Goal: Task Accomplishment & Management: Use online tool/utility

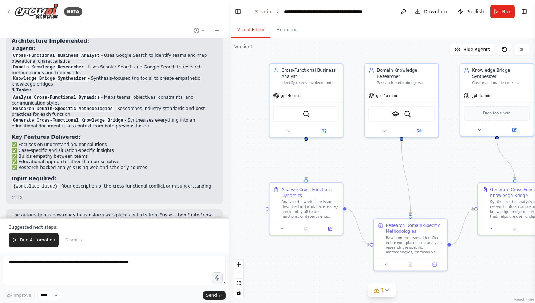
drag, startPoint x: 302, startPoint y: 146, endPoint x: 234, endPoint y: 137, distance: 69.0
click at [234, 137] on div ".deletable-edge-delete-btn { width: 20px; height: 20px; border: 0px solid #ffff…" at bounding box center [382, 170] width 306 height 265
click at [385, 289] on icon at bounding box center [387, 290] width 6 height 6
click at [399, 290] on span "Tool SerplyWebSearchTool is not in use" at bounding box center [386, 289] width 84 height 6
click at [507, 5] on button "Run" at bounding box center [502, 11] width 24 height 13
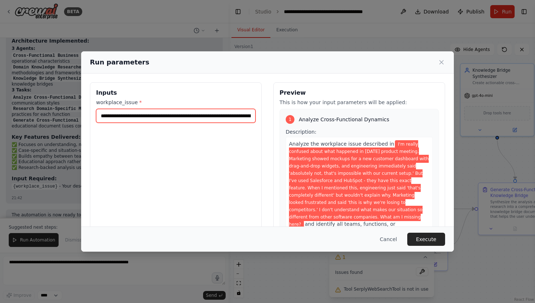
click at [173, 112] on input "**********" at bounding box center [175, 116] width 159 height 14
drag, startPoint x: 100, startPoint y: 116, endPoint x: 294, endPoint y: 121, distance: 194.4
click at [294, 121] on div "**********" at bounding box center [267, 168] width 355 height 173
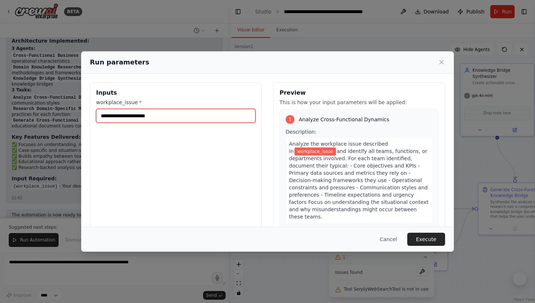
scroll to position [0, 0]
paste input "**********"
type input "**********"
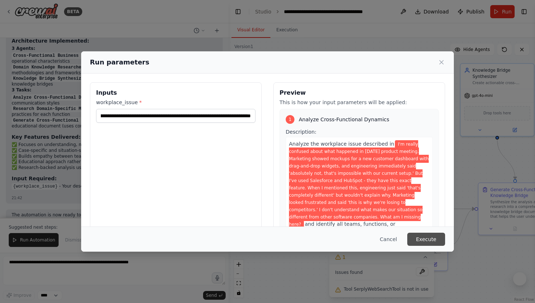
click at [426, 237] on button "Execute" at bounding box center [426, 239] width 38 height 13
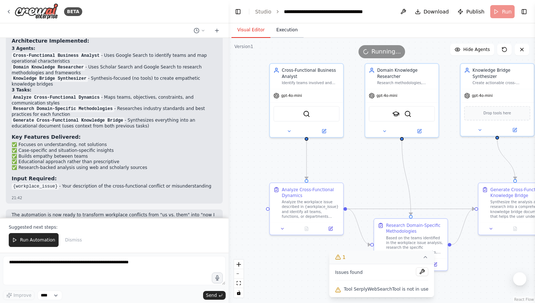
click at [296, 34] on button "Execution" at bounding box center [286, 30] width 33 height 15
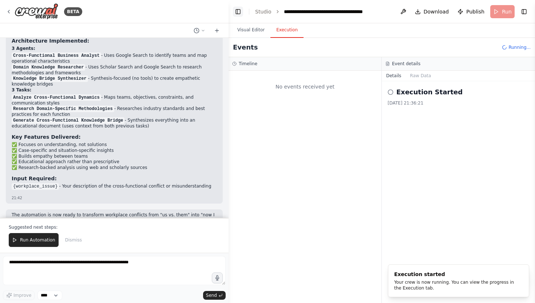
click at [240, 13] on button "Toggle Left Sidebar" at bounding box center [238, 12] width 10 height 10
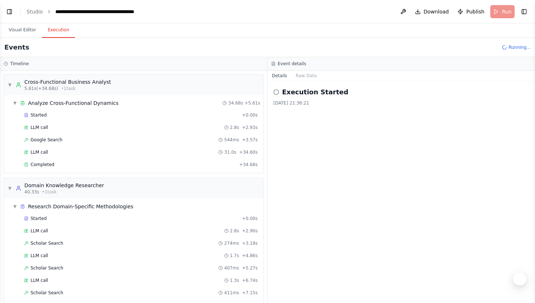
scroll to position [44, 0]
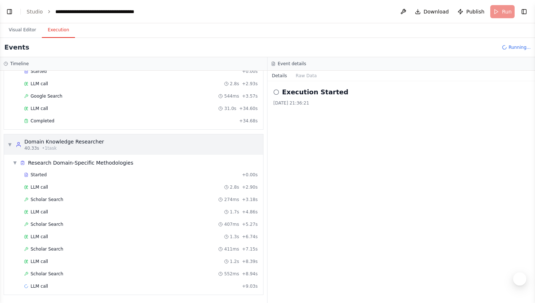
click at [92, 148] on div "40.33s • 1 task" at bounding box center [64, 148] width 80 height 6
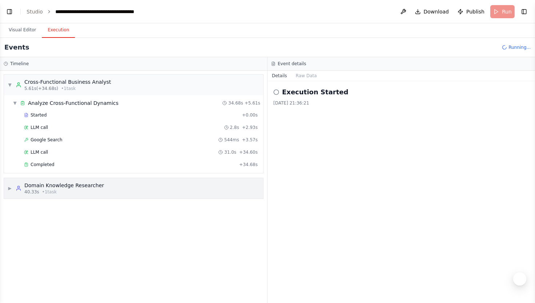
scroll to position [0, 0]
click at [51, 88] on span "5.61s (+34.68s)" at bounding box center [41, 89] width 34 height 6
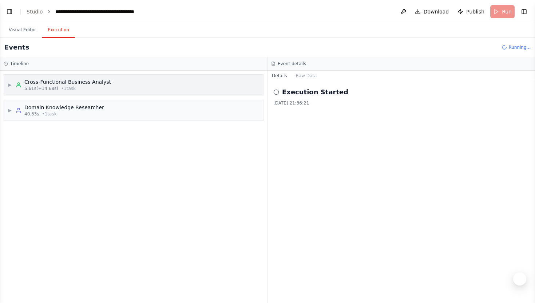
click at [51, 88] on span "5.61s (+34.68s)" at bounding box center [41, 89] width 34 height 6
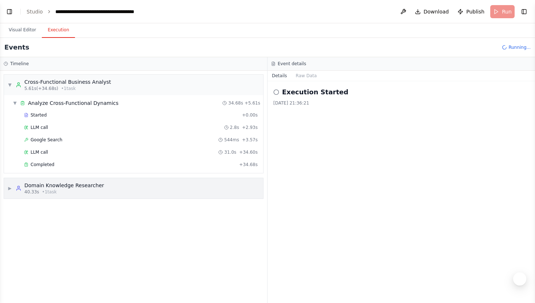
click at [47, 185] on div "Domain Knowledge Researcher" at bounding box center [64, 185] width 80 height 7
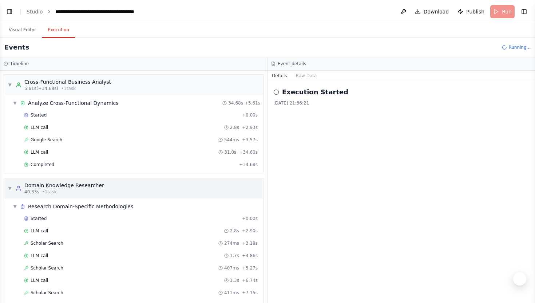
scroll to position [44, 0]
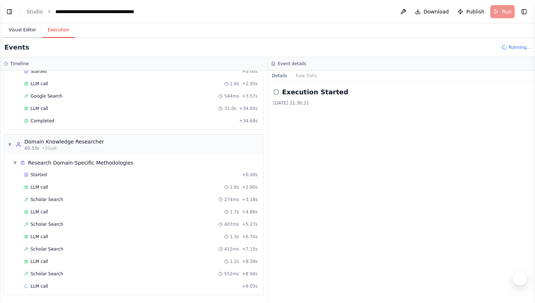
click at [31, 32] on button "Visual Editor" at bounding box center [22, 30] width 39 height 15
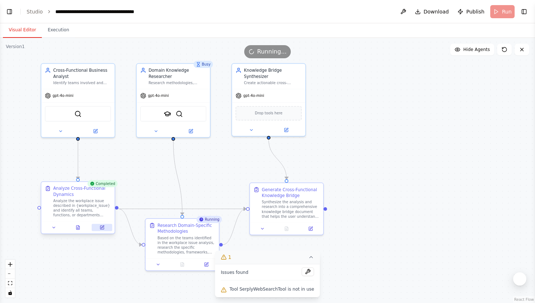
click at [99, 227] on button at bounding box center [102, 227] width 20 height 7
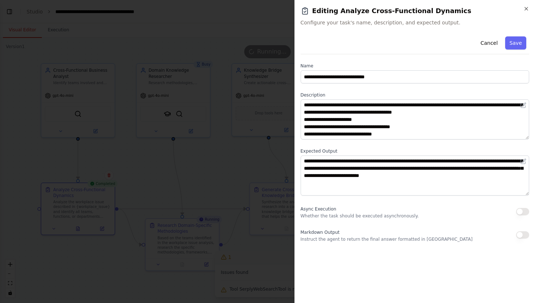
click at [92, 232] on div at bounding box center [267, 151] width 535 height 303
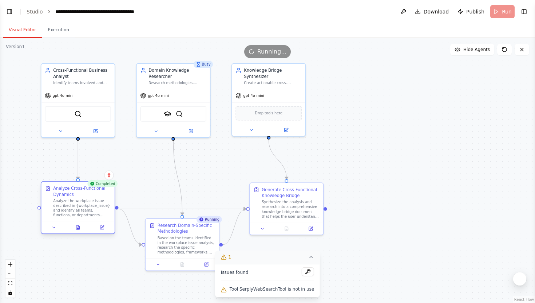
click at [76, 231] on div at bounding box center [77, 227] width 73 height 12
click at [78, 229] on icon at bounding box center [77, 227] width 3 height 4
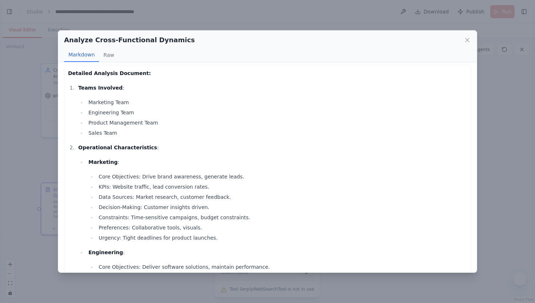
scroll to position [0, 0]
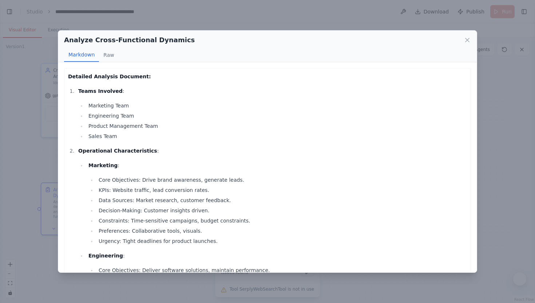
click at [179, 132] on li "Sales Team" at bounding box center [276, 136] width 381 height 9
click at [126, 130] on ul "Marketing Team Engineering Team Product Management Team Sales Team" at bounding box center [272, 120] width 389 height 39
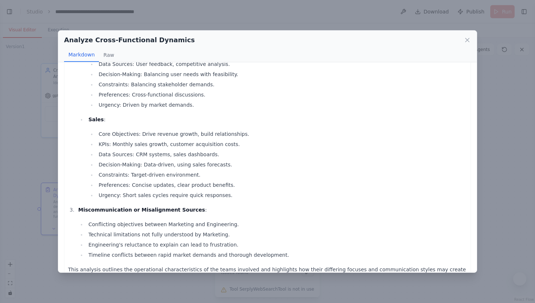
scroll to position [337, 0]
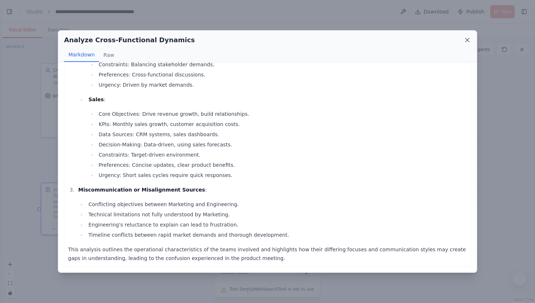
click at [467, 43] on icon at bounding box center [467, 39] width 7 height 7
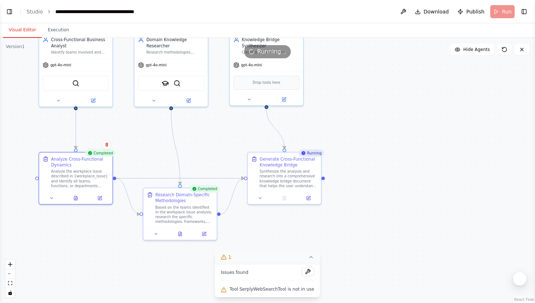
drag, startPoint x: 377, startPoint y: 144, endPoint x: 375, endPoint y: 114, distance: 30.6
click at [375, 114] on div ".deletable-edge-delete-btn { width: 20px; height: 20px; border: 0px solid #ffff…" at bounding box center [267, 170] width 535 height 265
click at [99, 196] on icon at bounding box center [100, 197] width 4 height 4
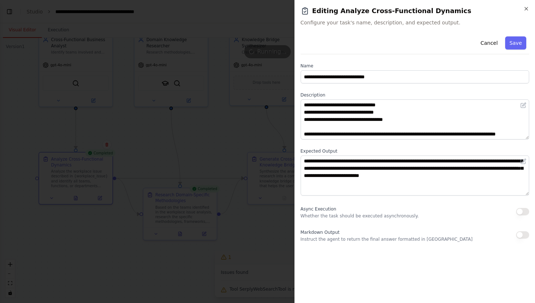
scroll to position [0, 0]
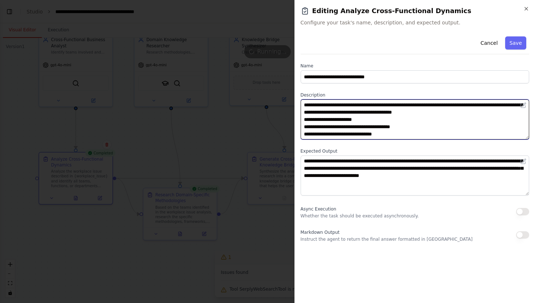
drag, startPoint x: 368, startPoint y: 118, endPoint x: 346, endPoint y: 119, distance: 22.6
click at [346, 119] on textarea "**********" at bounding box center [415, 119] width 229 height 40
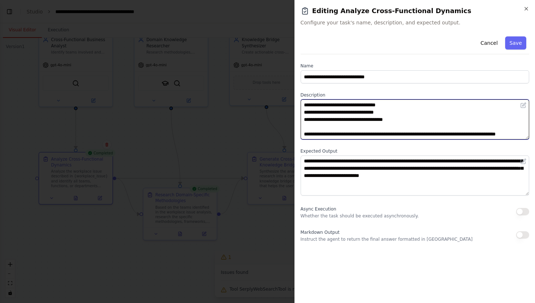
scroll to position [44, 0]
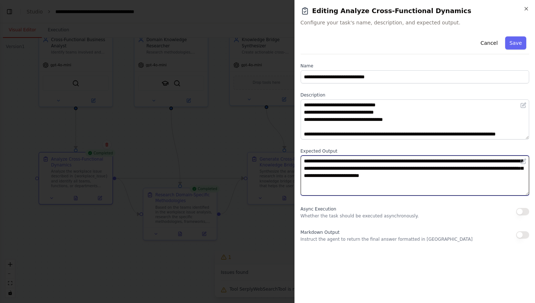
drag, startPoint x: 329, startPoint y: 162, endPoint x: 307, endPoint y: 161, distance: 22.2
click at [307, 161] on textarea "**********" at bounding box center [415, 175] width 229 height 40
type textarea "**********"
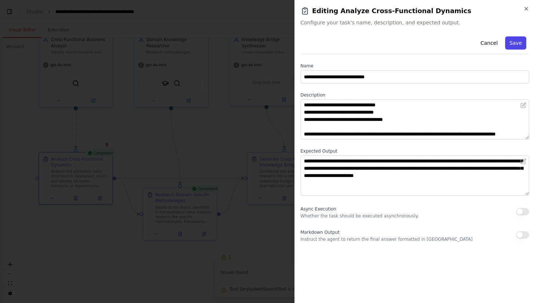
click at [516, 48] on button "Save" at bounding box center [515, 42] width 21 height 13
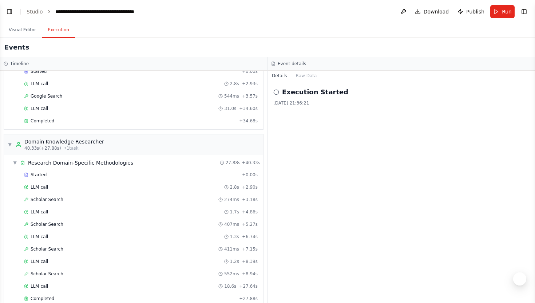
click at [66, 25] on button "Execution" at bounding box center [58, 30] width 33 height 15
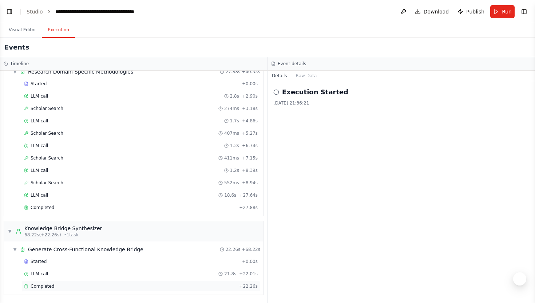
click at [58, 286] on div "Completed" at bounding box center [130, 286] width 212 height 6
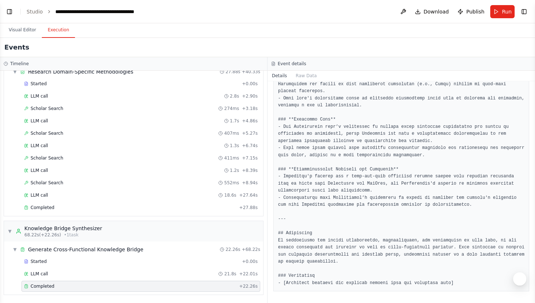
scroll to position [875, 0]
click at [18, 33] on button "Visual Editor" at bounding box center [22, 30] width 39 height 15
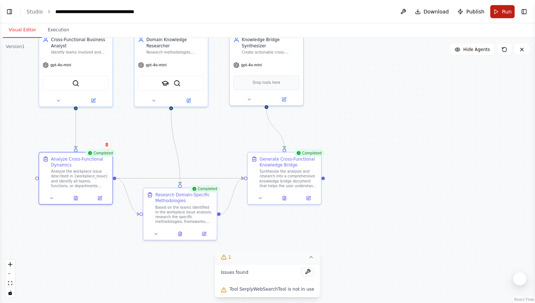
click at [498, 15] on button "Run" at bounding box center [502, 11] width 24 height 13
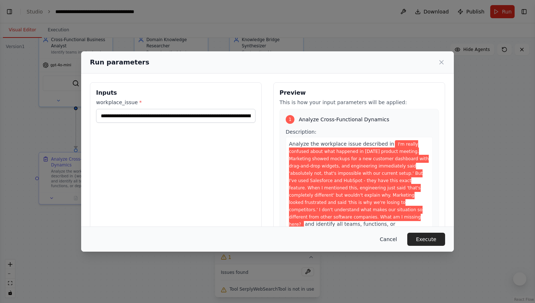
click at [396, 239] on button "Cancel" at bounding box center [388, 239] width 29 height 13
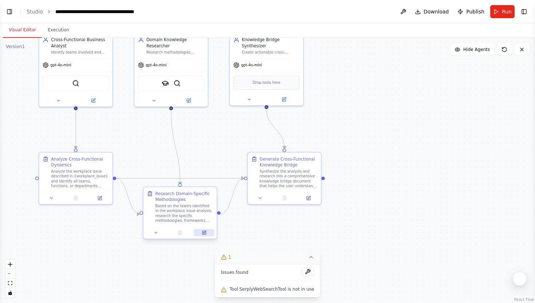
click at [201, 231] on button at bounding box center [204, 232] width 20 height 7
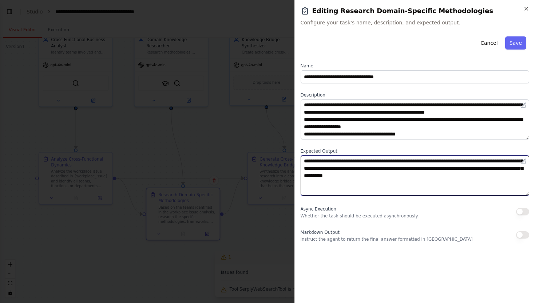
drag, startPoint x: 344, startPoint y: 160, endPoint x: 309, endPoint y: 160, distance: 34.9
click at [309, 160] on textarea "**********" at bounding box center [415, 175] width 229 height 40
type textarea "**********"
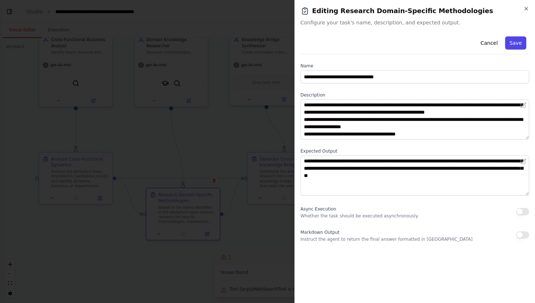
click at [520, 47] on button "Save" at bounding box center [515, 42] width 21 height 13
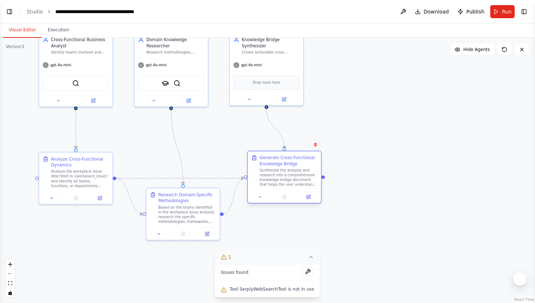
click at [292, 170] on div "Synthesize the analysis and research into a comprehensive knowledge bridge docu…" at bounding box center [288, 177] width 58 height 19
click at [310, 194] on icon at bounding box center [308, 196] width 5 height 5
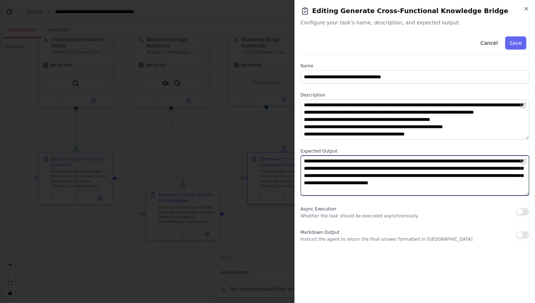
drag, startPoint x: 329, startPoint y: 161, endPoint x: 309, endPoint y: 161, distance: 20.0
click at [309, 161] on textarea "**********" at bounding box center [415, 175] width 229 height 40
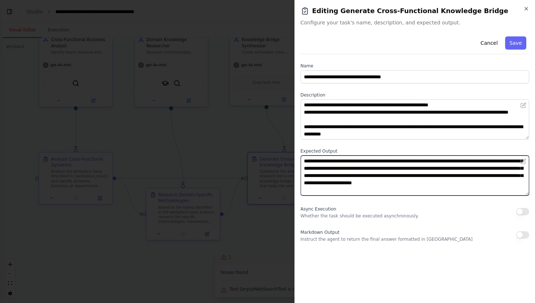
scroll to position [58, 0]
type textarea "**********"
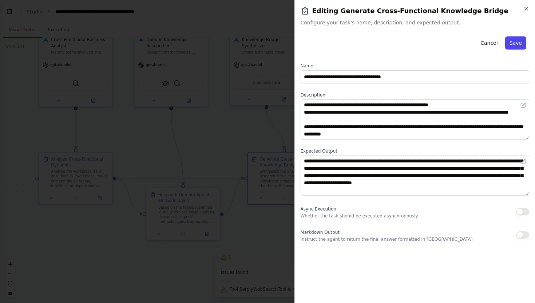
click at [514, 39] on button "Save" at bounding box center [515, 42] width 21 height 13
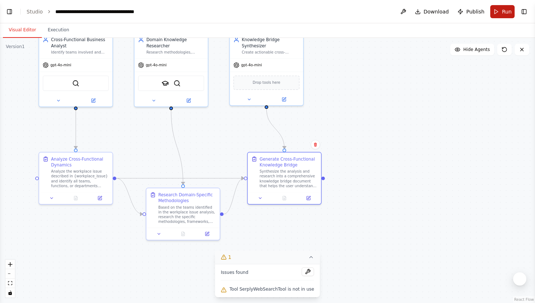
click at [506, 12] on span "Run" at bounding box center [507, 11] width 10 height 7
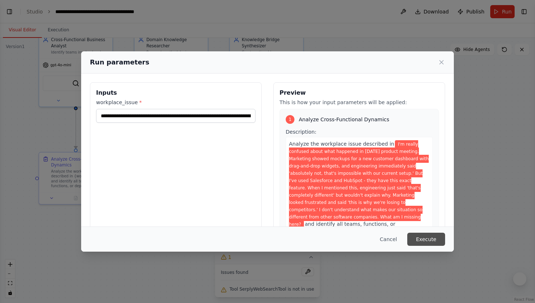
click at [430, 238] on button "Execute" at bounding box center [426, 239] width 38 height 13
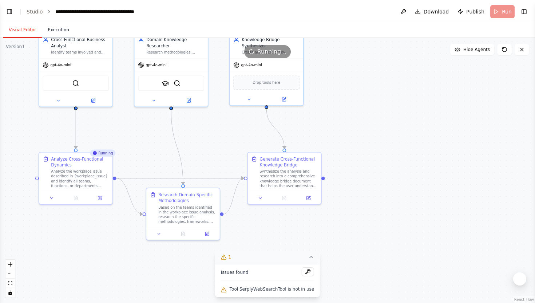
click at [57, 27] on button "Execution" at bounding box center [58, 30] width 33 height 15
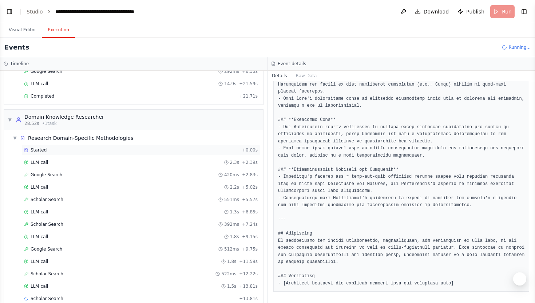
scroll to position [0, 0]
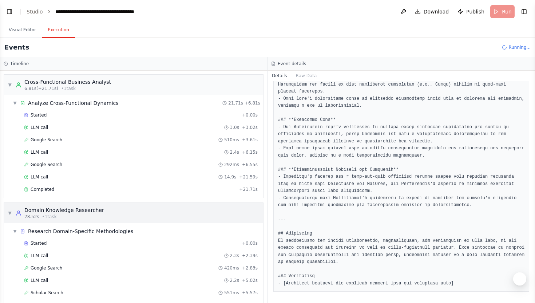
click at [9, 211] on span "▼" at bounding box center [10, 213] width 4 height 6
click at [20, 31] on button "Visual Editor" at bounding box center [22, 30] width 39 height 15
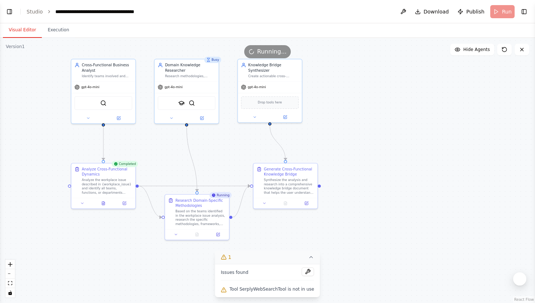
drag, startPoint x: 352, startPoint y: 84, endPoint x: 352, endPoint y: 121, distance: 36.8
click at [352, 121] on div ".deletable-edge-delete-btn { width: 20px; height: 20px; border: 0px solid #ffff…" at bounding box center [267, 170] width 535 height 265
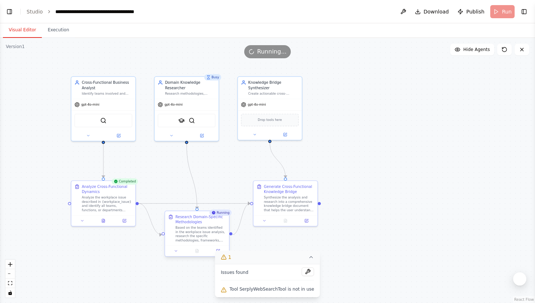
click at [193, 228] on div "Based on the teams identified in the workplace issue analysis, research the spe…" at bounding box center [200, 234] width 51 height 17
click at [190, 89] on div "Domain Knowledge Researcher Research methodologies, frameworks, and data source…" at bounding box center [190, 87] width 51 height 16
click at [202, 137] on button at bounding box center [201, 134] width 29 height 6
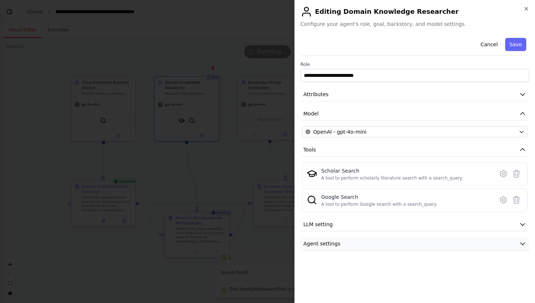
click at [359, 245] on button "Agent settings" at bounding box center [415, 243] width 229 height 13
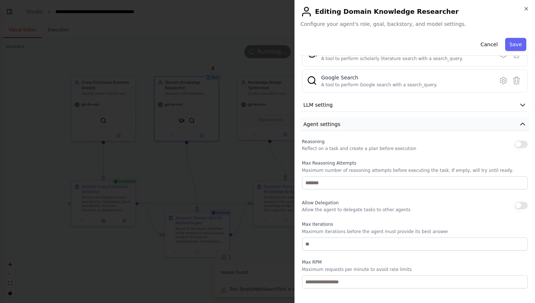
scroll to position [148, 0]
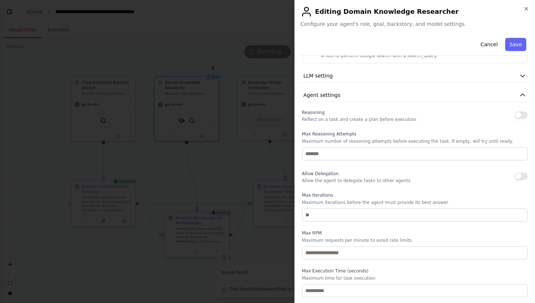
click at [268, 162] on div at bounding box center [267, 151] width 535 height 303
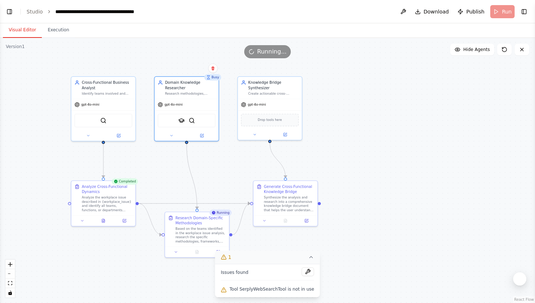
click at [219, 250] on div "1 Issues found Tool SerplyWebSearchTool is not in use" at bounding box center [267, 273] width 105 height 47
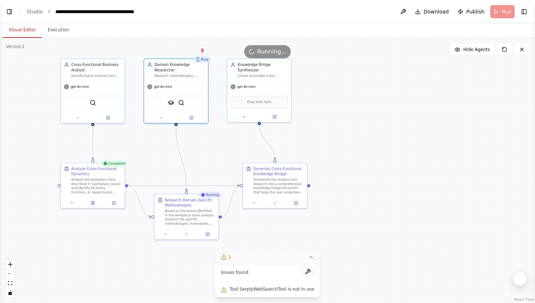
drag, startPoint x: 164, startPoint y: 166, endPoint x: 135, endPoint y: 121, distance: 53.8
click at [135, 120] on div ".deletable-edge-delete-btn { width: 20px; height: 20px; border: 0px solid #ffff…" at bounding box center [267, 170] width 535 height 265
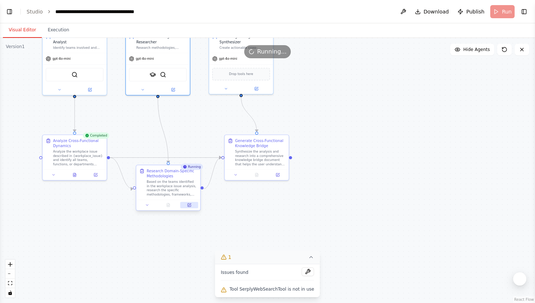
click at [189, 205] on icon at bounding box center [190, 204] width 3 height 3
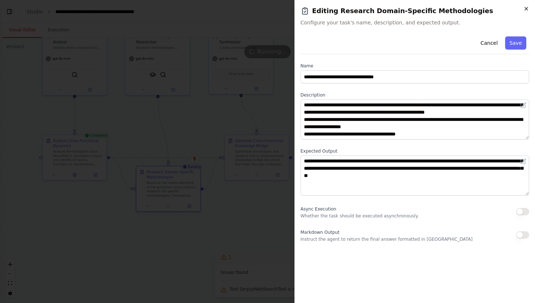
click at [526, 10] on icon "button" at bounding box center [526, 9] width 6 height 6
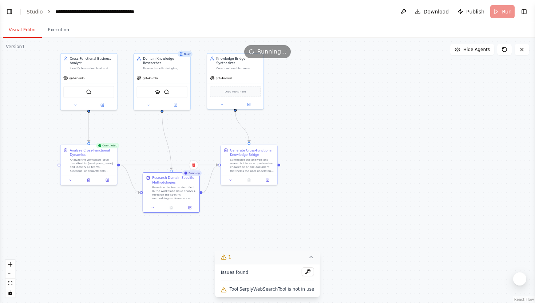
drag, startPoint x: 169, startPoint y: 131, endPoint x: 172, endPoint y: 142, distance: 11.4
click at [172, 142] on div ".deletable-edge-delete-btn { width: 20px; height: 20px; border: 0px solid #ffff…" at bounding box center [267, 170] width 535 height 265
click at [174, 67] on div "Research methodologies, frameworks, and data sources each team uses. Focus on i…" at bounding box center [165, 68] width 44 height 4
click at [185, 44] on icon at bounding box center [184, 46] width 3 height 4
click at [163, 45] on button "Confirm" at bounding box center [164, 45] width 26 height 9
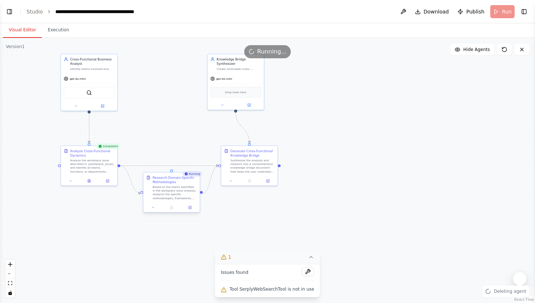
click at [187, 188] on div "Based on the teams identified in the workplace issue analysis, research the spe…" at bounding box center [174, 192] width 44 height 15
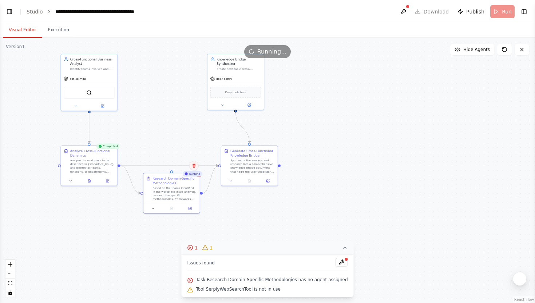
click at [193, 164] on icon at bounding box center [194, 165] width 3 height 4
click at [178, 164] on button "Confirm" at bounding box center [174, 165] width 26 height 9
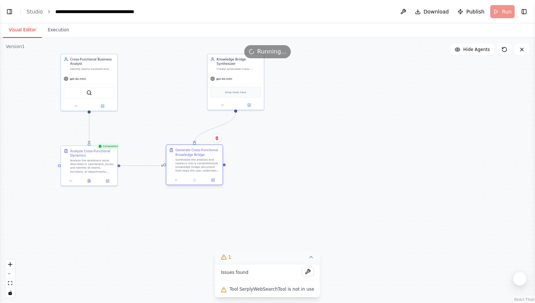
drag, startPoint x: 247, startPoint y: 167, endPoint x: 191, endPoint y: 167, distance: 55.7
click at [191, 167] on div "Synthesize the analysis and research into a comprehensive knowledge bridge docu…" at bounding box center [197, 165] width 44 height 15
drag, startPoint x: 245, startPoint y: 68, endPoint x: 202, endPoint y: 67, distance: 43.0
click at [202, 67] on div "Create actionable cross-functional knowledge without providing solutions. Focus…" at bounding box center [197, 68] width 44 height 4
click at [92, 70] on div "Cross-Functional Business Analyst Identify teams involved and map their operati…" at bounding box center [89, 62] width 56 height 19
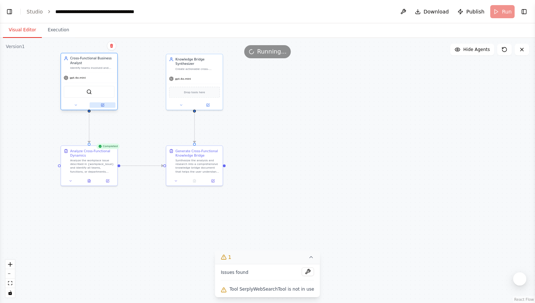
click at [105, 104] on button at bounding box center [103, 104] width 26 height 5
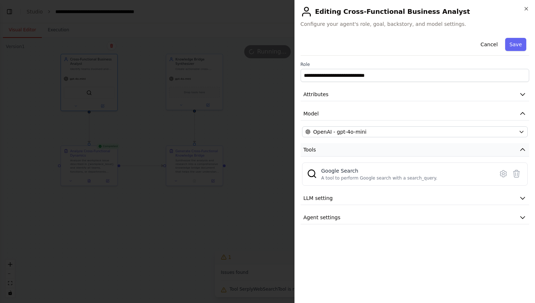
click at [504, 154] on button "Tools" at bounding box center [415, 149] width 229 height 13
click at [526, 10] on icon "button" at bounding box center [526, 9] width 6 height 6
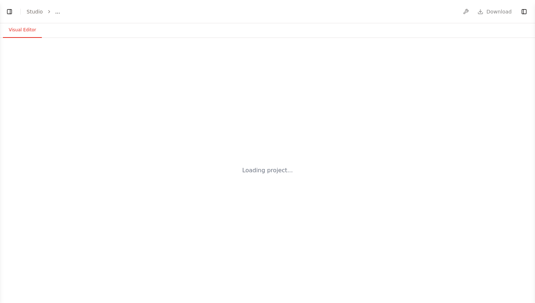
select select "****"
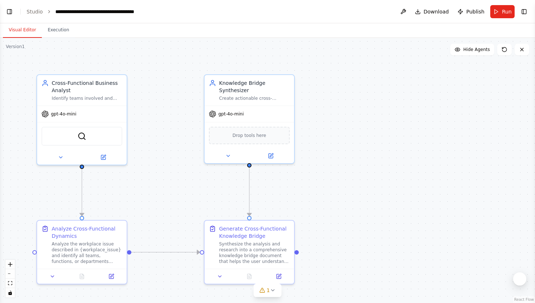
scroll to position [1755, 0]
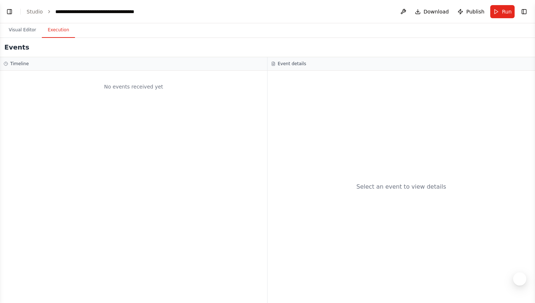
click at [67, 31] on button "Execution" at bounding box center [58, 30] width 33 height 15
click at [31, 27] on button "Visual Editor" at bounding box center [22, 30] width 39 height 15
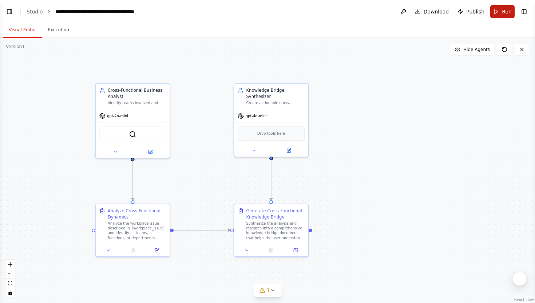
click at [506, 9] on span "Run" at bounding box center [507, 11] width 10 height 7
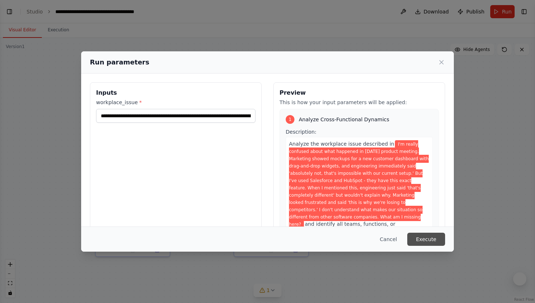
click at [426, 237] on button "Execute" at bounding box center [426, 239] width 38 height 13
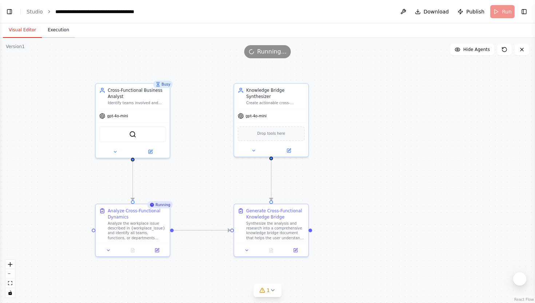
click at [49, 33] on button "Execution" at bounding box center [58, 30] width 33 height 15
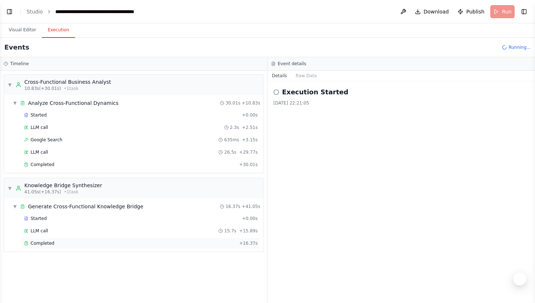
click at [63, 245] on div "Completed" at bounding box center [130, 243] width 212 height 6
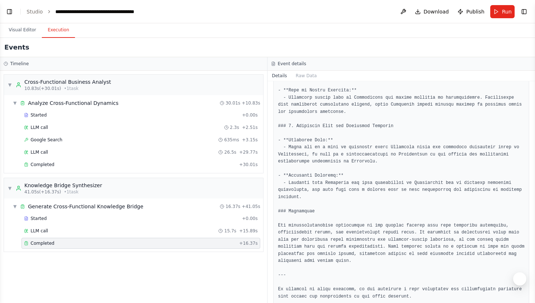
scroll to position [875, 0]
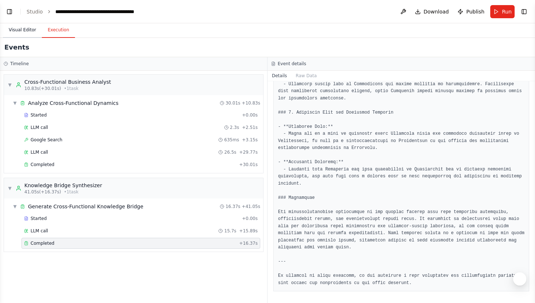
click at [23, 27] on button "Visual Editor" at bounding box center [22, 30] width 39 height 15
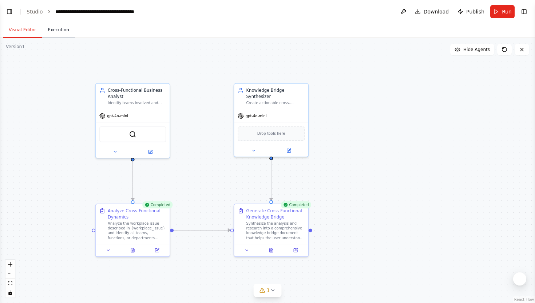
click at [52, 27] on button "Execution" at bounding box center [58, 30] width 33 height 15
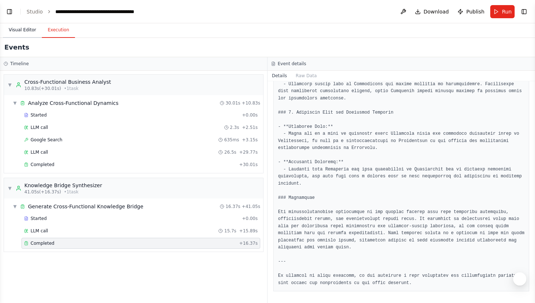
click at [26, 27] on button "Visual Editor" at bounding box center [22, 30] width 39 height 15
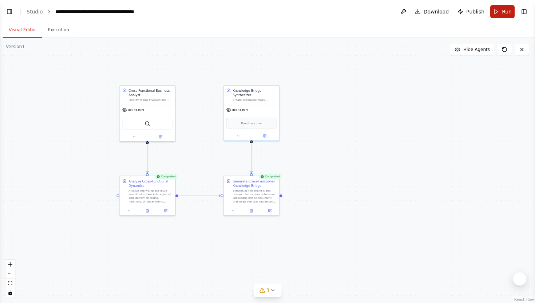
click at [499, 15] on button "Run" at bounding box center [502, 11] width 24 height 13
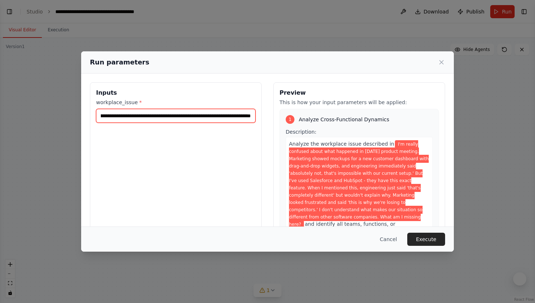
scroll to position [0, 1281]
drag, startPoint x: 100, startPoint y: 115, endPoint x: 348, endPoint y: 124, distance: 247.7
click at [348, 124] on div "**********" at bounding box center [267, 168] width 355 height 173
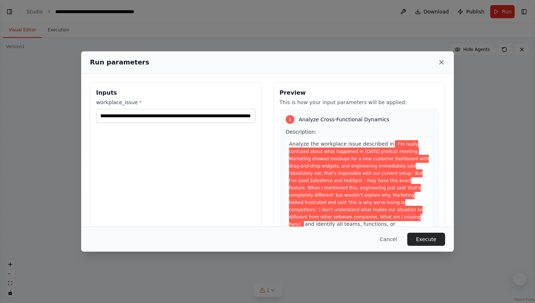
click at [442, 64] on icon at bounding box center [441, 62] width 7 height 7
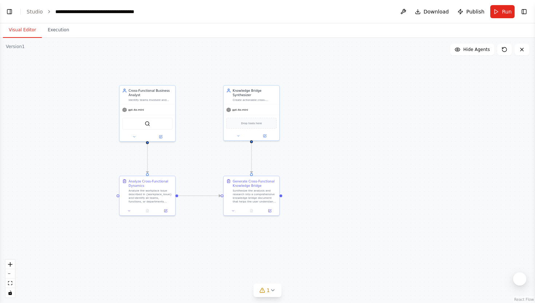
click at [47, 11] on icon "breadcrumb" at bounding box center [49, 11] width 5 height 5
click at [38, 11] on link "Studio" at bounding box center [35, 12] width 16 height 6
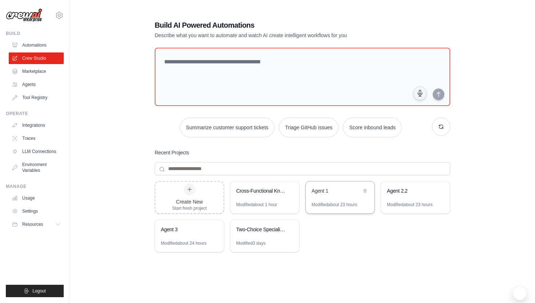
click at [317, 200] on div "Agent 1" at bounding box center [340, 191] width 69 height 20
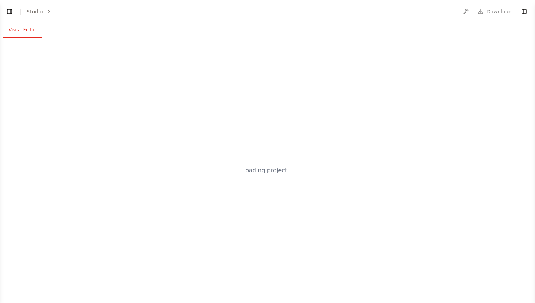
select select "****"
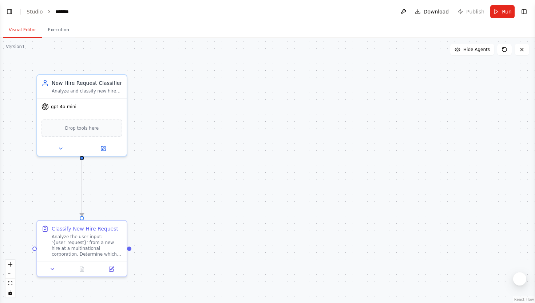
scroll to position [687, 0]
click at [498, 16] on button "Run" at bounding box center [502, 11] width 24 height 13
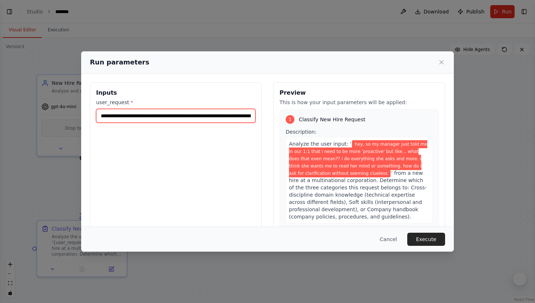
click at [163, 115] on input "**********" at bounding box center [175, 116] width 159 height 14
drag, startPoint x: 100, startPoint y: 116, endPoint x: 505, endPoint y: 117, distance: 404.3
click at [505, 117] on div "**********" at bounding box center [267, 151] width 535 height 303
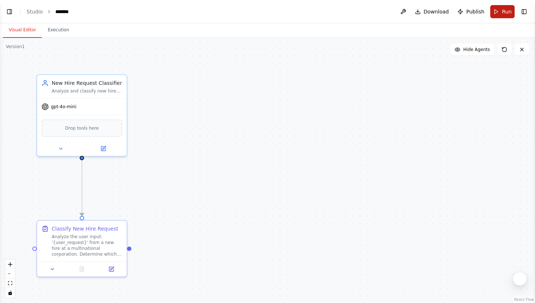
click at [510, 8] on span "Run" at bounding box center [507, 11] width 10 height 7
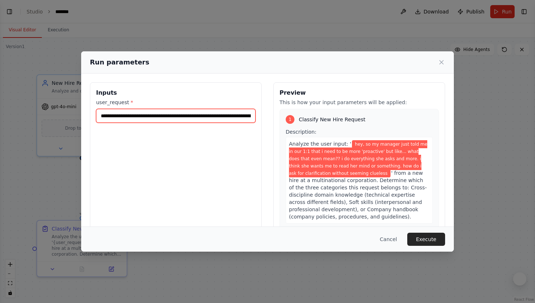
click at [102, 117] on input "**********" at bounding box center [175, 116] width 159 height 14
drag, startPoint x: 102, startPoint y: 117, endPoint x: 265, endPoint y: 119, distance: 163.4
click at [265, 119] on div "**********" at bounding box center [267, 168] width 355 height 173
paste input "**********"
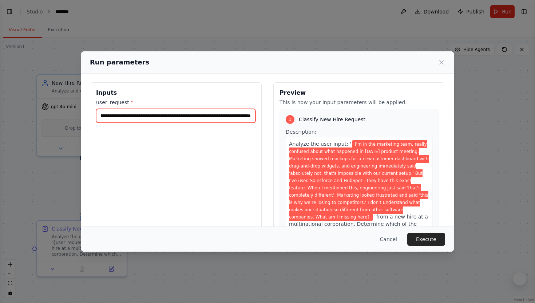
type input "**********"
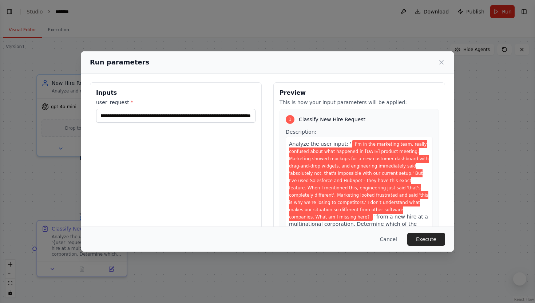
click at [215, 169] on div "**********" at bounding box center [176, 168] width 172 height 173
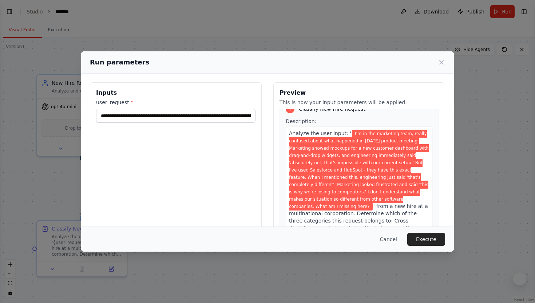
scroll to position [13, 0]
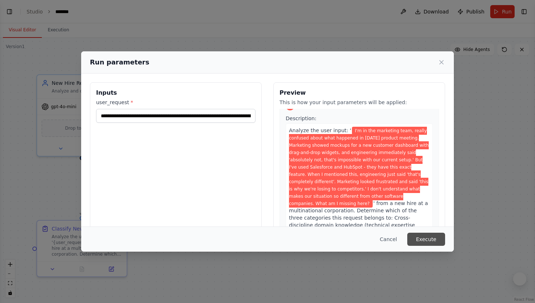
click at [424, 235] on button "Execute" at bounding box center [426, 239] width 38 height 13
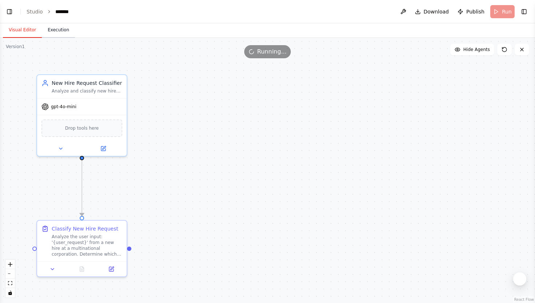
click at [64, 28] on button "Execution" at bounding box center [58, 30] width 33 height 15
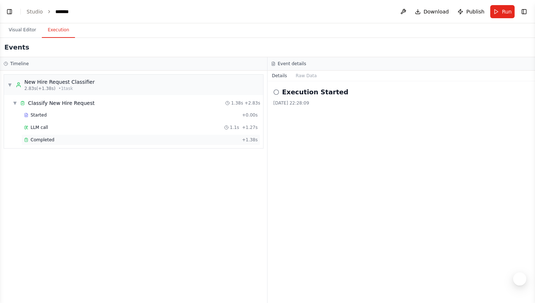
click at [127, 143] on div "Completed + 1.38s" at bounding box center [140, 139] width 239 height 11
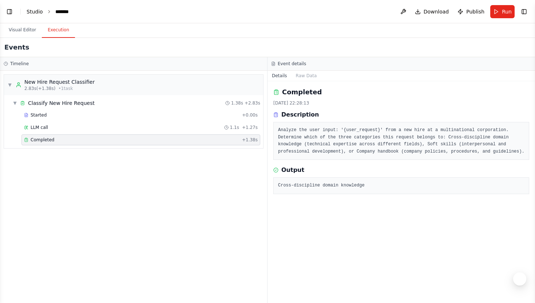
click at [32, 9] on link "Studio" at bounding box center [35, 12] width 16 height 6
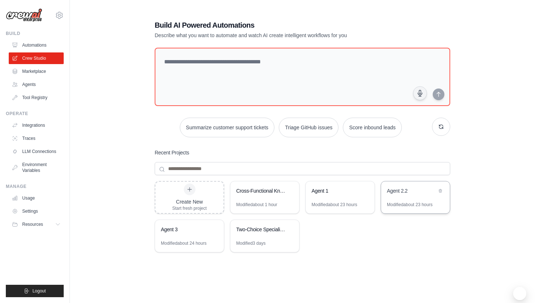
click at [395, 194] on div "Agent 2.2" at bounding box center [412, 191] width 50 height 9
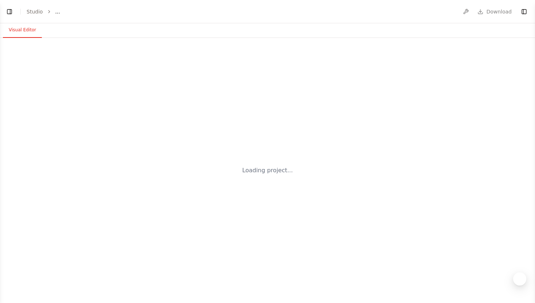
select select "****"
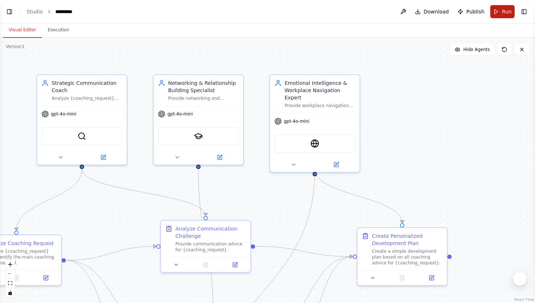
scroll to position [3042, 0]
click at [500, 9] on button "Run" at bounding box center [502, 11] width 24 height 13
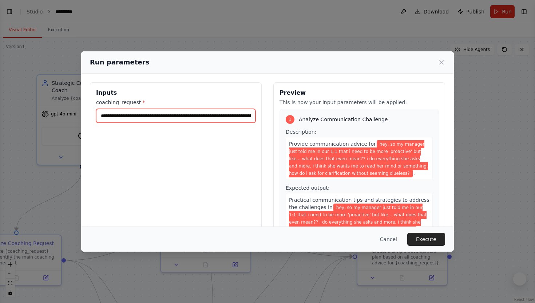
click at [198, 115] on input "**********" at bounding box center [175, 116] width 159 height 14
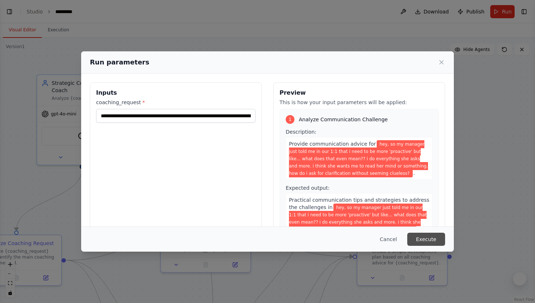
click at [431, 238] on button "Execute" at bounding box center [426, 239] width 38 height 13
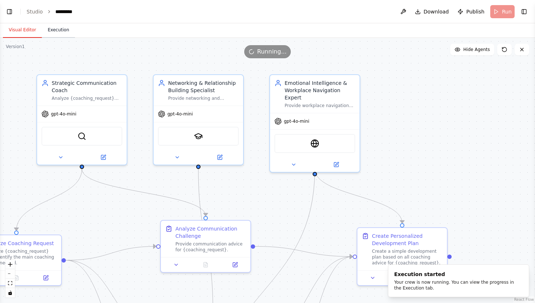
click at [68, 31] on button "Execution" at bounding box center [58, 30] width 33 height 15
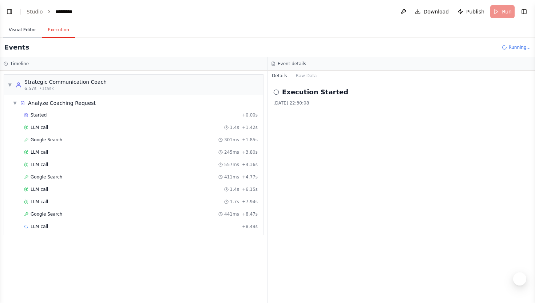
click at [17, 31] on button "Visual Editor" at bounding box center [22, 30] width 39 height 15
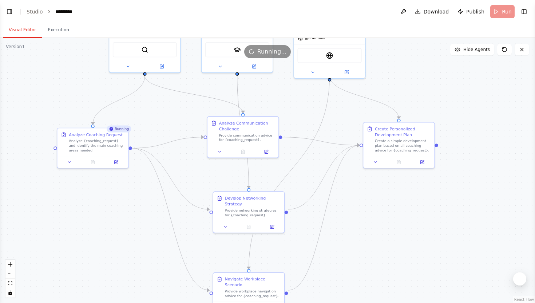
drag, startPoint x: 152, startPoint y: 211, endPoint x: 187, endPoint y: 110, distance: 106.9
click at [187, 110] on div ".deletable-edge-delete-btn { width: 20px; height: 20px; border: 0px solid #ffff…" at bounding box center [267, 170] width 535 height 265
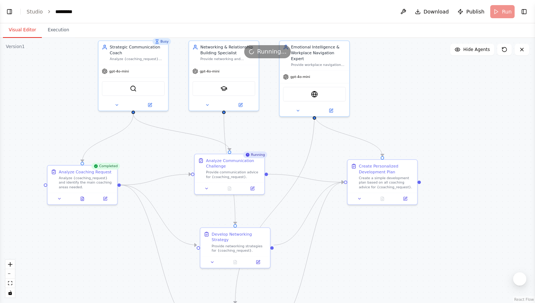
drag, startPoint x: 186, startPoint y: 112, endPoint x: 192, endPoint y: 173, distance: 61.8
click at [192, 173] on div ".deletable-edge-delete-btn { width: 20px; height: 20px; border: 0px solid #ffff…" at bounding box center [267, 170] width 535 height 265
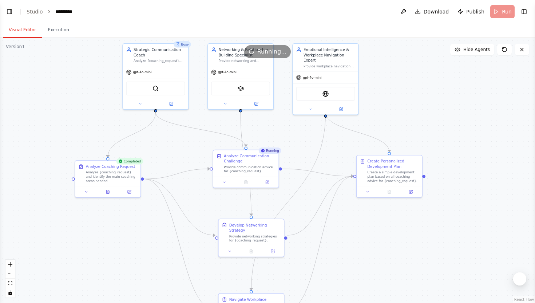
drag, startPoint x: 291, startPoint y: 150, endPoint x: 290, endPoint y: 124, distance: 25.9
click at [290, 124] on div ".deletable-edge-delete-btn { width: 20px; height: 20px; border: 0px solid #ffff…" at bounding box center [267, 170] width 535 height 265
click at [63, 34] on button "Execution" at bounding box center [58, 30] width 33 height 15
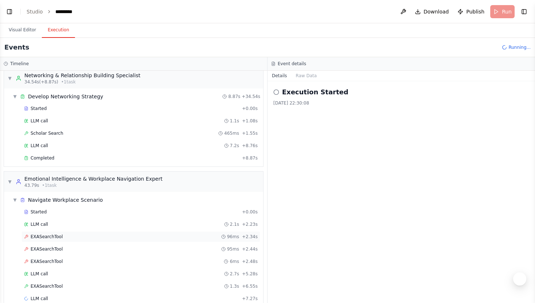
scroll to position [296, 0]
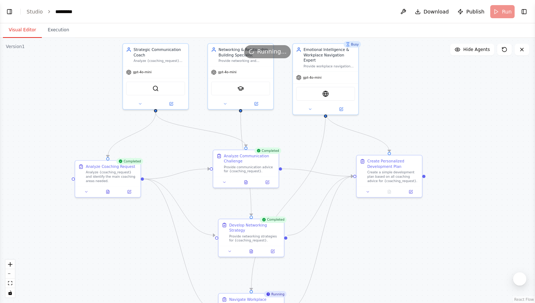
click at [28, 36] on button "Visual Editor" at bounding box center [22, 30] width 39 height 15
click at [319, 105] on button at bounding box center [310, 108] width 30 height 7
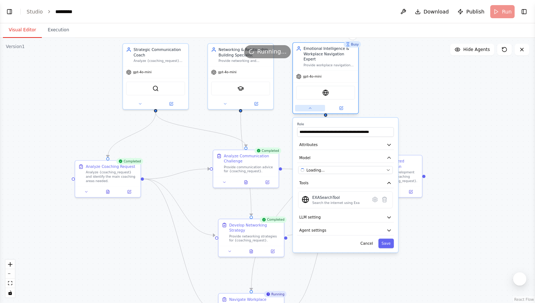
click at [319, 105] on button at bounding box center [310, 108] width 30 height 7
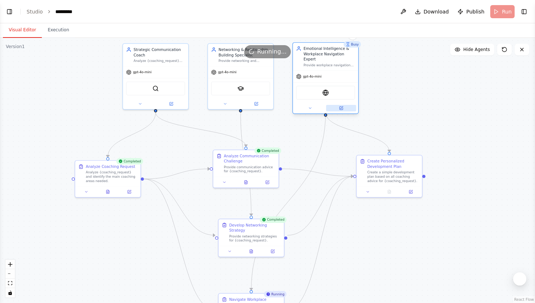
click at [341, 106] on icon at bounding box center [341, 107] width 3 height 3
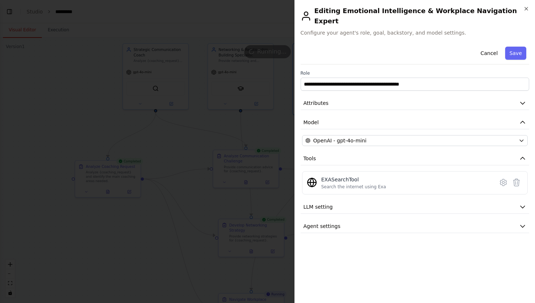
click at [147, 256] on div at bounding box center [267, 151] width 535 height 303
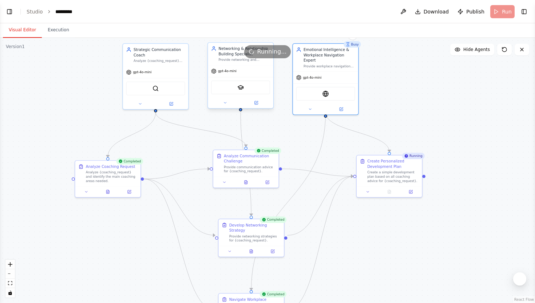
click at [227, 60] on div "Provide networking and relationship building strategies for {coaching_request}" at bounding box center [245, 60] width 52 height 4
click at [219, 53] on div "Running..." at bounding box center [267, 51] width 535 height 13
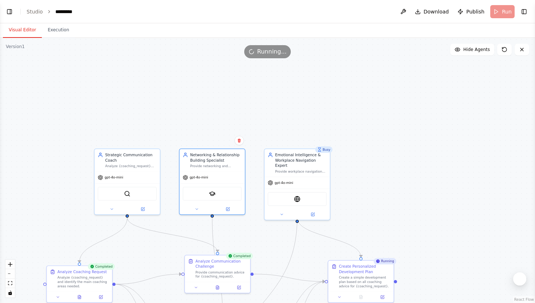
drag, startPoint x: 283, startPoint y: 87, endPoint x: 254, endPoint y: 191, distance: 108.3
click at [254, 191] on div ".deletable-edge-delete-btn { width: 20px; height: 20px; border: 0px solid #ffff…" at bounding box center [267, 170] width 535 height 265
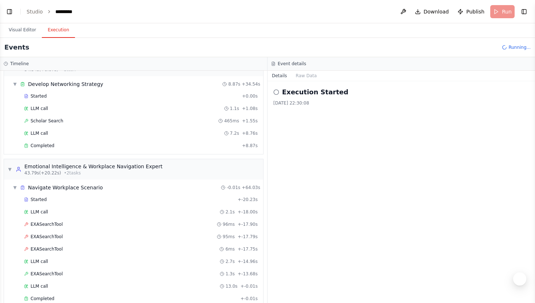
click at [66, 31] on button "Execution" at bounding box center [58, 30] width 33 height 15
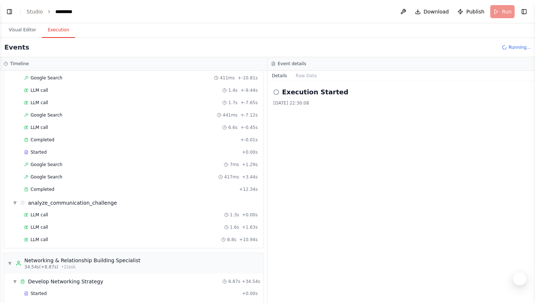
scroll to position [0, 0]
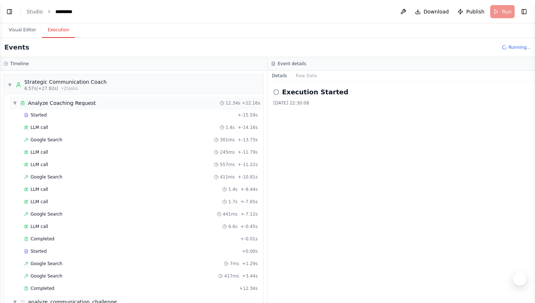
click at [12, 100] on div "▼ Analyze Coaching Request 12.34s + 22.16s" at bounding box center [136, 102] width 253 height 13
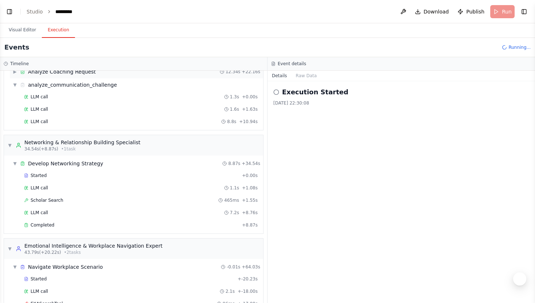
scroll to position [37, 0]
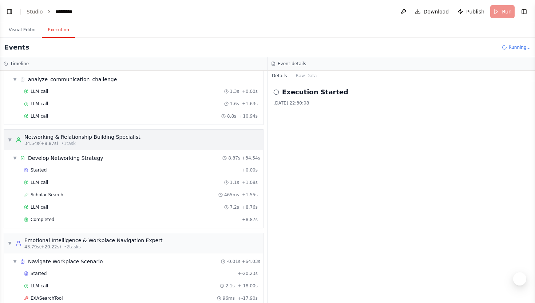
click at [9, 138] on span "▼" at bounding box center [10, 140] width 4 height 6
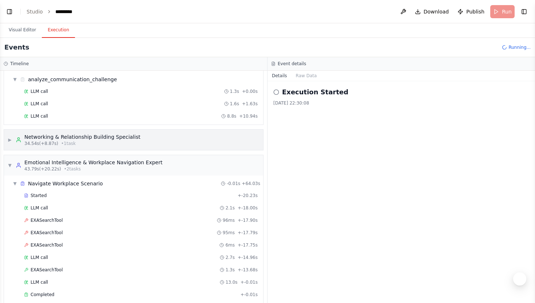
scroll to position [66, 0]
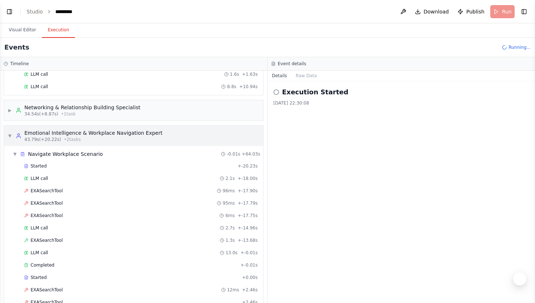
click at [9, 137] on span "▼" at bounding box center [10, 136] width 4 height 6
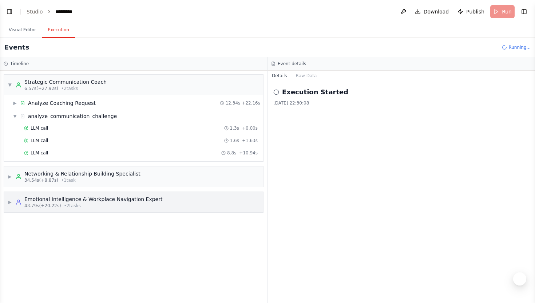
scroll to position [0, 0]
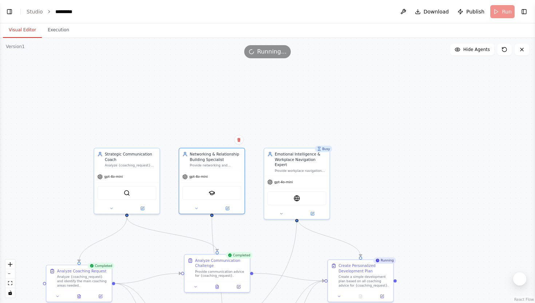
click at [28, 31] on button "Visual Editor" at bounding box center [22, 30] width 39 height 15
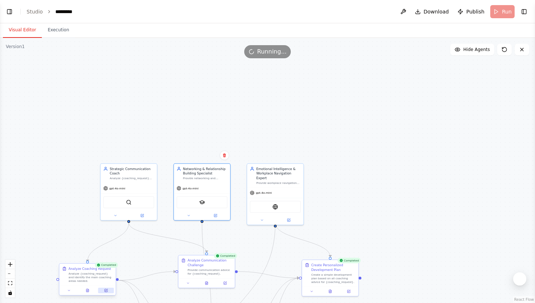
click at [108, 293] on button at bounding box center [106, 290] width 16 height 5
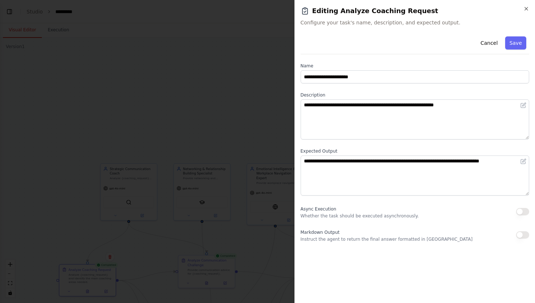
click at [216, 143] on div at bounding box center [267, 151] width 535 height 303
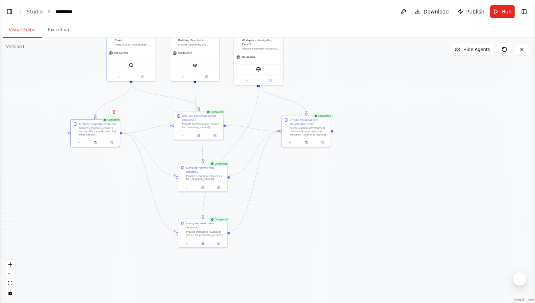
drag, startPoint x: 149, startPoint y: 265, endPoint x: 149, endPoint y: 126, distance: 139.0
click at [149, 125] on div ".deletable-edge-delete-btn { width: 20px; height: 20px; border: 0px solid #ffff…" at bounding box center [267, 170] width 535 height 265
click at [198, 118] on div "Analyze Communication Challenge" at bounding box center [201, 117] width 39 height 8
click at [215, 135] on icon at bounding box center [215, 134] width 3 height 3
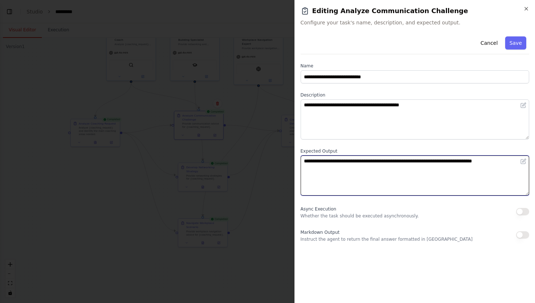
click at [305, 161] on textarea "**********" at bounding box center [415, 175] width 229 height 40
type textarea "**********"
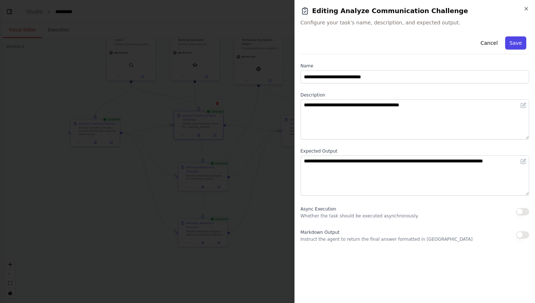
click at [516, 43] on button "Save" at bounding box center [515, 42] width 21 height 13
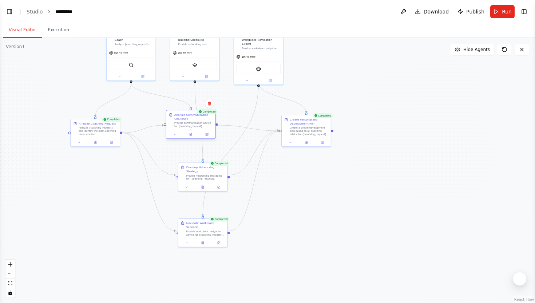
drag, startPoint x: 202, startPoint y: 118, endPoint x: 194, endPoint y: 119, distance: 8.4
click at [194, 119] on div "Analyze Communication Challenge" at bounding box center [193, 117] width 39 height 8
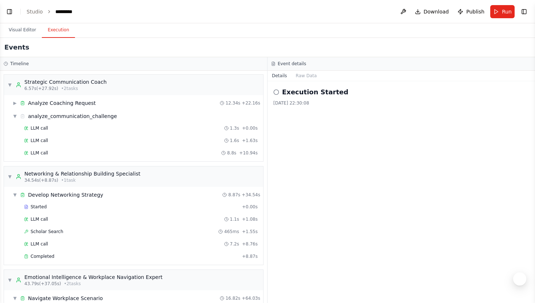
click at [61, 33] on button "Execution" at bounding box center [58, 30] width 33 height 15
click at [18, 25] on button "Visual Editor" at bounding box center [22, 30] width 39 height 15
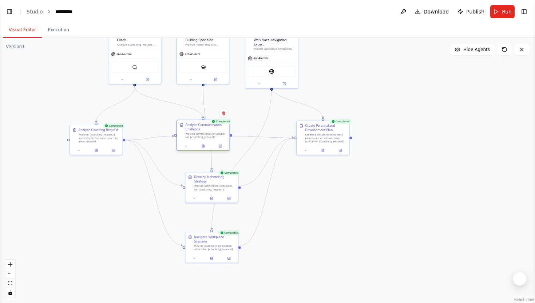
drag, startPoint x: 206, startPoint y: 128, endPoint x: 211, endPoint y: 132, distance: 6.4
click at [212, 132] on div "Provide communication advice for {coaching_request}." at bounding box center [205, 135] width 41 height 7
drag, startPoint x: 215, startPoint y: 183, endPoint x: 205, endPoint y: 183, distance: 9.8
click at [205, 183] on div "Provide networking strategies for {coaching_request}." at bounding box center [205, 186] width 41 height 7
click at [222, 146] on button at bounding box center [220, 145] width 15 height 5
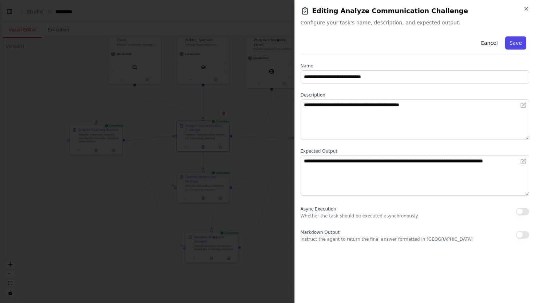
click at [515, 43] on button "Save" at bounding box center [515, 42] width 21 height 13
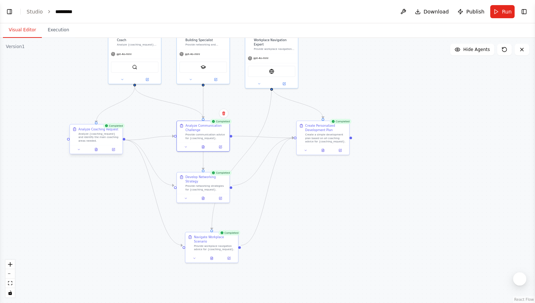
click at [93, 132] on div "Analyze {coaching_request} and identify the main coaching areas needed." at bounding box center [98, 137] width 41 height 10
click at [209, 195] on button at bounding box center [203, 197] width 18 height 5
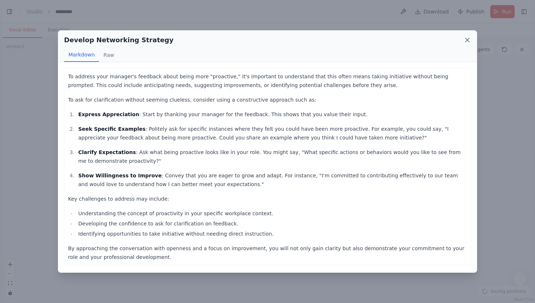
click at [468, 42] on icon at bounding box center [467, 39] width 7 height 7
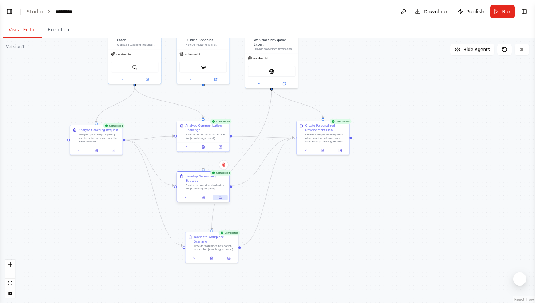
click at [222, 195] on button at bounding box center [220, 197] width 15 height 5
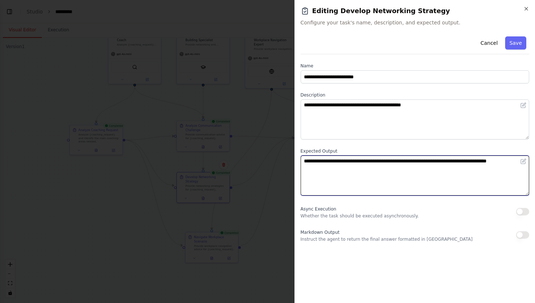
click at [304, 162] on textarea "**********" at bounding box center [415, 175] width 229 height 40
type textarea "**********"
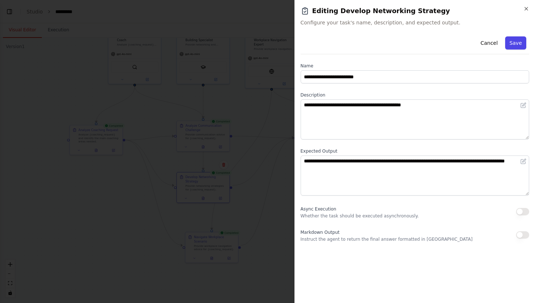
click at [521, 43] on button "Save" at bounding box center [515, 42] width 21 height 13
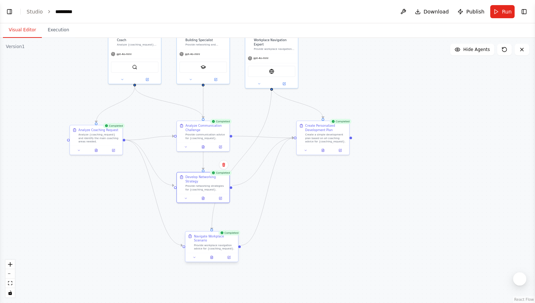
click at [226, 245] on div "Provide workplace navigation advice for {coaching_request}." at bounding box center [214, 246] width 41 height 7
click at [230, 256] on icon at bounding box center [229, 257] width 3 height 3
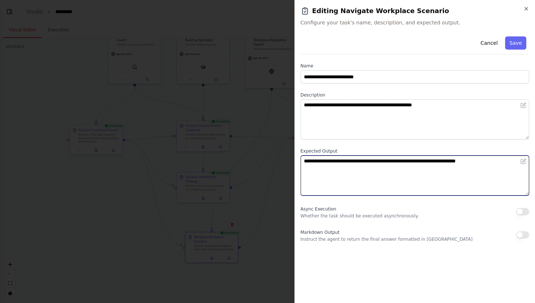
click at [305, 160] on textarea "**********" at bounding box center [415, 175] width 229 height 40
type textarea "**********"
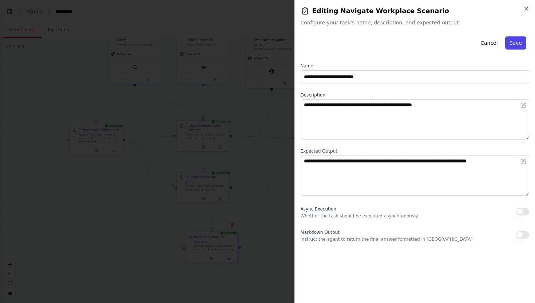
click at [522, 40] on button "Save" at bounding box center [515, 42] width 21 height 13
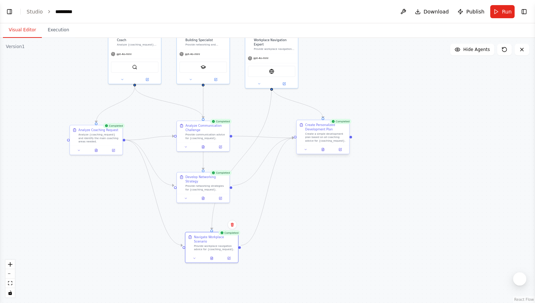
click at [322, 136] on div "Create a simple development plan based on all coaching advice for {coaching_req…" at bounding box center [325, 137] width 41 height 10
click at [343, 150] on button at bounding box center [340, 149] width 15 height 5
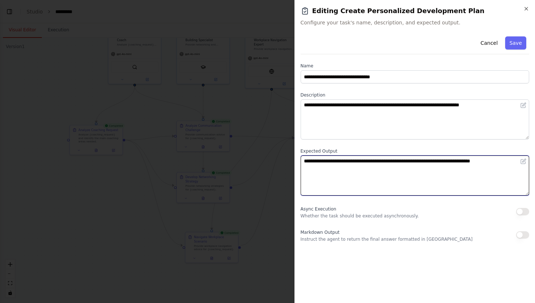
click at [310, 161] on textarea "**********" at bounding box center [415, 175] width 229 height 40
type textarea "**********"
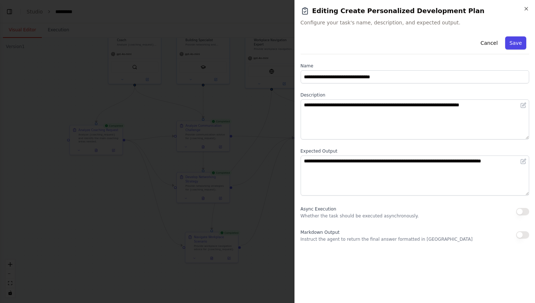
click at [512, 43] on button "Save" at bounding box center [515, 42] width 21 height 13
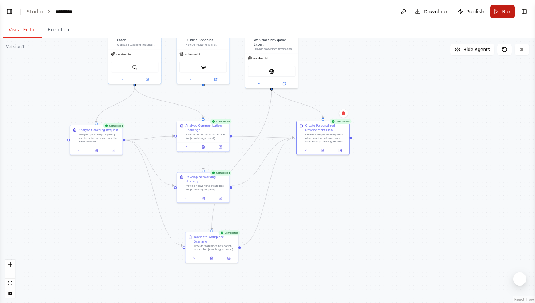
click at [503, 14] on span "Run" at bounding box center [507, 11] width 10 height 7
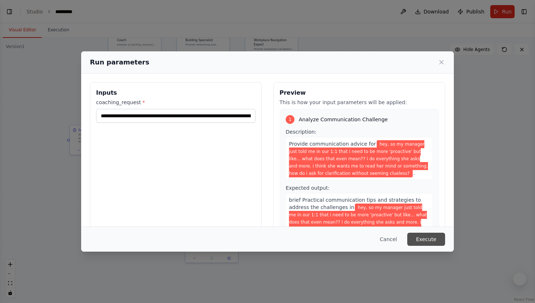
click at [431, 235] on button "Execute" at bounding box center [426, 239] width 38 height 13
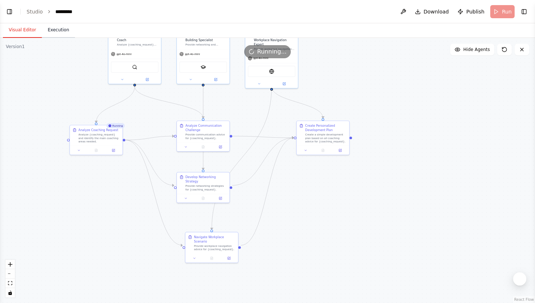
click at [57, 30] on button "Execution" at bounding box center [58, 30] width 33 height 15
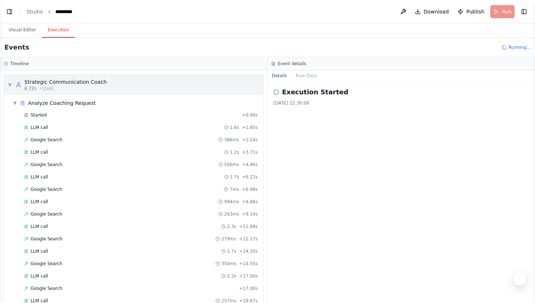
click at [15, 85] on div "▼ Strategic Communication Coach 6.72s • 1 task" at bounding box center [57, 84] width 99 height 13
click at [15, 104] on span "▼" at bounding box center [15, 103] width 4 height 6
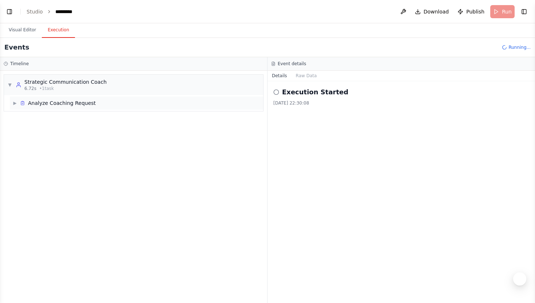
click at [15, 104] on span "▶" at bounding box center [15, 103] width 4 height 6
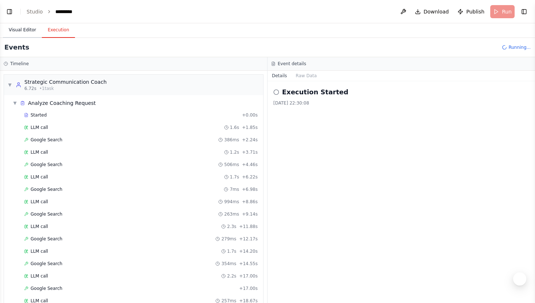
click at [32, 28] on button "Visual Editor" at bounding box center [22, 30] width 39 height 15
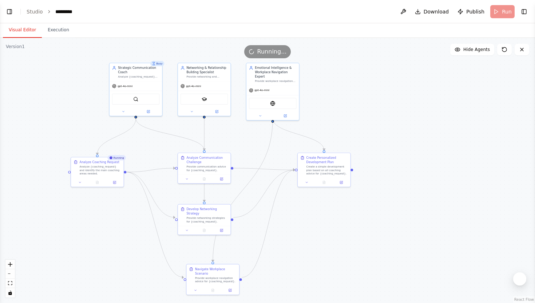
drag, startPoint x: 144, startPoint y: 131, endPoint x: 145, endPoint y: 163, distance: 32.4
click at [145, 163] on div ".deletable-edge-delete-btn { width: 20px; height: 20px; border: 0px solid #ffff…" at bounding box center [267, 170] width 535 height 265
click at [62, 27] on button "Execution" at bounding box center [58, 30] width 33 height 15
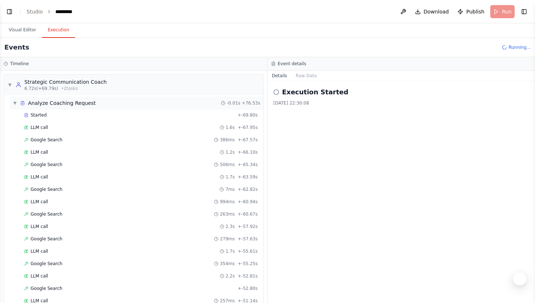
click at [51, 98] on div "▼ Analyze Coaching Request -0.01s + 76.53s" at bounding box center [136, 102] width 253 height 13
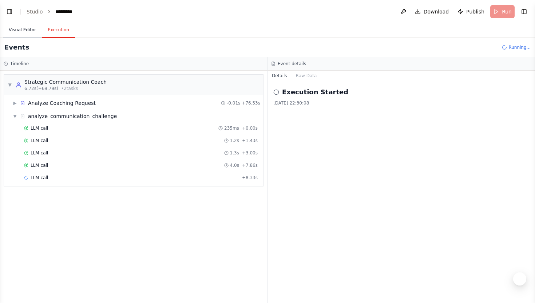
click at [33, 26] on button "Visual Editor" at bounding box center [22, 30] width 39 height 15
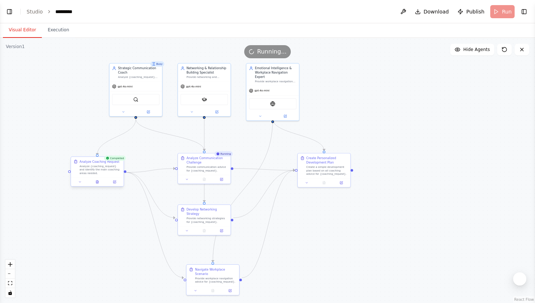
click at [109, 177] on div "Analyze Coaching Request Analyze {coaching_request} and identify the main coach…" at bounding box center [97, 167] width 53 height 20
click at [115, 182] on icon at bounding box center [114, 182] width 3 height 3
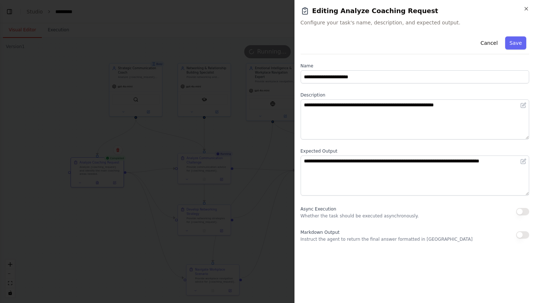
click at [100, 222] on div at bounding box center [267, 151] width 535 height 303
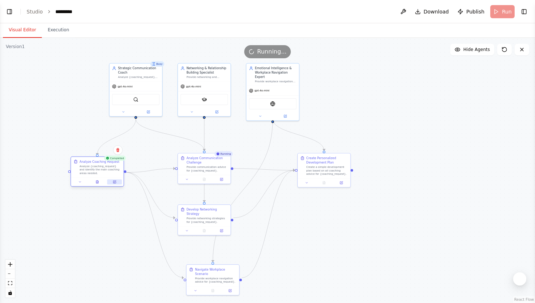
click at [117, 183] on button at bounding box center [114, 181] width 15 height 5
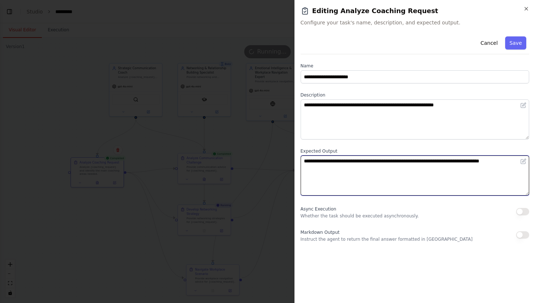
drag, startPoint x: 352, startPoint y: 161, endPoint x: 290, endPoint y: 159, distance: 61.2
click at [290, 159] on body "BETA Hello! I'm the CrewAI assistant. What kind of automation do you want to bu…" at bounding box center [267, 151] width 535 height 303
drag, startPoint x: 393, startPoint y: 161, endPoint x: 303, endPoint y: 160, distance: 89.5
click at [303, 160] on textarea "**********" at bounding box center [415, 175] width 229 height 40
type textarea "**********"
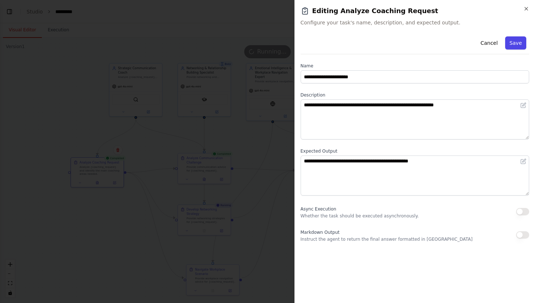
click at [516, 37] on button "Save" at bounding box center [515, 42] width 21 height 13
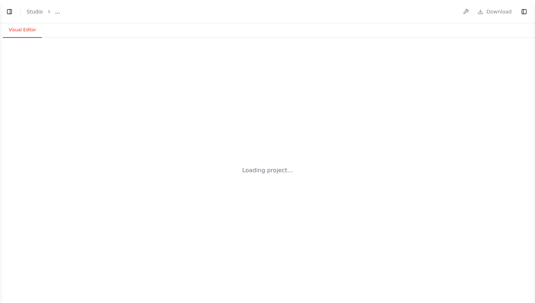
select select "****"
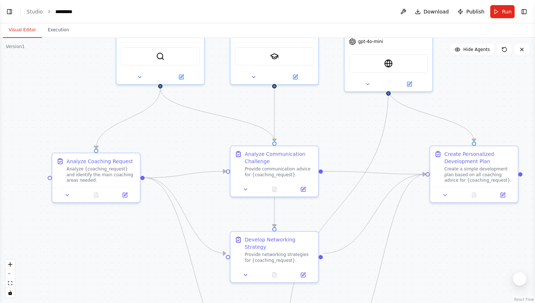
drag, startPoint x: 137, startPoint y: 204, endPoint x: 213, endPoint y: 124, distance: 110.4
click at [213, 124] on div ".deletable-edge-delete-btn { width: 20px; height: 20px; border: 0px solid #ffff…" at bounding box center [267, 170] width 535 height 265
drag, startPoint x: 173, startPoint y: 129, endPoint x: 173, endPoint y: 212, distance: 83.0
click at [173, 212] on div ".deletable-edge-delete-btn { width: 20px; height: 20px; border: 0px solid #ffff…" at bounding box center [267, 170] width 535 height 265
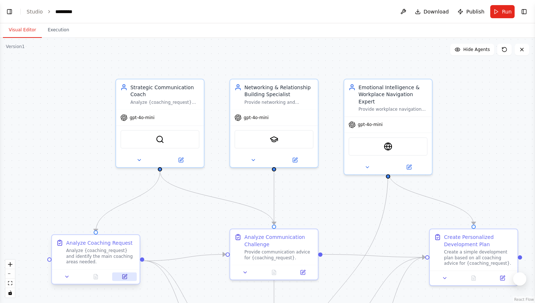
click at [128, 275] on button at bounding box center [124, 276] width 24 height 9
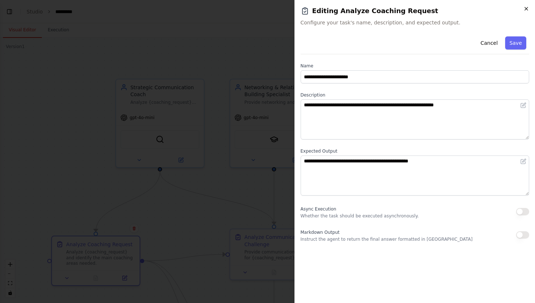
click at [526, 10] on icon "button" at bounding box center [526, 9] width 6 height 6
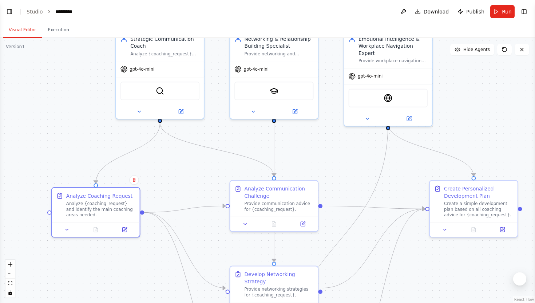
drag, startPoint x: 190, startPoint y: 217, endPoint x: 190, endPoint y: 169, distance: 48.4
click at [190, 169] on div ".deletable-edge-delete-btn { width: 20px; height: 20px; border: 0px solid #ffff…" at bounding box center [267, 170] width 535 height 265
click at [124, 231] on button at bounding box center [124, 228] width 24 height 9
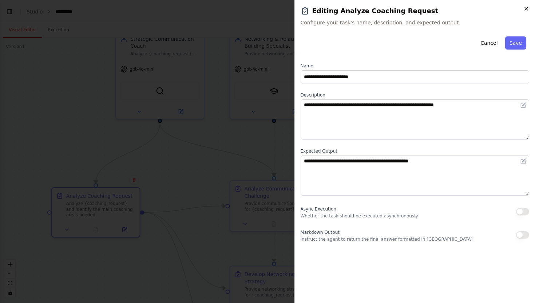
click at [525, 7] on icon "button" at bounding box center [526, 9] width 6 height 6
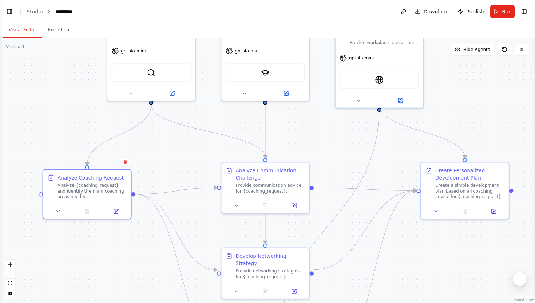
drag, startPoint x: 185, startPoint y: 179, endPoint x: 174, endPoint y: 157, distance: 24.7
click at [174, 157] on div ".deletable-edge-delete-btn { width: 20px; height: 20px; border: 0px solid #ffff…" at bounding box center [267, 170] width 535 height 265
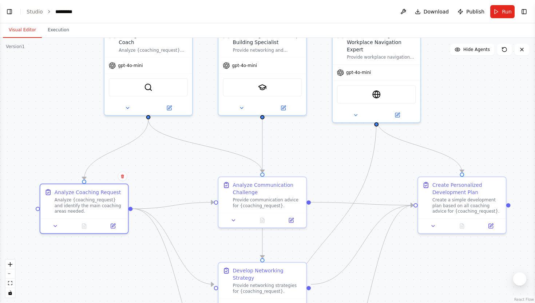
drag, startPoint x: 171, startPoint y: 162, endPoint x: 174, endPoint y: 193, distance: 30.7
click at [174, 192] on div ".deletable-edge-delete-btn { width: 20px; height: 20px; border: 0px solid #ffff…" at bounding box center [267, 170] width 535 height 265
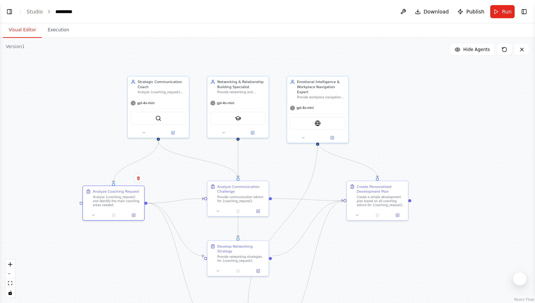
drag, startPoint x: 170, startPoint y: 195, endPoint x: 163, endPoint y: 159, distance: 37.0
click at [163, 159] on div ".deletable-edge-delete-btn { width: 20px; height: 20px; border: 0px solid #ffff…" at bounding box center [267, 170] width 535 height 265
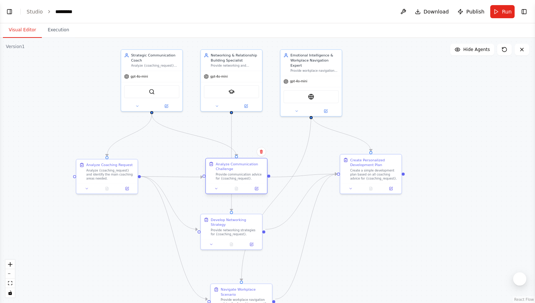
drag, startPoint x: 227, startPoint y: 164, endPoint x: 230, endPoint y: 167, distance: 4.4
click at [230, 167] on div "Analyze Communication Challenge" at bounding box center [240, 166] width 48 height 10
drag, startPoint x: 230, startPoint y: 166, endPoint x: 222, endPoint y: 164, distance: 8.7
click at [222, 164] on div "Analyze Communication Challenge" at bounding box center [230, 161] width 48 height 10
click at [362, 129] on div ".deletable-edge-delete-btn { width: 20px; height: 20px; border: 0px solid #ffff…" at bounding box center [267, 170] width 535 height 265
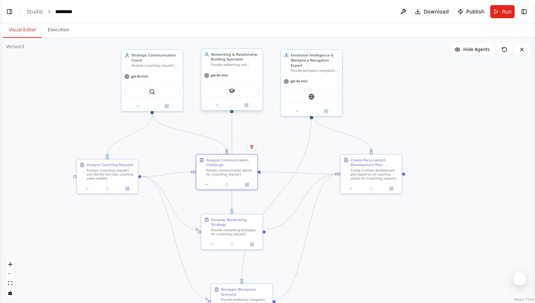
click at [237, 56] on div "Networking & Relationship Building Specialist" at bounding box center [235, 57] width 48 height 10
click at [258, 43] on icon at bounding box center [256, 41] width 4 height 4
click at [239, 40] on button "Confirm" at bounding box center [236, 41] width 26 height 9
click at [241, 44] on button "Confirm" at bounding box center [236, 41] width 26 height 9
click at [249, 227] on div "Provide networking strategies for {coaching_request}." at bounding box center [235, 231] width 48 height 8
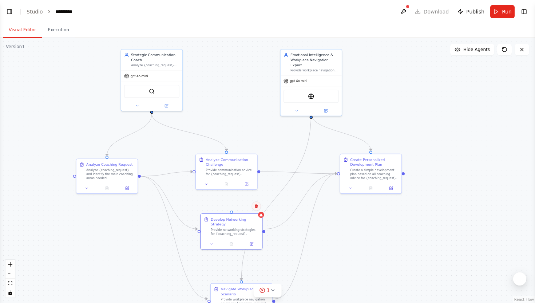
click at [258, 207] on icon at bounding box center [256, 206] width 4 height 4
click at [241, 207] on button "Confirm" at bounding box center [236, 206] width 26 height 9
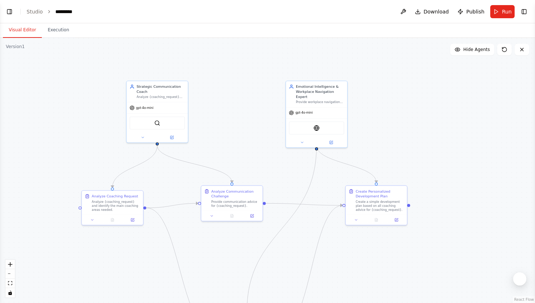
drag, startPoint x: 323, startPoint y: 246, endPoint x: 329, endPoint y: 279, distance: 34.0
click at [329, 279] on div ".deletable-edge-delete-btn { width: 20px; height: 20px; border: 0px solid #ffff…" at bounding box center [267, 170] width 535 height 265
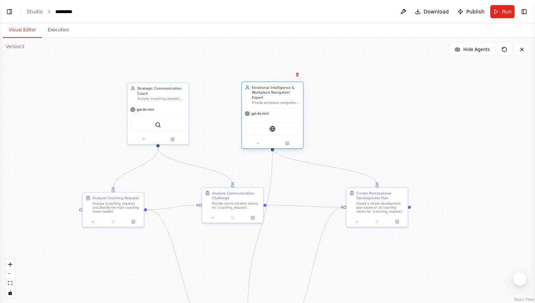
drag, startPoint x: 317, startPoint y: 98, endPoint x: 273, endPoint y: 98, distance: 43.3
click at [273, 101] on div "Provide workplace navigation advice and create development plans for {coaching_…" at bounding box center [276, 103] width 48 height 4
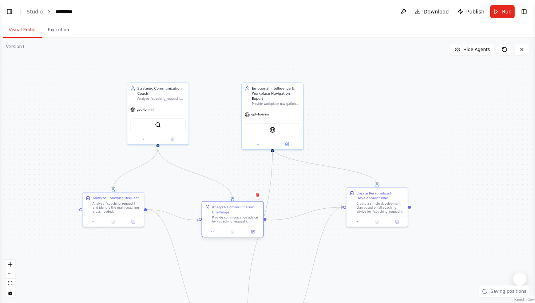
drag, startPoint x: 249, startPoint y: 198, endPoint x: 249, endPoint y: 211, distance: 13.8
click at [249, 211] on div "Analyze Communication Challenge" at bounding box center [236, 210] width 48 height 10
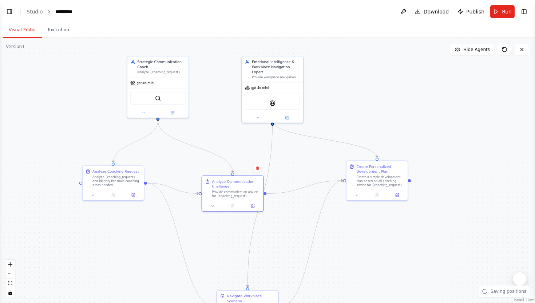
drag, startPoint x: 211, startPoint y: 262, endPoint x: 214, endPoint y: 188, distance: 74.3
click at [214, 188] on div ".deletable-edge-delete-btn { width: 20px; height: 20px; border: 0px solid #ffff…" at bounding box center [267, 170] width 535 height 265
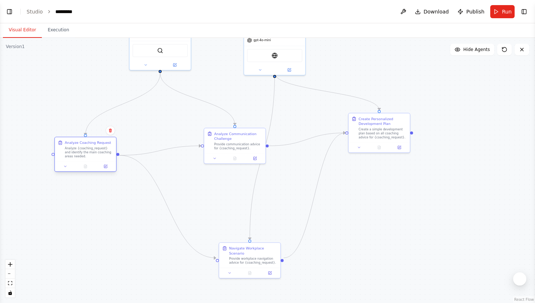
drag, startPoint x: 118, startPoint y: 133, endPoint x: 90, endPoint y: 151, distance: 33.2
click at [89, 151] on div "Analyze {coaching_request} and identify the main coaching areas needed." at bounding box center [89, 152] width 48 height 12
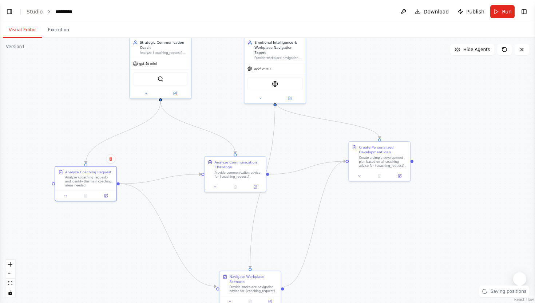
drag, startPoint x: 179, startPoint y: 95, endPoint x: 179, endPoint y: 123, distance: 28.4
click at [179, 123] on div ".deletable-edge-delete-btn { width: 20px; height: 20px; border: 0px solid #ffff…" at bounding box center [267, 170] width 535 height 265
drag, startPoint x: 237, startPoint y: 173, endPoint x: 162, endPoint y: 120, distance: 91.7
click at [162, 120] on div "Provide communication advice for {coaching_request}." at bounding box center [164, 119] width 48 height 8
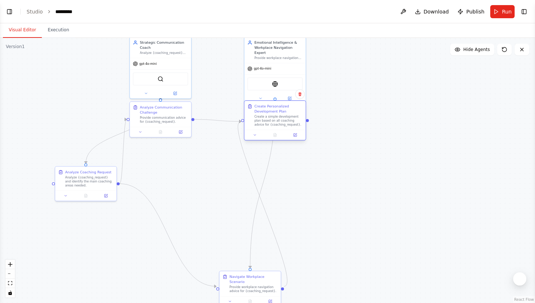
drag, startPoint x: 379, startPoint y: 161, endPoint x: 276, endPoint y: 120, distance: 110.8
click at [276, 120] on div "Create a simple development plan based on all coaching advice for {coaching_req…" at bounding box center [278, 121] width 48 height 12
drag, startPoint x: 252, startPoint y: 284, endPoint x: 411, endPoint y: 112, distance: 234.4
click at [411, 112] on div "Provide workplace navigation advice for {coaching_request}." at bounding box center [413, 114] width 48 height 8
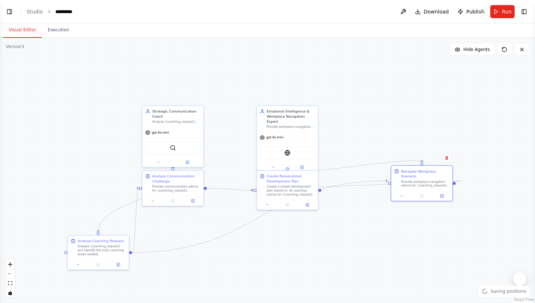
drag, startPoint x: 341, startPoint y: 158, endPoint x: 357, endPoint y: 221, distance: 65.7
click at [356, 221] on div ".deletable-edge-delete-btn { width: 20px; height: 20px; border: 0px solid #ffff…" at bounding box center [267, 170] width 535 height 265
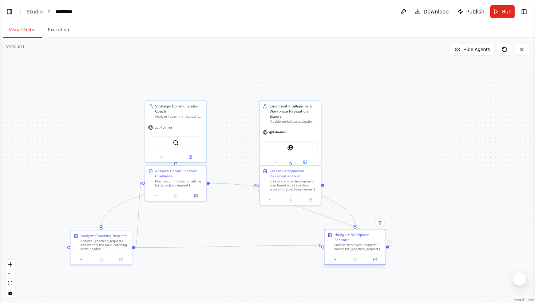
drag, startPoint x: 416, startPoint y: 173, endPoint x: 348, endPoint y: 242, distance: 97.0
click at [348, 243] on div "Provide workplace navigation advice for {coaching_request}." at bounding box center [358, 247] width 48 height 8
click at [399, 150] on div ".deletable-edge-delete-btn { width: 20px; height: 20px; border: 0px solid #ffff…" at bounding box center [267, 170] width 535 height 265
click at [502, 11] on button "Run" at bounding box center [502, 11] width 24 height 13
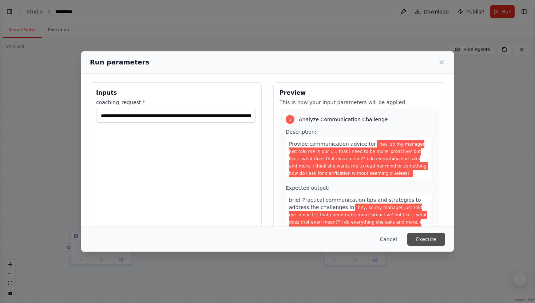
click at [436, 238] on button "Execute" at bounding box center [426, 239] width 38 height 13
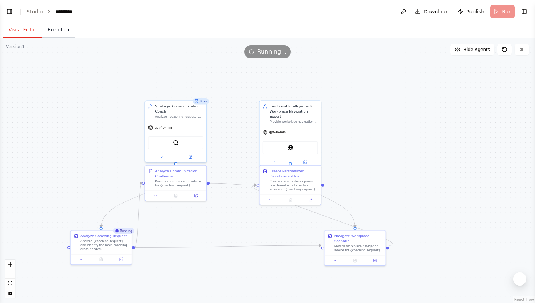
click at [65, 27] on button "Execution" at bounding box center [58, 30] width 33 height 15
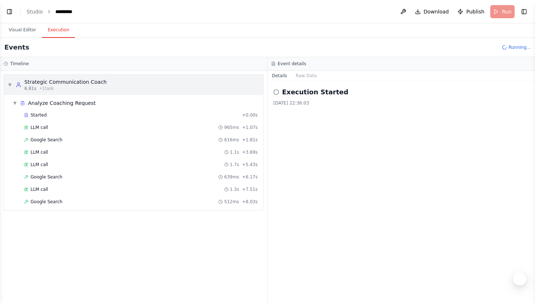
click at [12, 86] on div "▼ Strategic Communication Coach 6.81s • 1 task" at bounding box center [57, 84] width 99 height 13
click at [8, 83] on span "▼" at bounding box center [10, 85] width 4 height 6
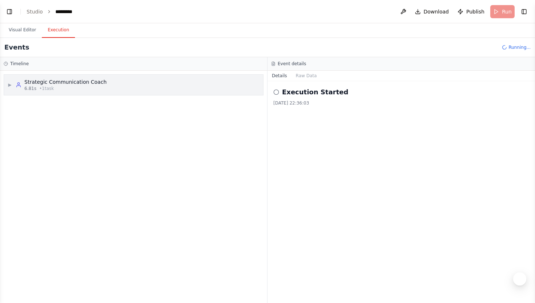
click at [8, 83] on span "▶" at bounding box center [10, 85] width 4 height 6
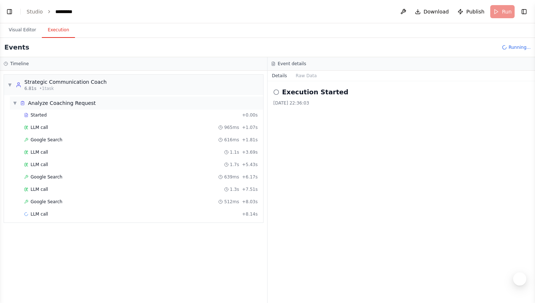
click at [19, 101] on div "▼ Analyze Coaching Request" at bounding box center [54, 102] width 83 height 7
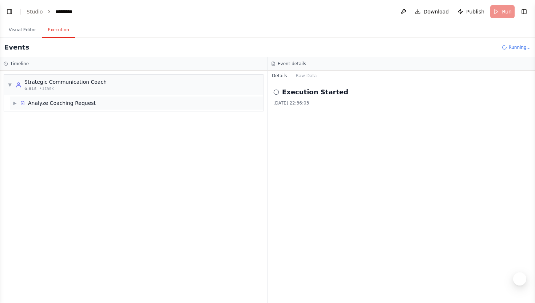
click at [19, 101] on div "▶ Analyze Coaching Request" at bounding box center [54, 102] width 83 height 7
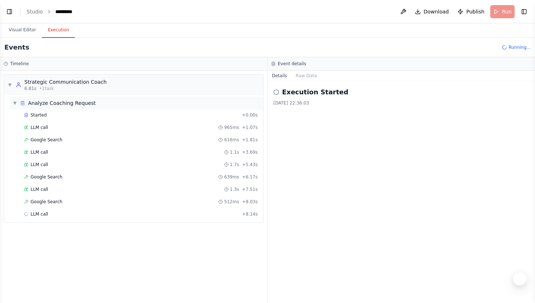
click at [19, 101] on div "▼ Analyze Coaching Request" at bounding box center [54, 102] width 83 height 7
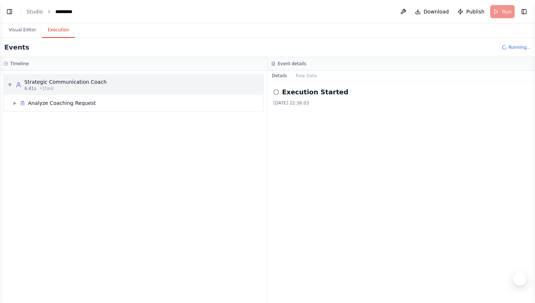
click at [12, 83] on div "▼ Strategic Communication Coach 6.81s • 1 task" at bounding box center [57, 84] width 99 height 13
click at [12, 83] on div "▶ Strategic Communication Coach 6.81s • 1 task" at bounding box center [57, 84] width 99 height 13
click at [16, 103] on span "▶" at bounding box center [15, 103] width 4 height 6
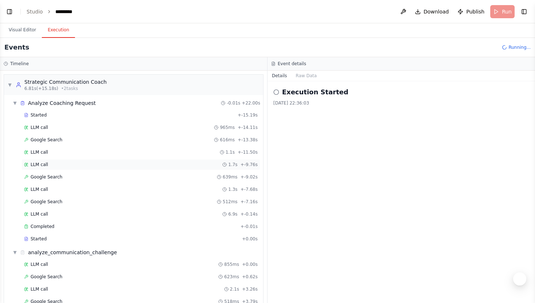
scroll to position [28, 0]
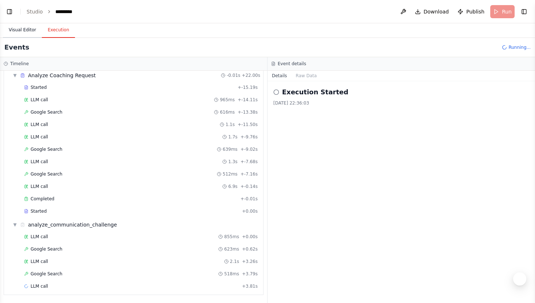
click at [29, 28] on button "Visual Editor" at bounding box center [22, 30] width 39 height 15
click at [70, 29] on button "Execution" at bounding box center [58, 30] width 33 height 15
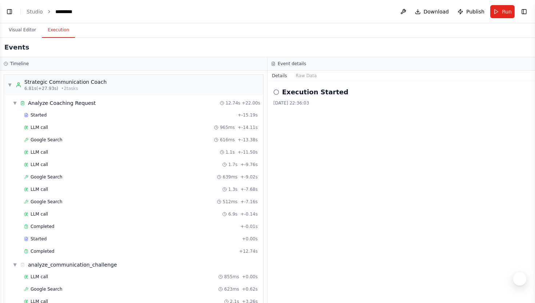
scroll to position [5, 0]
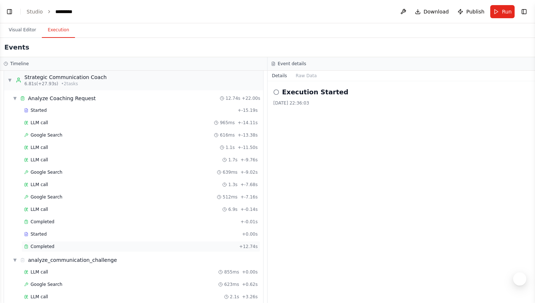
click at [39, 248] on span "Completed" at bounding box center [43, 246] width 24 height 6
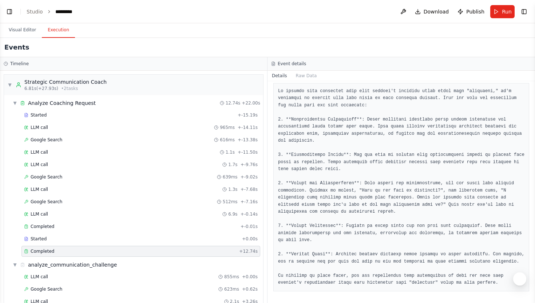
scroll to position [0, 0]
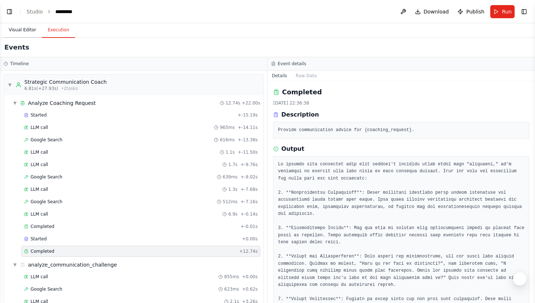
click at [31, 30] on button "Visual Editor" at bounding box center [22, 30] width 39 height 15
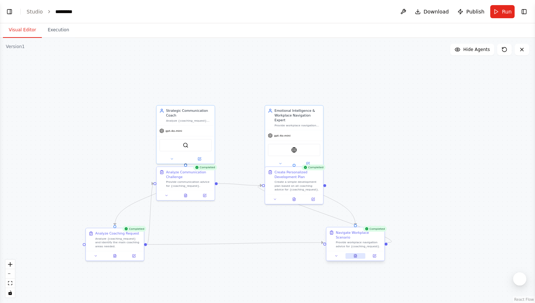
click at [354, 254] on div at bounding box center [355, 256] width 58 height 10
click at [355, 257] on icon at bounding box center [355, 257] width 1 height 0
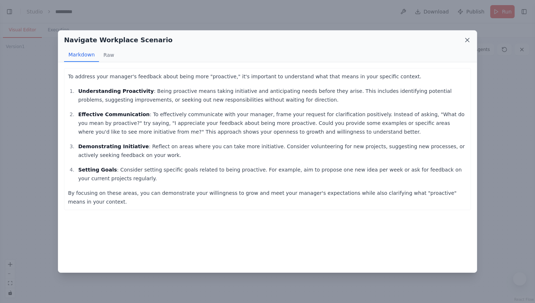
click at [470, 40] on icon at bounding box center [467, 39] width 7 height 7
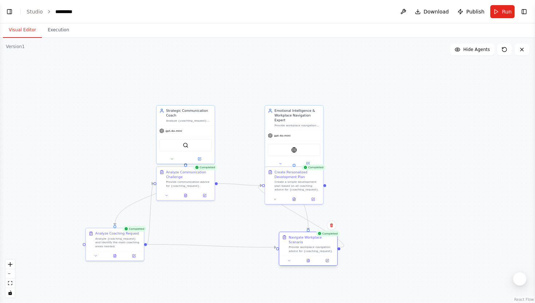
drag, startPoint x: 352, startPoint y: 233, endPoint x: 302, endPoint y: 237, distance: 49.7
click at [302, 237] on div "Navigate Workplace Scenario" at bounding box center [312, 239] width 46 height 9
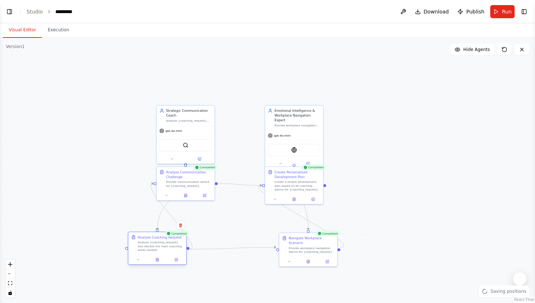
drag, startPoint x: 115, startPoint y: 239, endPoint x: 156, endPoint y: 244, distance: 41.4
click at [156, 244] on div "Analyze {coaching_request} and identify the main coaching areas needed." at bounding box center [161, 246] width 46 height 11
click at [289, 160] on button at bounding box center [280, 163] width 27 height 6
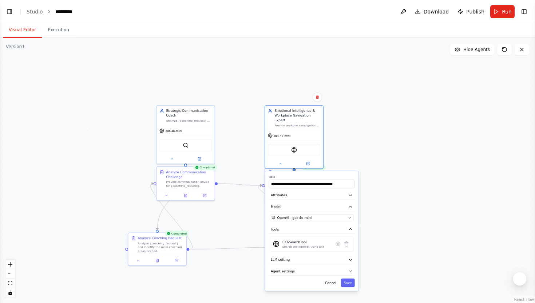
click at [234, 81] on div ".deletable-edge-delete-btn { width: 20px; height: 20px; border: 0px solid #ffff…" at bounding box center [267, 170] width 535 height 265
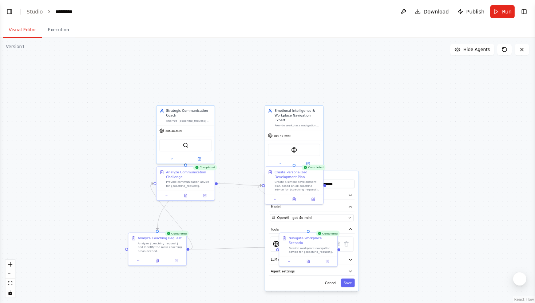
click at [234, 81] on div ".deletable-edge-delete-btn { width: 20px; height: 20px; border: 0px solid #ffff…" at bounding box center [267, 170] width 535 height 265
click at [404, 164] on div ".deletable-edge-delete-btn { width: 20px; height: 20px; border: 0px solid #ffff…" at bounding box center [267, 170] width 535 height 265
click at [329, 278] on button "Cancel" at bounding box center [330, 282] width 17 height 8
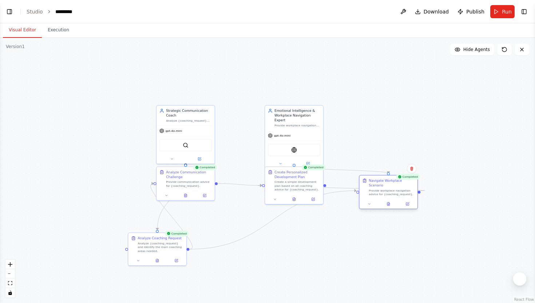
drag, startPoint x: 299, startPoint y: 247, endPoint x: 379, endPoint y: 190, distance: 98.1
click at [379, 189] on div "Provide workplace navigation advice for {coaching_request}." at bounding box center [392, 193] width 46 height 8
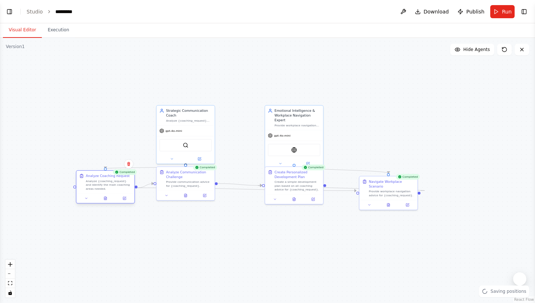
drag, startPoint x: 161, startPoint y: 252, endPoint x: 111, endPoint y: 191, distance: 78.8
click at [111, 191] on div "Analyze Coaching Request Analyze {coaching_request} and identify the main coach…" at bounding box center [105, 182] width 58 height 23
click at [280, 184] on div "Create a simple development plan based on all coaching advice for {coaching_req…" at bounding box center [297, 184] width 46 height 11
click at [243, 237] on div ".deletable-edge-delete-btn { width: 20px; height: 20px; border: 0px solid #ffff…" at bounding box center [267, 170] width 535 height 265
drag, startPoint x: 190, startPoint y: 179, endPoint x: 208, endPoint y: 210, distance: 36.0
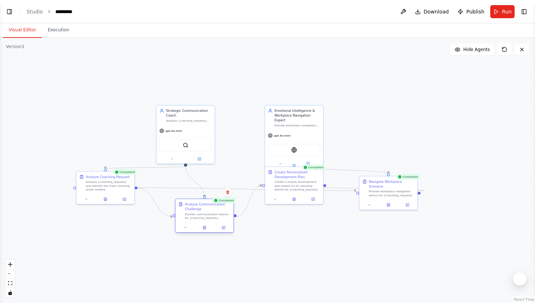
click at [208, 210] on div "Analyze Communication Challenge Provide communication advice for {coaching_requ…" at bounding box center [208, 211] width 46 height 18
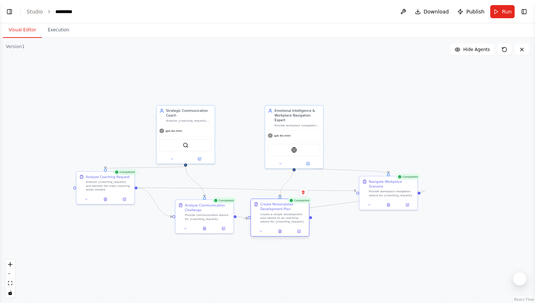
drag, startPoint x: 284, startPoint y: 186, endPoint x: 271, endPoint y: 221, distance: 37.0
click at [271, 221] on div "Create a simple development plan based on all coaching advice for {coaching_req…" at bounding box center [283, 217] width 46 height 11
click at [370, 234] on div ".deletable-edge-delete-btn { width: 20px; height: 20px; border: 0px solid #ffff…" at bounding box center [267, 170] width 535 height 265
click at [47, 12] on icon "breadcrumb" at bounding box center [49, 11] width 5 height 5
click at [37, 10] on link "Studio" at bounding box center [35, 12] width 16 height 6
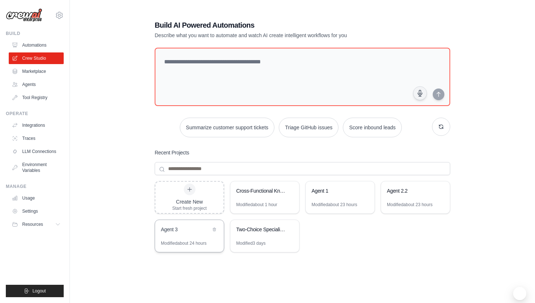
click at [194, 232] on div "Agent 3" at bounding box center [186, 229] width 50 height 7
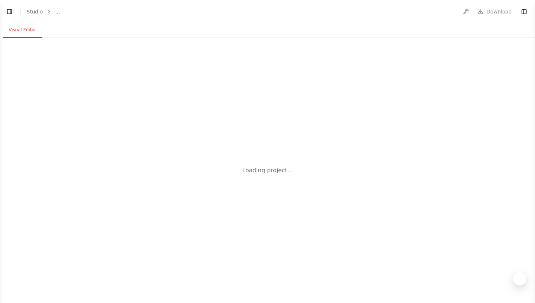
select select "****"
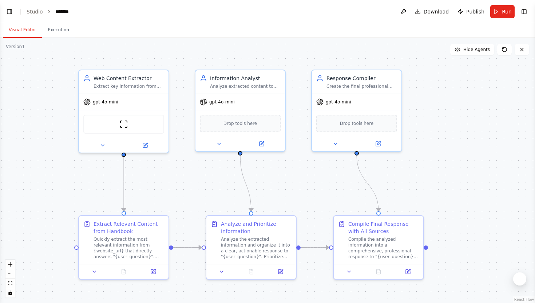
drag, startPoint x: 125, startPoint y: 52, endPoint x: 167, endPoint y: 47, distance: 42.1
click at [167, 47] on div ".deletable-edge-delete-btn { width: 20px; height: 20px; border: 0px solid #ffff…" at bounding box center [267, 170] width 535 height 265
click at [107, 142] on button at bounding box center [102, 143] width 41 height 9
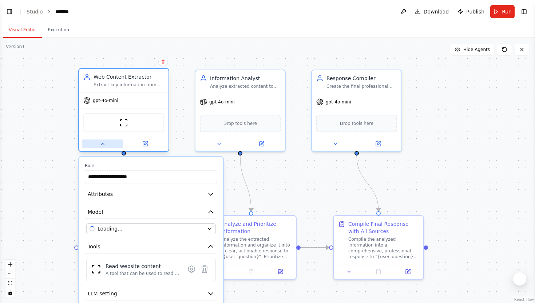
scroll to position [609, 0]
click at [107, 142] on button at bounding box center [102, 143] width 41 height 9
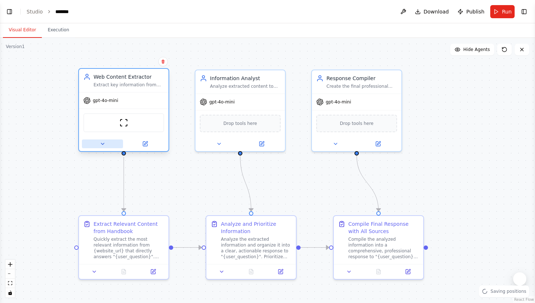
click at [107, 142] on button at bounding box center [102, 143] width 41 height 9
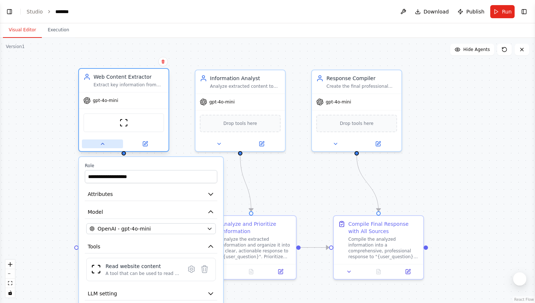
click at [107, 142] on button at bounding box center [102, 143] width 41 height 9
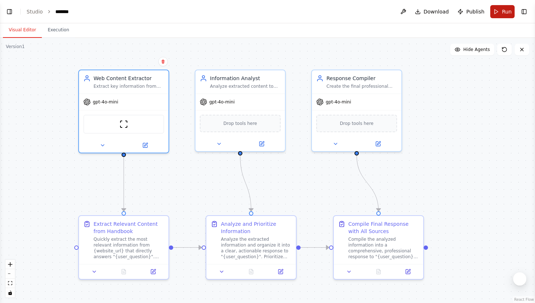
click at [508, 11] on span "Run" at bounding box center [507, 11] width 10 height 7
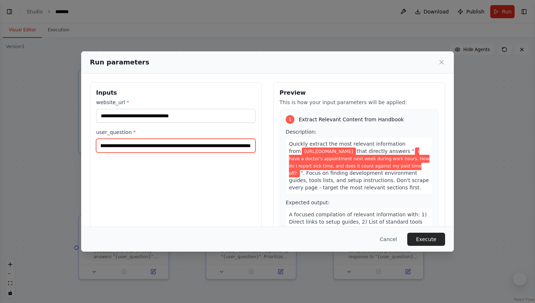
scroll to position [0, 154]
drag, startPoint x: 99, startPoint y: 146, endPoint x: 286, endPoint y: 147, distance: 187.4
click at [286, 147] on div "**********" at bounding box center [267, 168] width 355 height 173
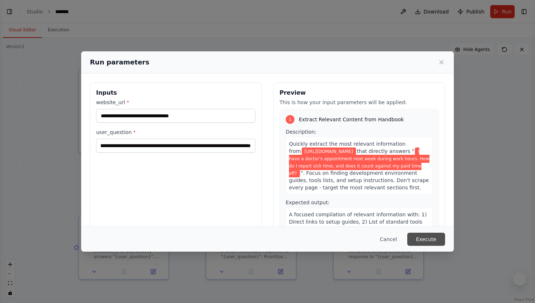
click at [428, 239] on button "Execute" at bounding box center [426, 239] width 38 height 13
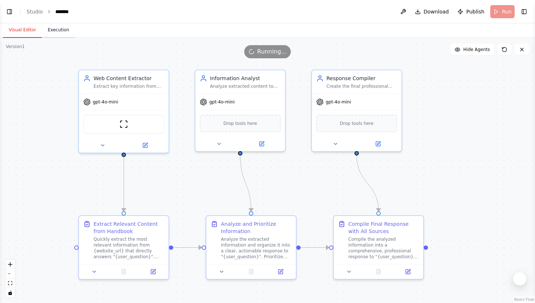
click at [58, 28] on button "Execution" at bounding box center [58, 30] width 33 height 15
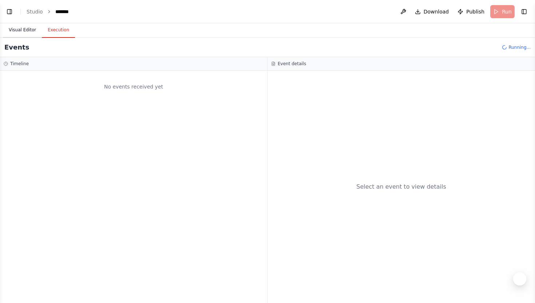
click at [31, 31] on button "Visual Editor" at bounding box center [22, 30] width 39 height 15
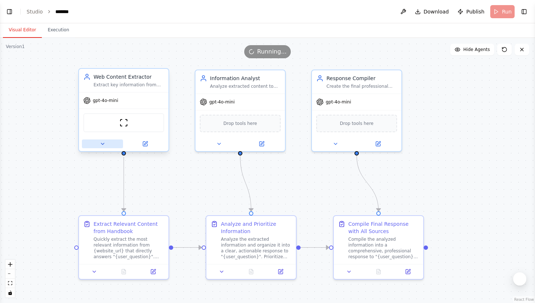
click at [104, 146] on icon at bounding box center [103, 144] width 6 height 6
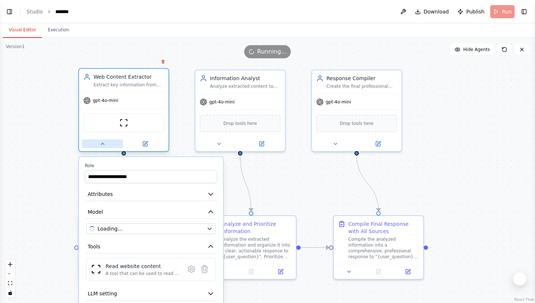
click at [104, 146] on icon at bounding box center [103, 144] width 6 height 6
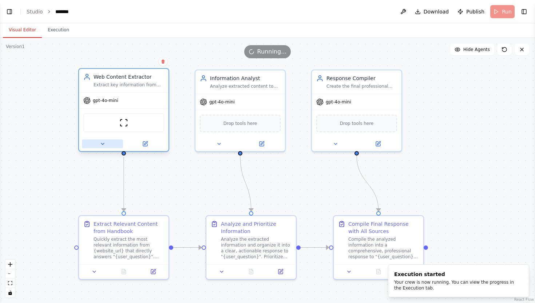
click at [106, 146] on button at bounding box center [102, 143] width 41 height 9
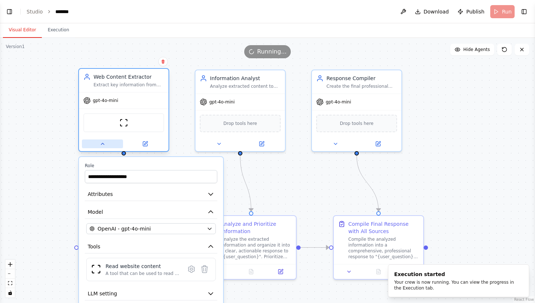
click at [92, 144] on button at bounding box center [102, 143] width 41 height 9
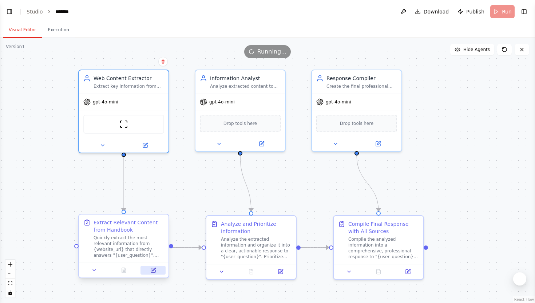
click at [155, 268] on icon at bounding box center [153, 269] width 3 height 3
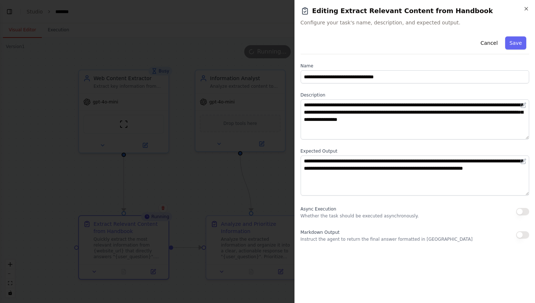
click at [238, 167] on div at bounding box center [267, 151] width 535 height 303
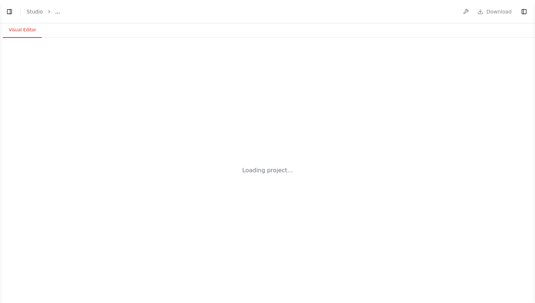
select select "****"
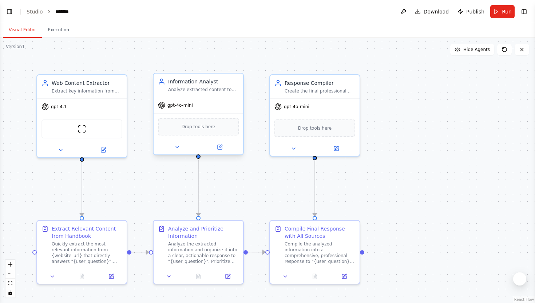
scroll to position [609, 0]
click at [499, 14] on button "Run" at bounding box center [502, 11] width 24 height 13
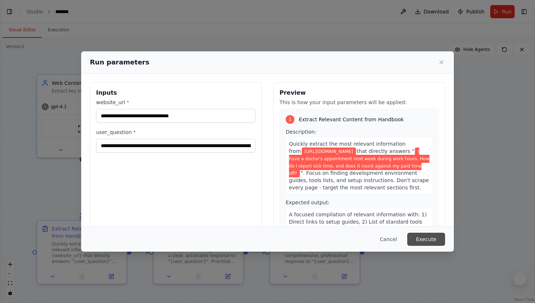
click at [428, 239] on button "Execute" at bounding box center [426, 239] width 38 height 13
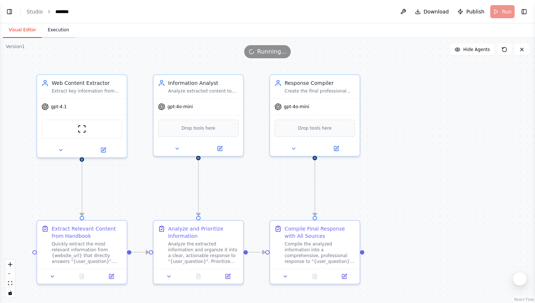
click at [67, 35] on button "Execution" at bounding box center [58, 30] width 33 height 15
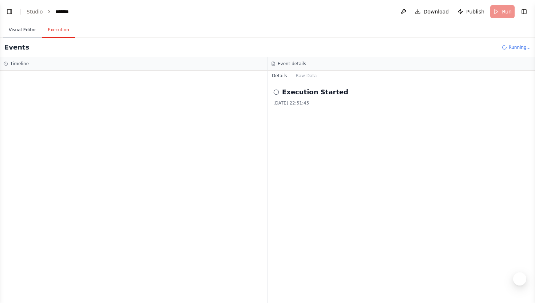
click at [34, 33] on button "Visual Editor" at bounding box center [22, 30] width 39 height 15
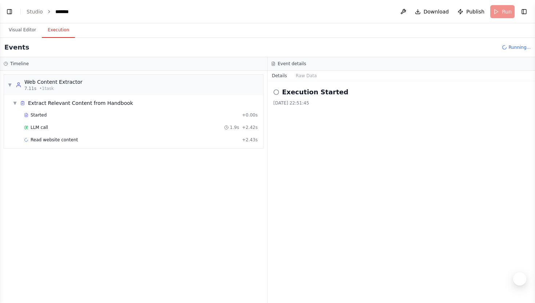
click at [60, 29] on button "Execution" at bounding box center [58, 30] width 33 height 15
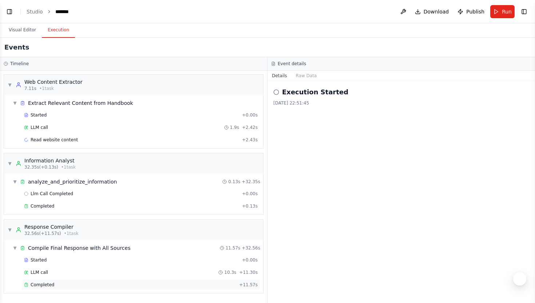
click at [57, 286] on div "Completed" at bounding box center [130, 285] width 212 height 6
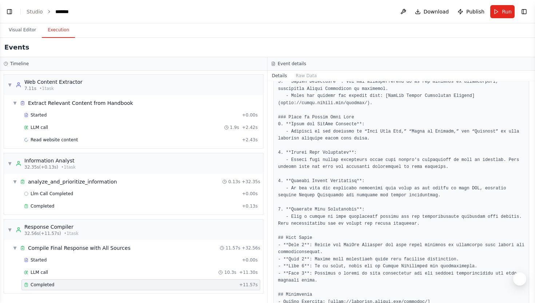
scroll to position [243, 0]
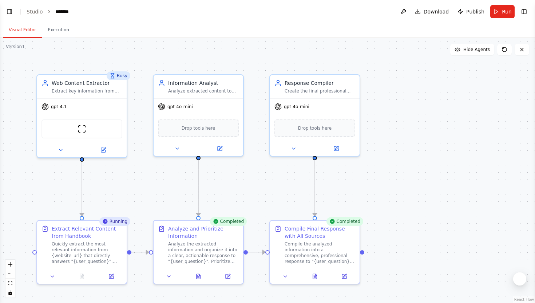
click at [32, 33] on button "Visual Editor" at bounding box center [22, 30] width 39 height 15
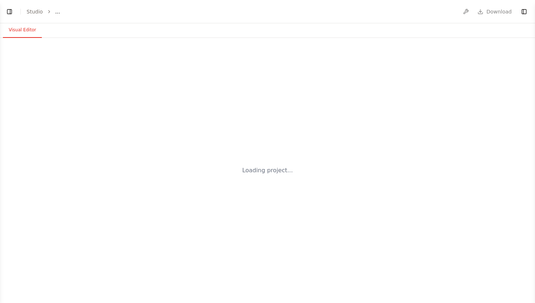
select select "****"
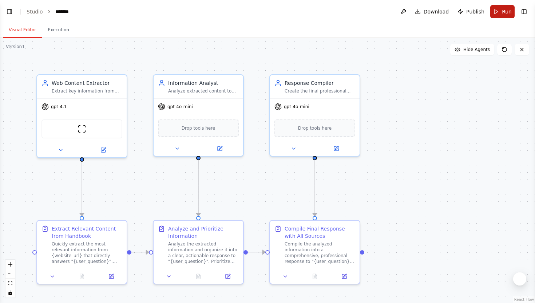
click at [506, 11] on span "Run" at bounding box center [507, 11] width 10 height 7
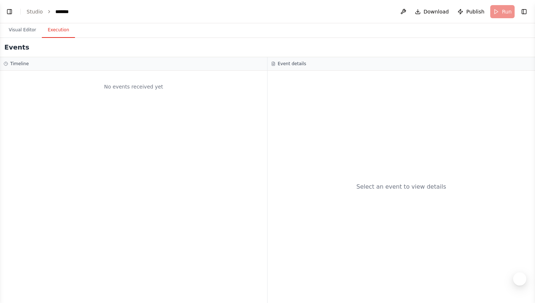
click at [54, 36] on button "Execution" at bounding box center [58, 30] width 33 height 15
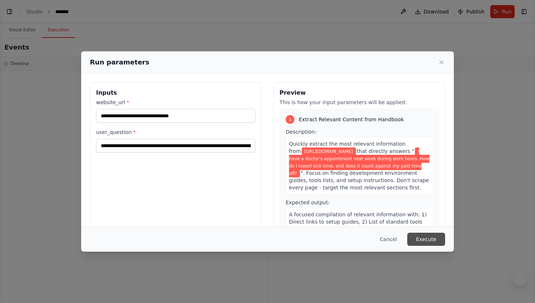
click at [437, 235] on button "Execute" at bounding box center [426, 239] width 38 height 13
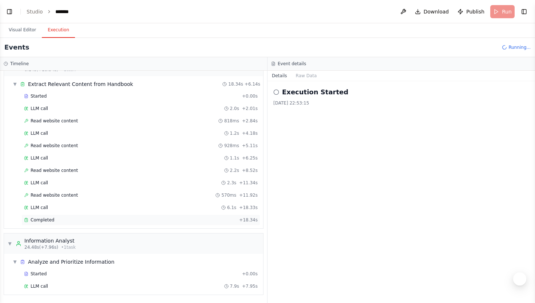
scroll to position [98, 0]
click at [163, 255] on div "▼ Analyze and Prioritize Information Started + 0.00s LLM call 7.9s + 7.95s" at bounding box center [136, 274] width 253 height 38
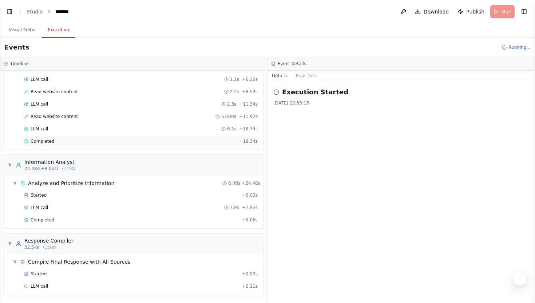
click at [47, 141] on span "Completed" at bounding box center [43, 141] width 24 height 6
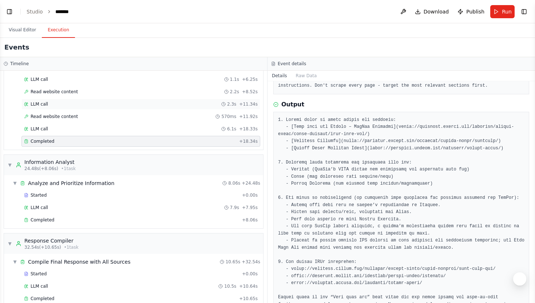
scroll to position [110, 0]
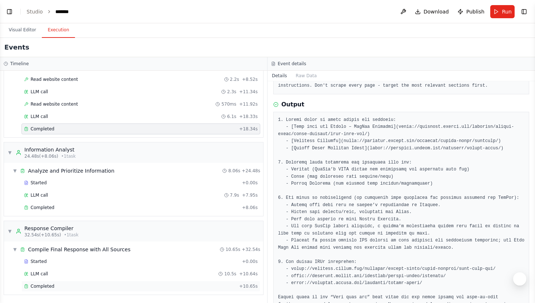
click at [63, 286] on div "Completed" at bounding box center [130, 286] width 212 height 6
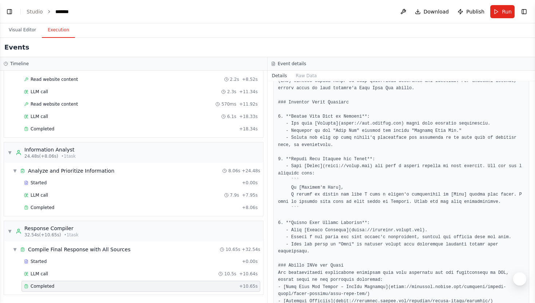
scroll to position [127, 0]
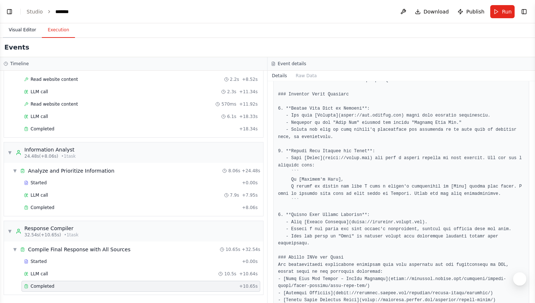
click at [35, 29] on button "Visual Editor" at bounding box center [22, 30] width 39 height 15
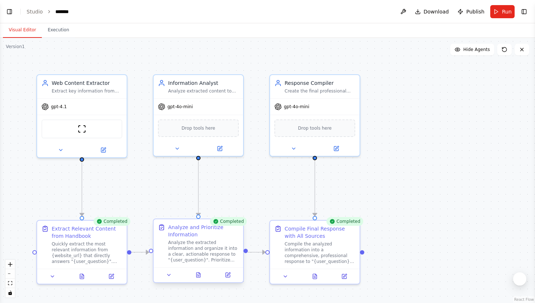
click at [221, 270] on div at bounding box center [199, 274] width 90 height 15
click at [228, 273] on icon at bounding box center [228, 273] width 3 height 3
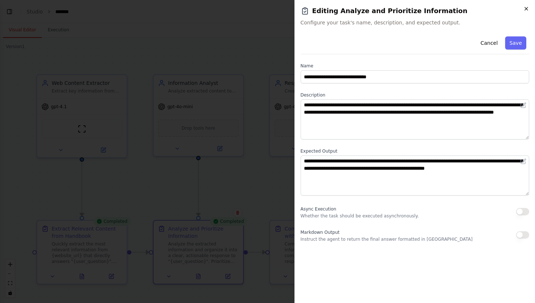
click at [524, 6] on icon "button" at bounding box center [526, 9] width 6 height 6
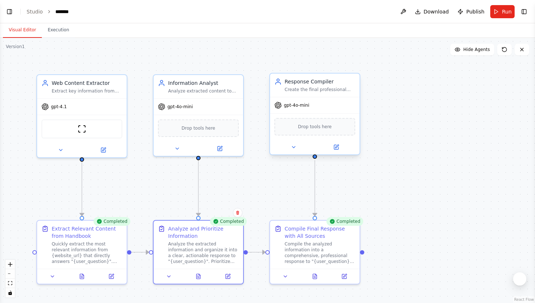
click at [344, 87] on div "Create the final professional response that comprehensively answers {user_quest…" at bounding box center [320, 90] width 71 height 6
click at [196, 228] on div "Analyze and Prioritize Information" at bounding box center [203, 230] width 71 height 15
click at [238, 211] on icon at bounding box center [237, 212] width 4 height 4
click at [223, 211] on button "Confirm" at bounding box center [217, 212] width 26 height 9
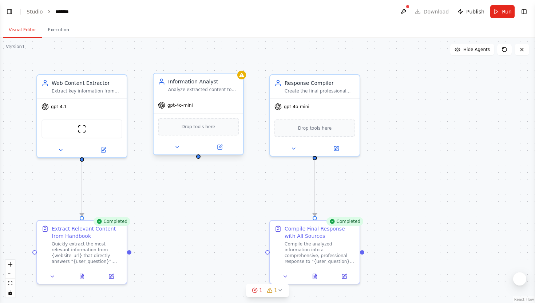
click at [226, 84] on div "Information Analyst" at bounding box center [203, 81] width 71 height 7
click at [237, 68] on icon at bounding box center [237, 66] width 3 height 4
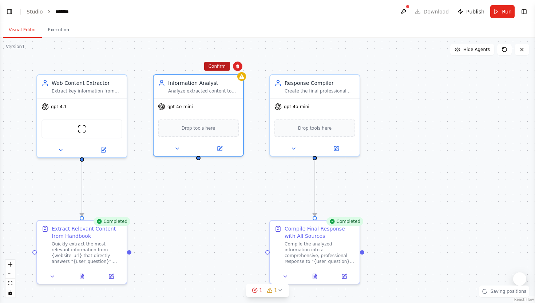
click at [219, 70] on button "Confirm" at bounding box center [217, 66] width 26 height 9
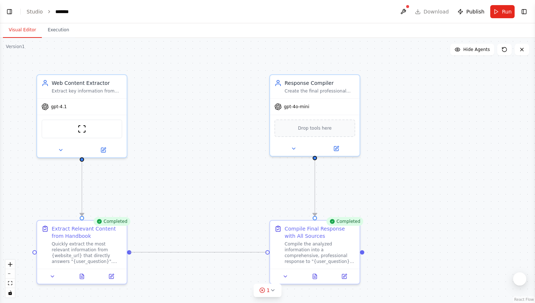
drag, startPoint x: 129, startPoint y: 253, endPoint x: 264, endPoint y: 254, distance: 135.0
click at [264, 254] on div ".deletable-edge-delete-btn { width: 20px; height: 20px; border: 0px solid #ffff…" at bounding box center [267, 170] width 535 height 265
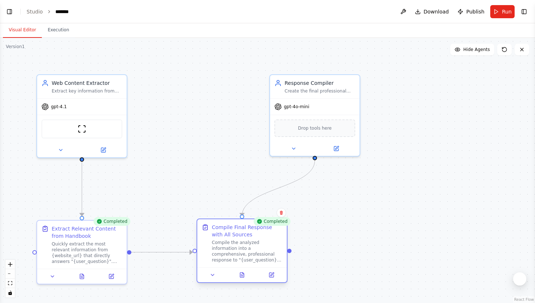
drag, startPoint x: 320, startPoint y: 243, endPoint x: 249, endPoint y: 244, distance: 71.0
click at [249, 245] on div "Compile the analyzed information into a comprehensive, professional response to…" at bounding box center [247, 250] width 71 height 23
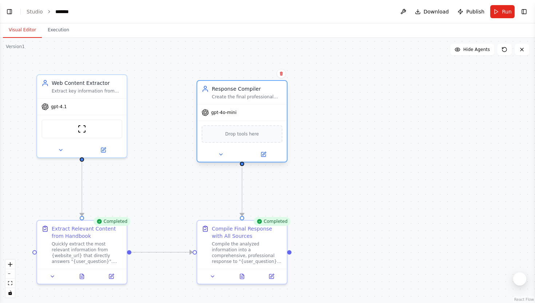
drag, startPoint x: 332, startPoint y: 128, endPoint x: 261, endPoint y: 134, distance: 70.8
click at [261, 134] on div "Drop tools here" at bounding box center [242, 133] width 81 height 17
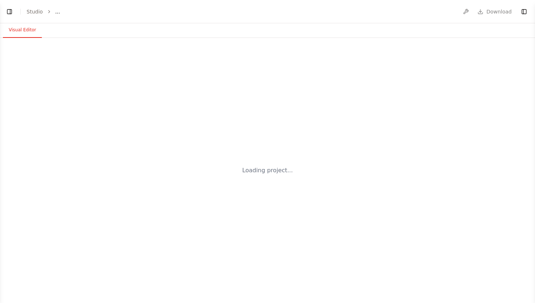
select select "****"
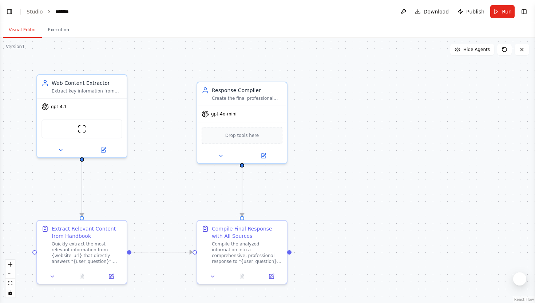
scroll to position [186, 0]
click at [496, 11] on button "Run" at bounding box center [502, 11] width 24 height 13
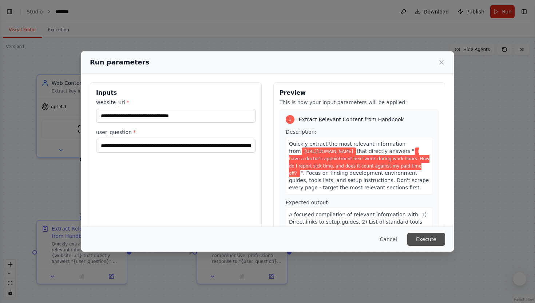
click at [418, 241] on button "Execute" at bounding box center [426, 239] width 38 height 13
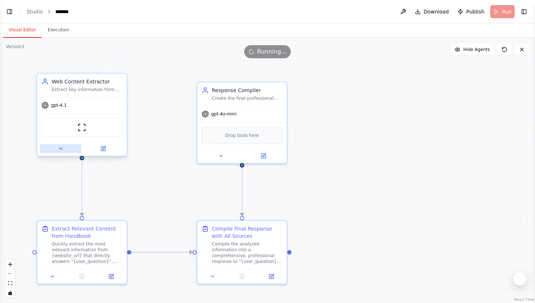
click at [61, 151] on icon at bounding box center [61, 149] width 6 height 6
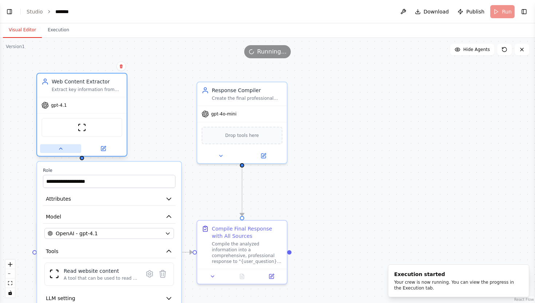
click at [54, 150] on button at bounding box center [60, 148] width 41 height 9
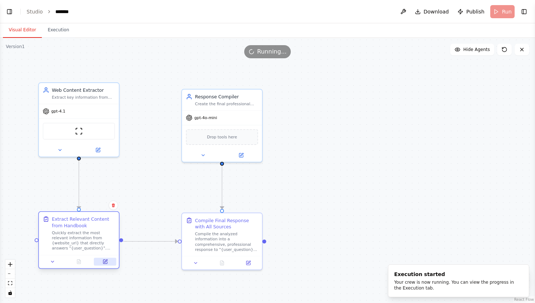
click at [106, 264] on icon at bounding box center [105, 261] width 5 height 5
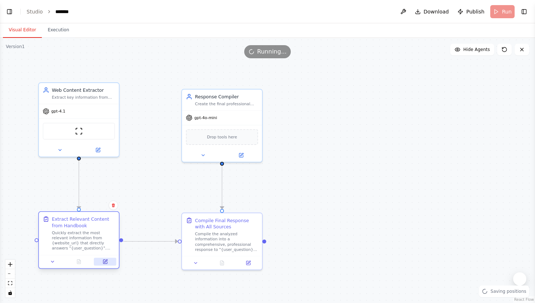
click at [106, 261] on icon at bounding box center [105, 260] width 3 height 3
click at [106, 264] on button at bounding box center [105, 262] width 22 height 8
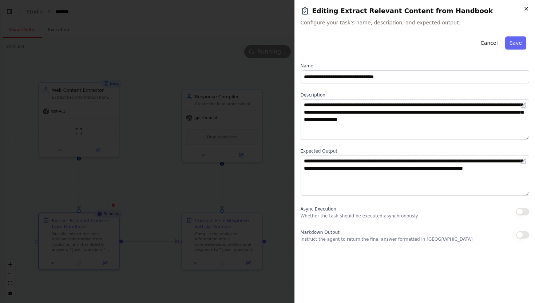
click at [525, 6] on icon "button" at bounding box center [526, 9] width 6 height 6
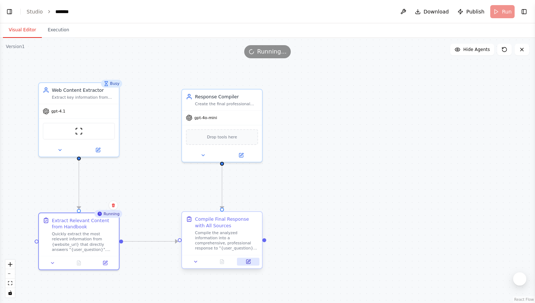
click at [250, 265] on button at bounding box center [248, 262] width 22 height 8
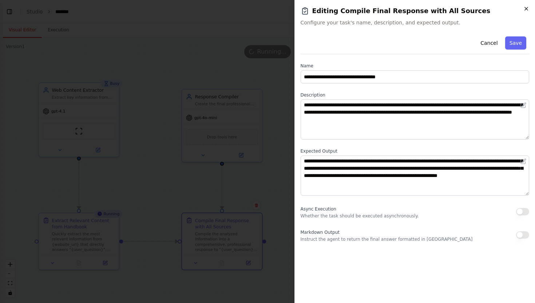
click at [527, 8] on icon "button" at bounding box center [526, 9] width 6 height 6
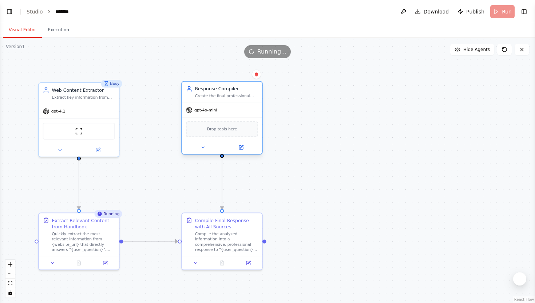
drag, startPoint x: 247, startPoint y: 107, endPoint x: 247, endPoint y: 102, distance: 5.5
click at [247, 102] on div "Response Compiler Create the final professional response that comprehensively a…" at bounding box center [222, 92] width 80 height 21
click at [65, 32] on button "Execution" at bounding box center [58, 30] width 33 height 15
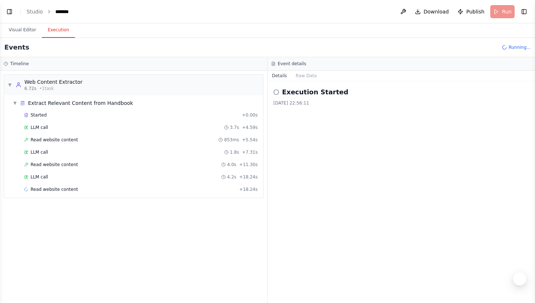
scroll to position [609, 0]
click at [29, 34] on button "Visual Editor" at bounding box center [22, 30] width 39 height 15
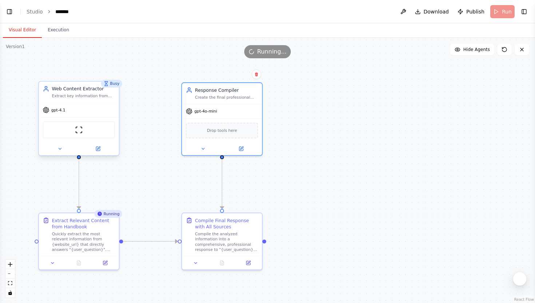
click at [86, 102] on div "Web Content Extractor Extract key information from {website_url} that directly …" at bounding box center [79, 92] width 80 height 21
click at [99, 151] on button at bounding box center [98, 149] width 37 height 8
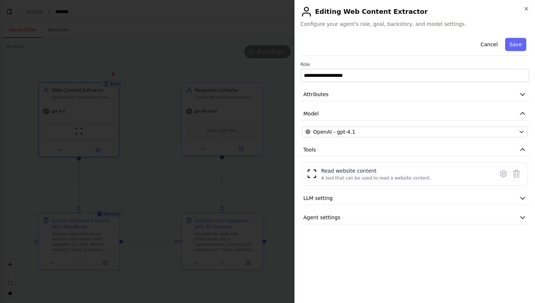
click at [362, 138] on div "**********" at bounding box center [415, 129] width 229 height 189
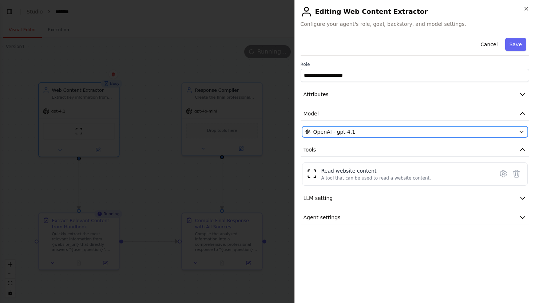
click at [361, 132] on div "OpenAI - gpt-4.1" at bounding box center [410, 131] width 211 height 7
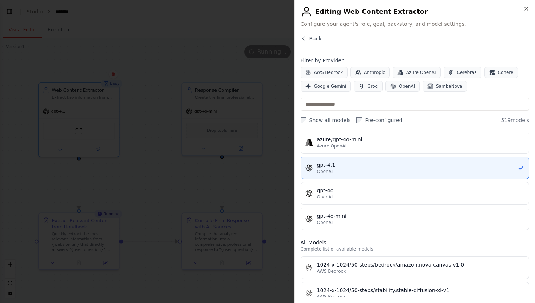
scroll to position [102, 0]
click at [361, 196] on div "OpenAI" at bounding box center [421, 196] width 208 height 6
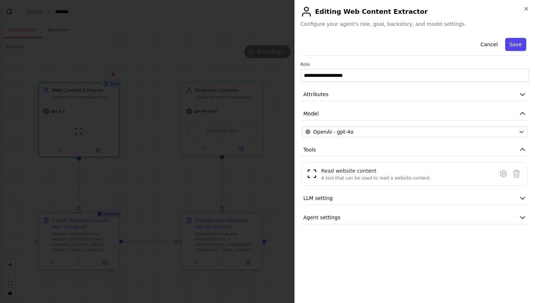
click at [516, 49] on button "Save" at bounding box center [515, 44] width 21 height 13
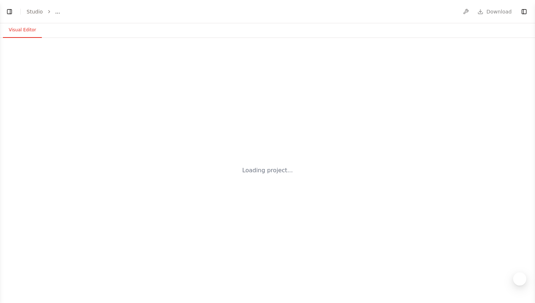
select select "****"
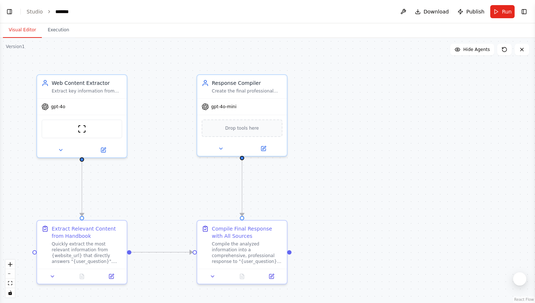
scroll to position [600, 0]
click at [62, 30] on button "Execution" at bounding box center [58, 30] width 33 height 15
click at [28, 31] on button "Visual Editor" at bounding box center [22, 30] width 39 height 15
click at [500, 12] on button "Run" at bounding box center [502, 11] width 24 height 13
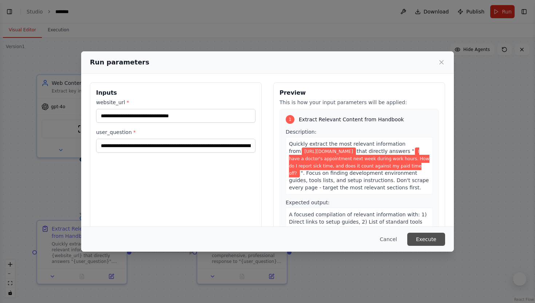
click at [424, 239] on button "Execute" at bounding box center [426, 239] width 38 height 13
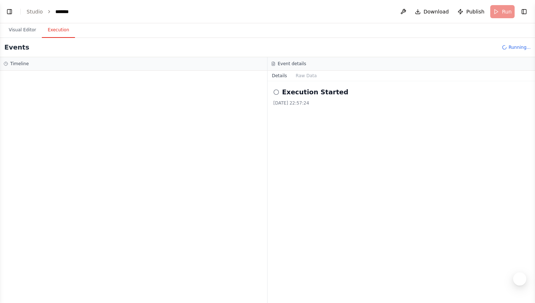
click at [61, 31] on button "Execution" at bounding box center [58, 30] width 33 height 15
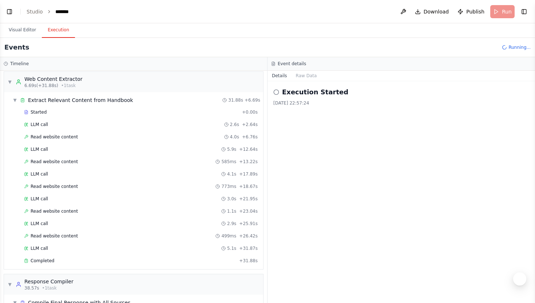
scroll to position [44, 0]
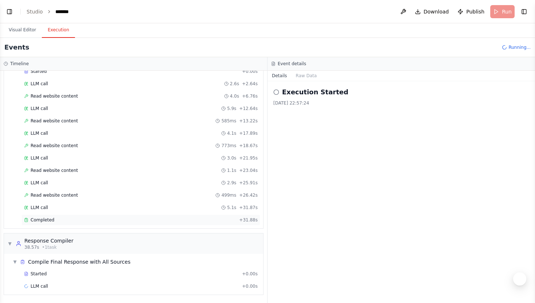
click at [47, 223] on div "Completed + 31.88s" at bounding box center [140, 219] width 239 height 11
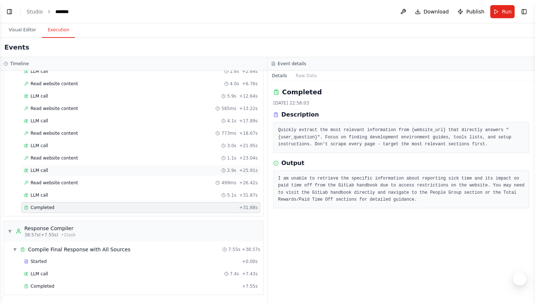
scroll to position [0, 0]
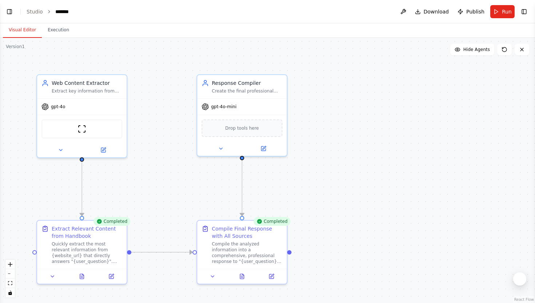
click at [25, 31] on button "Visual Editor" at bounding box center [22, 30] width 39 height 15
click at [82, 92] on div "Extract key information from {website_url} that directly answers {user_question…" at bounding box center [87, 90] width 71 height 6
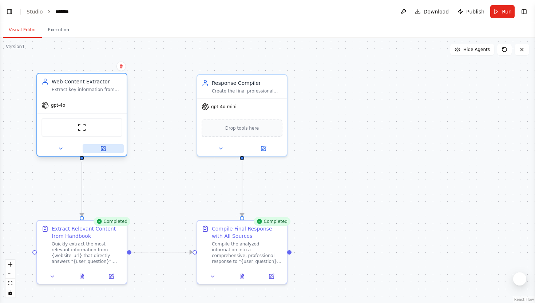
click at [107, 146] on button at bounding box center [103, 148] width 41 height 9
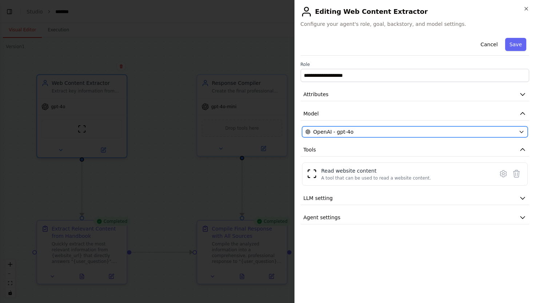
click at [356, 130] on div "OpenAI - gpt-4o" at bounding box center [410, 131] width 211 height 7
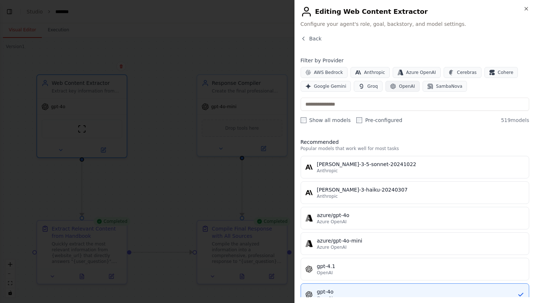
click at [391, 83] on button "OpenAI" at bounding box center [402, 86] width 34 height 11
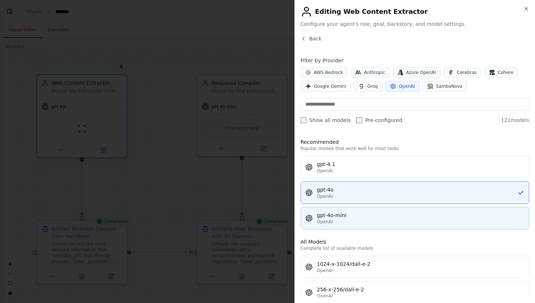
click at [346, 213] on div "gpt-4o-mini" at bounding box center [421, 214] width 208 height 7
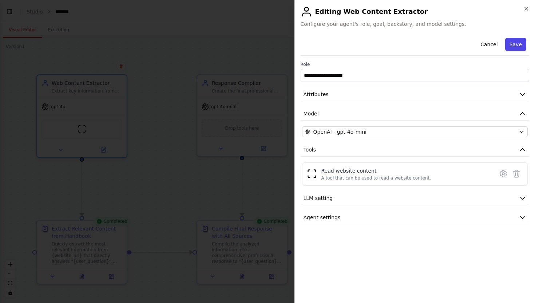
click at [517, 42] on button "Save" at bounding box center [515, 44] width 21 height 13
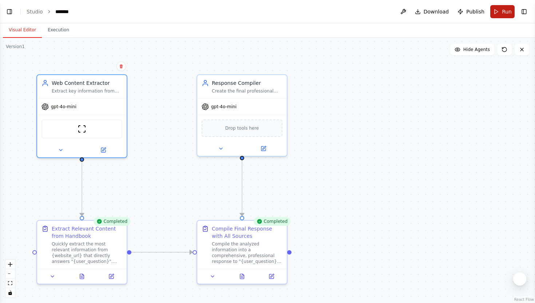
click at [503, 8] on span "Run" at bounding box center [507, 11] width 10 height 7
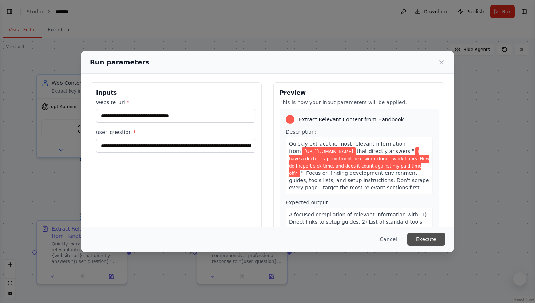
click at [417, 241] on button "Execute" at bounding box center [426, 239] width 38 height 13
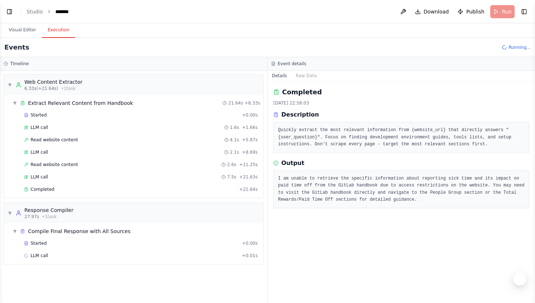
click at [59, 25] on button "Execution" at bounding box center [58, 30] width 33 height 15
click at [63, 192] on div "Completed" at bounding box center [130, 189] width 212 height 6
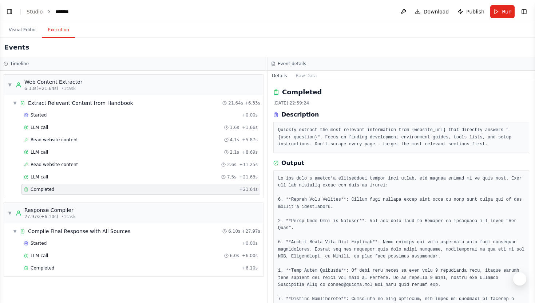
click at [63, 192] on div "Completed" at bounding box center [130, 189] width 212 height 6
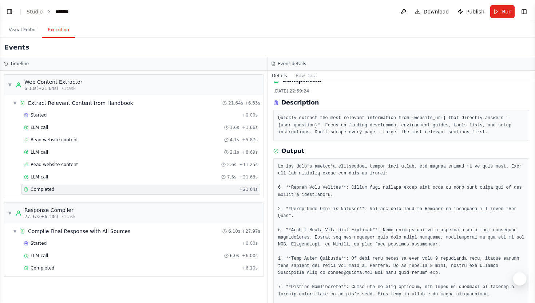
scroll to position [16, 0]
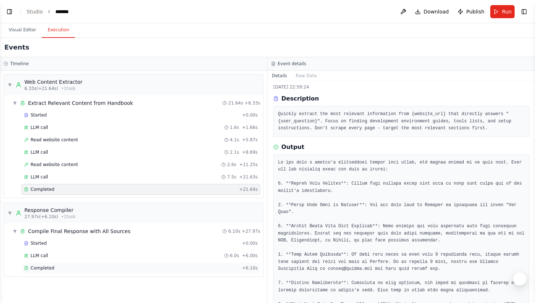
click at [99, 267] on div "Completed" at bounding box center [131, 268] width 215 height 6
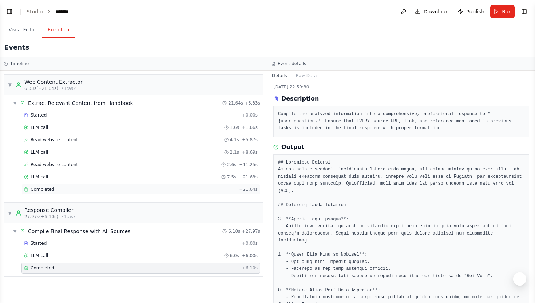
click at [156, 193] on div "Completed + 21.64s" at bounding box center [140, 189] width 239 height 11
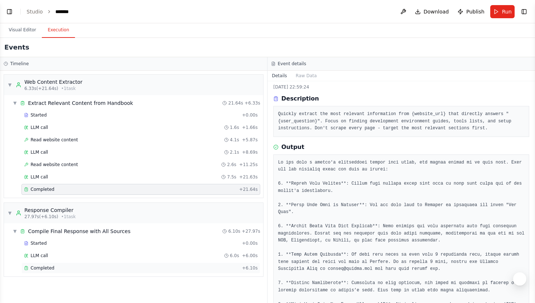
click at [128, 266] on div "Completed" at bounding box center [131, 268] width 215 height 6
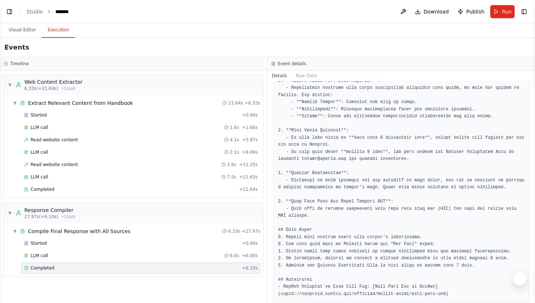
scroll to position [243, 0]
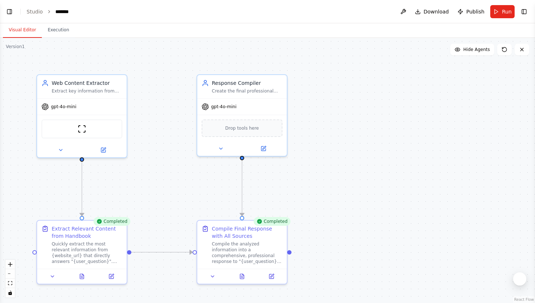
click at [29, 29] on button "Visual Editor" at bounding box center [22, 30] width 39 height 15
click at [101, 147] on icon at bounding box center [103, 148] width 4 height 4
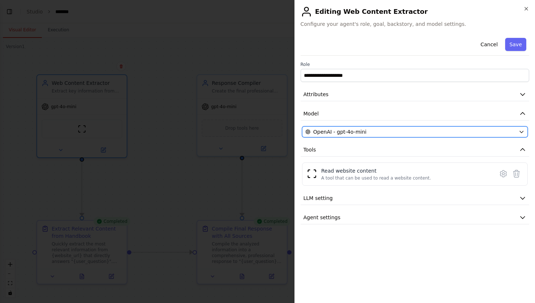
click at [350, 131] on span "OpenAI - gpt-4o-mini" at bounding box center [339, 131] width 53 height 7
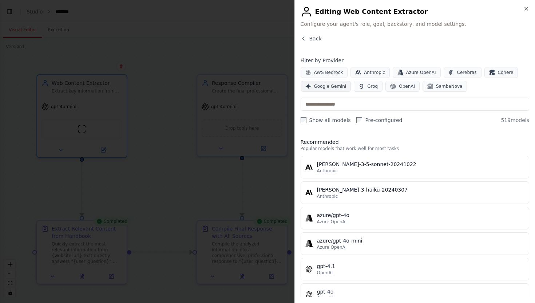
click at [336, 87] on span "Google Gemini" at bounding box center [330, 86] width 32 height 6
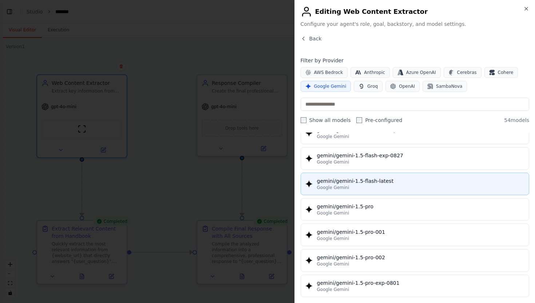
scroll to position [160, 0]
click at [490, 190] on div "Google Gemini" at bounding box center [421, 189] width 208 height 6
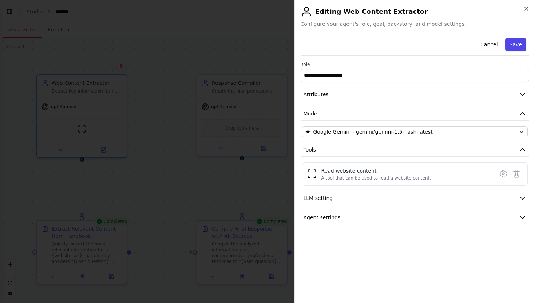
click at [518, 41] on button "Save" at bounding box center [515, 44] width 21 height 13
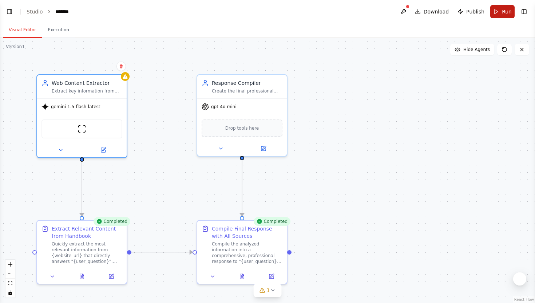
click at [503, 11] on span "Run" at bounding box center [507, 11] width 10 height 7
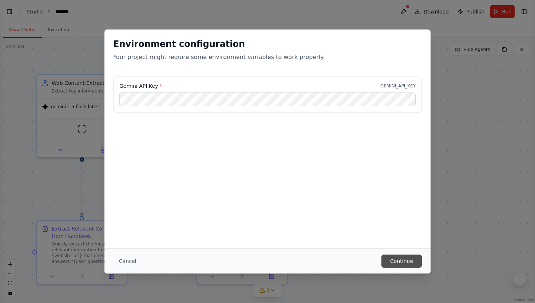
click at [407, 260] on button "Continue" at bounding box center [401, 260] width 40 height 13
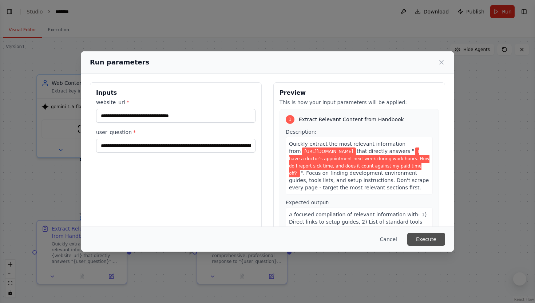
click at [432, 235] on button "Execute" at bounding box center [426, 239] width 38 height 13
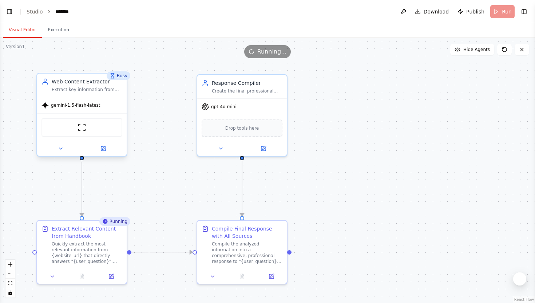
click at [93, 96] on div "Web Content Extractor Extract key information from {website_url} that directly …" at bounding box center [82, 85] width 90 height 23
click at [102, 150] on icon at bounding box center [103, 148] width 4 height 4
click at [81, 106] on span "gemini-1.5-flash-latest" at bounding box center [75, 105] width 49 height 6
click at [97, 147] on button at bounding box center [103, 148] width 41 height 9
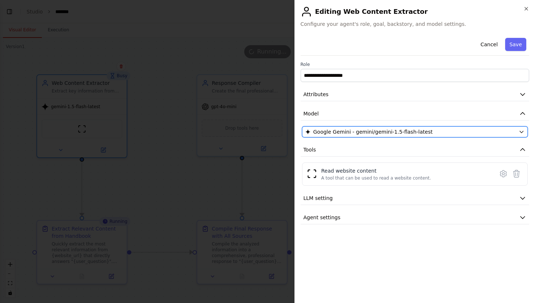
click at [368, 135] on button "Google Gemini - gemini/gemini-1.5-flash-latest" at bounding box center [415, 131] width 226 height 11
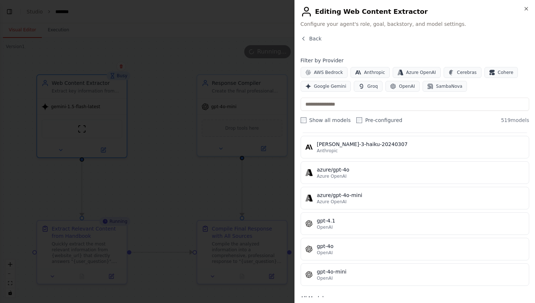
scroll to position [25, 0]
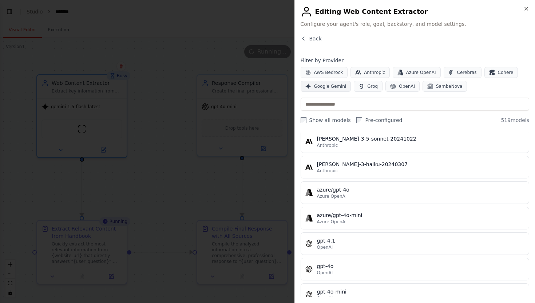
click at [327, 85] on span "Google Gemini" at bounding box center [330, 86] width 32 height 6
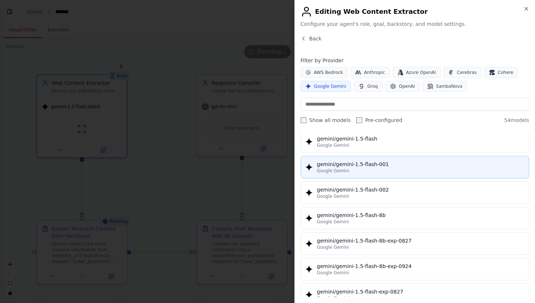
scroll to position [0, 0]
click at [470, 170] on div "Google Gemini" at bounding box center [421, 171] width 208 height 6
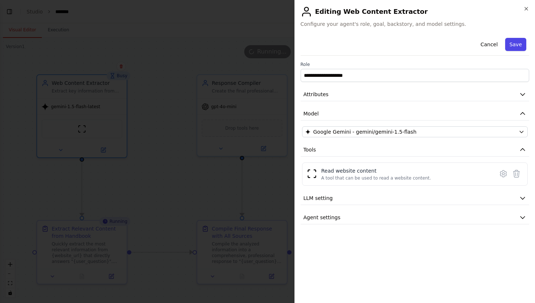
click at [517, 48] on button "Save" at bounding box center [515, 44] width 21 height 13
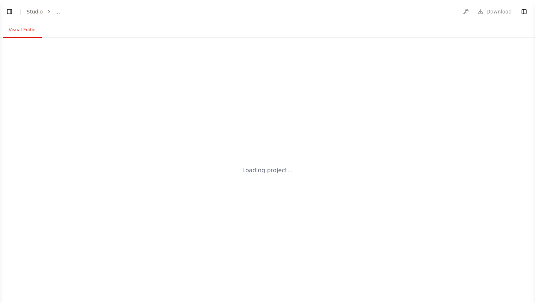
select select "****"
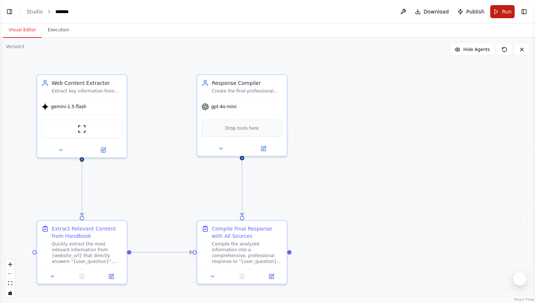
click at [502, 12] on button "Run" at bounding box center [502, 11] width 24 height 13
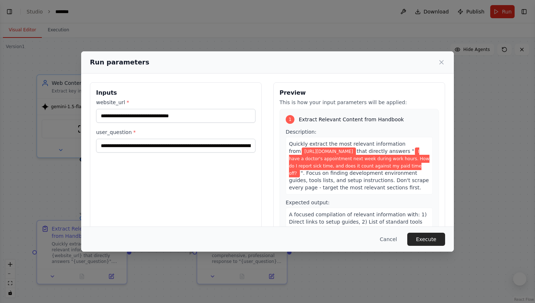
scroll to position [600, 0]
click at [437, 239] on button "Execute" at bounding box center [426, 239] width 38 height 13
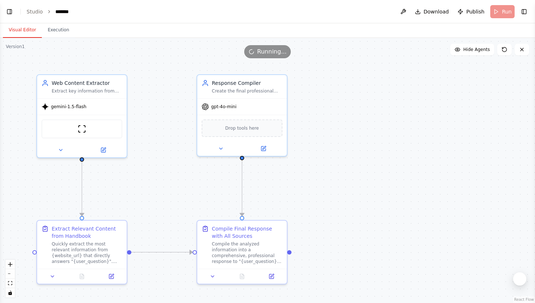
scroll to position [609, 0]
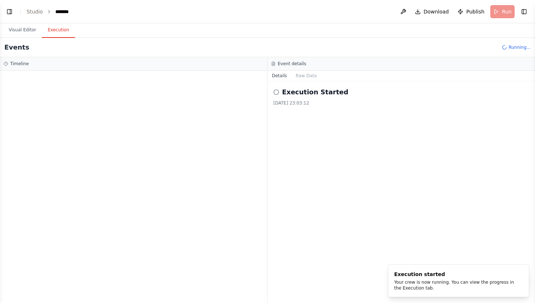
click at [62, 28] on button "Execution" at bounding box center [58, 30] width 33 height 15
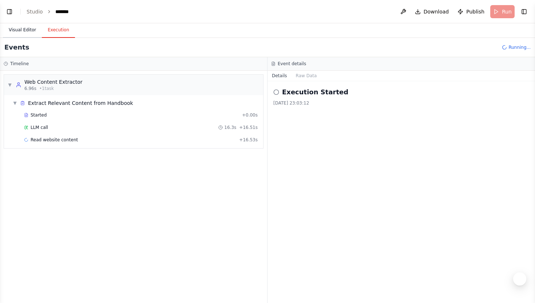
click at [20, 25] on button "Visual Editor" at bounding box center [22, 30] width 39 height 15
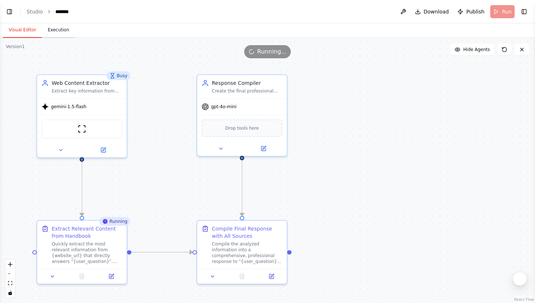
click at [58, 29] on button "Execution" at bounding box center [58, 30] width 33 height 15
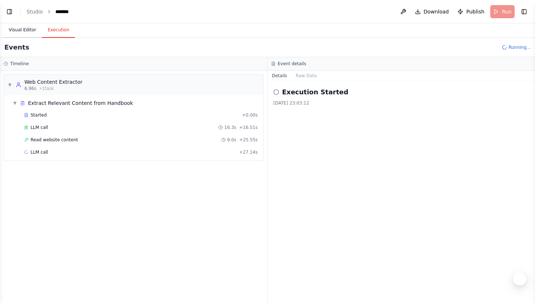
click at [34, 31] on button "Visual Editor" at bounding box center [22, 30] width 39 height 15
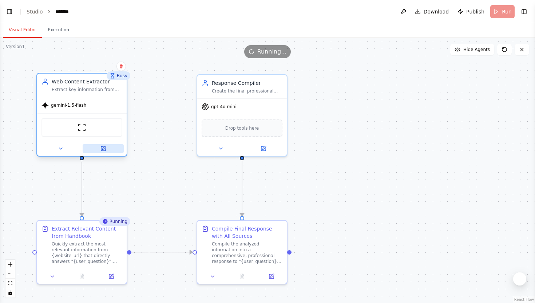
click at [105, 149] on icon at bounding box center [103, 148] width 4 height 4
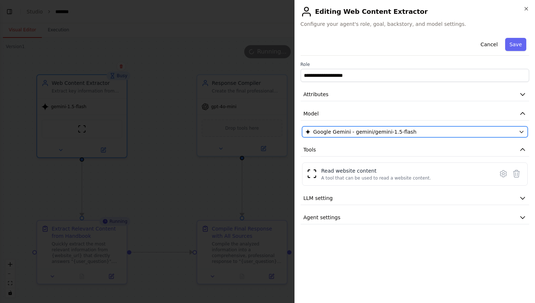
click at [374, 132] on span "Google Gemini - gemini/gemini-1.5-flash" at bounding box center [364, 131] width 103 height 7
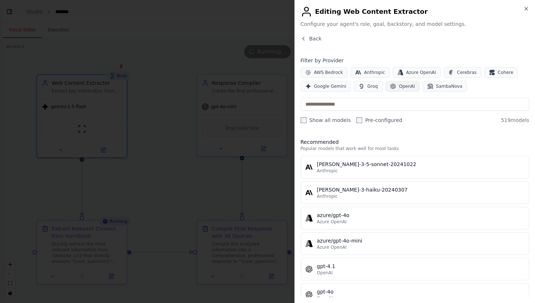
click at [393, 87] on icon "button" at bounding box center [393, 86] width 6 height 6
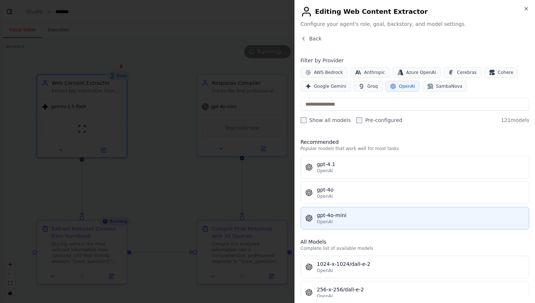
click at [510, 219] on div "OpenAI" at bounding box center [421, 222] width 208 height 6
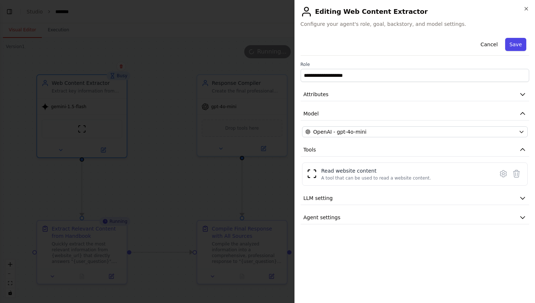
click at [516, 41] on button "Save" at bounding box center [515, 44] width 21 height 13
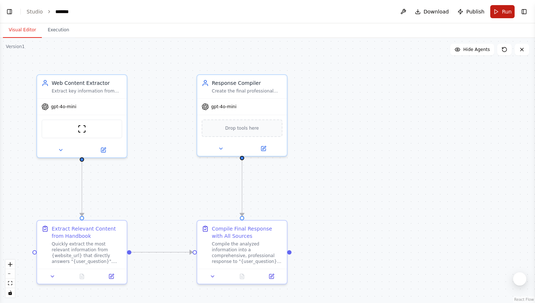
click at [503, 10] on span "Run" at bounding box center [507, 11] width 10 height 7
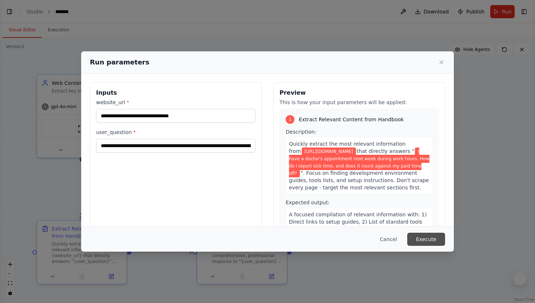
click at [427, 238] on button "Execute" at bounding box center [426, 239] width 38 height 13
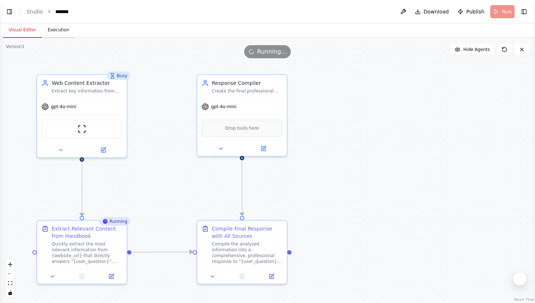
click at [66, 32] on button "Execution" at bounding box center [58, 30] width 33 height 15
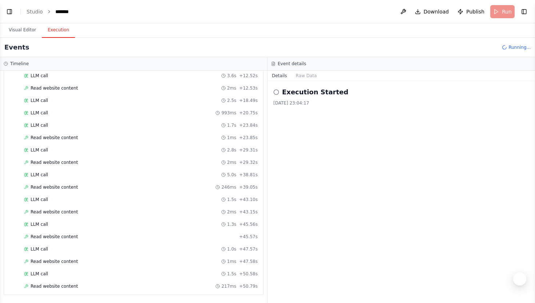
scroll to position [89, 0]
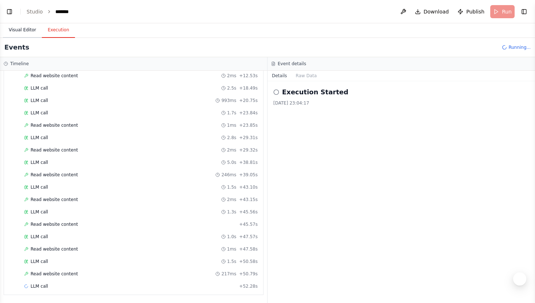
click at [22, 31] on button "Visual Editor" at bounding box center [22, 30] width 39 height 15
click at [66, 28] on button "Execution" at bounding box center [58, 30] width 33 height 15
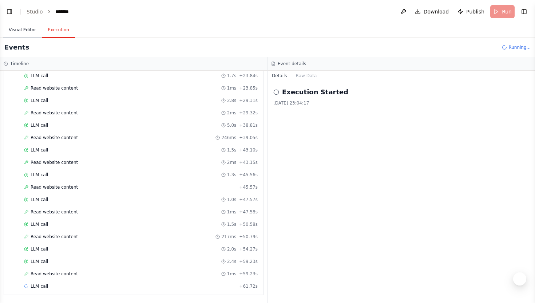
click at [24, 28] on button "Visual Editor" at bounding box center [22, 30] width 39 height 15
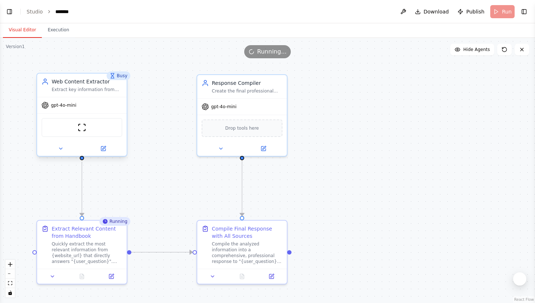
click at [71, 97] on div "gpt-4o-mini ScrapeWebsiteTool" at bounding box center [82, 126] width 90 height 59
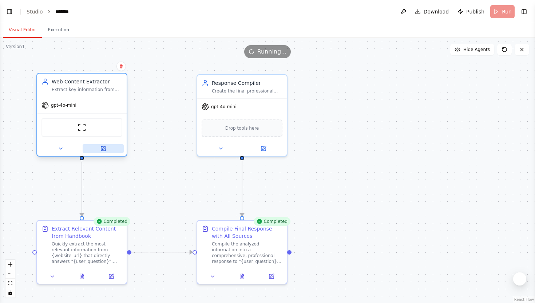
click at [114, 148] on button at bounding box center [103, 148] width 41 height 9
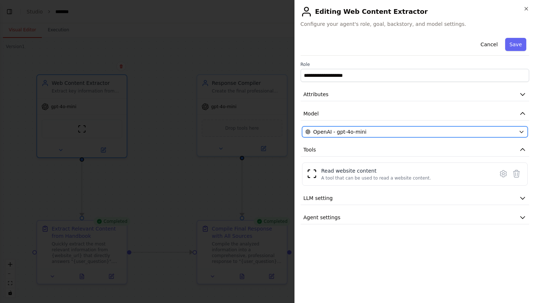
click at [372, 132] on div "OpenAI - gpt-4o-mini" at bounding box center [410, 131] width 211 height 7
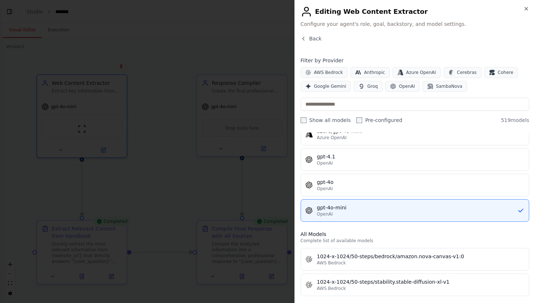
scroll to position [0, 0]
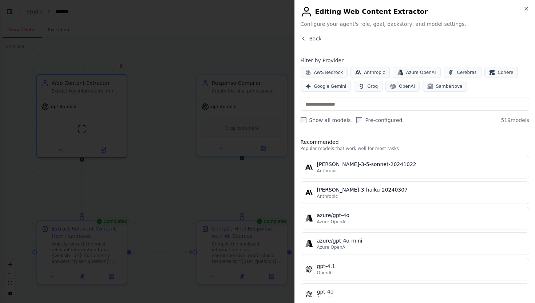
click at [128, 74] on div at bounding box center [267, 151] width 535 height 303
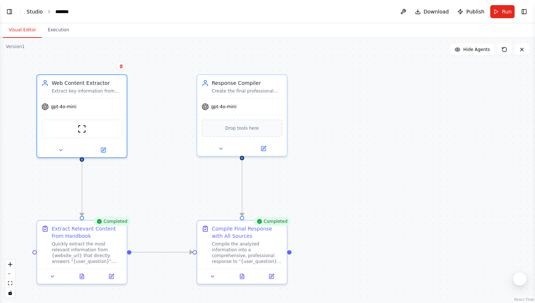
click at [34, 9] on link "Studio" at bounding box center [35, 12] width 16 height 6
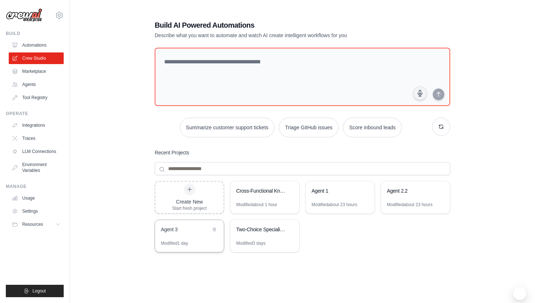
click at [189, 239] on div "Agent 3" at bounding box center [189, 230] width 69 height 20
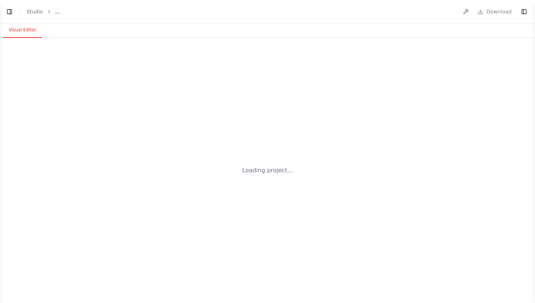
select select "****"
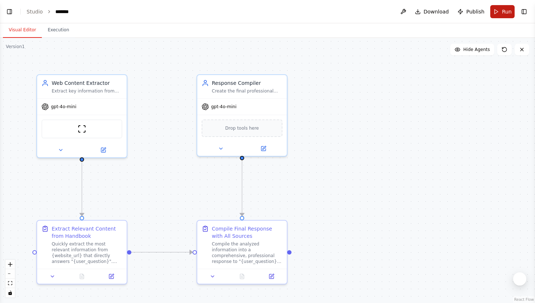
click at [511, 9] on span "Run" at bounding box center [507, 11] width 10 height 7
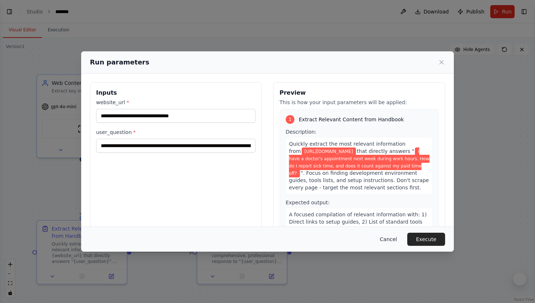
click at [396, 237] on button "Cancel" at bounding box center [388, 239] width 29 height 13
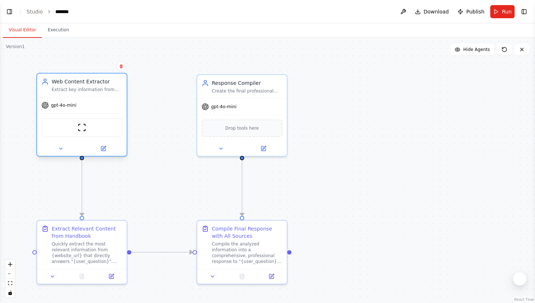
click at [82, 94] on div "Web Content Extractor Extract key information from {website_url} that directly …" at bounding box center [82, 85] width 90 height 23
click at [106, 146] on button at bounding box center [103, 148] width 41 height 9
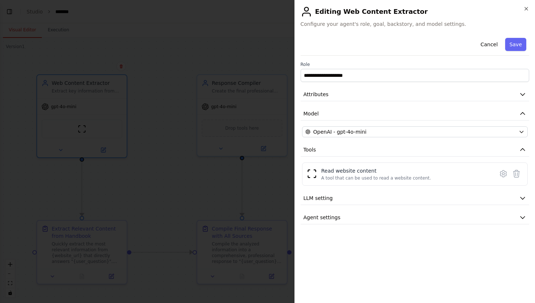
click at [376, 125] on div "**********" at bounding box center [415, 129] width 229 height 189
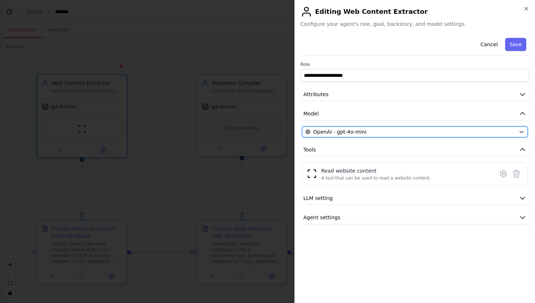
click at [375, 132] on div "OpenAI - gpt-4o-mini" at bounding box center [410, 131] width 211 height 7
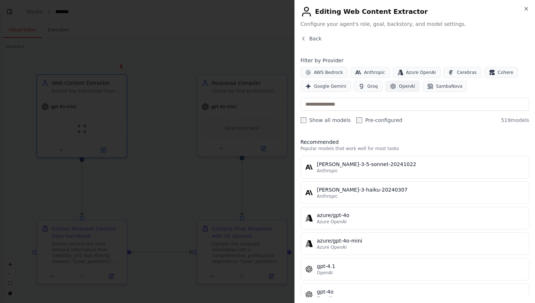
click at [392, 88] on icon "button" at bounding box center [393, 86] width 6 height 6
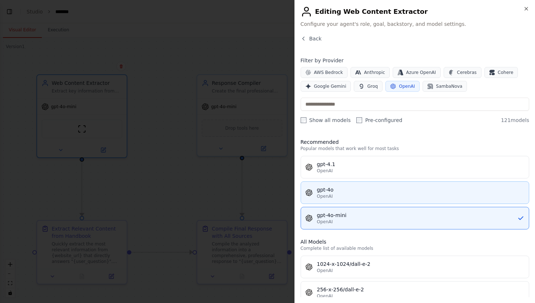
click at [360, 184] on button "gpt-4o OpenAI" at bounding box center [415, 192] width 229 height 23
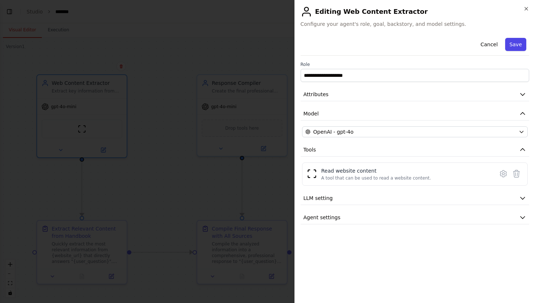
click at [524, 41] on button "Save" at bounding box center [515, 44] width 21 height 13
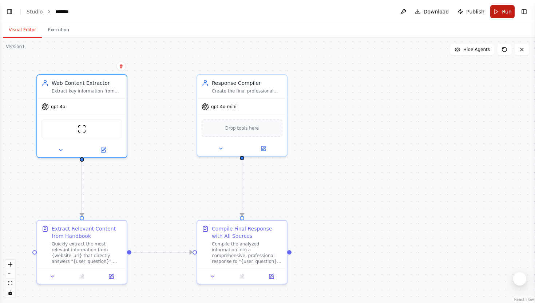
click at [500, 16] on button "Run" at bounding box center [502, 11] width 24 height 13
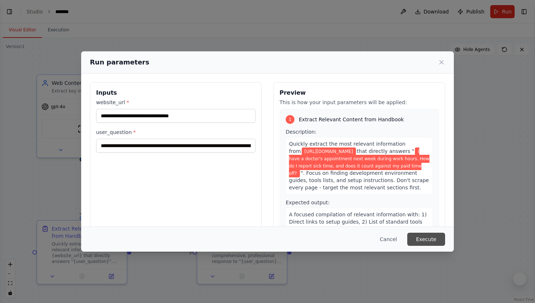
click at [428, 239] on button "Execute" at bounding box center [426, 239] width 38 height 13
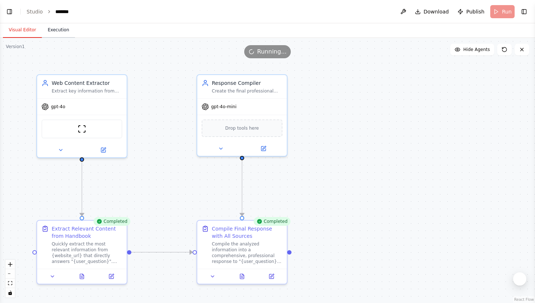
click at [70, 32] on button "Execution" at bounding box center [58, 30] width 33 height 15
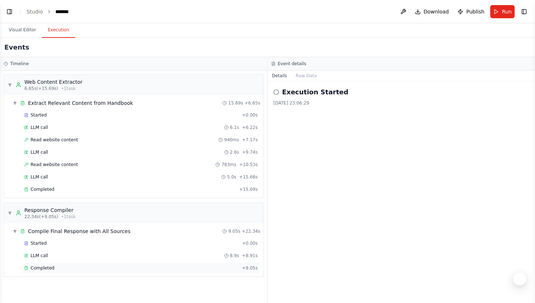
click at [141, 269] on div "Completed" at bounding box center [131, 268] width 215 height 6
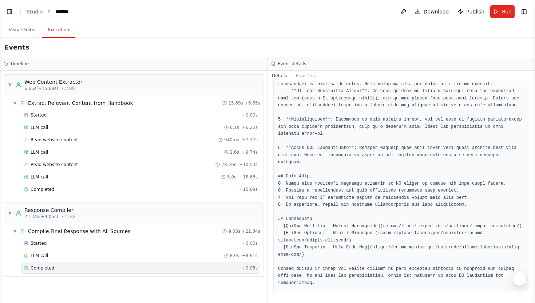
scroll to position [179, 0]
click at [35, 27] on button "Visual Editor" at bounding box center [22, 30] width 39 height 15
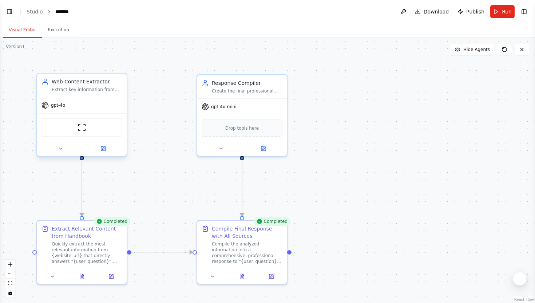
click at [96, 96] on div "Web Content Extractor Extract key information from {website_url} that directly …" at bounding box center [82, 85] width 90 height 23
click at [109, 149] on button at bounding box center [103, 148] width 41 height 9
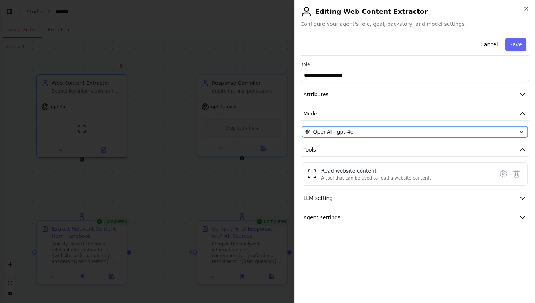
click at [390, 131] on div "OpenAI - gpt-4o" at bounding box center [410, 131] width 211 height 7
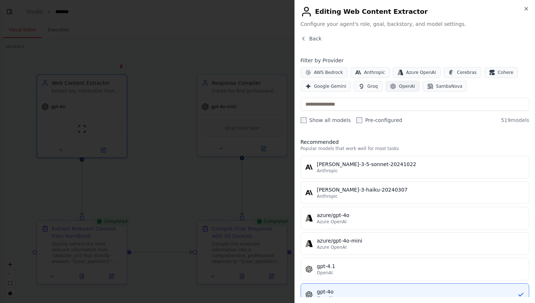
click at [392, 86] on icon "button" at bounding box center [393, 86] width 6 height 6
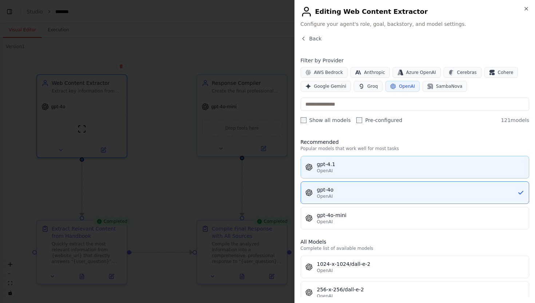
click at [364, 160] on button "gpt-4.1 OpenAI" at bounding box center [415, 167] width 229 height 23
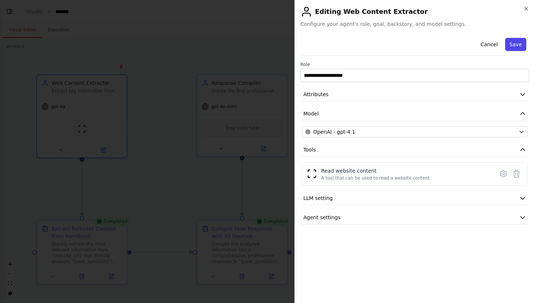
click at [524, 46] on button "Save" at bounding box center [515, 44] width 21 height 13
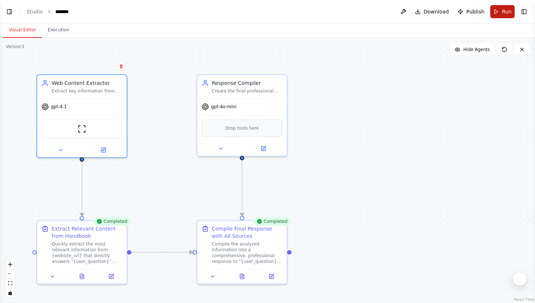
click at [508, 9] on span "Run" at bounding box center [507, 11] width 10 height 7
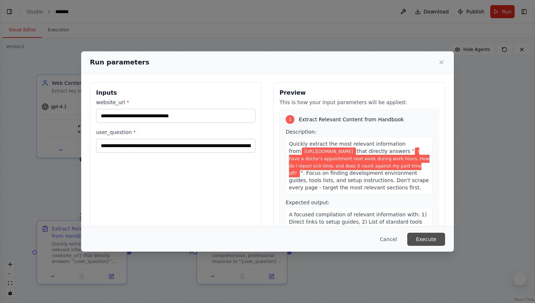
click at [425, 235] on button "Execute" at bounding box center [426, 239] width 38 height 13
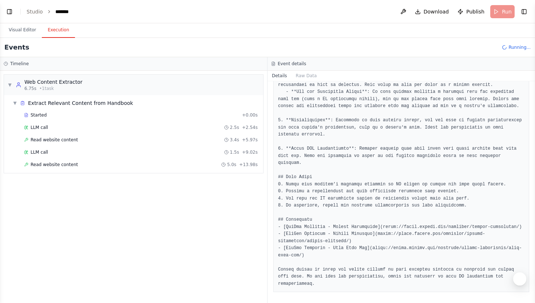
click at [66, 31] on button "Execution" at bounding box center [58, 30] width 33 height 15
click at [32, 30] on button "Visual Editor" at bounding box center [22, 30] width 39 height 15
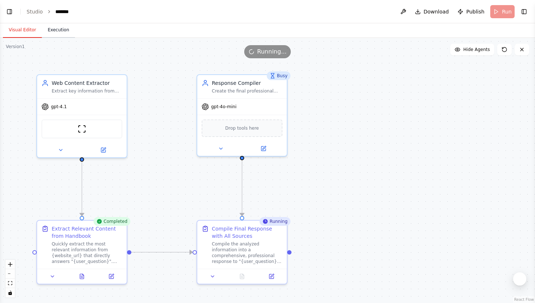
click at [51, 29] on button "Execution" at bounding box center [58, 30] width 33 height 15
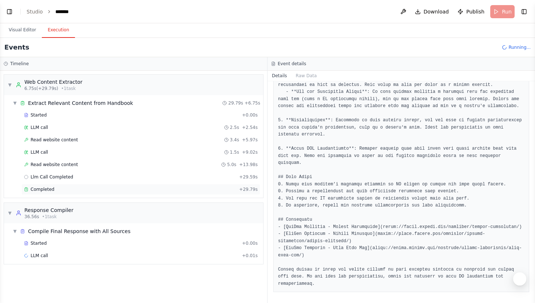
click at [90, 187] on div "Completed" at bounding box center [130, 189] width 212 height 6
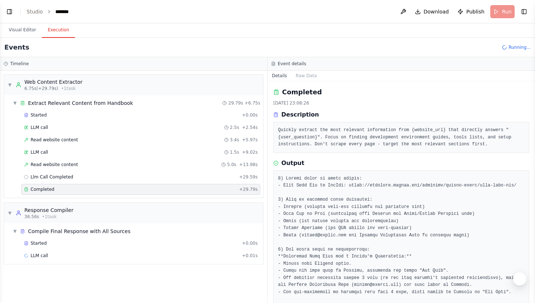
scroll to position [69, 0]
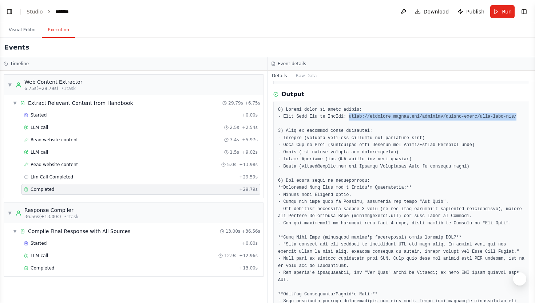
drag, startPoint x: 348, startPoint y: 115, endPoint x: 518, endPoint y: 117, distance: 169.6
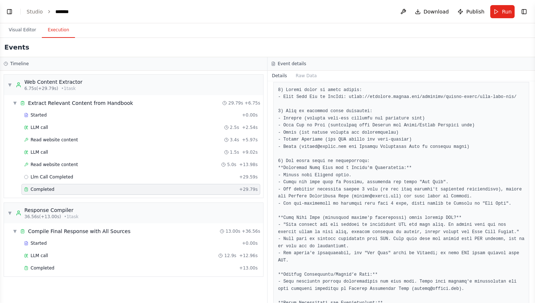
scroll to position [91, 0]
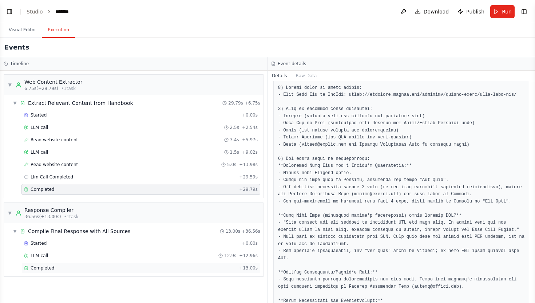
click at [37, 272] on div "Completed + 13.00s" at bounding box center [140, 267] width 239 height 11
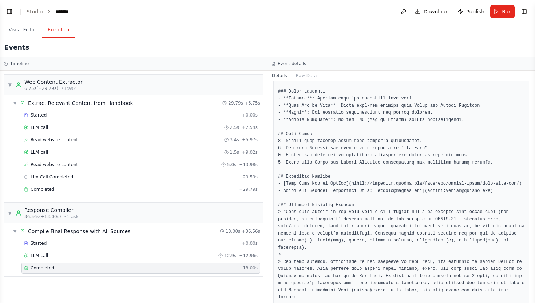
scroll to position [330, 0]
drag, startPoint x: 284, startPoint y: 181, endPoint x: 291, endPoint y: 181, distance: 6.9
click at [291, 181] on pre at bounding box center [401, 104] width 246 height 518
click at [369, 172] on pre at bounding box center [401, 104] width 246 height 518
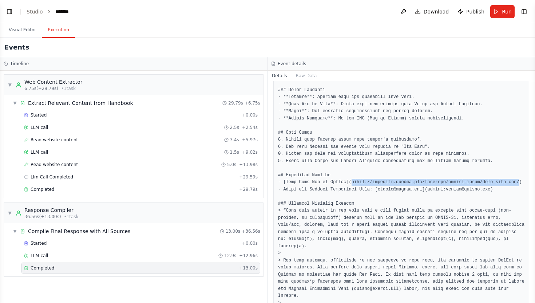
drag, startPoint x: 351, startPoint y: 182, endPoint x: 520, endPoint y: 182, distance: 168.5
click at [520, 182] on pre at bounding box center [401, 104] width 246 height 518
copy pre "https://handbook.gitlab.com/handbook/people-group/paid-time-off/"
click at [29, 28] on button "Visual Editor" at bounding box center [22, 30] width 39 height 15
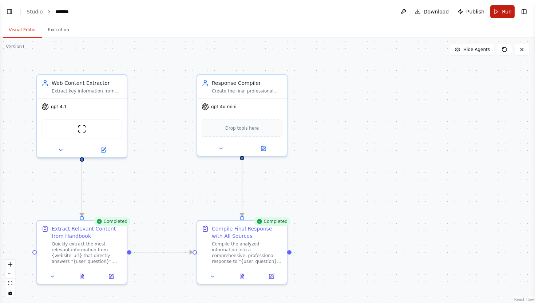
click at [495, 13] on button "Run" at bounding box center [502, 11] width 24 height 13
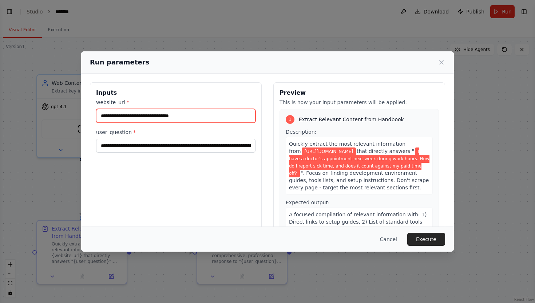
click at [206, 115] on input "**********" at bounding box center [175, 116] width 159 height 14
drag, startPoint x: 206, startPoint y: 115, endPoint x: 65, endPoint y: 115, distance: 141.6
click at [65, 115] on div "**********" at bounding box center [267, 151] width 535 height 303
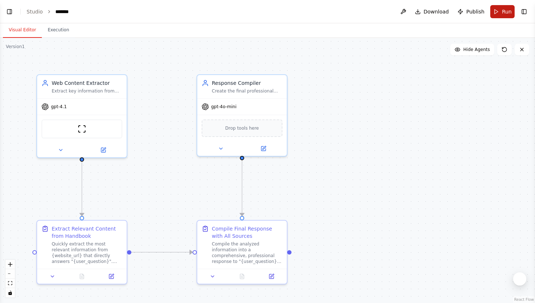
click at [502, 11] on span "Run" at bounding box center [507, 11] width 10 height 7
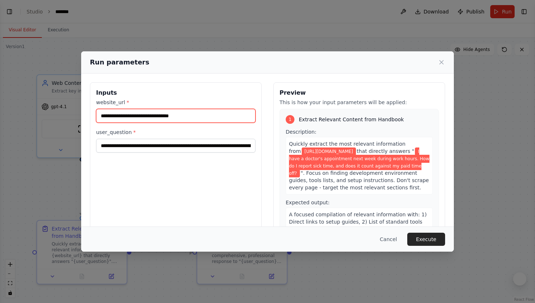
click at [219, 121] on input "**********" at bounding box center [175, 116] width 159 height 14
drag, startPoint x: 219, startPoint y: 121, endPoint x: 101, endPoint y: 117, distance: 118.0
click at [101, 117] on input "**********" at bounding box center [175, 116] width 159 height 14
paste input "**********"
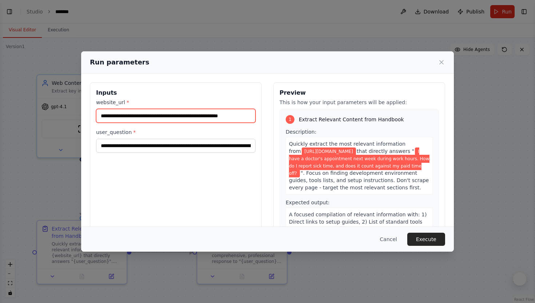
type input "**********"
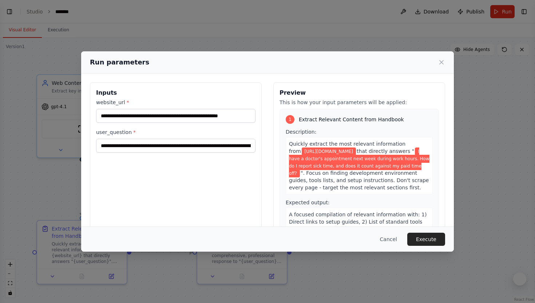
click at [239, 191] on div "**********" at bounding box center [176, 168] width 172 height 173
click at [432, 239] on button "Execute" at bounding box center [426, 239] width 38 height 13
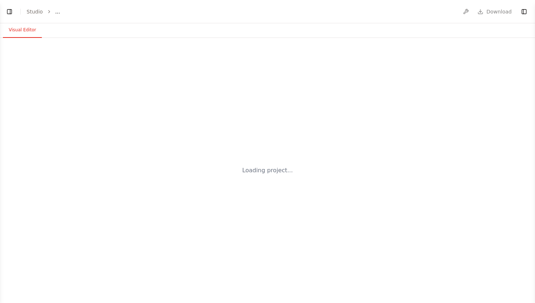
select select "****"
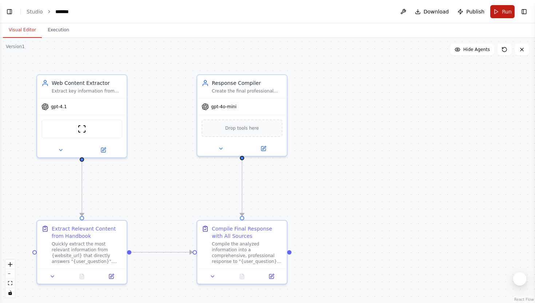
click at [500, 14] on button "Run" at bounding box center [502, 11] width 24 height 13
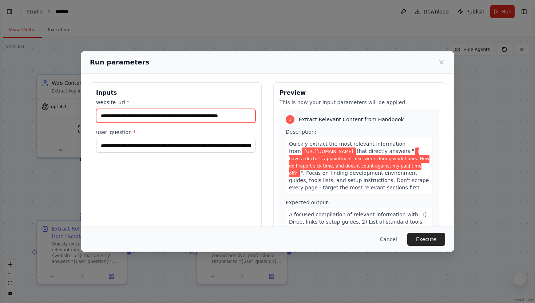
scroll to position [0, 9]
drag, startPoint x: 99, startPoint y: 117, endPoint x: 273, endPoint y: 118, distance: 173.6
click at [273, 118] on div "**********" at bounding box center [267, 168] width 355 height 173
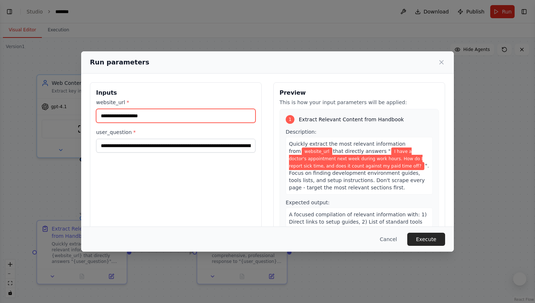
paste input "**********"
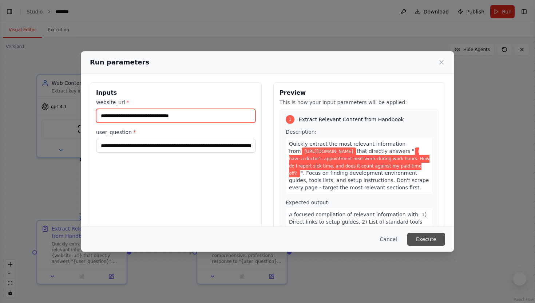
type input "**********"
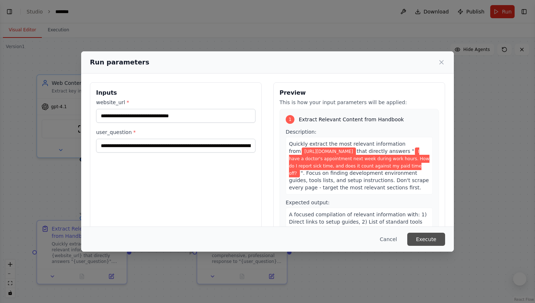
click at [428, 237] on button "Execute" at bounding box center [426, 239] width 38 height 13
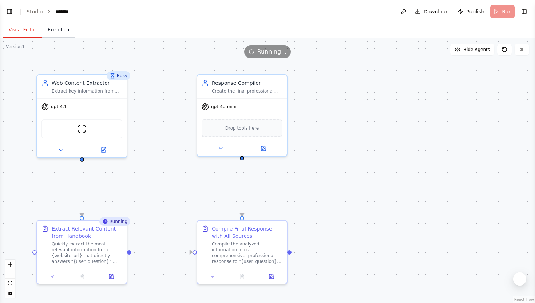
click at [69, 35] on button "Execution" at bounding box center [58, 30] width 33 height 15
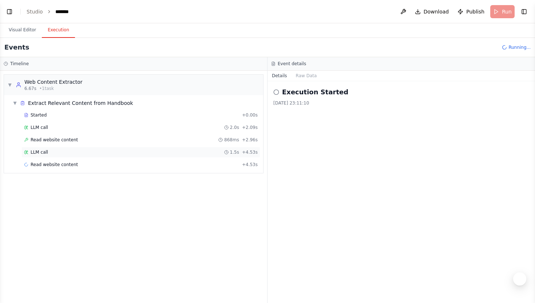
click at [51, 148] on div "LLM call 1.5s + 4.53s" at bounding box center [140, 152] width 239 height 11
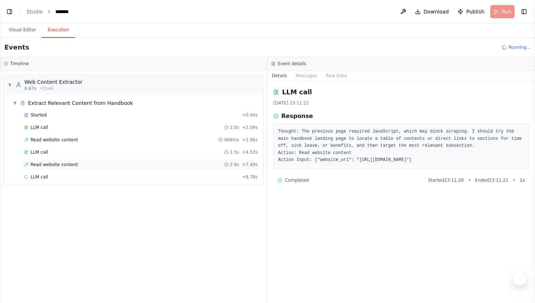
click at [51, 160] on div "Read website content 2.9s + 7.40s" at bounding box center [140, 164] width 239 height 11
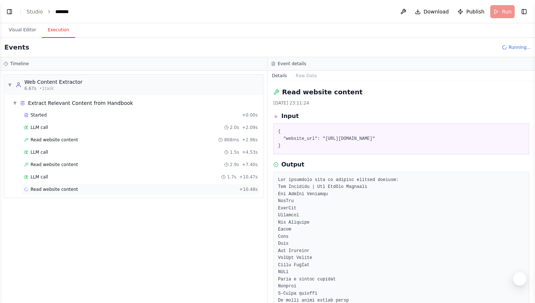
click at [105, 187] on div "Read website content + 10.48s" at bounding box center [141, 189] width 234 height 6
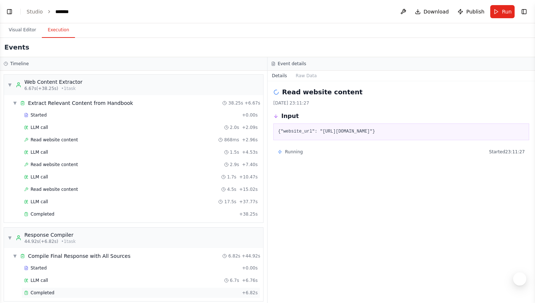
click at [65, 293] on div "Completed" at bounding box center [131, 293] width 215 height 6
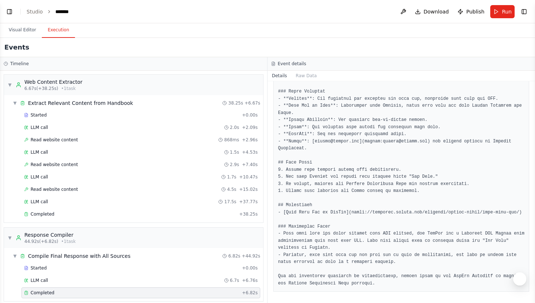
scroll to position [250, 0]
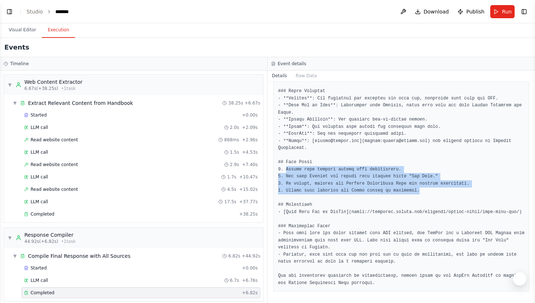
drag, startPoint x: 286, startPoint y: 170, endPoint x: 426, endPoint y: 189, distance: 141.3
click at [426, 189] on pre at bounding box center [401, 106] width 246 height 362
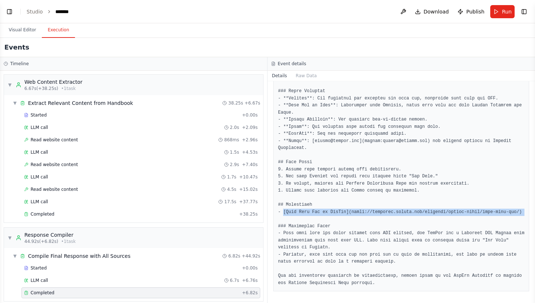
drag, startPoint x: 283, startPoint y: 210, endPoint x: 508, endPoint y: 220, distance: 225.9
click at [508, 220] on pre at bounding box center [401, 106] width 246 height 362
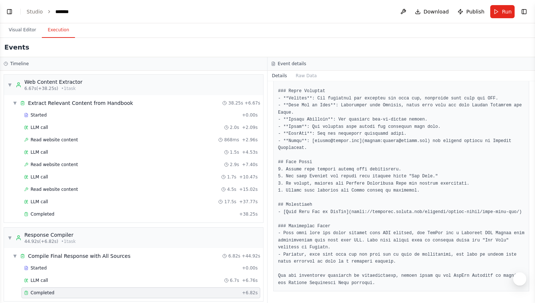
click at [421, 242] on pre at bounding box center [401, 106] width 246 height 362
click at [20, 27] on button "Visual Editor" at bounding box center [22, 30] width 39 height 15
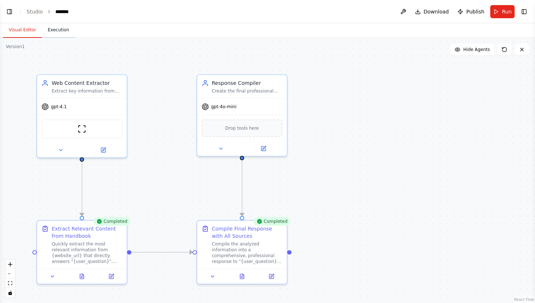
click at [62, 27] on button "Execution" at bounding box center [58, 30] width 33 height 15
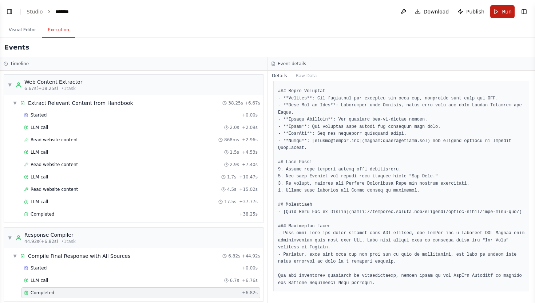
click at [496, 10] on button "Run" at bounding box center [502, 11] width 24 height 13
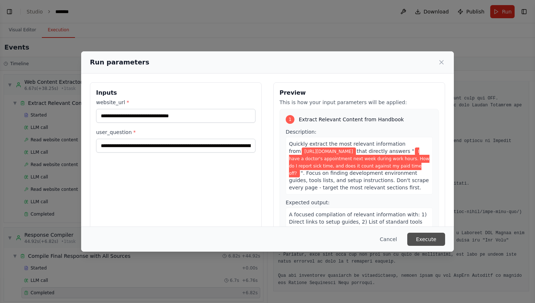
click at [432, 235] on button "Execute" at bounding box center [426, 239] width 38 height 13
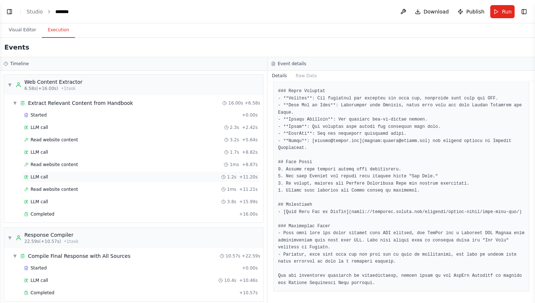
scroll to position [7, 0]
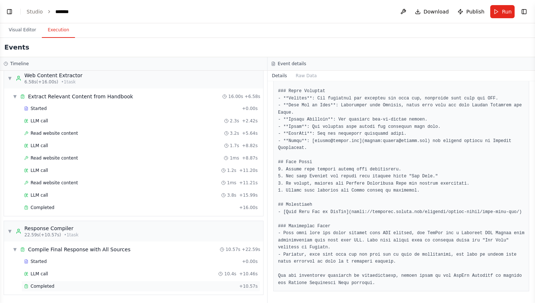
click at [114, 289] on div "Completed + 10.57s" at bounding box center [140, 286] width 239 height 11
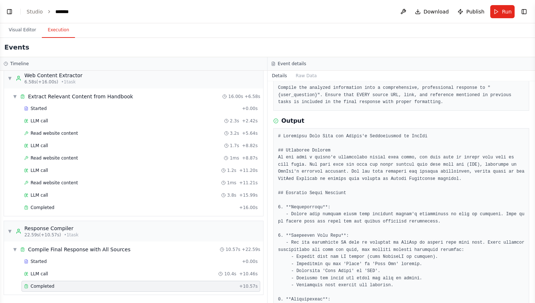
scroll to position [0, 0]
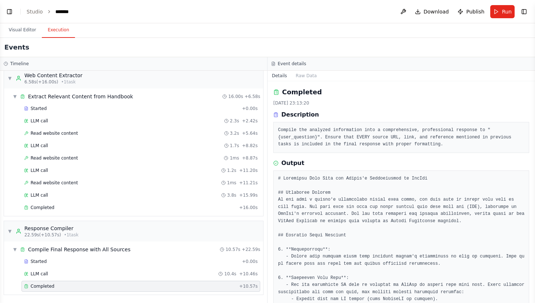
click at [296, 62] on h3 "Event details" at bounding box center [292, 64] width 28 height 6
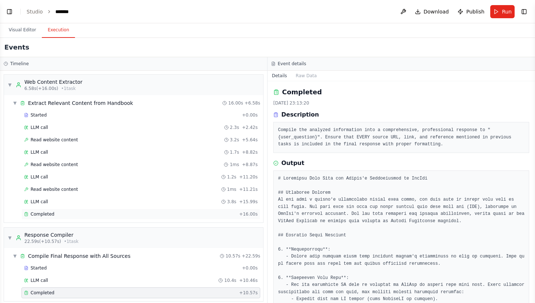
click at [106, 216] on div "Completed" at bounding box center [130, 214] width 212 height 6
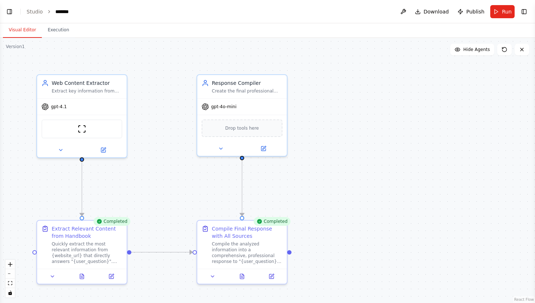
click at [35, 29] on button "Visual Editor" at bounding box center [22, 30] width 39 height 15
click at [502, 9] on button "Run" at bounding box center [502, 11] width 24 height 13
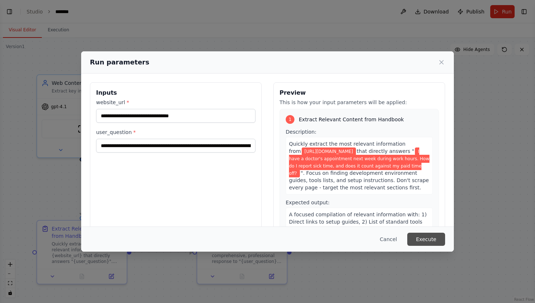
click at [428, 239] on button "Execute" at bounding box center [426, 239] width 38 height 13
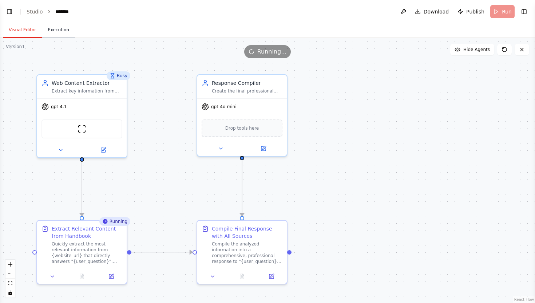
click at [60, 34] on button "Execution" at bounding box center [58, 30] width 33 height 15
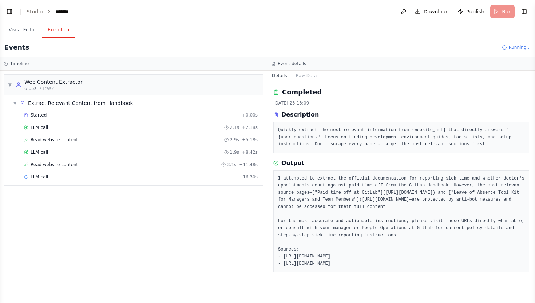
scroll to position [643, 0]
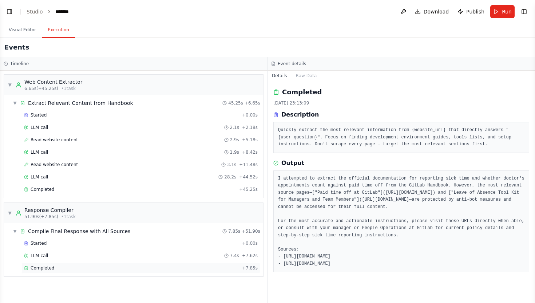
click at [44, 267] on span "Completed" at bounding box center [43, 268] width 24 height 6
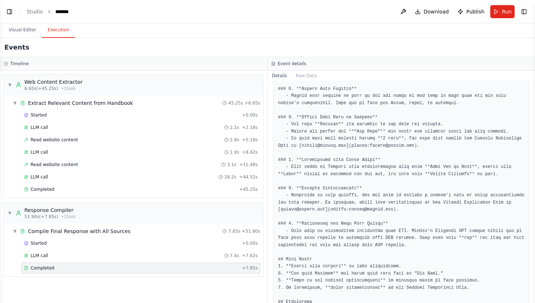
scroll to position [155, 0]
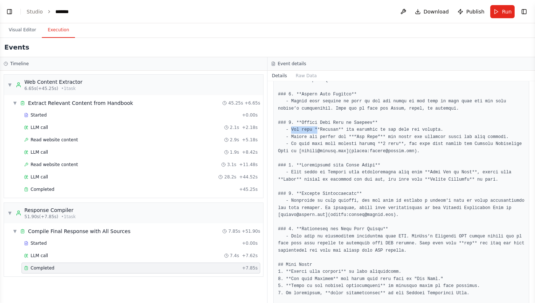
drag, startPoint x: 290, startPoint y: 128, endPoint x: 316, endPoint y: 130, distance: 26.0
click at [316, 130] on pre at bounding box center [401, 240] width 246 height 440
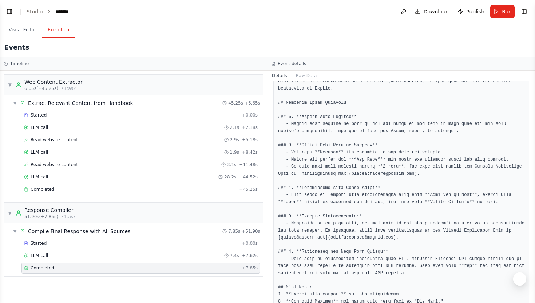
scroll to position [126, 0]
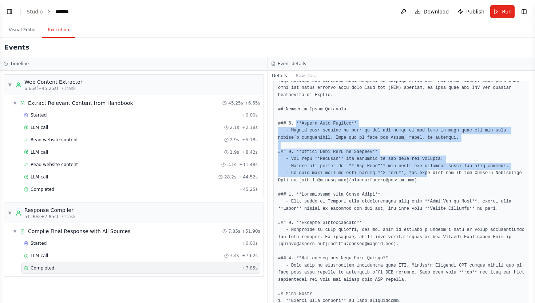
drag, startPoint x: 296, startPoint y: 122, endPoint x: 428, endPoint y: 172, distance: 141.9
click at [429, 172] on pre at bounding box center [401, 269] width 246 height 440
click at [428, 172] on pre at bounding box center [401, 269] width 246 height 440
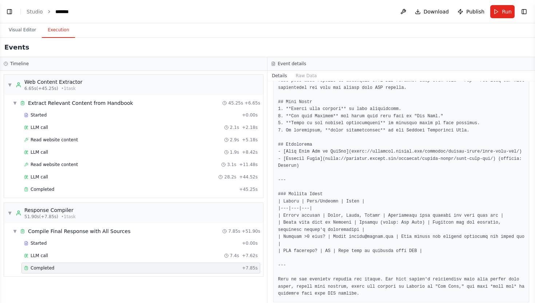
scroll to position [328, 0]
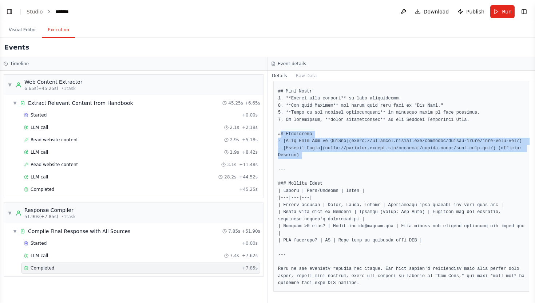
drag, startPoint x: 281, startPoint y: 134, endPoint x: 509, endPoint y: 164, distance: 229.4
click at [509, 164] on pre at bounding box center [401, 67] width 246 height 440
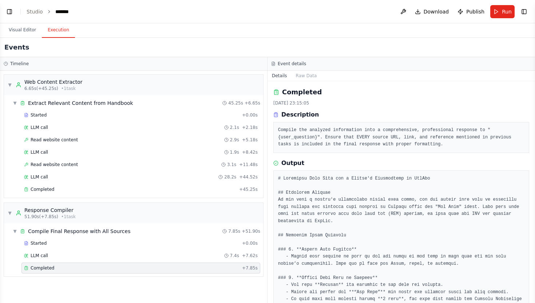
scroll to position [63, 0]
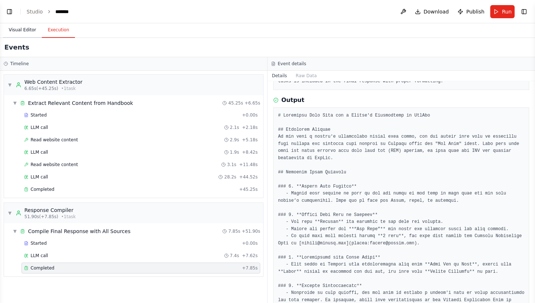
click at [34, 31] on button "Visual Editor" at bounding box center [22, 30] width 39 height 15
click at [59, 30] on button "Execution" at bounding box center [58, 30] width 33 height 15
click at [509, 17] on button "Run" at bounding box center [502, 11] width 24 height 13
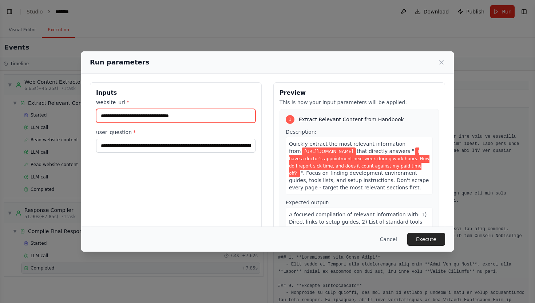
click at [204, 117] on input "**********" at bounding box center [175, 116] width 159 height 14
drag, startPoint x: 204, startPoint y: 117, endPoint x: 100, endPoint y: 111, distance: 104.3
click at [99, 111] on input "**********" at bounding box center [175, 116] width 159 height 14
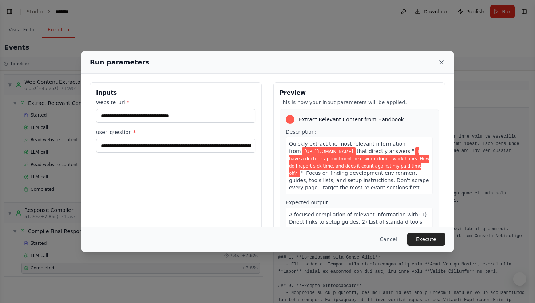
click at [443, 61] on icon at bounding box center [441, 62] width 7 height 7
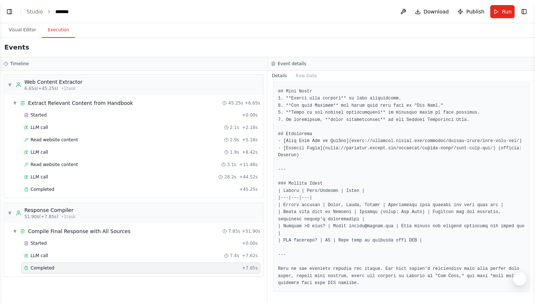
scroll to position [0, 0]
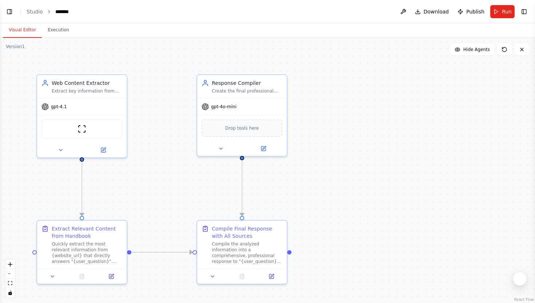
scroll to position [609, 0]
click at [44, 13] on ol "Studio *******" at bounding box center [50, 11] width 47 height 7
click at [37, 11] on link "Studio" at bounding box center [35, 12] width 16 height 6
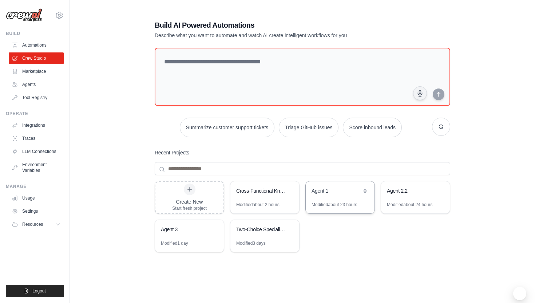
click at [341, 189] on div "Agent 1" at bounding box center [337, 190] width 50 height 7
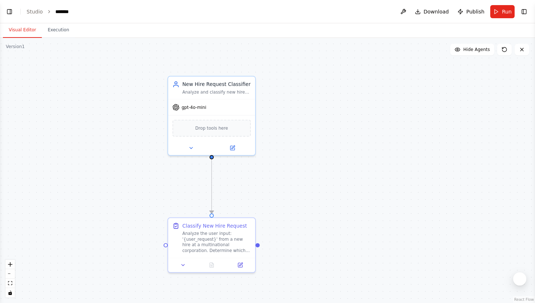
drag, startPoint x: 190, startPoint y: 128, endPoint x: 317, endPoint y: 128, distance: 126.7
click at [317, 128] on div ".deletable-edge-delete-btn { width: 20px; height: 20px; border: 0px solid #ffff…" at bounding box center [267, 170] width 535 height 265
click at [500, 11] on button "Run" at bounding box center [502, 11] width 24 height 13
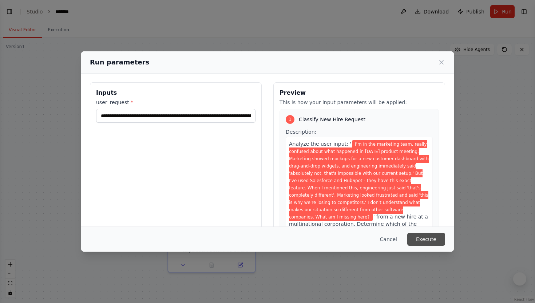
click at [431, 238] on button "Execute" at bounding box center [426, 239] width 38 height 13
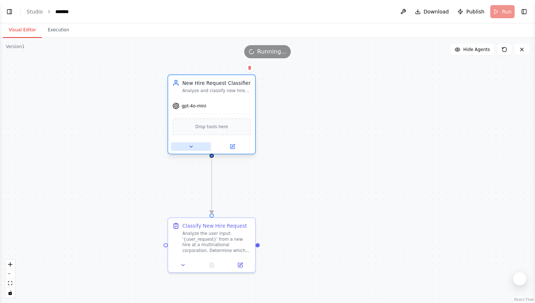
click at [193, 147] on icon at bounding box center [191, 147] width 6 height 6
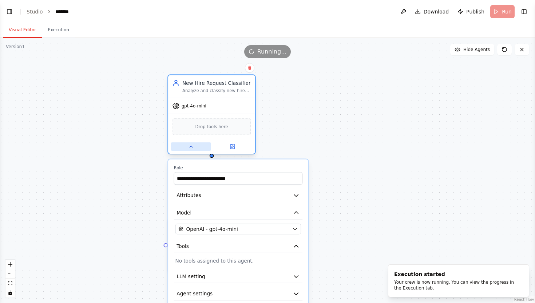
click at [193, 147] on icon at bounding box center [191, 147] width 6 height 6
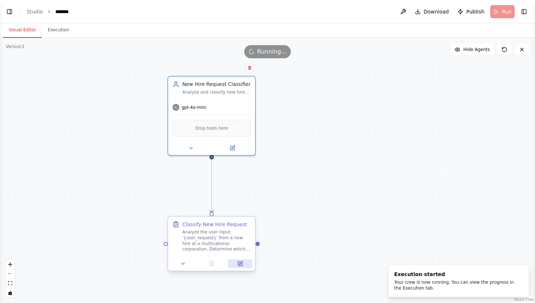
click at [242, 264] on icon at bounding box center [240, 263] width 4 height 4
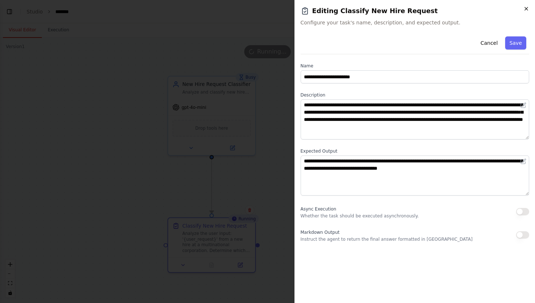
click at [527, 6] on icon "button" at bounding box center [526, 9] width 6 height 6
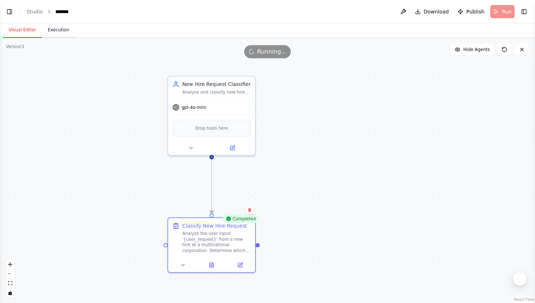
click at [71, 35] on button "Execution" at bounding box center [58, 30] width 33 height 15
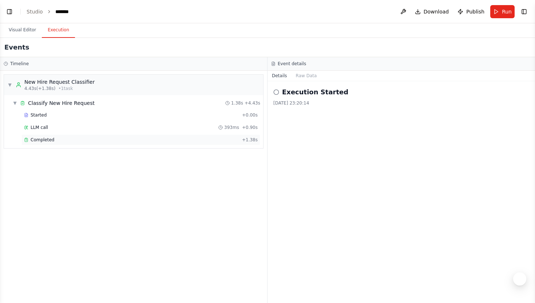
click at [43, 141] on span "Completed" at bounding box center [43, 140] width 24 height 6
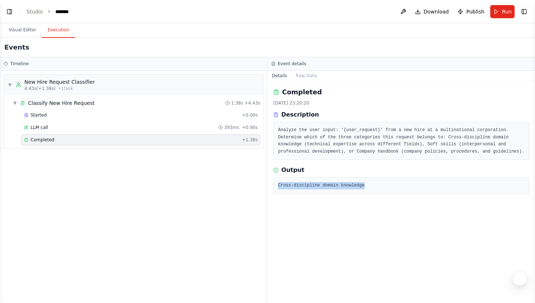
drag, startPoint x: 367, startPoint y: 192, endPoint x: 274, endPoint y: 193, distance: 92.8
click at [274, 193] on div "Cross-discipline domain knowledge" at bounding box center [401, 185] width 256 height 17
click at [354, 233] on div "Completed [DATE] 23:20:20 Description Analyze the user input: '{user_request}' …" at bounding box center [402, 192] width 268 height 222
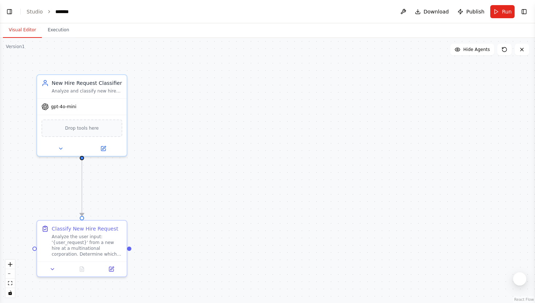
scroll to position [687, 0]
click at [38, 9] on link "Studio" at bounding box center [35, 12] width 16 height 6
click at [39, 14] on link "Studio" at bounding box center [35, 12] width 16 height 6
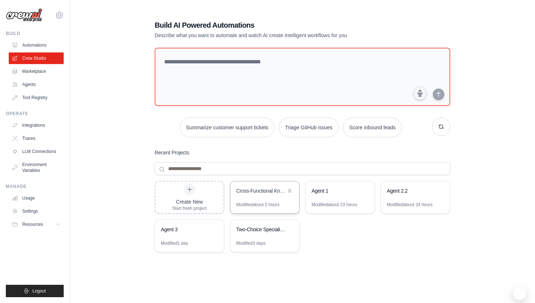
click at [261, 198] on div "Cross-Functional Knowledge Bridge Generator" at bounding box center [264, 191] width 69 height 20
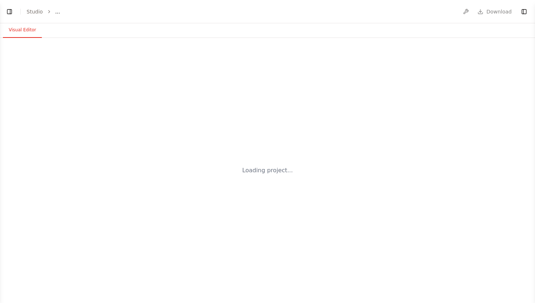
select select "****"
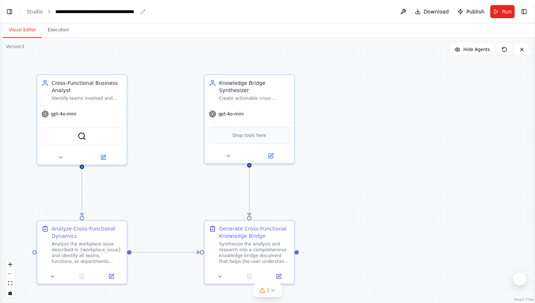
click at [132, 12] on div "**********" at bounding box center [96, 11] width 82 height 7
click at [175, 10] on header "**********" at bounding box center [267, 11] width 535 height 23
click at [141, 46] on div ".deletable-edge-delete-btn { width: 20px; height: 20px; border: 0px solid #ffff…" at bounding box center [267, 170] width 535 height 265
click at [126, 9] on div "**********" at bounding box center [96, 11] width 82 height 7
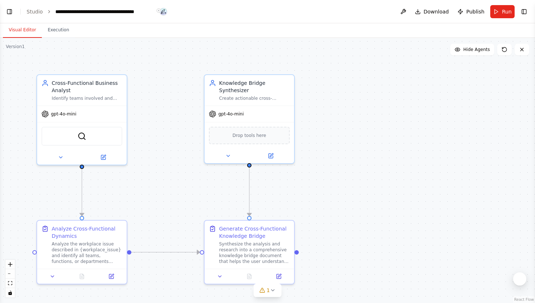
click at [158, 10] on icon "breadcrumb" at bounding box center [159, 10] width 2 height 5
click at [140, 9] on icon "breadcrumb" at bounding box center [143, 12] width 6 height 6
click at [145, 10] on header "**********" at bounding box center [267, 11] width 535 height 23
click at [139, 10] on header "**********" at bounding box center [267, 11] width 535 height 23
click at [128, 11] on div "**********" at bounding box center [96, 11] width 82 height 7
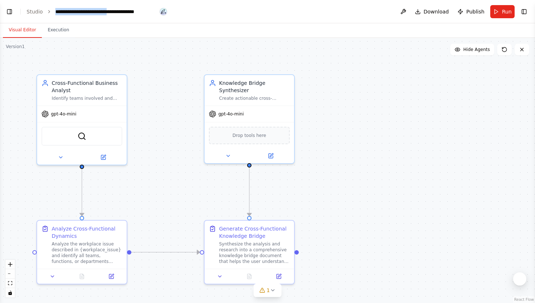
drag, startPoint x: 128, startPoint y: 11, endPoint x: 54, endPoint y: 7, distance: 74.0
click at [54, 7] on header "**********" at bounding box center [267, 11] width 535 height 23
drag, startPoint x: 112, startPoint y: 12, endPoint x: 54, endPoint y: 13, distance: 58.6
click at [54, 13] on header "**********" at bounding box center [267, 11] width 535 height 23
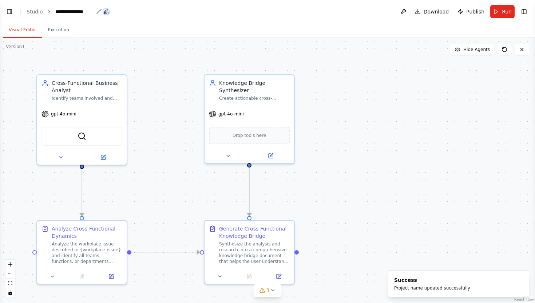
click at [92, 11] on div "**********" at bounding box center [78, 11] width 47 height 7
click at [100, 11] on icon "breadcrumb" at bounding box center [99, 12] width 6 height 6
click at [98, 11] on icon "breadcrumb" at bounding box center [99, 12] width 6 height 6
click at [86, 11] on div "**********" at bounding box center [74, 11] width 38 height 7
drag, startPoint x: 91, startPoint y: 12, endPoint x: 55, endPoint y: 12, distance: 35.7
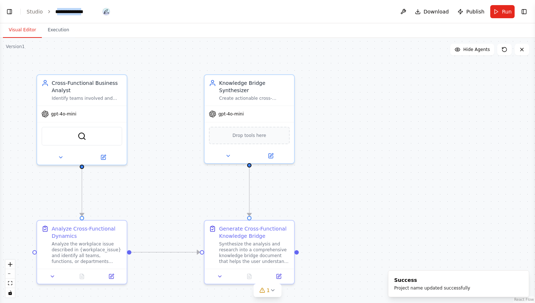
click at [55, 12] on div "**********" at bounding box center [82, 11] width 55 height 7
click at [56, 11] on div "*" at bounding box center [82, 11] width 55 height 7
click at [126, 47] on div ".deletable-edge-delete-btn { width: 20px; height: 20px; border: 0px solid #ffff…" at bounding box center [267, 170] width 535 height 265
click at [150, 9] on header "Toggle Left Sidebar Studio ********* Download Publish Run Toggle Right Sidebar" at bounding box center [267, 11] width 535 height 23
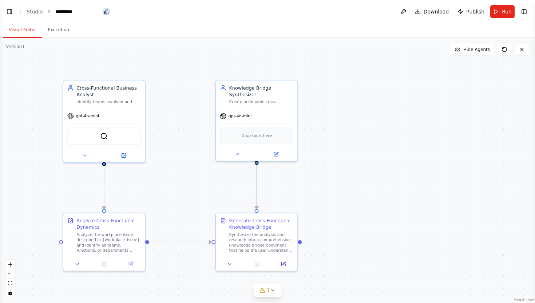
click at [329, 67] on div ".deletable-edge-delete-btn { width: 20px; height: 20px; border: 0px solid #ffff…" at bounding box center [267, 170] width 535 height 265
click at [502, 7] on button "Run" at bounding box center [502, 11] width 24 height 13
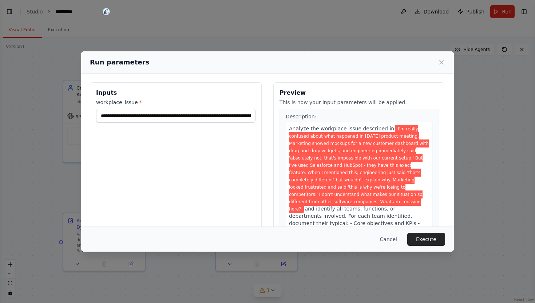
scroll to position [16, 0]
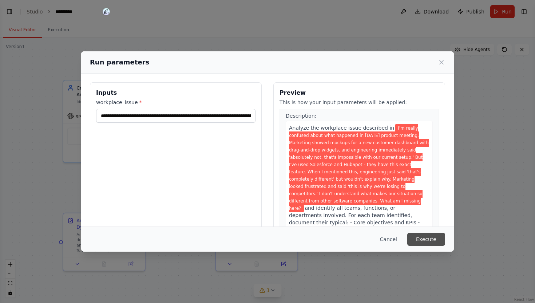
click at [434, 234] on button "Execute" at bounding box center [426, 239] width 38 height 13
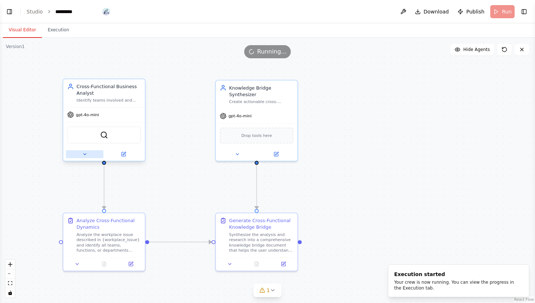
click at [82, 154] on button at bounding box center [84, 154] width 37 height 8
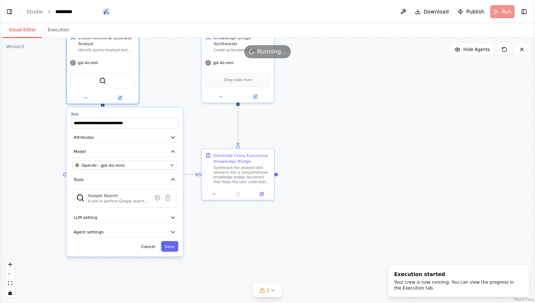
drag, startPoint x: 48, startPoint y: 159, endPoint x: 45, endPoint y: 86, distance: 72.5
click at [45, 85] on div ".deletable-edge-delete-btn { width: 20px; height: 20px; border: 0px solid #ffff…" at bounding box center [267, 170] width 535 height 265
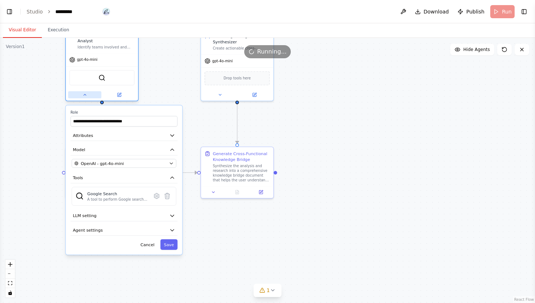
click at [85, 95] on icon at bounding box center [84, 94] width 5 height 5
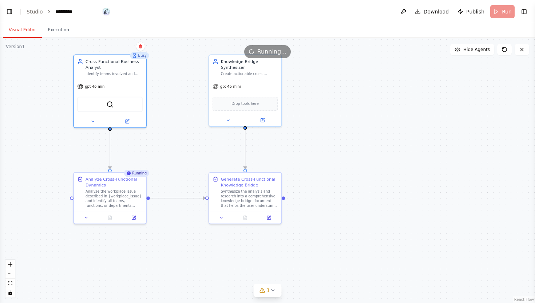
drag, startPoint x: 147, startPoint y: 90, endPoint x: 156, endPoint y: 115, distance: 27.2
click at [156, 115] on div ".deletable-edge-delete-btn { width: 20px; height: 20px; border: 0px solid #ffff…" at bounding box center [267, 170] width 535 height 265
click at [134, 218] on icon at bounding box center [134, 217] width 4 height 4
click at [138, 218] on button at bounding box center [134, 216] width 20 height 7
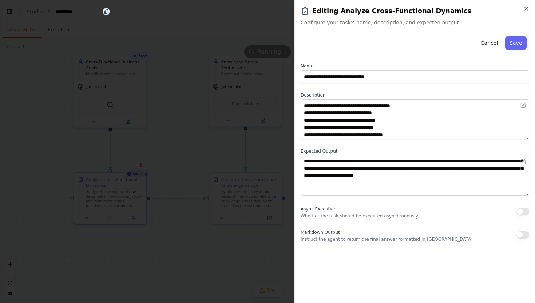
scroll to position [26, 0]
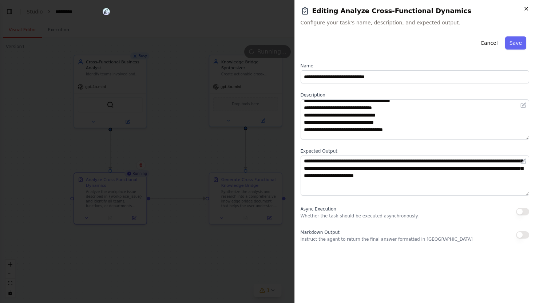
click at [526, 10] on icon "button" at bounding box center [526, 9] width 6 height 6
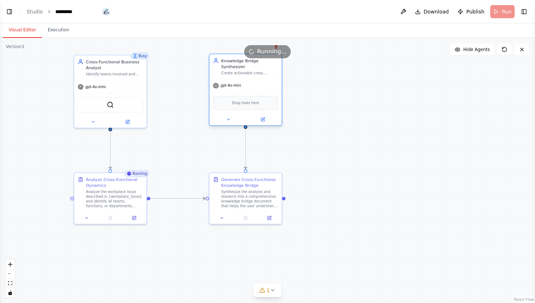
click at [265, 88] on div "gpt-4o-mini" at bounding box center [245, 85] width 72 height 13
click at [270, 119] on button at bounding box center [262, 119] width 33 height 7
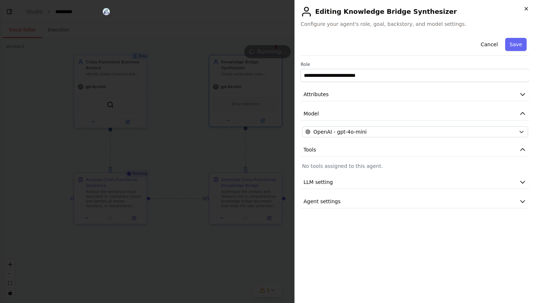
click at [523, 9] on icon "button" at bounding box center [526, 9] width 6 height 6
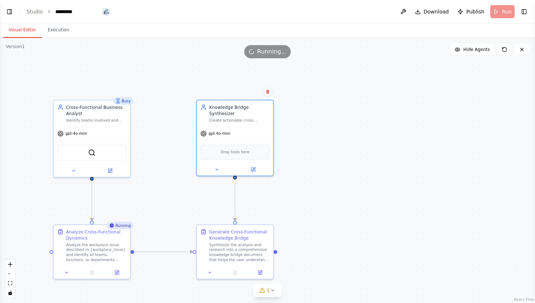
drag, startPoint x: 376, startPoint y: 171, endPoint x: 373, endPoint y: 223, distance: 52.1
click at [373, 223] on div ".deletable-edge-delete-btn { width: 20px; height: 20px; border: 0px solid #ffff…" at bounding box center [267, 170] width 535 height 265
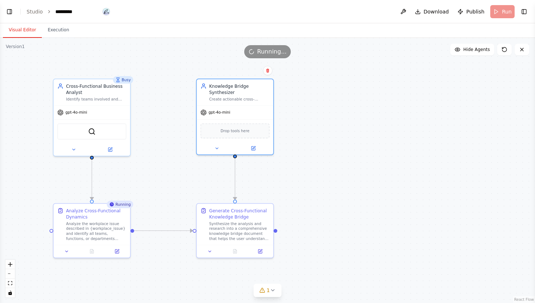
drag, startPoint x: 324, startPoint y: 193, endPoint x: 323, endPoint y: 168, distance: 25.1
click at [323, 168] on div ".deletable-edge-delete-btn { width: 20px; height: 20px; border: 0px solid #ffff…" at bounding box center [267, 170] width 535 height 265
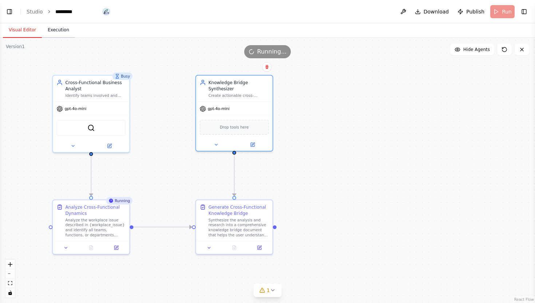
click at [68, 28] on button "Execution" at bounding box center [58, 30] width 33 height 15
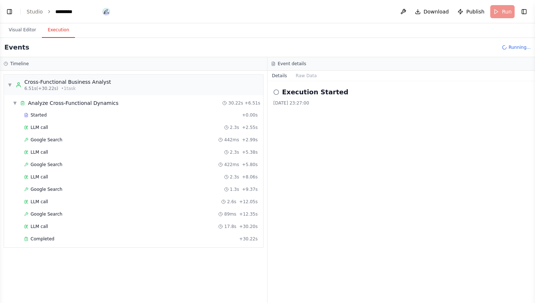
scroll to position [19, 0]
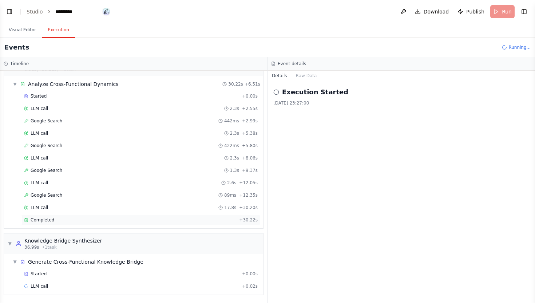
click at [50, 222] on span "Completed" at bounding box center [43, 220] width 24 height 6
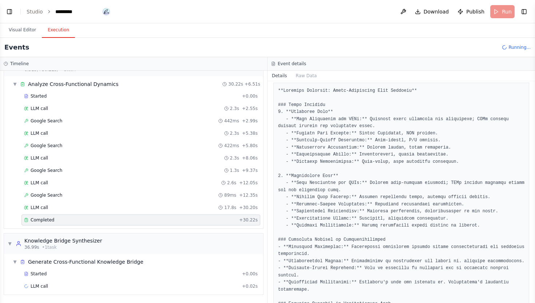
scroll to position [135, 0]
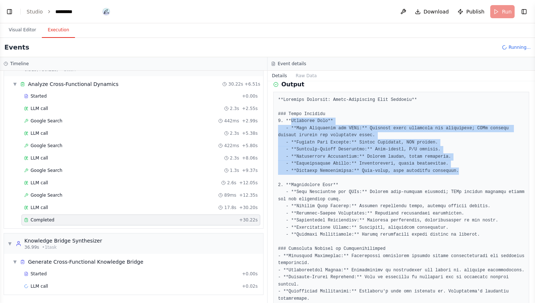
drag, startPoint x: 292, startPoint y: 121, endPoint x: 459, endPoint y: 169, distance: 174.6
click at [459, 169] on pre at bounding box center [401, 216] width 246 height 241
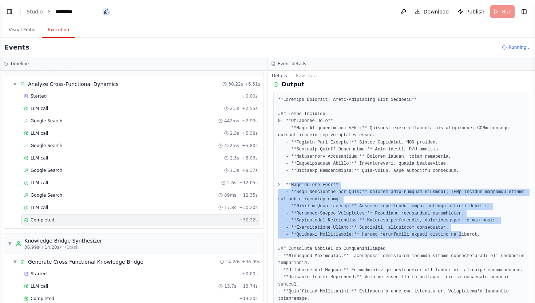
drag, startPoint x: 290, startPoint y: 186, endPoint x: 462, endPoint y: 233, distance: 178.4
click at [462, 233] on pre at bounding box center [401, 216] width 246 height 241
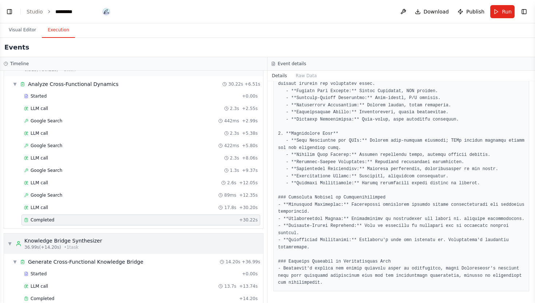
scroll to position [31, 0]
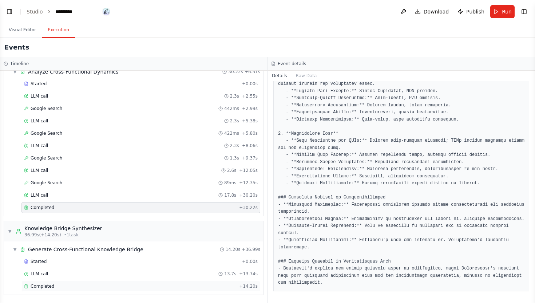
click at [83, 289] on div "Completed + 14.20s" at bounding box center [140, 286] width 239 height 11
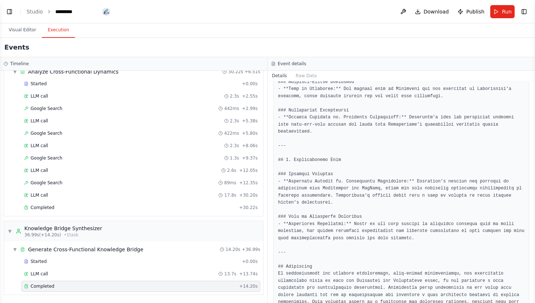
scroll to position [736, 0]
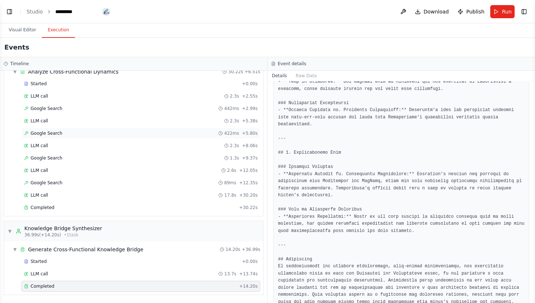
scroll to position [27, 0]
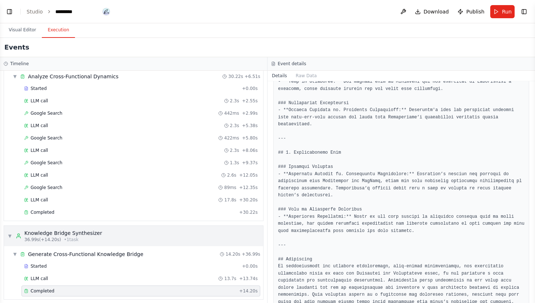
click at [15, 235] on div "▼ Knowledge Bridge Synthesizer 36.99s (+14.20s) • 1 task" at bounding box center [55, 235] width 94 height 13
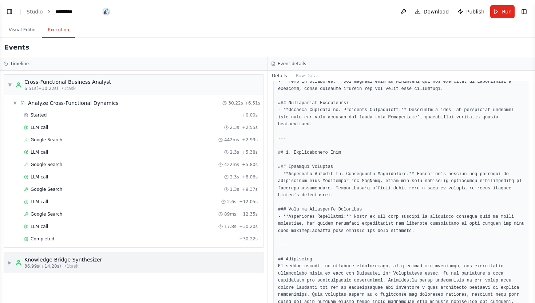
scroll to position [0, 0]
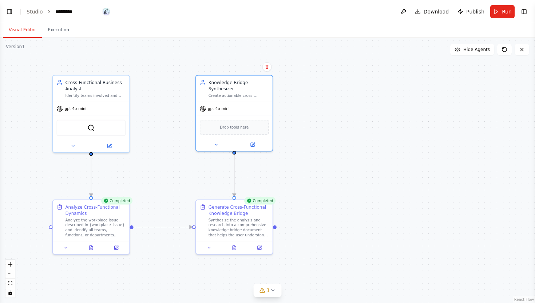
click at [26, 31] on button "Visual Editor" at bounding box center [22, 30] width 39 height 15
click at [63, 29] on button "Execution" at bounding box center [58, 30] width 33 height 15
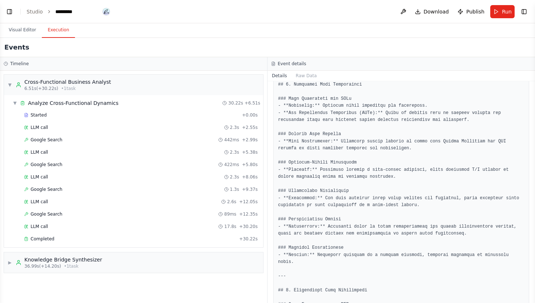
scroll to position [353, 0]
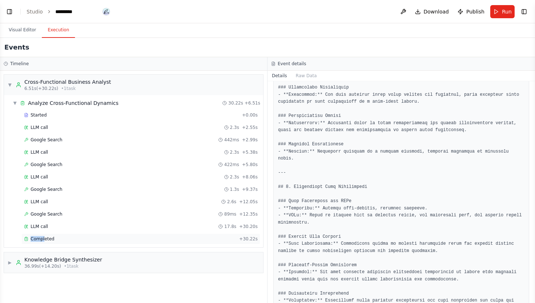
click at [44, 236] on span "Completed" at bounding box center [43, 239] width 24 height 6
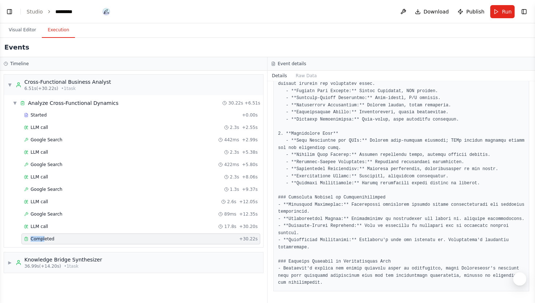
scroll to position [194, 0]
click at [76, 237] on div "Completed" at bounding box center [130, 239] width 212 height 6
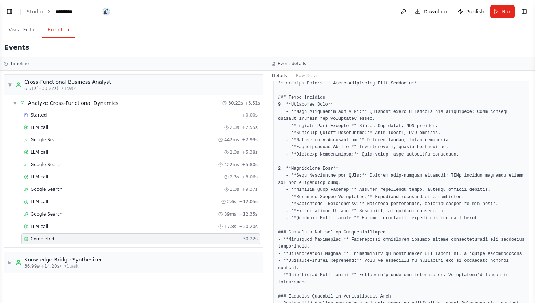
scroll to position [167, 0]
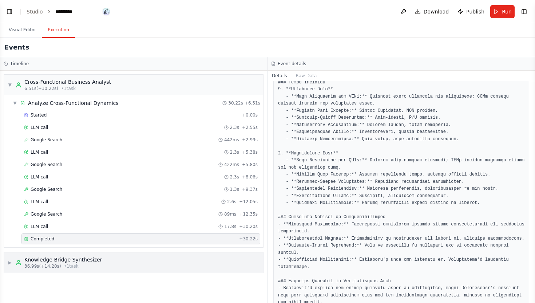
click at [92, 260] on div "Knowledge Bridge Synthesizer" at bounding box center [63, 259] width 78 height 7
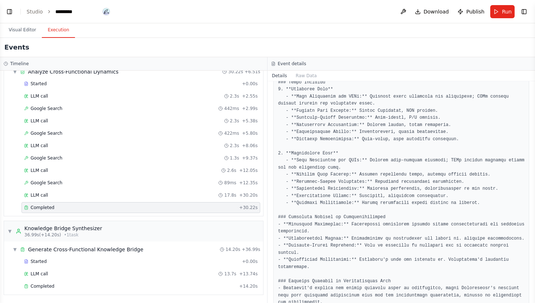
click at [54, 294] on div "▼ Generate Cross-Functional Knowledge Bridge 14.20s + 36.99s Started + 0.00s LL…" at bounding box center [133, 267] width 259 height 53
click at [46, 285] on span "Completed" at bounding box center [43, 286] width 24 height 6
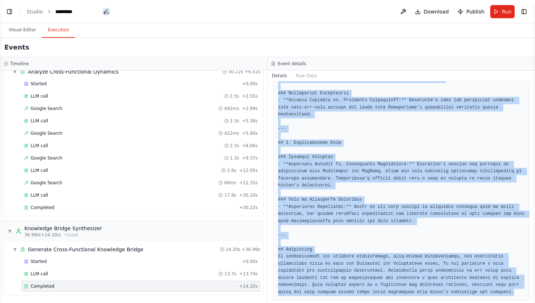
scroll to position [761, 0]
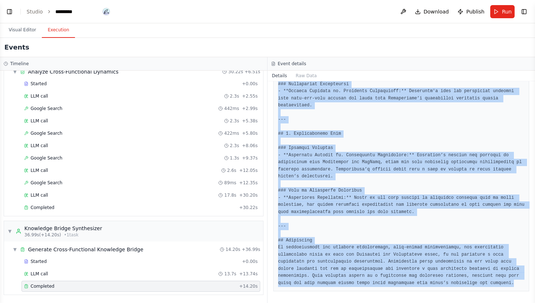
drag, startPoint x: 278, startPoint y: 161, endPoint x: 345, endPoint y: 302, distance: 156.9
click at [345, 302] on div "Completed 17/09/2025, 23:27:51 Description Synthesize the analysis and research…" at bounding box center [402, 192] width 268 height 222
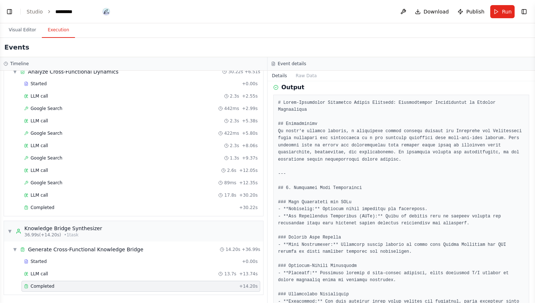
scroll to position [146, 0]
click at [288, 62] on h3 "Event details" at bounding box center [292, 64] width 28 height 6
click at [304, 88] on div "Output" at bounding box center [401, 87] width 256 height 9
click at [304, 78] on button "Raw Data" at bounding box center [307, 76] width 30 height 10
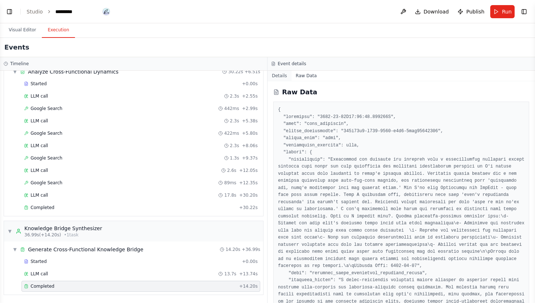
click at [286, 75] on button "Details" at bounding box center [280, 76] width 24 height 10
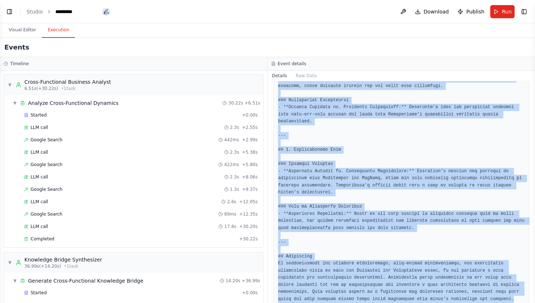
scroll to position [761, 0]
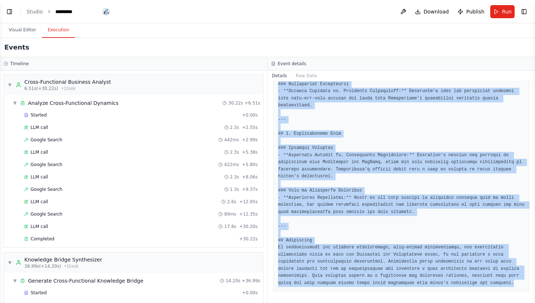
drag, startPoint x: 278, startPoint y: 171, endPoint x: 520, endPoint y: 280, distance: 265.0
copy pre "# Cross-Functional Knowledge Bridge Document: Understanding Perspectives in Pro…"
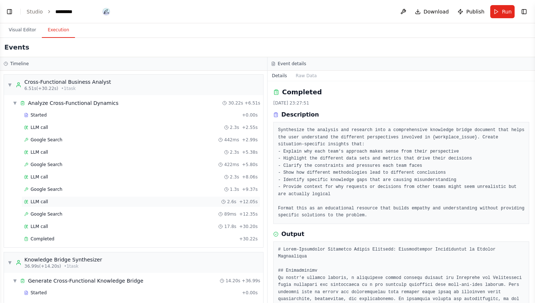
scroll to position [31, 0]
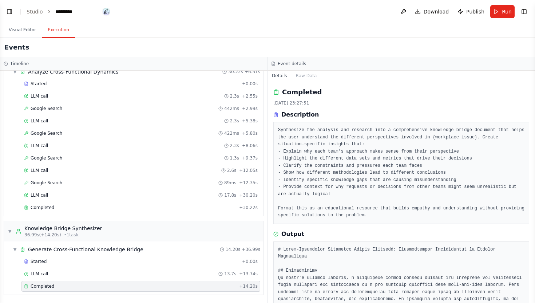
click at [36, 281] on div "Completed + 14.20s" at bounding box center [140, 286] width 239 height 11
click at [45, 281] on div "Completed + 14.20s" at bounding box center [140, 286] width 239 height 11
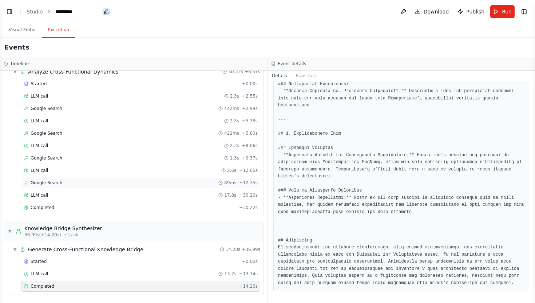
scroll to position [0, 0]
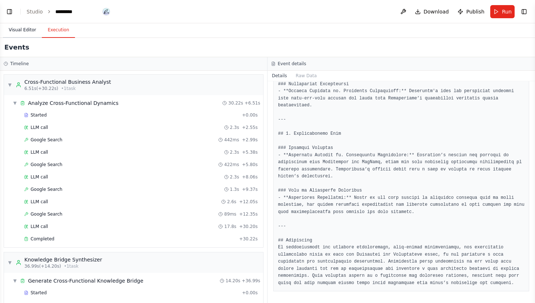
click at [29, 31] on button "Visual Editor" at bounding box center [22, 30] width 39 height 15
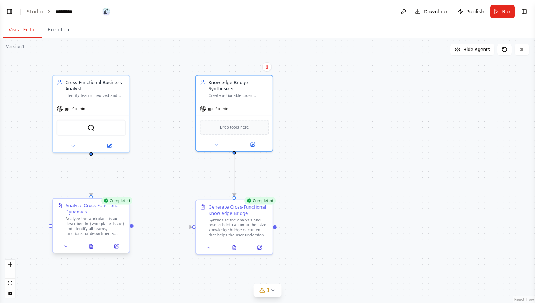
click at [95, 217] on div "Analyze the workplace issue described in {workplace_issue} and identify all tea…" at bounding box center [95, 226] width 60 height 20
click at [116, 246] on icon at bounding box center [116, 245] width 3 height 3
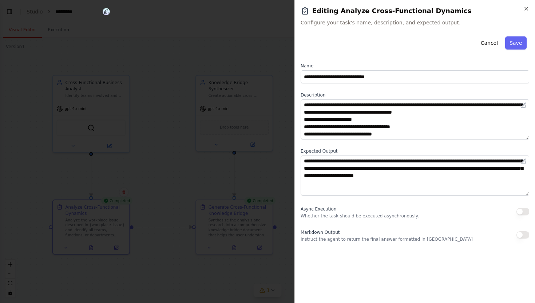
scroll to position [44, 0]
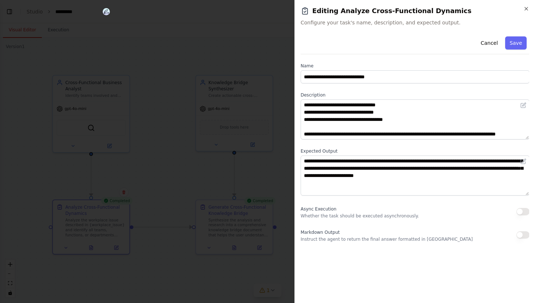
click at [201, 186] on div at bounding box center [267, 151] width 535 height 303
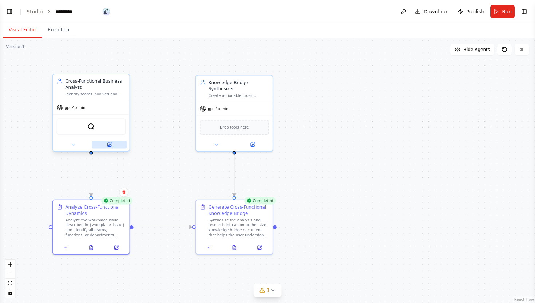
click at [115, 146] on button at bounding box center [109, 145] width 35 height 8
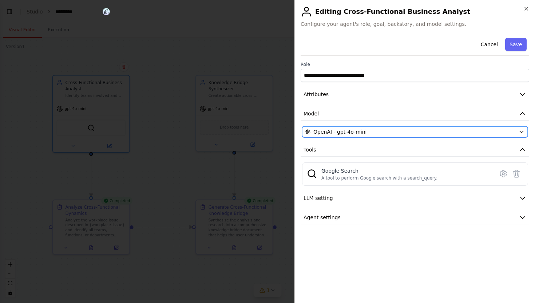
click at [368, 127] on button "OpenAI - gpt-4o-mini" at bounding box center [415, 131] width 226 height 11
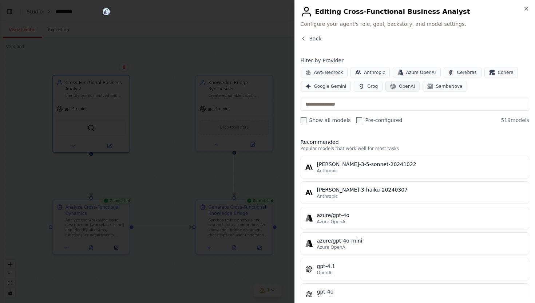
click at [409, 84] on span "OpenAI" at bounding box center [407, 86] width 16 height 6
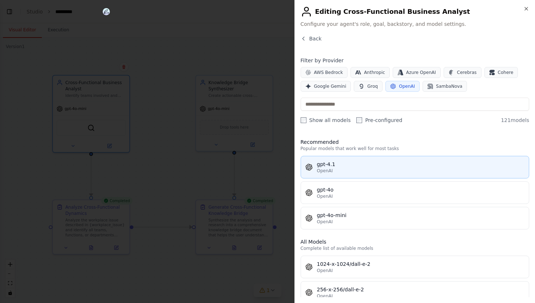
click at [360, 165] on div "gpt-4.1" at bounding box center [421, 164] width 208 height 7
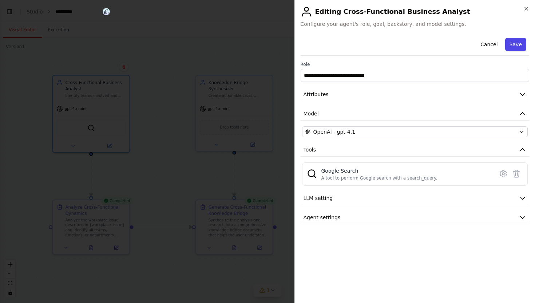
click at [516, 45] on button "Save" at bounding box center [515, 44] width 21 height 13
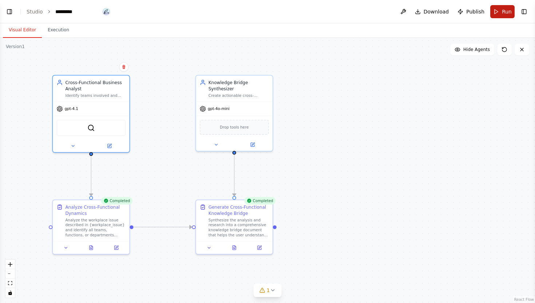
click at [504, 11] on span "Run" at bounding box center [507, 11] width 10 height 7
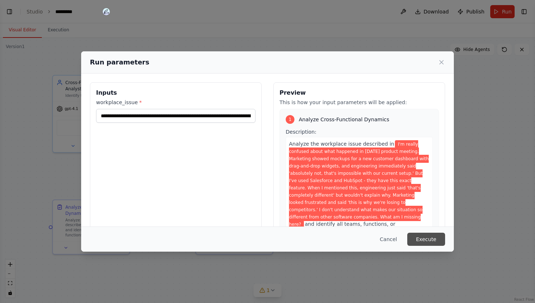
click at [441, 237] on button "Execute" at bounding box center [426, 239] width 38 height 13
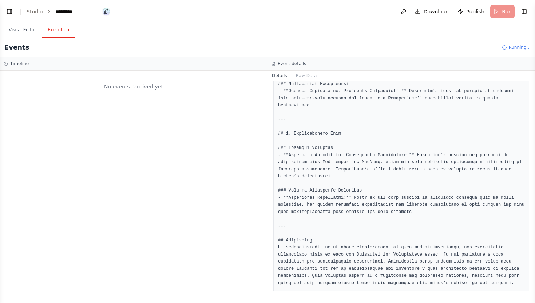
click at [58, 26] on button "Execution" at bounding box center [58, 30] width 33 height 15
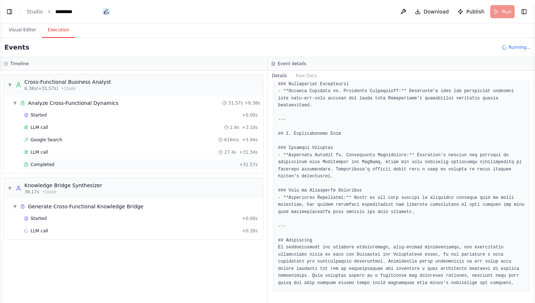
click at [62, 169] on div "Completed + 31.57s" at bounding box center [140, 164] width 239 height 11
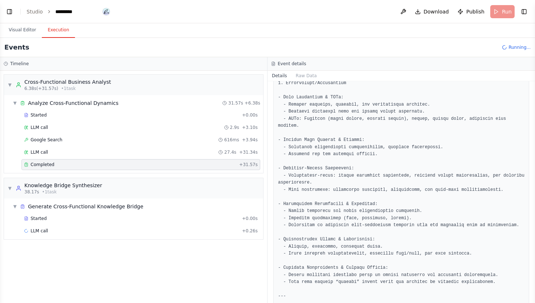
scroll to position [454, 0]
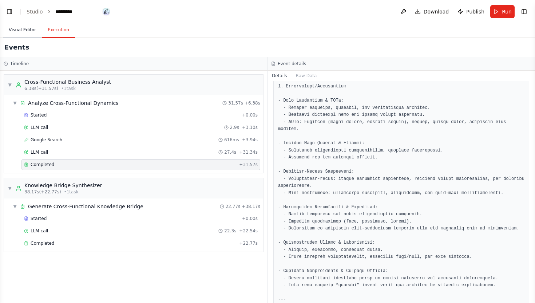
click at [29, 30] on button "Visual Editor" at bounding box center [22, 30] width 39 height 15
click at [53, 31] on button "Execution" at bounding box center [58, 30] width 33 height 15
click at [29, 29] on button "Visual Editor" at bounding box center [22, 30] width 39 height 15
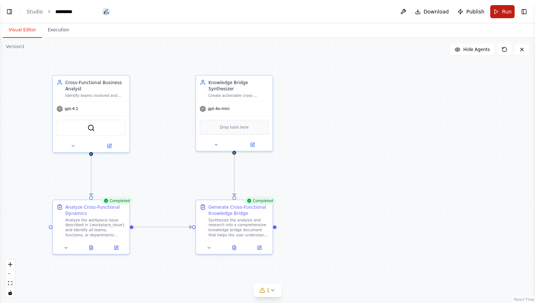
click at [501, 13] on button "Run" at bounding box center [502, 11] width 24 height 13
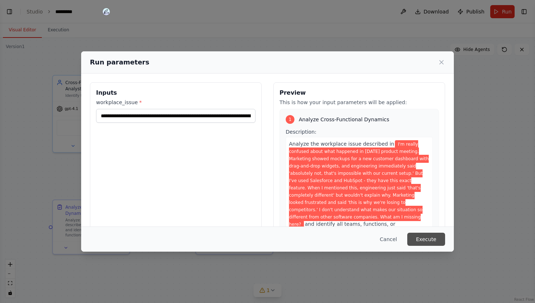
click at [427, 240] on button "Execute" at bounding box center [426, 239] width 38 height 13
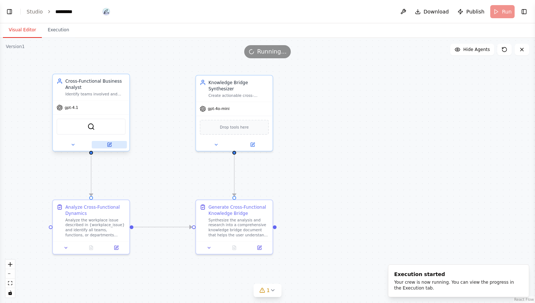
click at [110, 146] on icon at bounding box center [109, 145] width 4 height 4
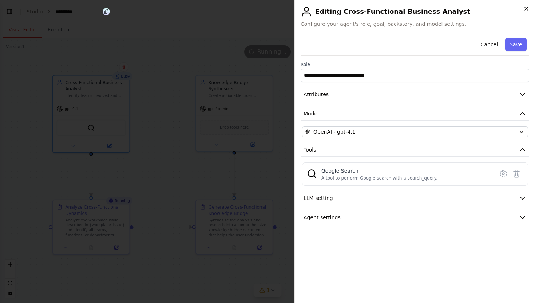
click at [526, 9] on icon "button" at bounding box center [526, 8] width 3 height 3
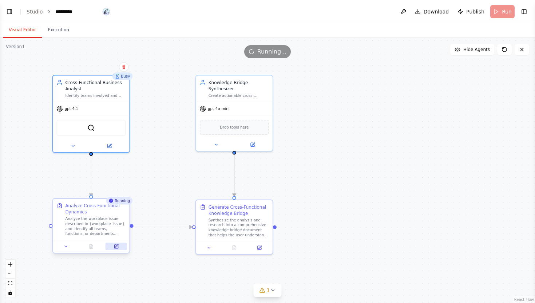
click at [117, 246] on icon at bounding box center [116, 247] width 4 height 4
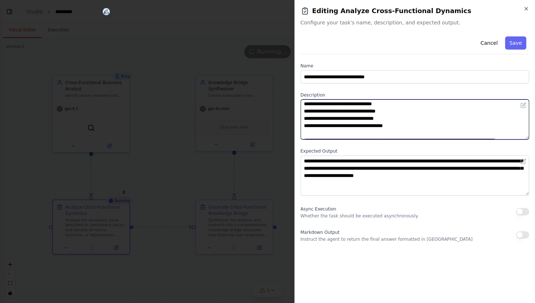
scroll to position [44, 0]
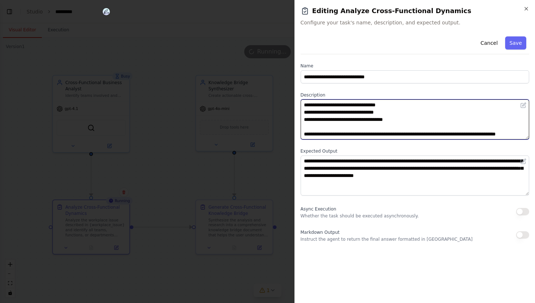
drag, startPoint x: 307, startPoint y: 104, endPoint x: 407, endPoint y: 112, distance: 100.0
click at [407, 112] on textarea "**********" at bounding box center [415, 119] width 229 height 40
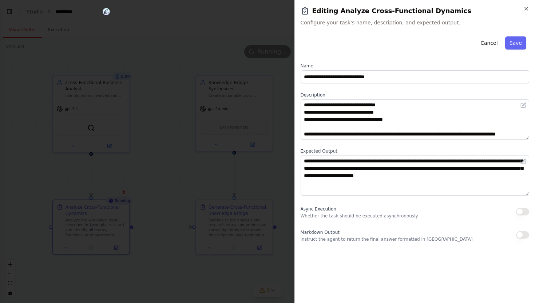
click at [529, 5] on div "**********" at bounding box center [414, 151] width 241 height 303
click at [526, 7] on icon "button" at bounding box center [526, 9] width 6 height 6
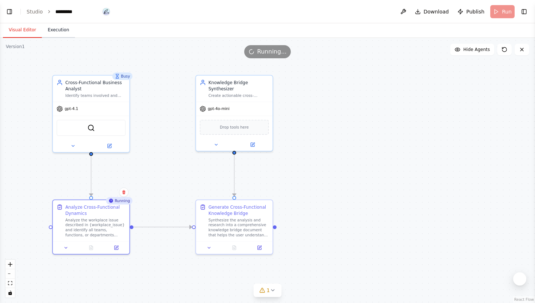
click at [70, 29] on button "Execution" at bounding box center [58, 30] width 33 height 15
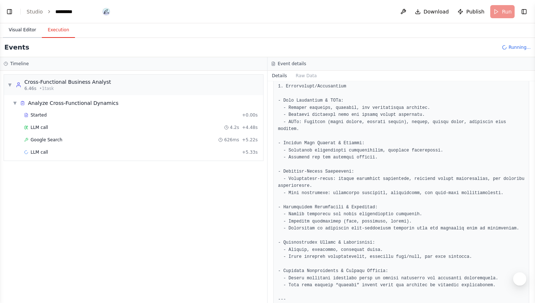
click at [26, 30] on button "Visual Editor" at bounding box center [22, 30] width 39 height 15
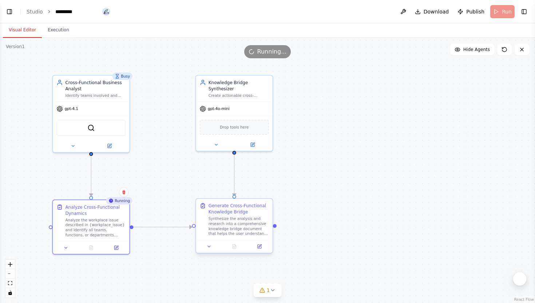
click at [228, 210] on div "Generate Cross-Functional Knowledge Bridge" at bounding box center [239, 208] width 60 height 12
click at [69, 31] on button "Execution" at bounding box center [58, 30] width 33 height 15
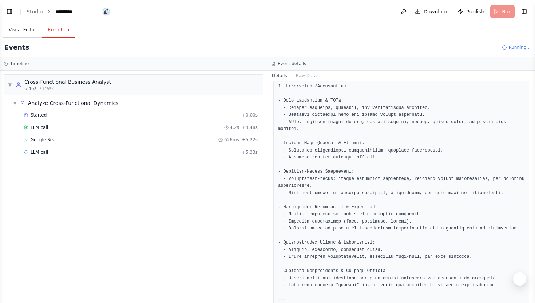
click at [17, 31] on button "Visual Editor" at bounding box center [22, 30] width 39 height 15
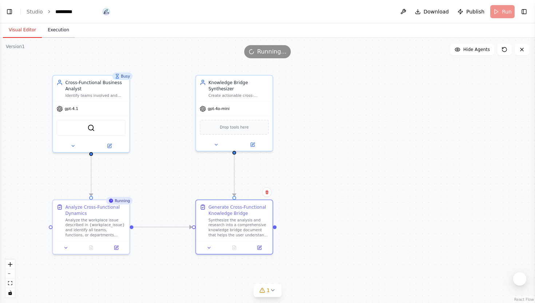
click at [67, 33] on button "Execution" at bounding box center [58, 30] width 33 height 15
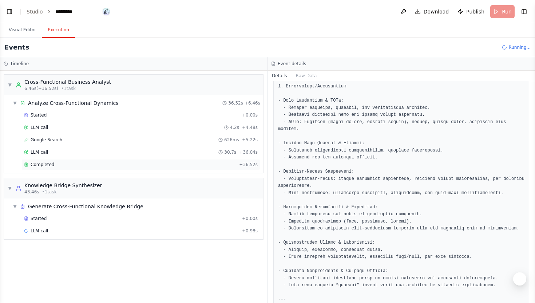
click at [52, 167] on span "Completed" at bounding box center [43, 165] width 24 height 6
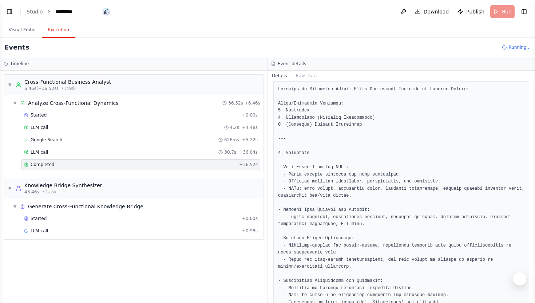
scroll to position [114, 0]
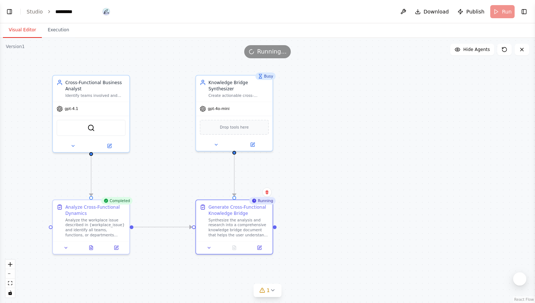
click at [29, 26] on button "Visual Editor" at bounding box center [22, 30] width 39 height 15
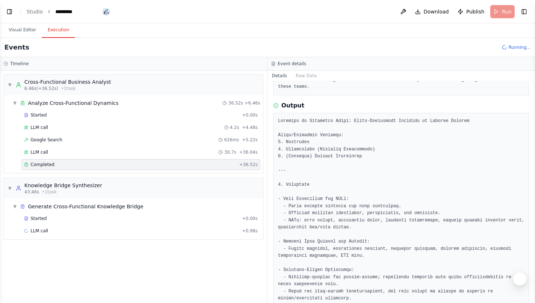
click at [66, 30] on button "Execution" at bounding box center [58, 30] width 33 height 15
click at [27, 29] on button "Visual Editor" at bounding box center [22, 30] width 39 height 15
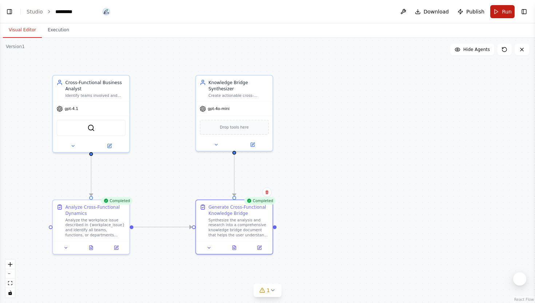
click at [506, 15] on button "Run" at bounding box center [502, 11] width 24 height 13
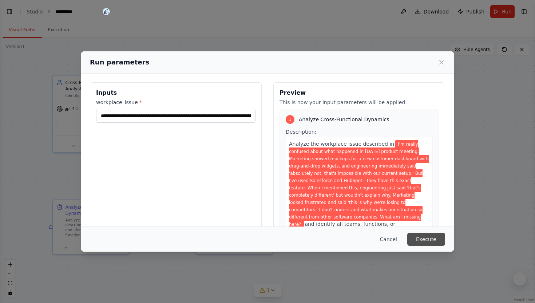
click at [433, 241] on button "Execute" at bounding box center [426, 239] width 38 height 13
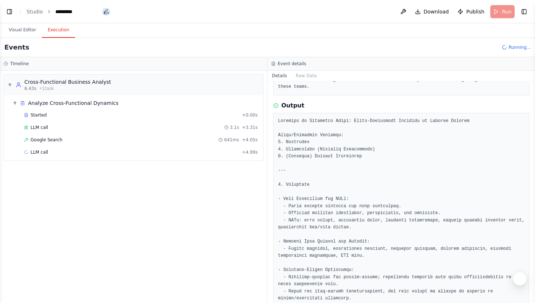
click at [60, 31] on button "Execution" at bounding box center [58, 30] width 33 height 15
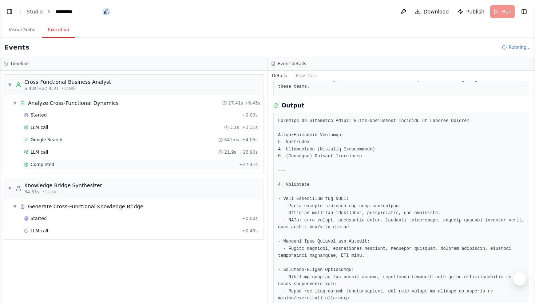
click at [55, 168] on div "Completed + 27.41s" at bounding box center [140, 164] width 239 height 11
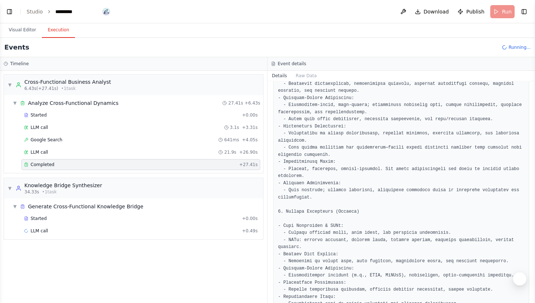
scroll to position [460, 0]
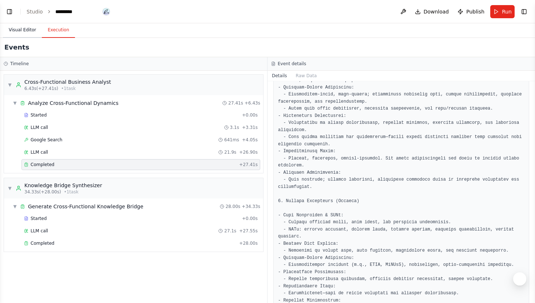
click at [22, 36] on button "Visual Editor" at bounding box center [22, 30] width 39 height 15
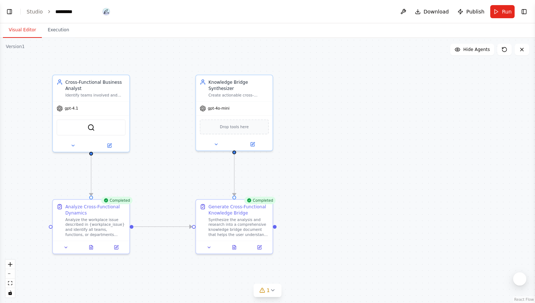
click at [67, 38] on div ".deletable-edge-delete-btn { width: 20px; height: 20px; border: 0px solid #ffff…" at bounding box center [267, 170] width 535 height 265
click at [61, 28] on button "Execution" at bounding box center [58, 30] width 33 height 15
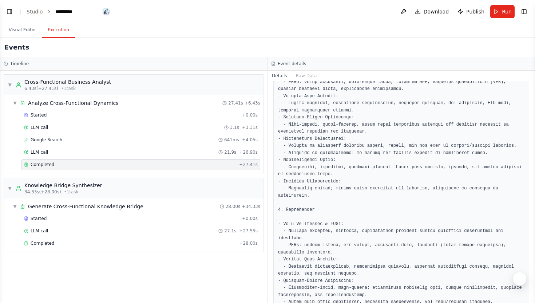
scroll to position [0, 0]
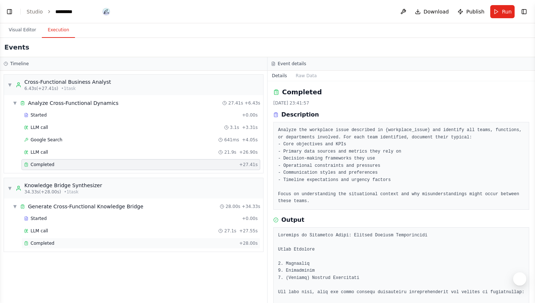
click at [67, 242] on div "Completed" at bounding box center [130, 243] width 212 height 6
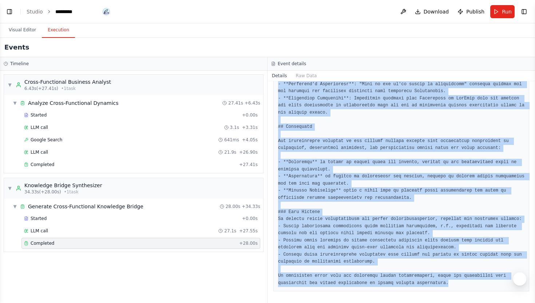
scroll to position [1024, 0]
drag, startPoint x: 278, startPoint y: 183, endPoint x: 374, endPoint y: 302, distance: 153.0
click at [374, 302] on div "Completed 17/09/2025, 23:42:26 Description Synthesize the analysis and research…" at bounding box center [402, 192] width 268 height 222
copy pre "# Cross-Functional Knowledge Bridge Document: Understanding the Product Meeting…"
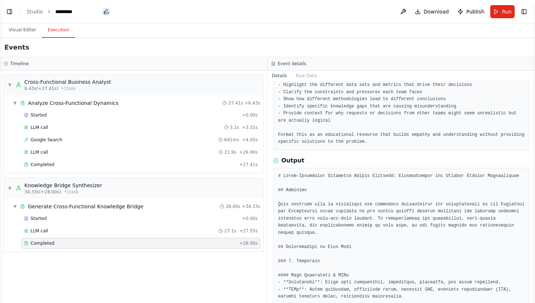
scroll to position [0, 0]
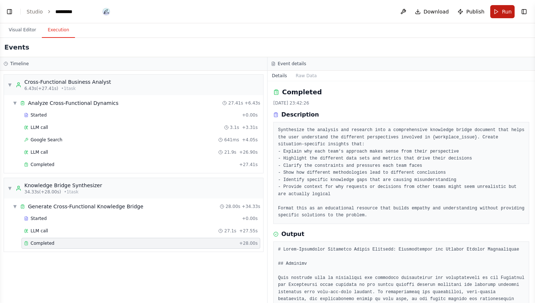
click at [504, 15] on button "Run" at bounding box center [502, 11] width 24 height 13
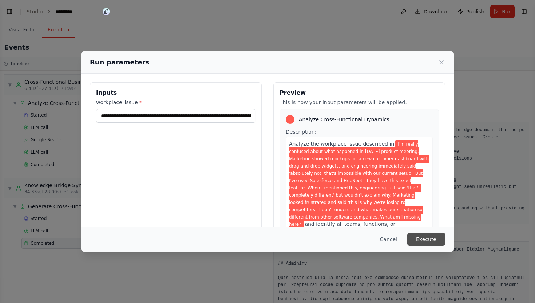
click at [426, 235] on button "Execute" at bounding box center [426, 239] width 38 height 13
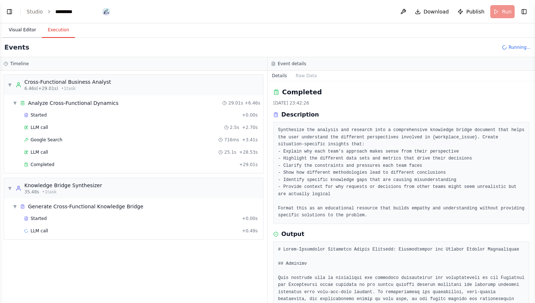
click at [23, 27] on button "Visual Editor" at bounding box center [22, 30] width 39 height 15
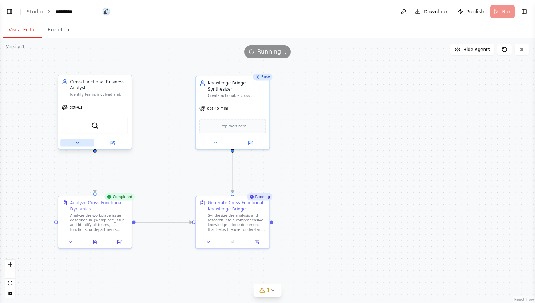
click at [79, 145] on icon at bounding box center [77, 142] width 5 height 5
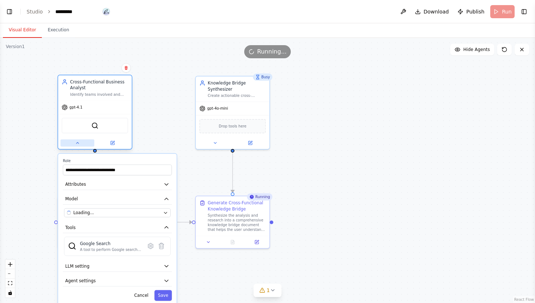
click at [79, 145] on icon at bounding box center [77, 142] width 5 height 5
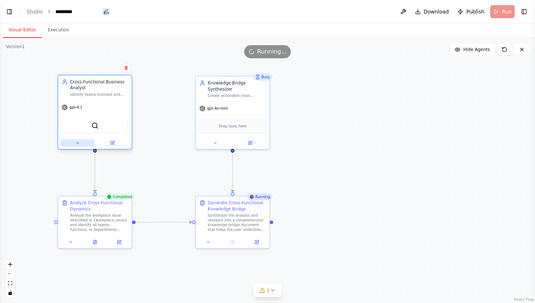
click at [82, 141] on button at bounding box center [77, 142] width 34 height 7
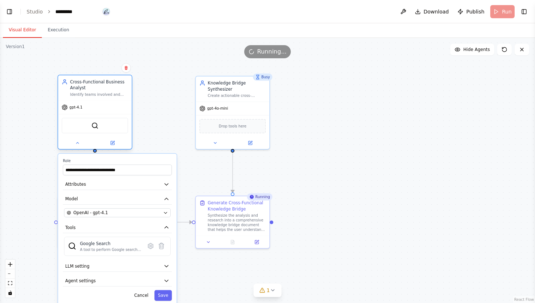
click at [76, 148] on div at bounding box center [95, 143] width 74 height 12
click at [76, 144] on icon at bounding box center [77, 142] width 5 height 5
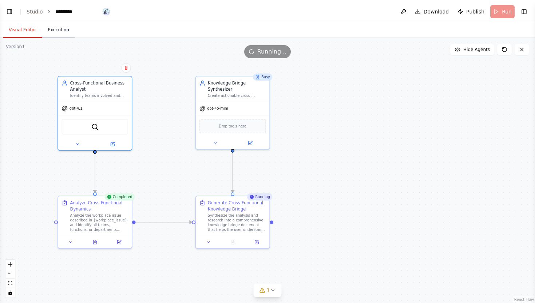
click at [58, 32] on button "Execution" at bounding box center [58, 30] width 33 height 15
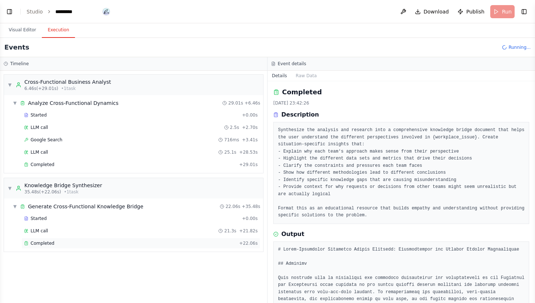
click at [64, 239] on div "Completed + 22.06s" at bounding box center [140, 243] width 239 height 11
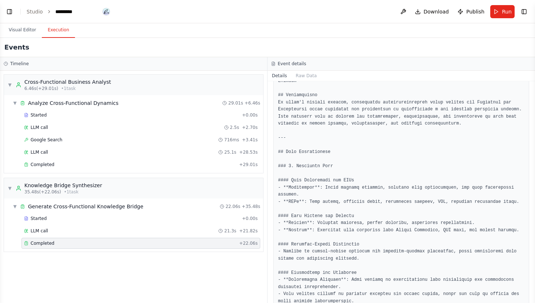
scroll to position [214, 0]
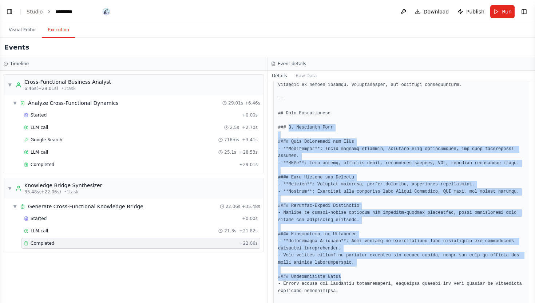
drag, startPoint x: 289, startPoint y: 128, endPoint x: 366, endPoint y: 277, distance: 167.5
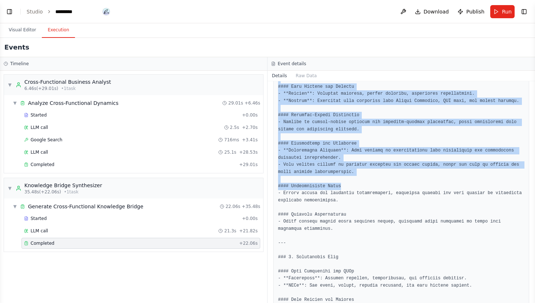
scroll to position [309, 0]
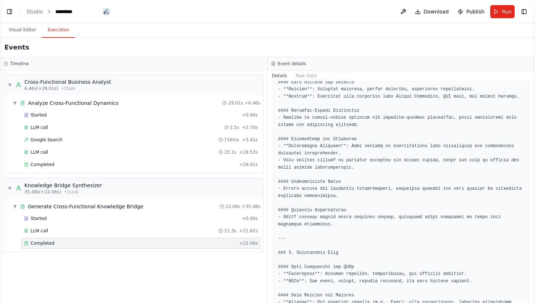
drag, startPoint x: 290, startPoint y: 211, endPoint x: 338, endPoint y: 209, distance: 48.8
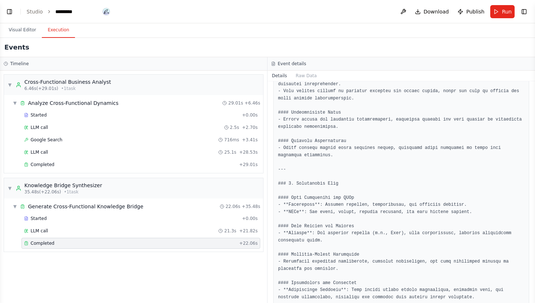
scroll to position [385, 0]
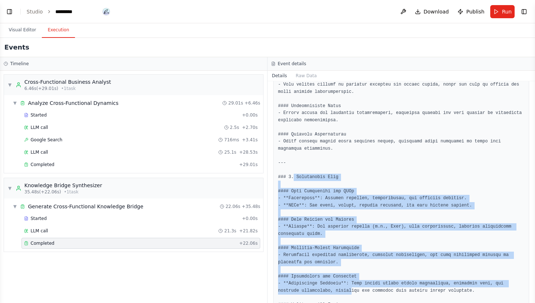
drag, startPoint x: 294, startPoint y: 175, endPoint x: 351, endPoint y: 293, distance: 131.0
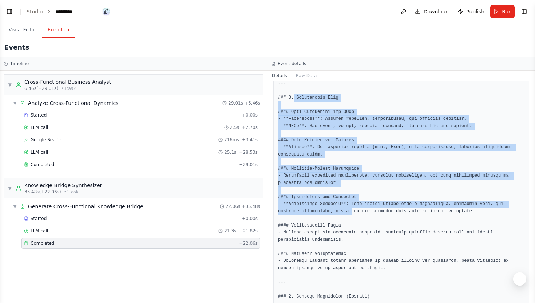
scroll to position [463, 0]
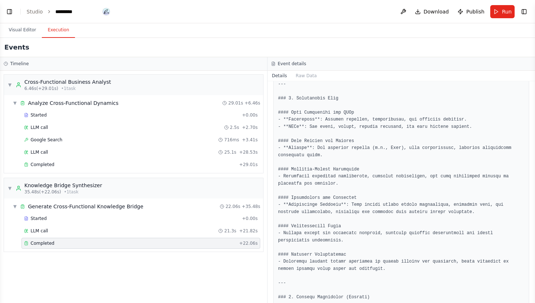
click at [350, 268] on pre at bounding box center [401, 272] width 246 height 979
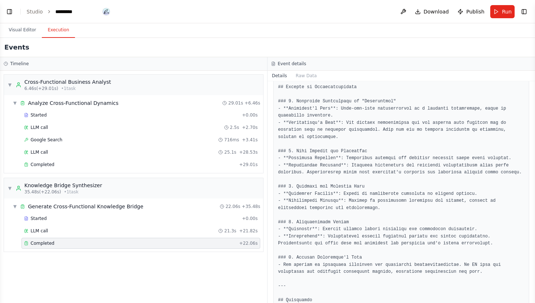
scroll to position [843, 0]
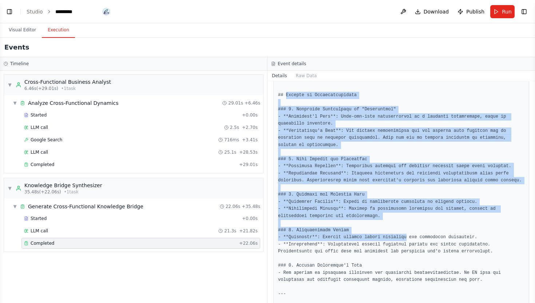
drag, startPoint x: 286, startPoint y: 96, endPoint x: 406, endPoint y: 236, distance: 184.5
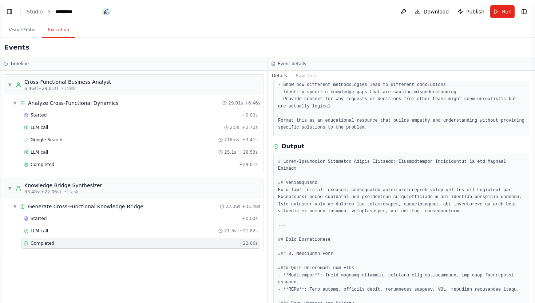
scroll to position [0, 0]
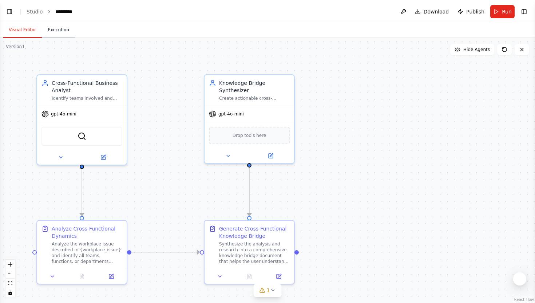
click at [64, 33] on button "Execution" at bounding box center [58, 30] width 33 height 15
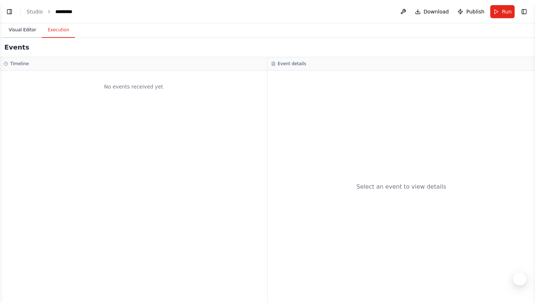
click at [30, 30] on button "Visual Editor" at bounding box center [22, 30] width 39 height 15
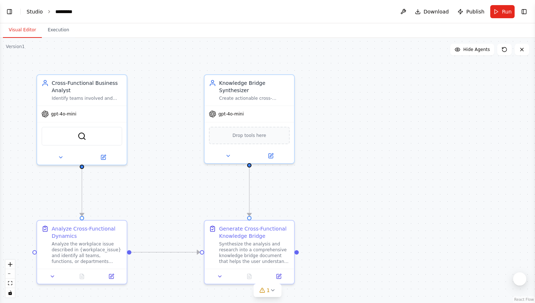
click at [39, 9] on link "Studio" at bounding box center [35, 12] width 16 height 6
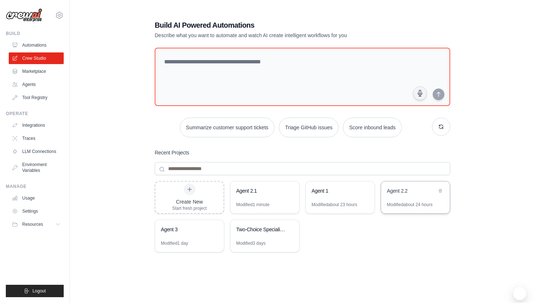
click at [402, 197] on div "Agent 2.2" at bounding box center [415, 191] width 69 height 20
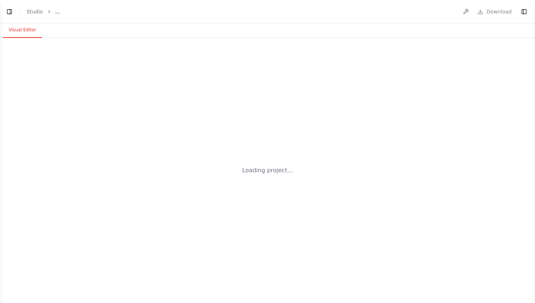
select select "****"
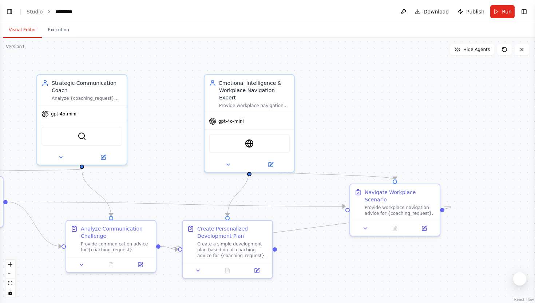
scroll to position [3042, 0]
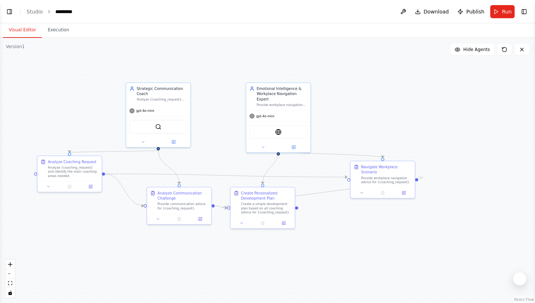
drag, startPoint x: 186, startPoint y: 85, endPoint x: 233, endPoint y: 92, distance: 47.6
click at [233, 91] on div ".deletable-edge-delete-btn { width: 20px; height: 20px; border: 0px solid #ffff…" at bounding box center [267, 170] width 535 height 265
click at [59, 28] on button "Execution" at bounding box center [58, 30] width 33 height 15
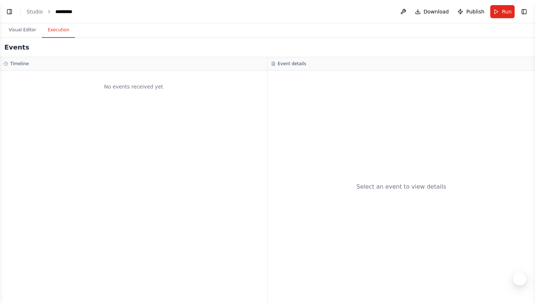
click at [498, 4] on header "Toggle Left Sidebar Studio ********* Download Publish Run Toggle Right Sidebar" at bounding box center [267, 11] width 535 height 23
click at [499, 7] on button "Run" at bounding box center [502, 11] width 24 height 13
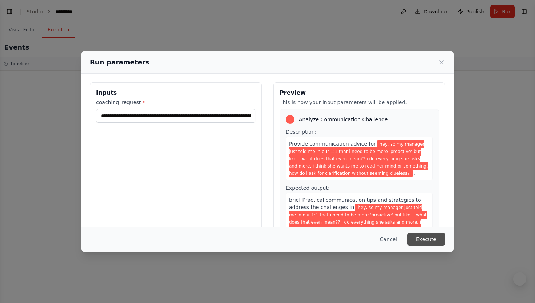
click at [427, 235] on button "Execute" at bounding box center [426, 239] width 38 height 13
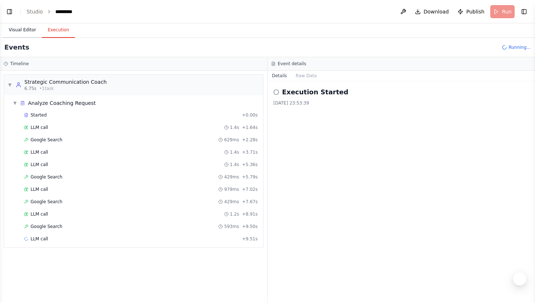
click at [29, 26] on button "Visual Editor" at bounding box center [22, 30] width 39 height 15
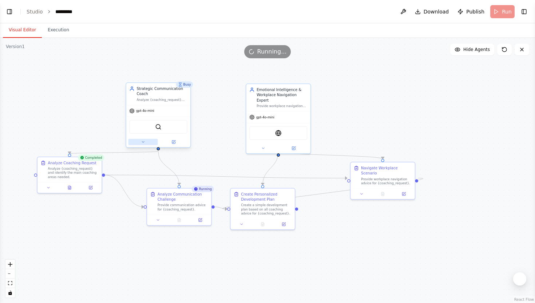
click at [150, 139] on button at bounding box center [142, 142] width 29 height 6
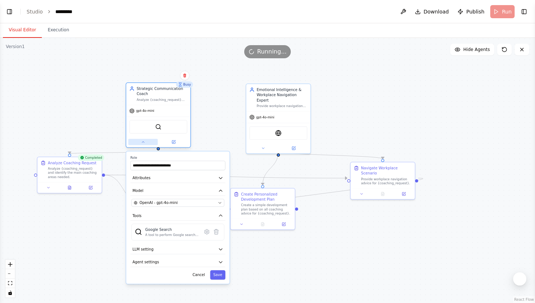
click at [149, 142] on button at bounding box center [142, 142] width 29 height 6
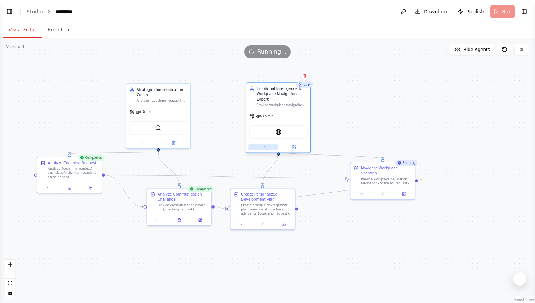
click at [269, 144] on button at bounding box center [262, 147] width 29 height 6
click at [266, 144] on button at bounding box center [262, 147] width 29 height 6
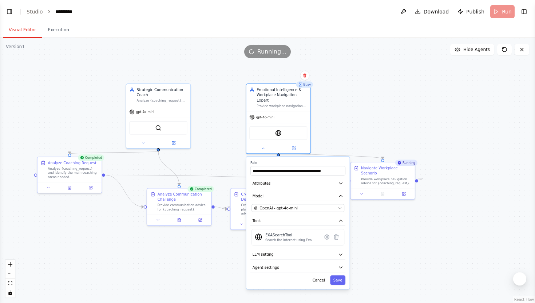
click at [238, 158] on div ".deletable-edge-delete-btn { width: 20px; height: 20px; border: 0px solid #ffff…" at bounding box center [267, 170] width 535 height 265
click at [348, 126] on div ".deletable-edge-delete-btn { width: 20px; height: 20px; border: 0px solid #ffff…" at bounding box center [267, 170] width 535 height 265
click at [316, 275] on button "Cancel" at bounding box center [318, 279] width 19 height 9
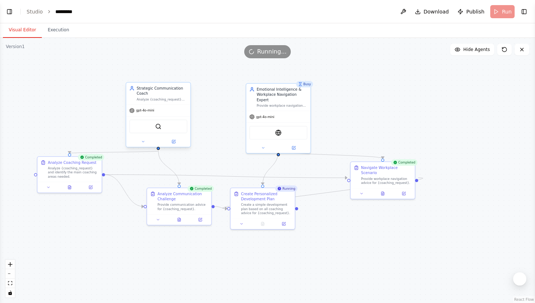
click at [178, 145] on div at bounding box center [158, 141] width 64 height 11
click at [202, 216] on button at bounding box center [200, 218] width 18 height 6
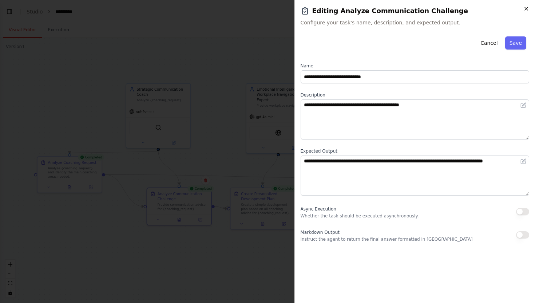
click at [526, 7] on icon "button" at bounding box center [526, 9] width 6 height 6
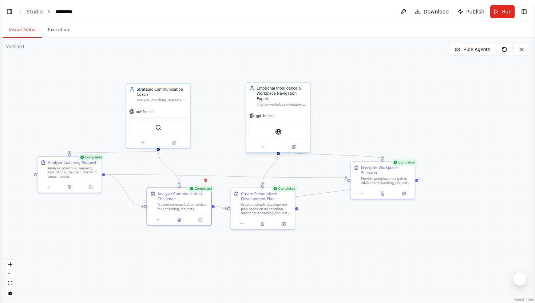
click at [270, 142] on div at bounding box center [278, 147] width 64 height 11
click at [264, 144] on icon at bounding box center [263, 146] width 4 height 4
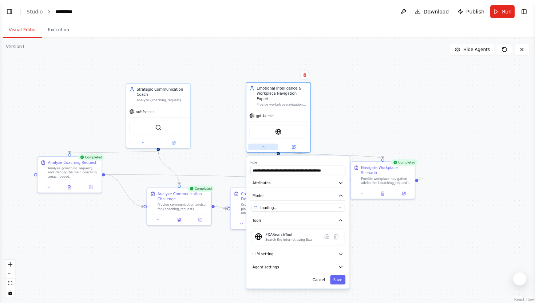
click at [264, 144] on icon at bounding box center [263, 146] width 4 height 4
click at [348, 110] on div ".deletable-edge-delete-btn { width: 20px; height: 20px; border: 0px solid #ffff…" at bounding box center [267, 170] width 535 height 265
click at [317, 278] on button "Cancel" at bounding box center [318, 279] width 19 height 9
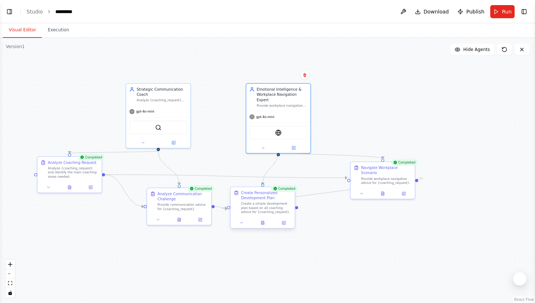
click at [286, 227] on div at bounding box center [263, 222] width 64 height 11
click at [285, 223] on icon at bounding box center [283, 222] width 3 height 3
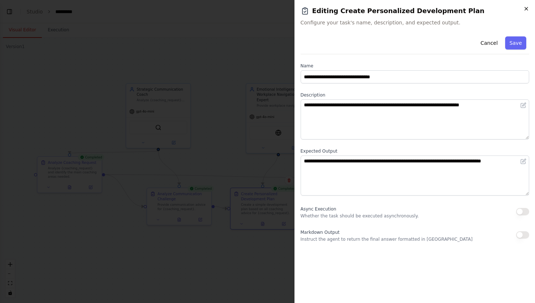
click at [529, 8] on icon "button" at bounding box center [526, 9] width 6 height 6
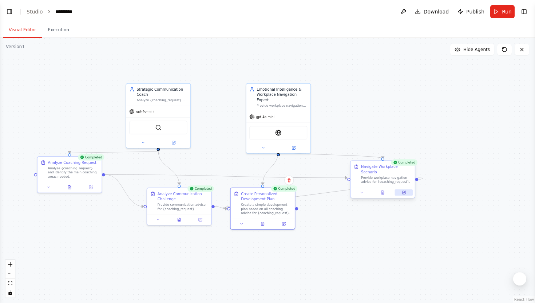
click at [404, 189] on button at bounding box center [404, 192] width 18 height 6
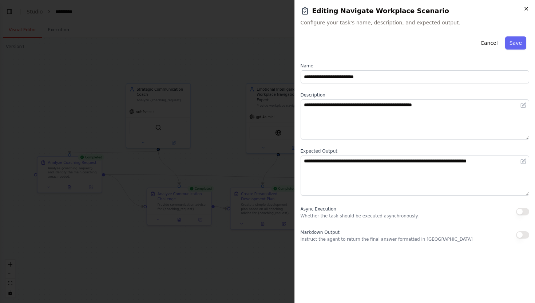
click at [527, 9] on icon "button" at bounding box center [526, 9] width 6 height 6
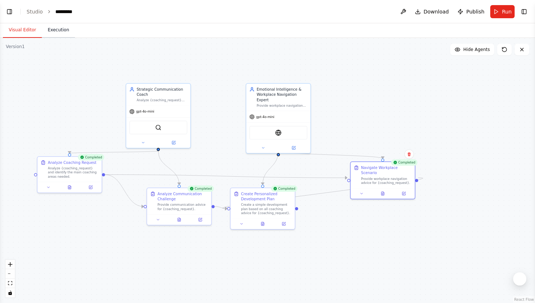
click at [67, 30] on button "Execution" at bounding box center [58, 30] width 33 height 15
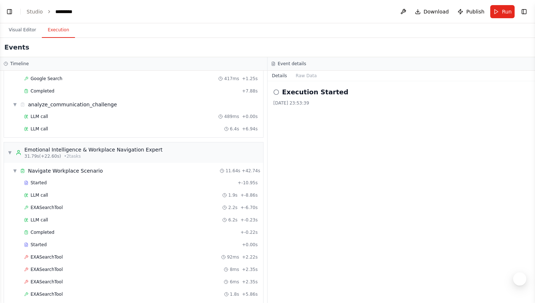
scroll to position [197, 0]
click at [62, 95] on div "Completed + 7.88s" at bounding box center [140, 91] width 239 height 11
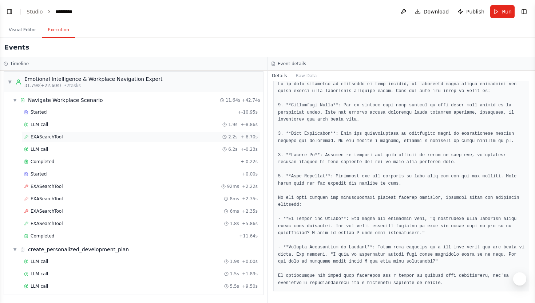
scroll to position [0, 0]
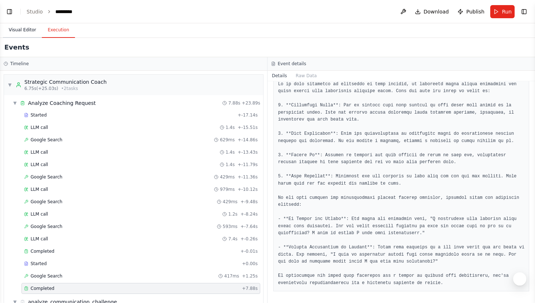
click at [30, 29] on button "Visual Editor" at bounding box center [22, 30] width 39 height 15
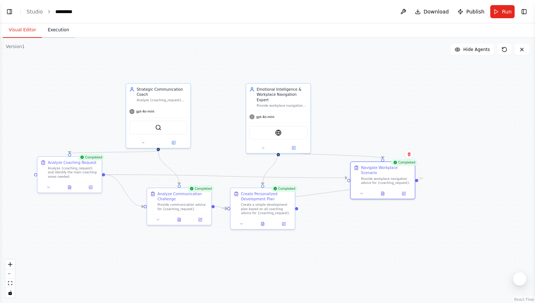
click at [58, 30] on button "Execution" at bounding box center [58, 30] width 33 height 15
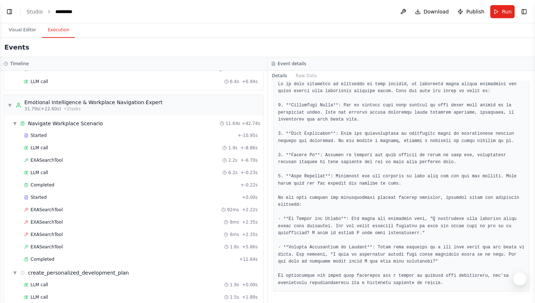
scroll to position [268, 0]
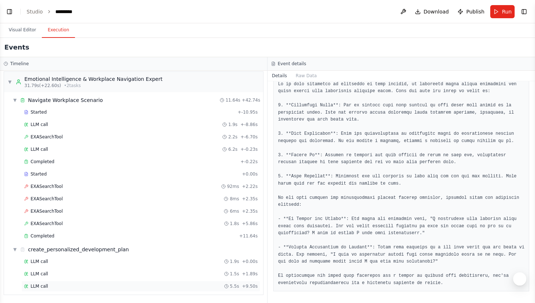
click at [43, 285] on span "LLM call" at bounding box center [39, 286] width 17 height 6
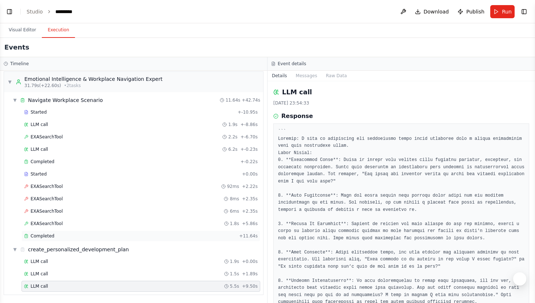
click at [52, 237] on span "Completed" at bounding box center [43, 236] width 24 height 6
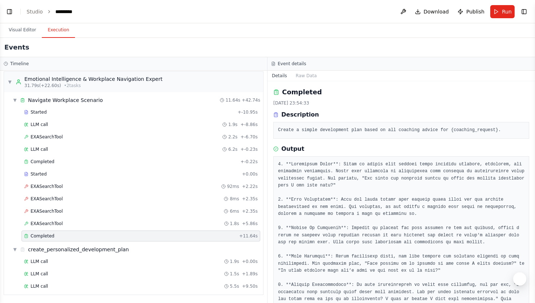
scroll to position [23, 0]
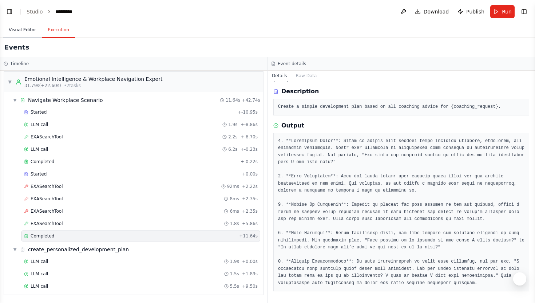
click at [30, 36] on button "Visual Editor" at bounding box center [22, 30] width 39 height 15
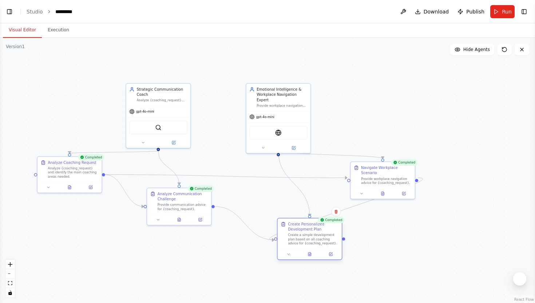
drag, startPoint x: 256, startPoint y: 209, endPoint x: 300, endPoint y: 244, distance: 55.6
click at [300, 244] on div "Create a simple development plan based on all coaching advice for {coaching_req…" at bounding box center [313, 239] width 51 height 12
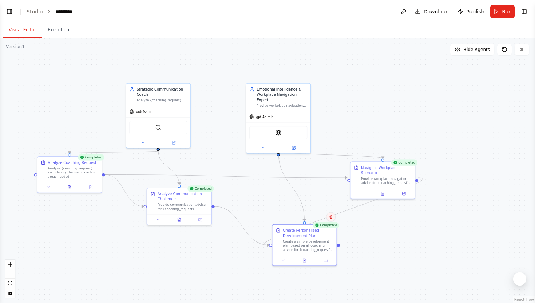
click at [331, 219] on button at bounding box center [330, 216] width 9 height 9
click at [318, 218] on button "Confirm" at bounding box center [310, 216] width 26 height 9
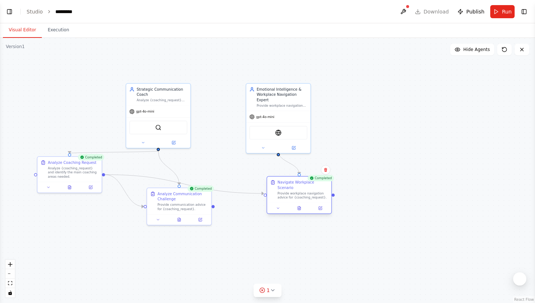
drag, startPoint x: 370, startPoint y: 175, endPoint x: 288, endPoint y: 191, distance: 83.9
click at [288, 191] on div "Provide workplace navigation advice for {coaching_request}." at bounding box center [303, 195] width 51 height 8
click at [274, 285] on button "1" at bounding box center [268, 290] width 28 height 13
click at [268, 227] on div ".deletable-edge-delete-btn { width: 20px; height: 20px; border: 0px solid #ffff…" at bounding box center [267, 170] width 535 height 265
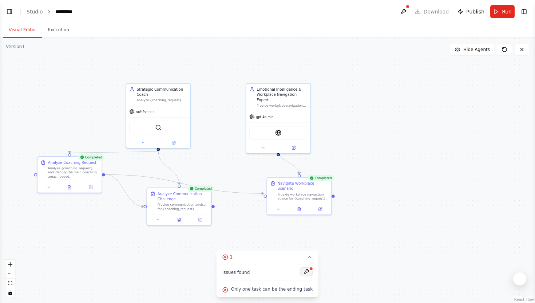
click at [306, 270] on button at bounding box center [306, 271] width 12 height 9
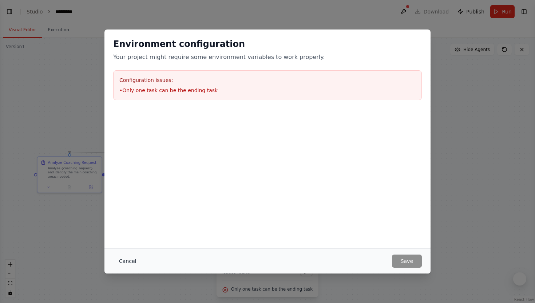
click at [129, 259] on button "Cancel" at bounding box center [127, 260] width 29 height 13
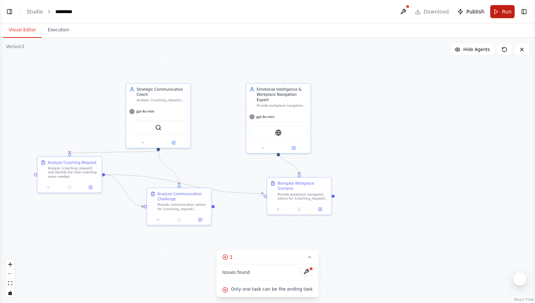
click at [507, 16] on button "Run" at bounding box center [502, 11] width 24 height 13
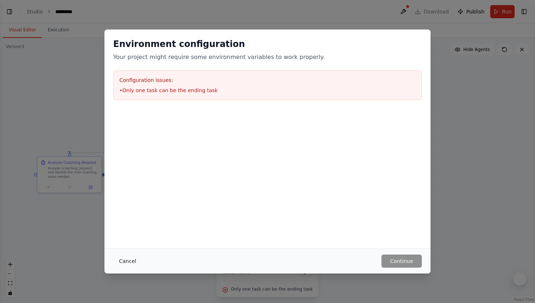
click at [132, 259] on button "Cancel" at bounding box center [127, 260] width 29 height 13
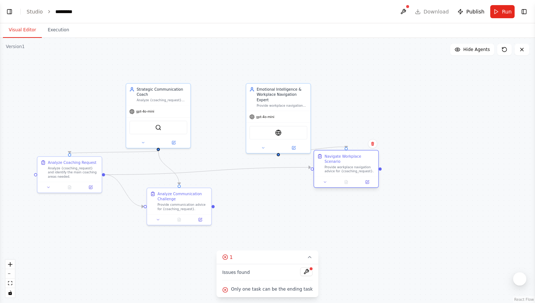
drag, startPoint x: 296, startPoint y: 193, endPoint x: 326, endPoint y: 157, distance: 46.2
click at [326, 165] on div "Provide workplace navigation advice for {coaching_request}." at bounding box center [350, 169] width 51 height 8
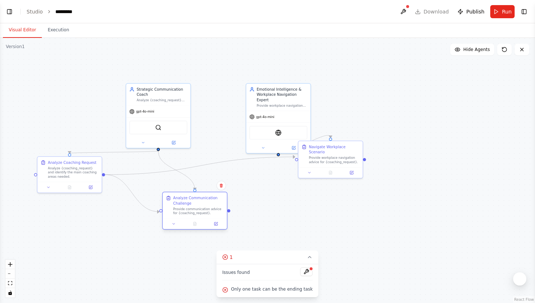
drag, startPoint x: 188, startPoint y: 201, endPoint x: 205, endPoint y: 209, distance: 18.7
click at [205, 208] on div "Analyze Communication Challenge Provide communication advice for {coaching_requ…" at bounding box center [198, 205] width 51 height 20
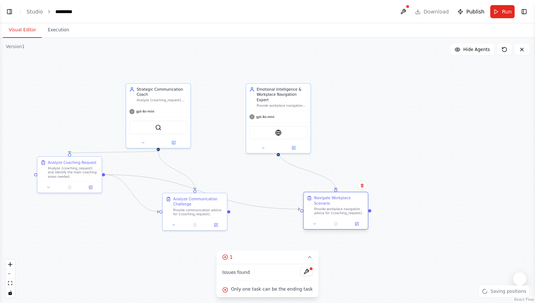
drag, startPoint x: 320, startPoint y: 157, endPoint x: 322, endPoint y: 211, distance: 53.9
click at [322, 211] on div "Navigate Workplace Scenario Provide workplace navigation advice for {coaching_r…" at bounding box center [336, 205] width 64 height 26
drag, startPoint x: 229, startPoint y: 212, endPoint x: 373, endPoint y: 209, distance: 144.2
click at [373, 209] on div ".deletable-edge-delete-btn { width: 20px; height: 20px; border: 0px solid #ffff…" at bounding box center [267, 170] width 535 height 265
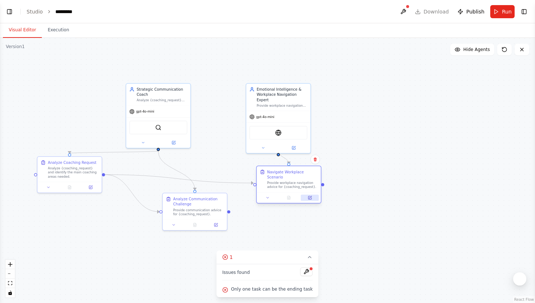
drag, startPoint x: 350, startPoint y: 213, endPoint x: 305, endPoint y: 190, distance: 50.6
click at [305, 192] on div at bounding box center [289, 197] width 64 height 11
drag, startPoint x: 229, startPoint y: 211, endPoint x: 257, endPoint y: 183, distance: 39.6
click at [257, 183] on div "Strategic Communication Coach Analyze {coaching_request} and provide practical …" at bounding box center [292, 152] width 384 height 190
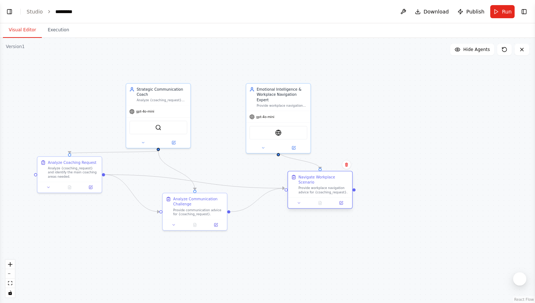
drag, startPoint x: 283, startPoint y: 179, endPoint x: 313, endPoint y: 186, distance: 31.0
click at [313, 186] on div "Provide workplace navigation advice for {coaching_request}." at bounding box center [323, 190] width 51 height 8
click at [313, 221] on div ".deletable-edge-delete-btn { width: 20px; height: 20px; border: 0px solid #ffff…" at bounding box center [267, 170] width 535 height 265
click at [500, 7] on button "Run" at bounding box center [502, 11] width 24 height 13
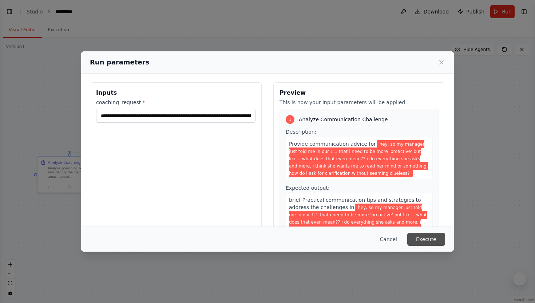
click at [438, 241] on button "Execute" at bounding box center [426, 239] width 38 height 13
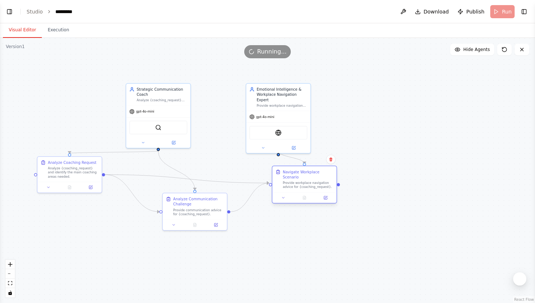
drag, startPoint x: 292, startPoint y: 180, endPoint x: 317, endPoint y: 180, distance: 25.1
click at [317, 181] on div "Provide workplace navigation advice for {coaching_request}." at bounding box center [308, 185] width 51 height 8
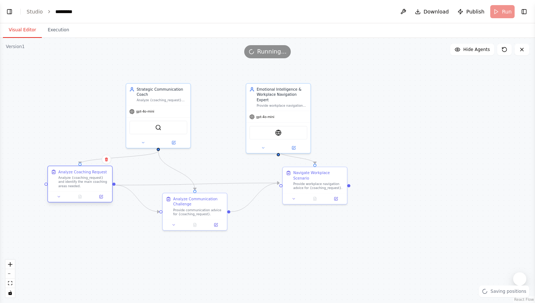
drag, startPoint x: 78, startPoint y: 174, endPoint x: 86, endPoint y: 185, distance: 13.2
click at [86, 185] on div "Analyze {coaching_request} and identify the main coaching areas needed." at bounding box center [83, 181] width 51 height 12
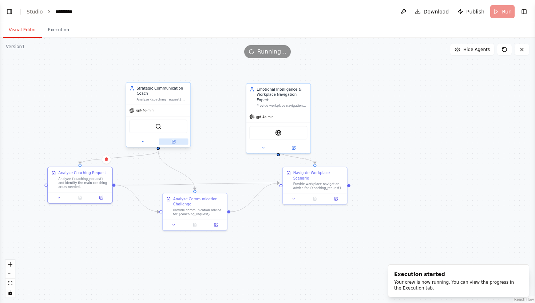
click at [176, 143] on button at bounding box center [173, 141] width 29 height 6
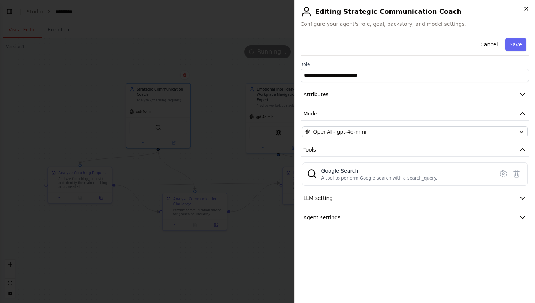
click at [528, 8] on icon "button" at bounding box center [526, 9] width 6 height 6
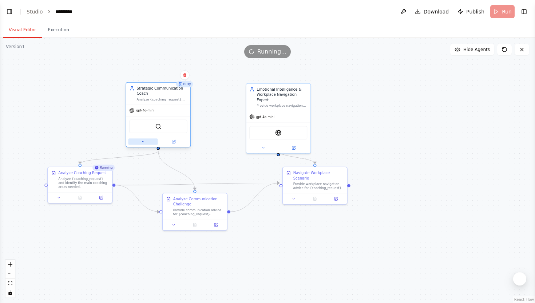
click at [143, 143] on icon at bounding box center [143, 141] width 4 height 4
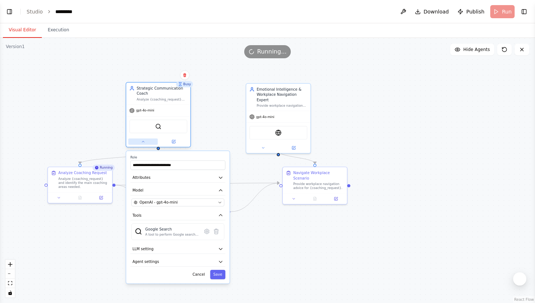
click at [143, 143] on icon at bounding box center [143, 141] width 4 height 4
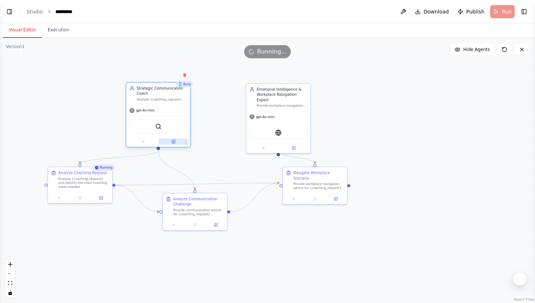
click at [178, 140] on button at bounding box center [173, 141] width 29 height 6
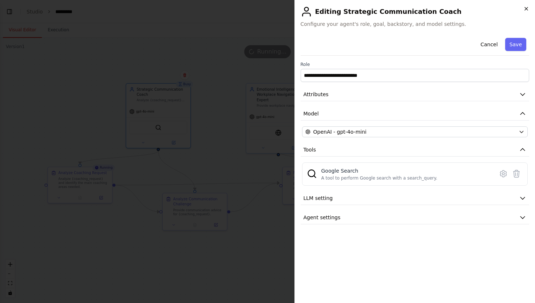
click at [528, 7] on icon "button" at bounding box center [526, 9] width 6 height 6
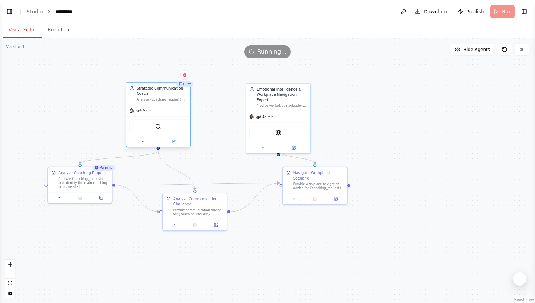
click at [178, 145] on div at bounding box center [158, 141] width 64 height 11
click at [175, 143] on icon at bounding box center [173, 141] width 4 height 4
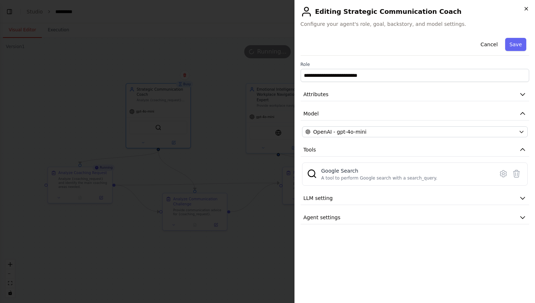
click at [525, 11] on icon "button" at bounding box center [526, 9] width 6 height 6
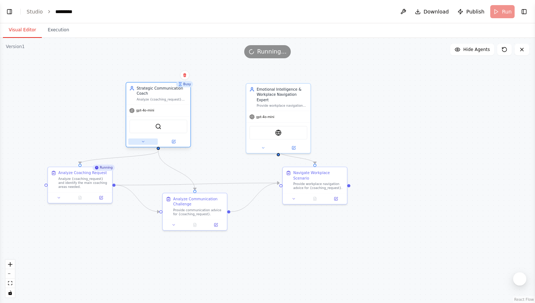
click at [146, 140] on button at bounding box center [142, 141] width 29 height 6
click at [143, 142] on icon at bounding box center [143, 141] width 4 height 4
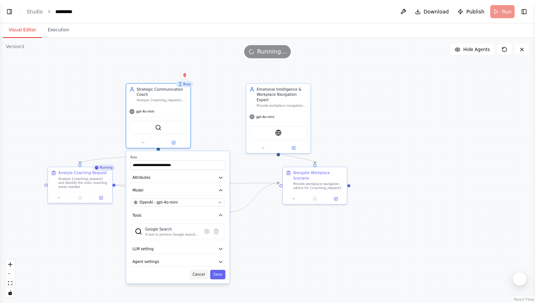
click at [197, 277] on button "Cancel" at bounding box center [198, 274] width 19 height 9
click at [204, 273] on button "Cancel" at bounding box center [198, 274] width 19 height 9
click at [253, 255] on div ".deletable-edge-delete-btn { width: 20px; height: 20px; border: 0px solid #ffff…" at bounding box center [267, 170] width 535 height 265
click at [223, 276] on button "Save" at bounding box center [217, 274] width 15 height 9
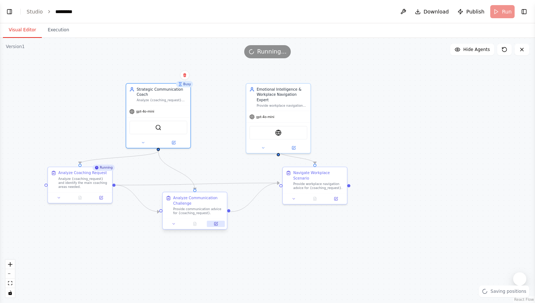
click at [217, 224] on icon at bounding box center [215, 223] width 3 height 3
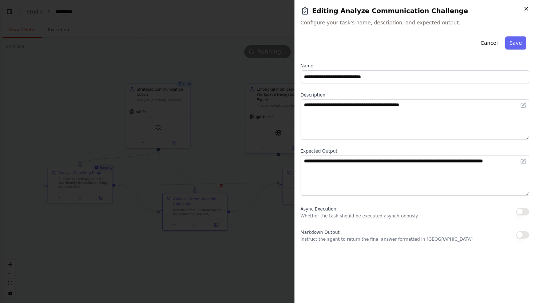
click at [523, 9] on icon "button" at bounding box center [526, 9] width 6 height 6
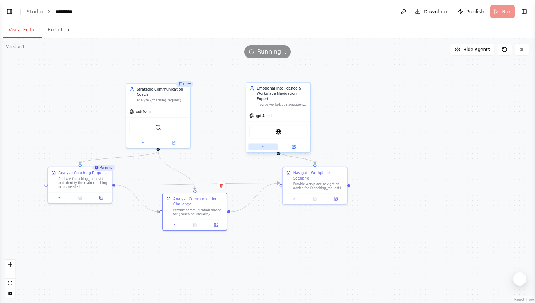
click at [269, 144] on button at bounding box center [262, 147] width 29 height 6
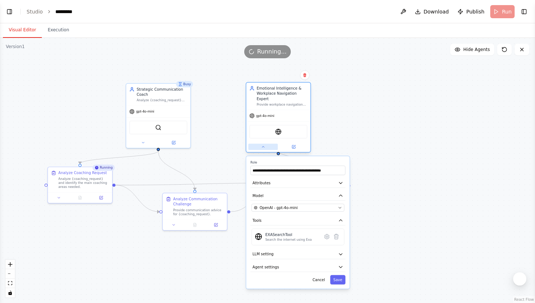
click at [265, 144] on icon at bounding box center [263, 146] width 4 height 4
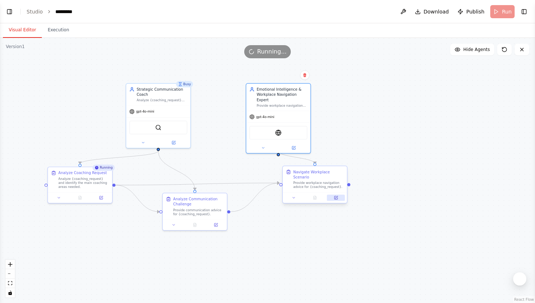
click at [338, 194] on button at bounding box center [336, 197] width 18 height 6
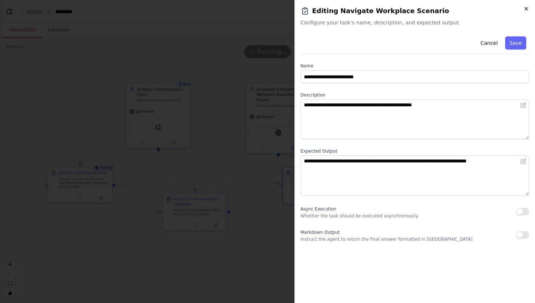
click at [526, 10] on icon "button" at bounding box center [526, 9] width 6 height 6
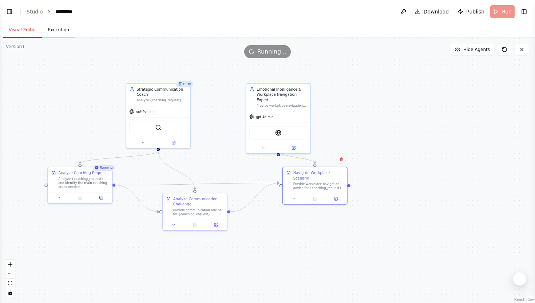
click at [63, 32] on button "Execution" at bounding box center [58, 30] width 33 height 15
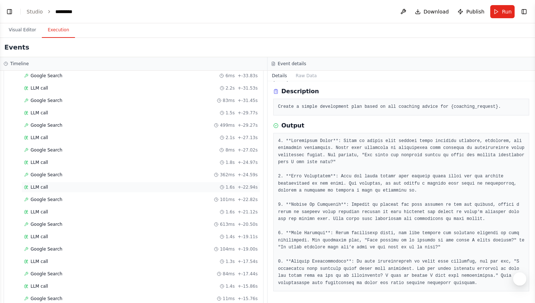
scroll to position [688, 0]
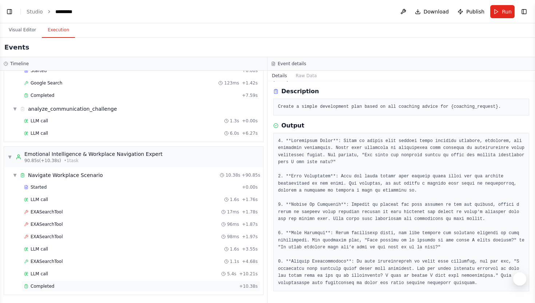
click at [115, 285] on div "Completed" at bounding box center [130, 286] width 212 height 6
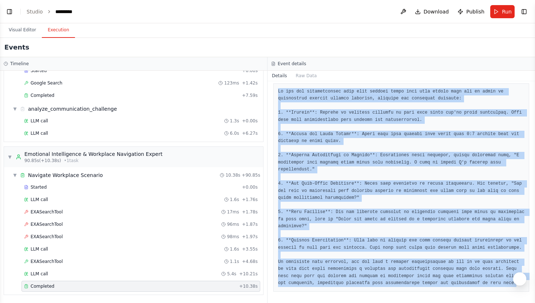
scroll to position [80, 0]
drag, startPoint x: 278, startPoint y: 140, endPoint x: 395, endPoint y: 302, distance: 199.7
click at [395, 302] on div "Completed 17/09/2025, 23:58:11 Description Provide workplace navigation advice …" at bounding box center [402, 192] width 268 height 222
copy pre "To ask for clarification from your manager about what they expect from you in t…"
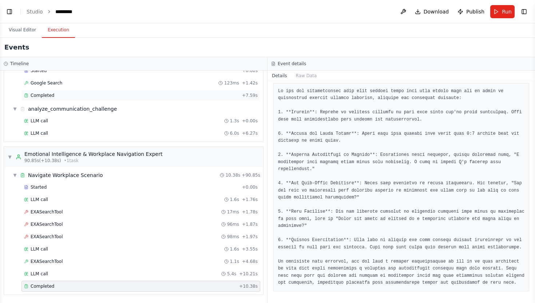
click at [109, 99] on div "Completed + 7.59s" at bounding box center [140, 95] width 239 height 11
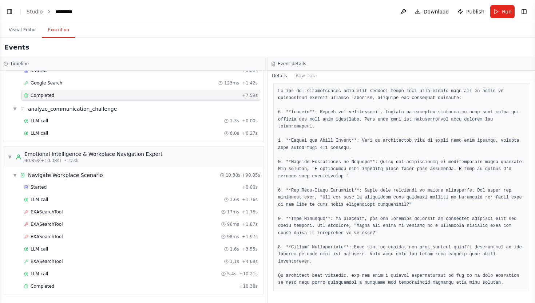
scroll to position [73, 0]
click at [27, 24] on button "Visual Editor" at bounding box center [22, 30] width 39 height 15
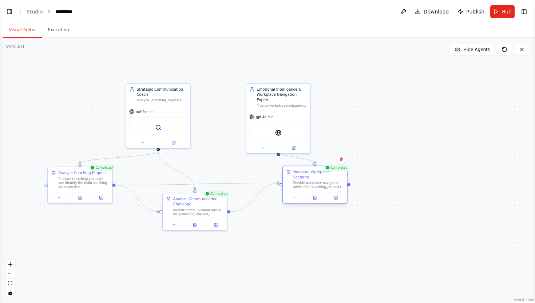
click at [325, 182] on div "Provide workplace navigation advice for {coaching_request}." at bounding box center [318, 185] width 51 height 8
click at [502, 16] on button "Run" at bounding box center [502, 11] width 24 height 13
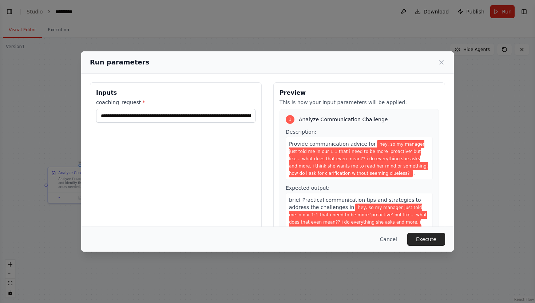
click at [440, 68] on div "Run parameters" at bounding box center [267, 62] width 373 height 22
click at [440, 64] on icon at bounding box center [441, 62] width 7 height 7
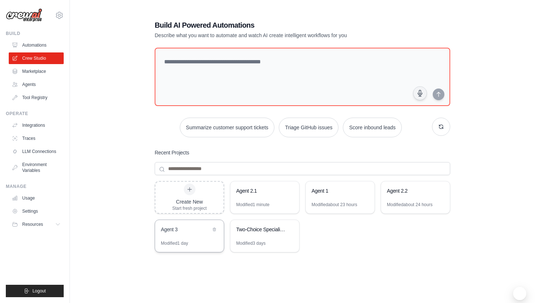
click at [198, 231] on div "Agent 3" at bounding box center [186, 229] width 50 height 7
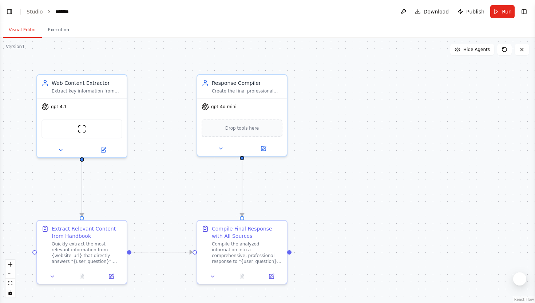
scroll to position [609, 0]
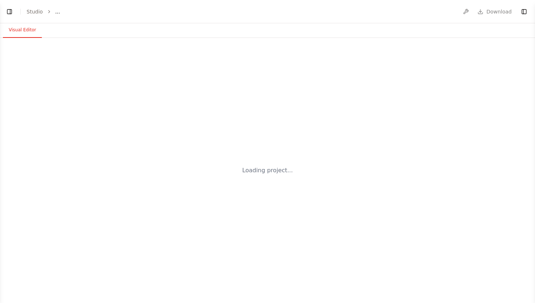
select select "****"
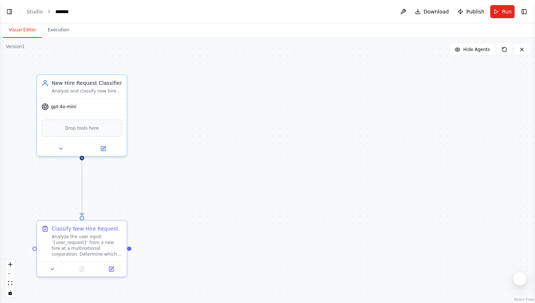
scroll to position [687, 0]
drag, startPoint x: 137, startPoint y: 154, endPoint x: 204, endPoint y: 153, distance: 66.6
click at [204, 153] on div ".deletable-edge-delete-btn { width: 20px; height: 20px; border: 0px solid #ffff…" at bounding box center [267, 170] width 535 height 265
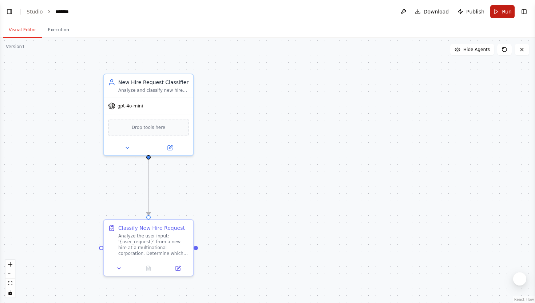
click at [506, 10] on span "Run" at bounding box center [507, 11] width 10 height 7
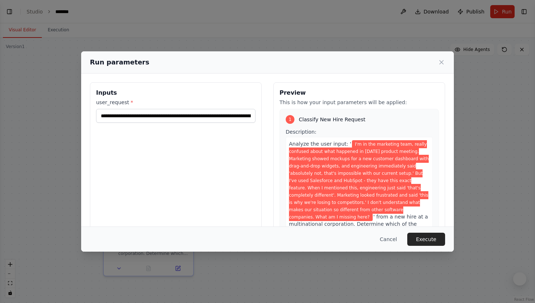
scroll to position [11, 0]
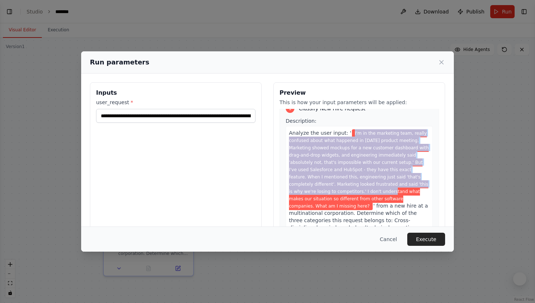
drag, startPoint x: 348, startPoint y: 134, endPoint x: 364, endPoint y: 190, distance: 59.0
click at [364, 190] on span "I'm in the marketing team, really confused about what happened in [DATE] produc…" at bounding box center [359, 169] width 140 height 81
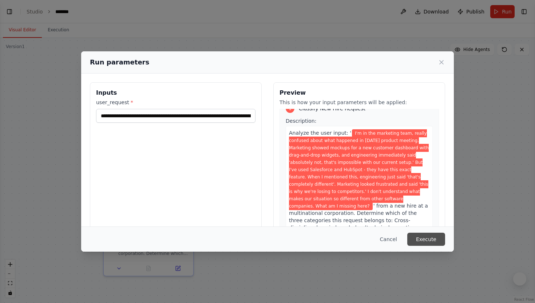
click at [423, 235] on button "Execute" at bounding box center [426, 239] width 38 height 13
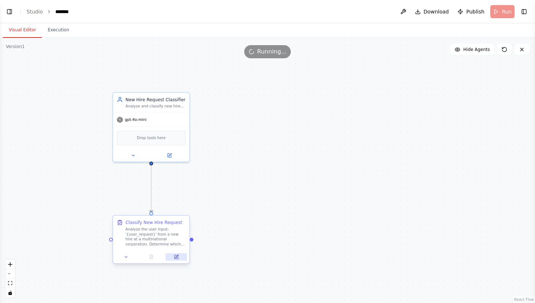
click at [178, 256] on icon at bounding box center [176, 256] width 5 height 5
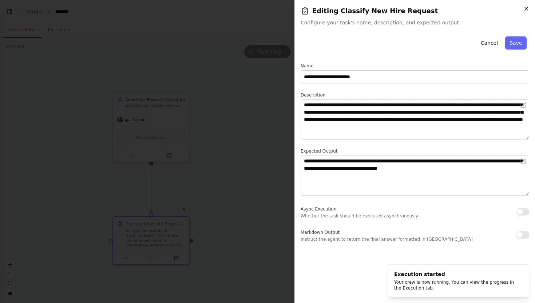
click at [524, 9] on icon "button" at bounding box center [526, 9] width 6 height 6
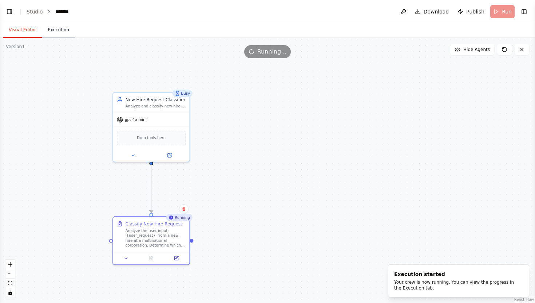
click at [59, 33] on button "Execution" at bounding box center [58, 30] width 33 height 15
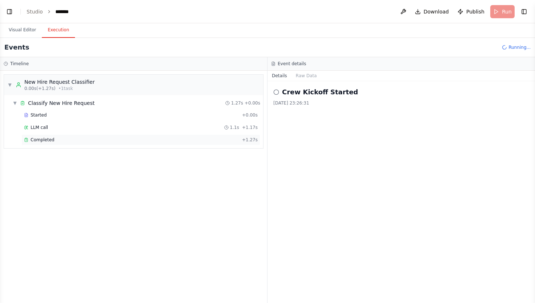
click at [54, 142] on div "Completed" at bounding box center [131, 140] width 215 height 6
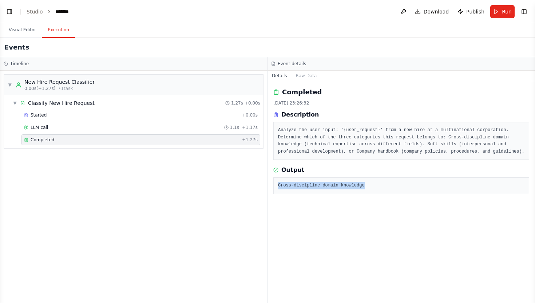
drag, startPoint x: 383, startPoint y: 192, endPoint x: 275, endPoint y: 193, distance: 107.4
click at [275, 193] on div "Cross-discipline domain knowledge" at bounding box center [401, 185] width 256 height 17
click at [343, 267] on div "Completed [DATE] 23:26:32 Description Analyze the user input: '{user_request}' …" at bounding box center [402, 192] width 268 height 222
click at [164, 137] on div "Completed" at bounding box center [131, 140] width 215 height 6
click at [47, 136] on div "Completed + 1.27s" at bounding box center [140, 139] width 239 height 11
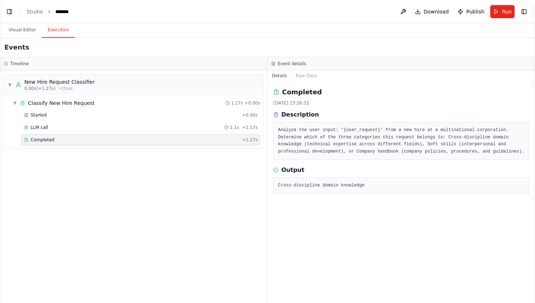
click at [42, 138] on span "Completed" at bounding box center [43, 140] width 24 height 6
click at [12, 84] on span "▼" at bounding box center [10, 85] width 4 height 6
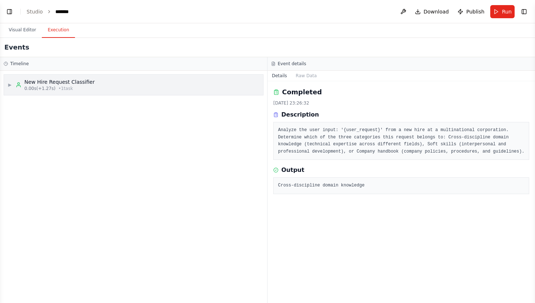
click at [12, 84] on span "▶" at bounding box center [10, 85] width 4 height 6
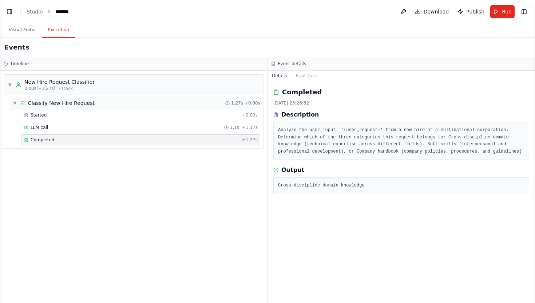
click at [18, 106] on div "▼ Classify New Hire Request" at bounding box center [54, 102] width 82 height 7
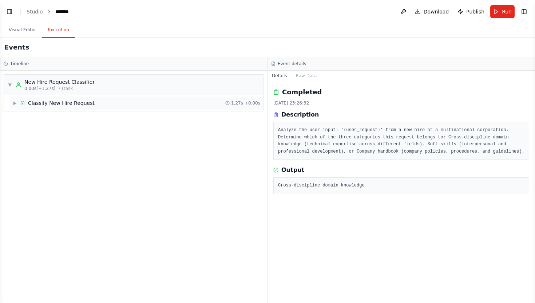
click at [18, 106] on div "▶ Classify New Hire Request" at bounding box center [54, 102] width 82 height 7
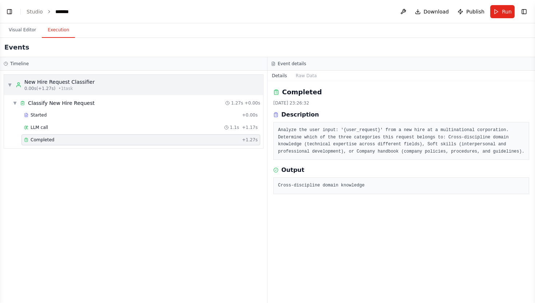
click at [16, 83] on icon at bounding box center [19, 85] width 6 height 6
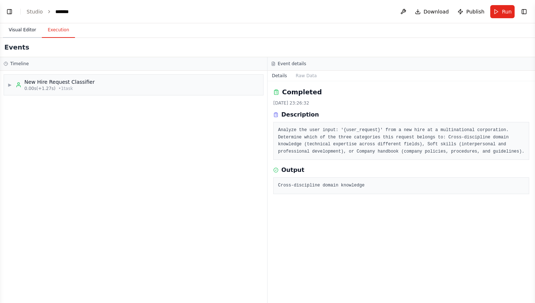
click at [28, 30] on button "Visual Editor" at bounding box center [22, 30] width 39 height 15
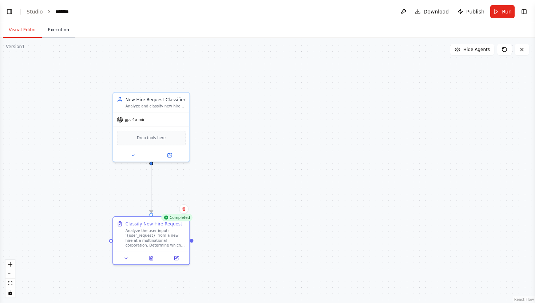
click at [65, 32] on button "Execution" at bounding box center [58, 30] width 33 height 15
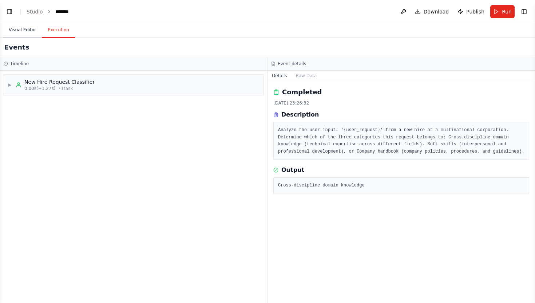
click at [31, 31] on button "Visual Editor" at bounding box center [22, 30] width 39 height 15
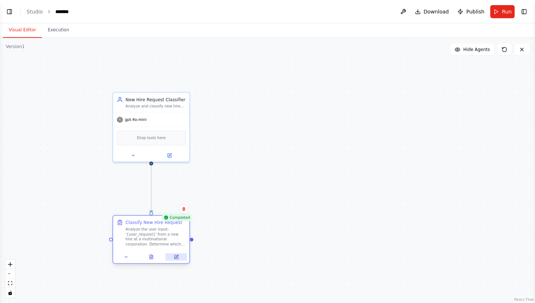
click at [172, 255] on button at bounding box center [176, 256] width 21 height 7
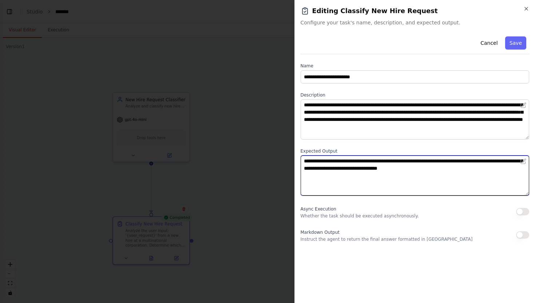
drag, startPoint x: 407, startPoint y: 161, endPoint x: 355, endPoint y: 167, distance: 52.4
click at [355, 167] on textarea "**********" at bounding box center [415, 175] width 229 height 40
click at [517, 182] on textarea "**********" at bounding box center [415, 175] width 229 height 40
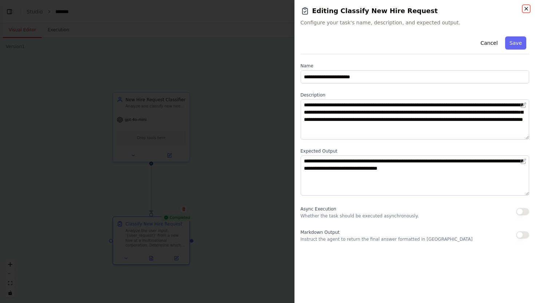
click at [526, 9] on icon "button" at bounding box center [526, 9] width 6 height 6
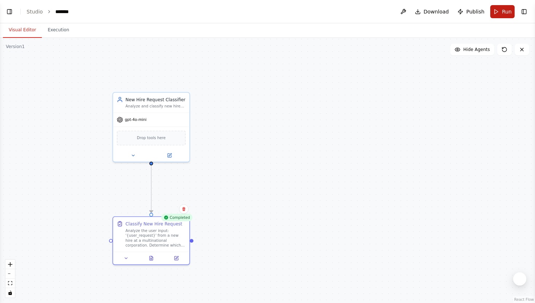
click at [507, 9] on span "Run" at bounding box center [507, 11] width 10 height 7
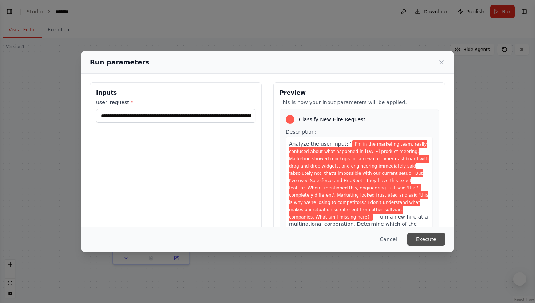
click at [425, 235] on button "Execute" at bounding box center [426, 239] width 38 height 13
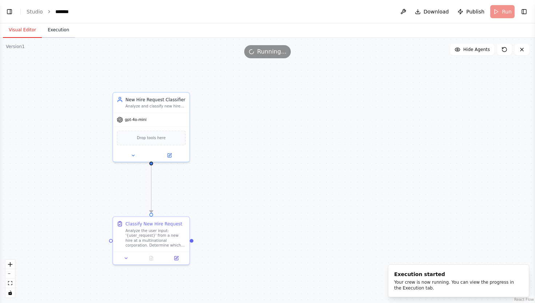
click at [60, 30] on button "Execution" at bounding box center [58, 30] width 33 height 15
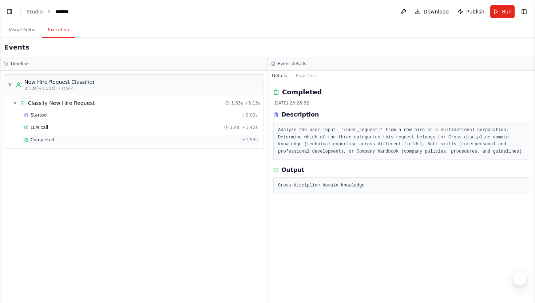
click at [49, 141] on span "Completed" at bounding box center [43, 140] width 24 height 6
drag, startPoint x: 364, startPoint y: 193, endPoint x: 280, endPoint y: 188, distance: 84.5
click at [280, 188] on div "Cross-discipline domain knowledge" at bounding box center [401, 185] width 256 height 17
click at [343, 246] on div "Completed [DATE] 23:38:57 Description Analyze the user input: '{user_request}' …" at bounding box center [402, 192] width 268 height 222
click at [22, 37] on button "Visual Editor" at bounding box center [22, 30] width 39 height 15
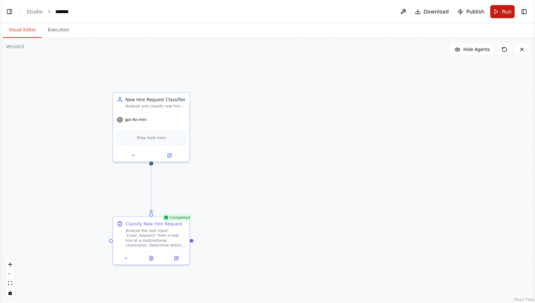
click at [508, 10] on span "Run" at bounding box center [507, 11] width 10 height 7
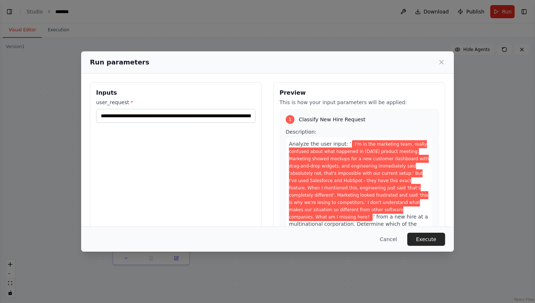
drag, startPoint x: 348, startPoint y: 143, endPoint x: 319, endPoint y: 218, distance: 80.0
click at [319, 218] on span "I'm in the marketing team, really confused about what happened in [DATE] produc…" at bounding box center [359, 180] width 140 height 81
click at [441, 237] on button "Execute" at bounding box center [426, 239] width 38 height 13
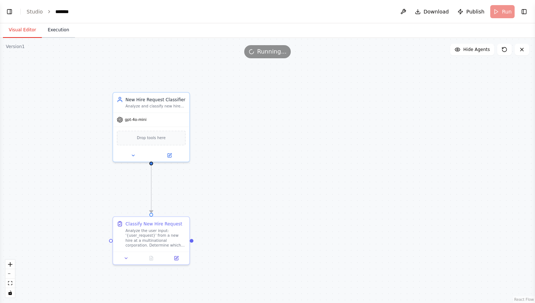
click at [65, 33] on button "Execution" at bounding box center [58, 30] width 33 height 15
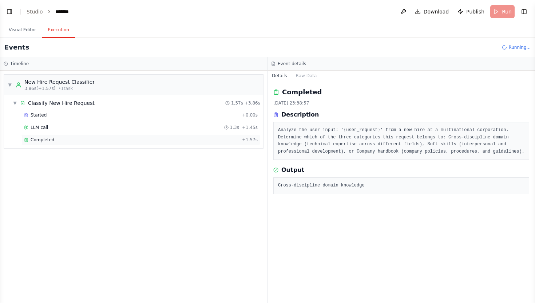
click at [84, 142] on div "Completed" at bounding box center [131, 140] width 215 height 6
drag, startPoint x: 370, startPoint y: 191, endPoint x: 278, endPoint y: 192, distance: 92.4
click at [278, 189] on pre "Cross-discipline domain knowledge" at bounding box center [401, 185] width 246 height 7
click at [296, 225] on div "Completed [DATE] 23:41:41 Description Analyze the user input: '{user_request}' …" at bounding box center [402, 192] width 268 height 222
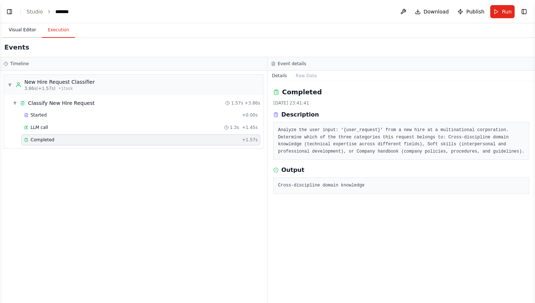
click at [31, 35] on button "Visual Editor" at bounding box center [22, 30] width 39 height 15
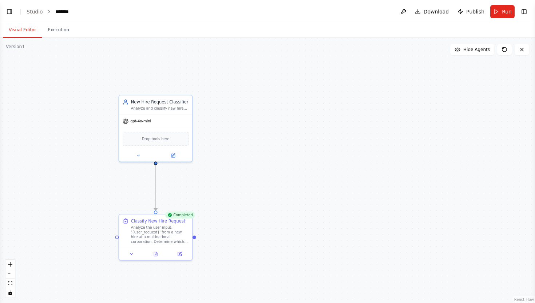
click at [498, 18] on header "Toggle Left Sidebar Studio ******* Download Publish Run Toggle Right Sidebar" at bounding box center [267, 11] width 535 height 23
click at [500, 2] on header "Toggle Left Sidebar Studio ******* Download Publish Run Toggle Right Sidebar" at bounding box center [267, 11] width 535 height 23
click at [503, 11] on span "Run" at bounding box center [507, 11] width 10 height 7
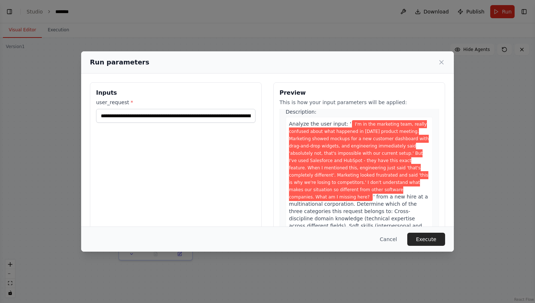
scroll to position [23, 0]
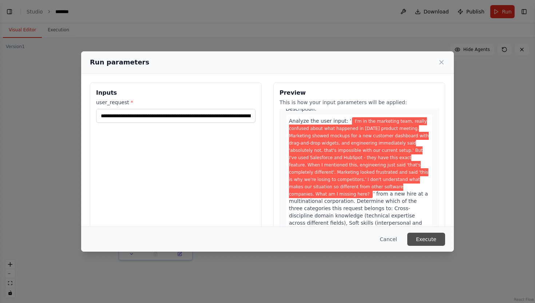
click at [433, 238] on button "Execute" at bounding box center [426, 239] width 38 height 13
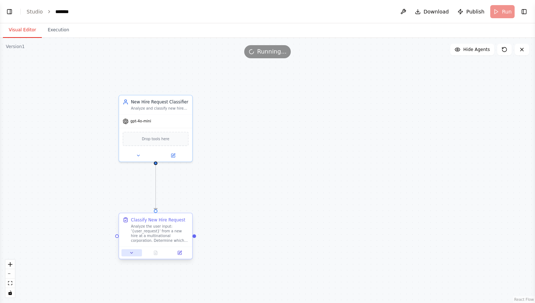
click at [133, 251] on icon at bounding box center [131, 252] width 5 height 5
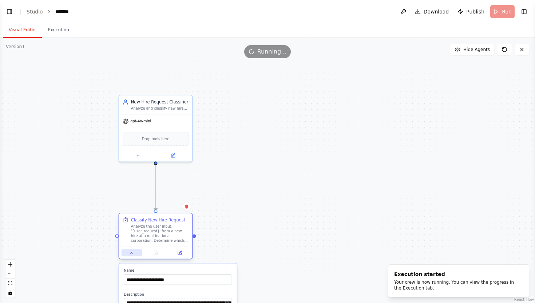
click at [133, 251] on icon at bounding box center [131, 252] width 5 height 5
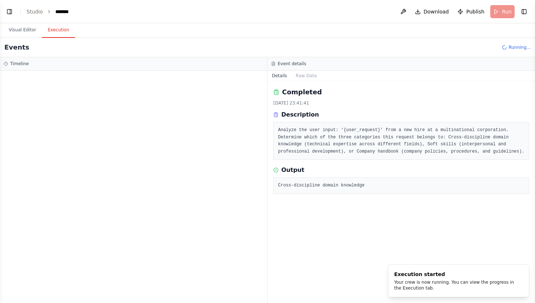
click at [63, 28] on button "Execution" at bounding box center [58, 30] width 33 height 15
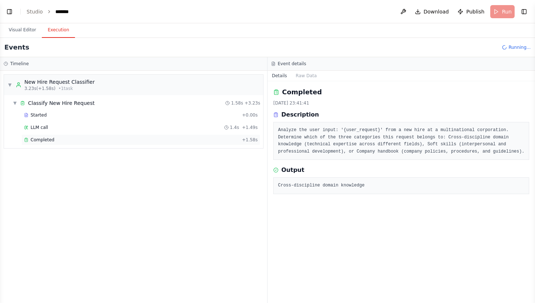
click at [58, 136] on div "Completed + 1.58s" at bounding box center [140, 139] width 239 height 11
click at [58, 138] on div "Completed" at bounding box center [131, 140] width 215 height 6
click at [379, 189] on pre "Cross-discipline domain knowledge" at bounding box center [401, 185] width 246 height 7
drag, startPoint x: 379, startPoint y: 193, endPoint x: 277, endPoint y: 192, distance: 102.6
click at [277, 192] on div "Cross-discipline domain knowledge" at bounding box center [401, 185] width 256 height 17
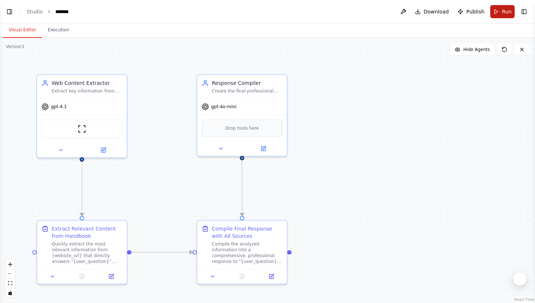
scroll to position [609, 0]
click at [508, 8] on span "Run" at bounding box center [507, 11] width 10 height 7
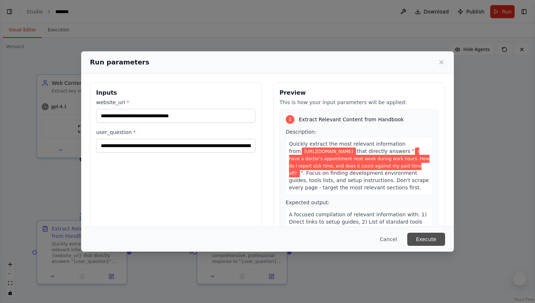
click at [423, 233] on button "Execute" at bounding box center [426, 239] width 38 height 13
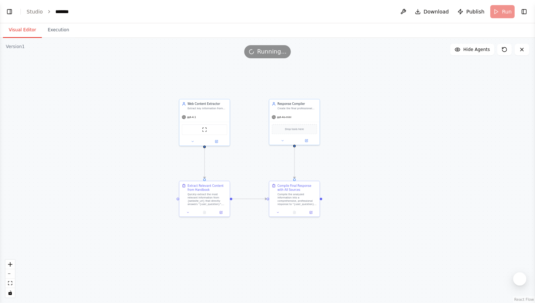
drag, startPoint x: 414, startPoint y: 253, endPoint x: 389, endPoint y: 198, distance: 60.1
click at [389, 198] on div ".deletable-edge-delete-btn { width: 20px; height: 20px; border: 0px solid #ffff…" at bounding box center [267, 170] width 535 height 265
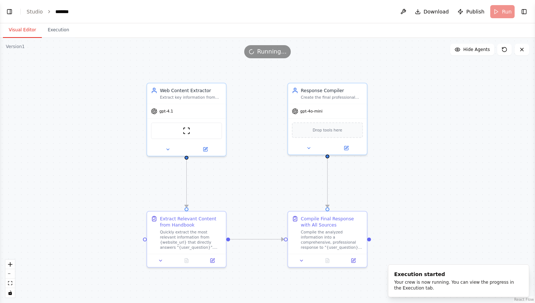
drag, startPoint x: 389, startPoint y: 198, endPoint x: 477, endPoint y: 229, distance: 93.3
click at [477, 229] on div ".deletable-edge-delete-btn { width: 20px; height: 20px; border: 0px solid #ffff…" at bounding box center [267, 170] width 535 height 265
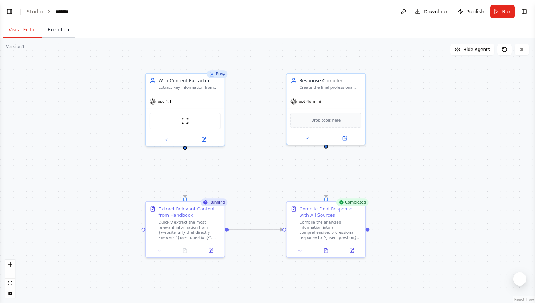
click at [67, 28] on button "Execution" at bounding box center [58, 30] width 33 height 15
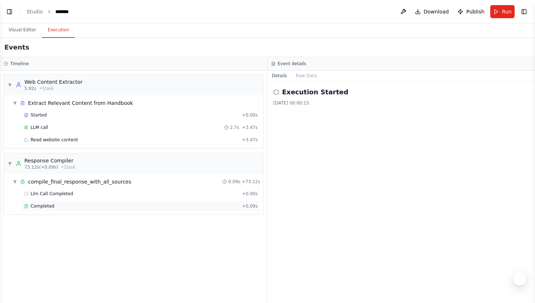
click at [136, 203] on div "Completed" at bounding box center [131, 206] width 215 height 6
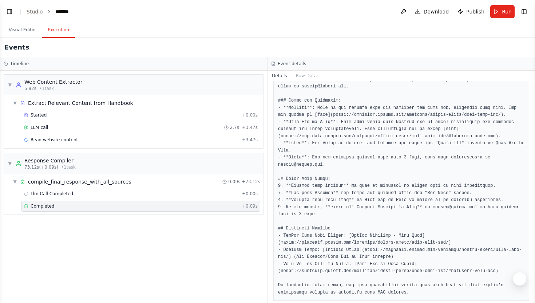
scroll to position [236, 0]
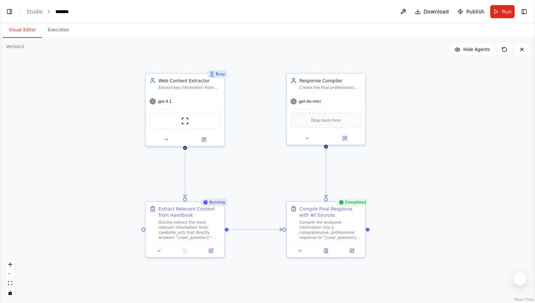
click at [24, 25] on button "Visual Editor" at bounding box center [22, 30] width 39 height 15
click at [52, 35] on button "Execution" at bounding box center [58, 30] width 33 height 15
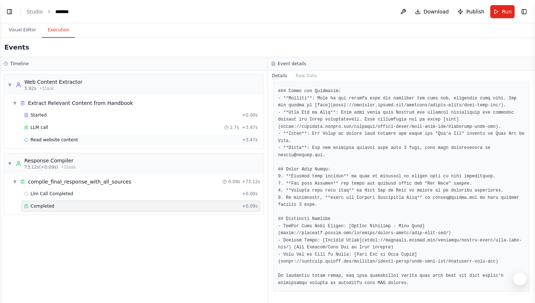
click at [69, 143] on div "Read website content + 3.47s" at bounding box center [140, 139] width 239 height 11
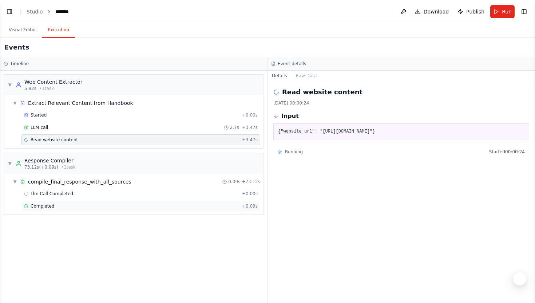
click at [75, 206] on div "Completed" at bounding box center [131, 206] width 215 height 6
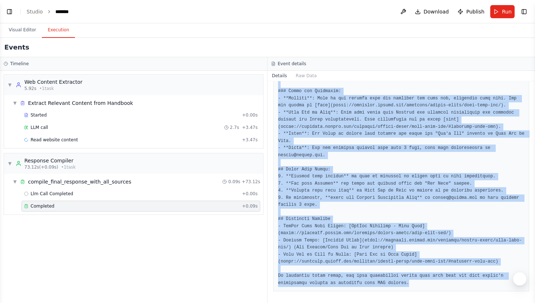
drag, startPoint x: 278, startPoint y: 177, endPoint x: 387, endPoint y: 302, distance: 165.9
click at [387, 302] on div "Completed [DATE] 00:01:28 Description Compile the analyzed information into a c…" at bounding box center [402, 192] width 268 height 222
copy pre "# Reporting Sick Time for Doctor's Appointment During Work Hours ## Executive S…"
click at [24, 28] on button "Visual Editor" at bounding box center [22, 30] width 39 height 15
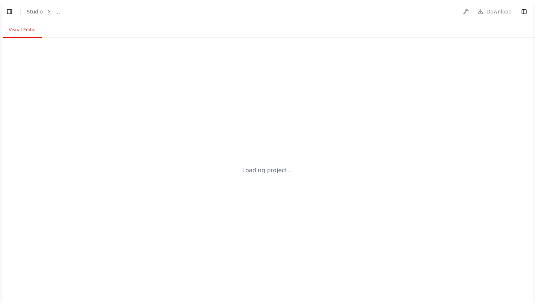
select select "****"
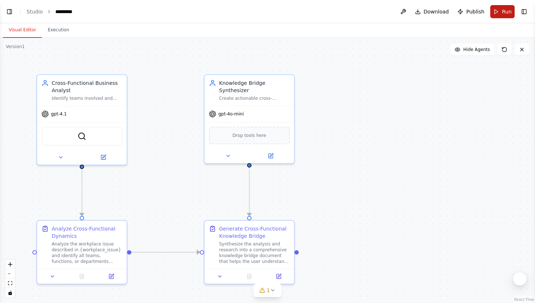
click at [499, 12] on button "Run" at bounding box center [502, 11] width 24 height 13
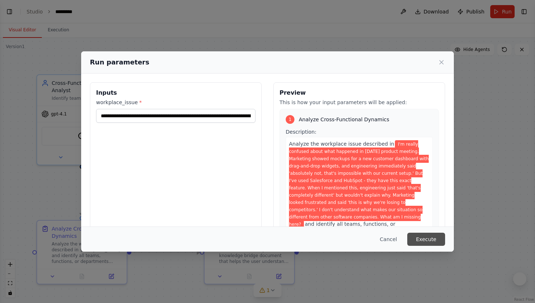
click at [431, 241] on button "Execute" at bounding box center [426, 239] width 38 height 13
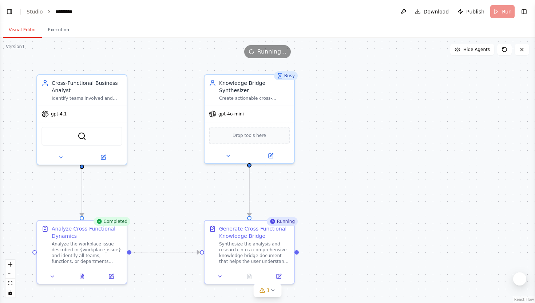
drag, startPoint x: 55, startPoint y: 171, endPoint x: 70, endPoint y: 165, distance: 15.8
click at [70, 165] on div ".deletable-edge-delete-btn { width: 20px; height: 20px; border: 0px solid #ffff…" at bounding box center [267, 170] width 535 height 265
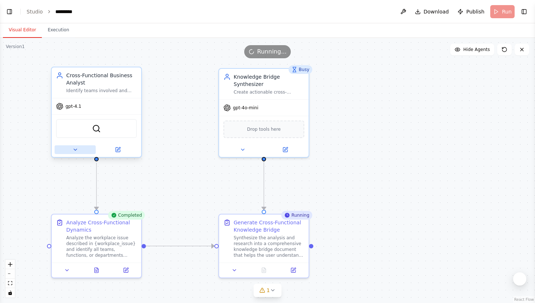
click at [74, 153] on button at bounding box center [75, 149] width 41 height 9
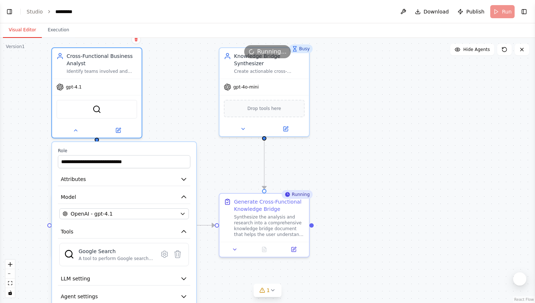
drag, startPoint x: 182, startPoint y: 112, endPoint x: 185, endPoint y: 85, distance: 27.1
click at [184, 84] on div ".deletable-edge-delete-btn { width: 20px; height: 20px; border: 0px solid #ffff…" at bounding box center [267, 170] width 535 height 265
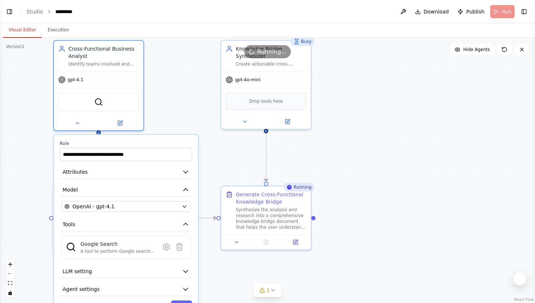
click at [156, 98] on div ".deletable-edge-delete-btn { width: 20px; height: 20px; border: 0px solid #ffff…" at bounding box center [267, 170] width 535 height 265
click at [78, 124] on button at bounding box center [77, 121] width 41 height 9
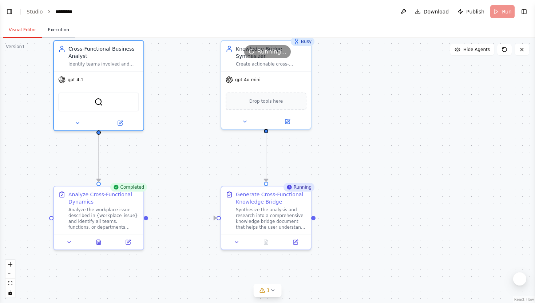
click at [66, 27] on button "Execution" at bounding box center [58, 30] width 33 height 15
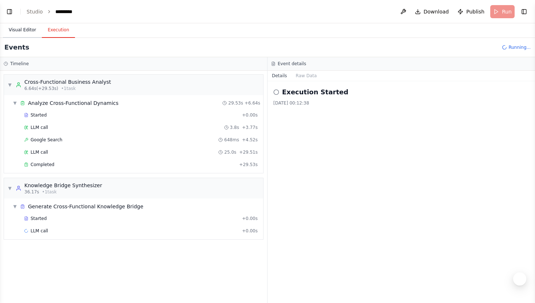
click at [33, 32] on button "Visual Editor" at bounding box center [22, 30] width 39 height 15
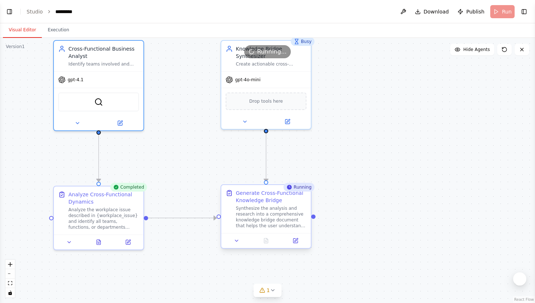
click at [246, 216] on div "Synthesize the analysis and research into a comprehensive knowledge bridge docu…" at bounding box center [271, 216] width 71 height 23
click at [124, 215] on div "Analyze the workplace issue described in {workplace_issue} and identify all tea…" at bounding box center [103, 216] width 71 height 23
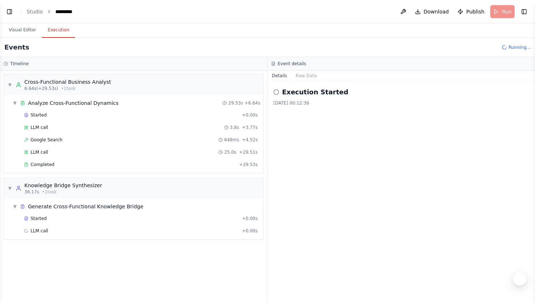
click at [64, 28] on button "Execution" at bounding box center [58, 30] width 33 height 15
click at [50, 164] on span "Completed" at bounding box center [43, 165] width 24 height 6
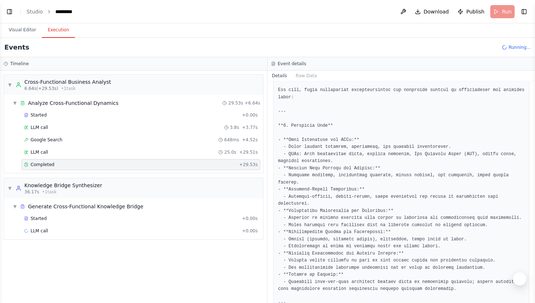
scroll to position [202, 0]
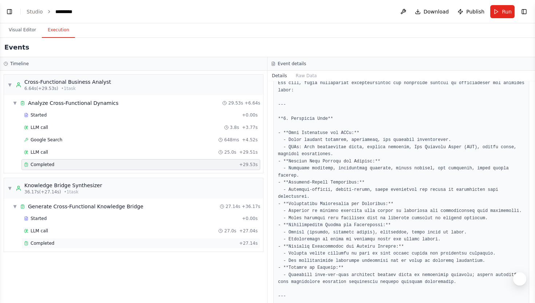
click at [167, 244] on div "Completed" at bounding box center [130, 243] width 212 height 6
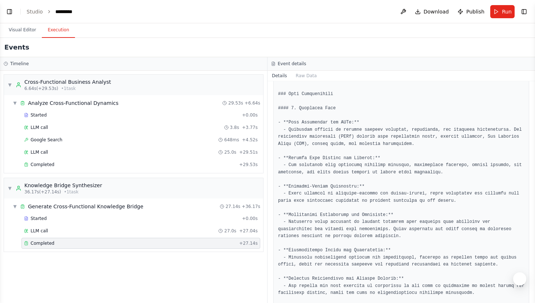
scroll to position [249, 0]
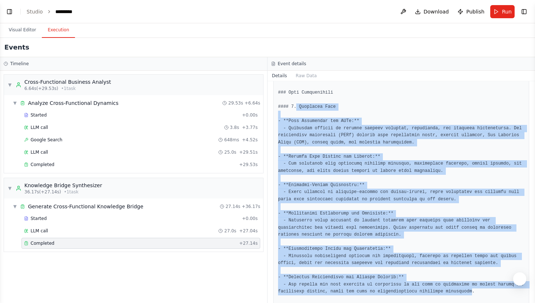
drag, startPoint x: 297, startPoint y: 105, endPoint x: 483, endPoint y: 292, distance: 263.3
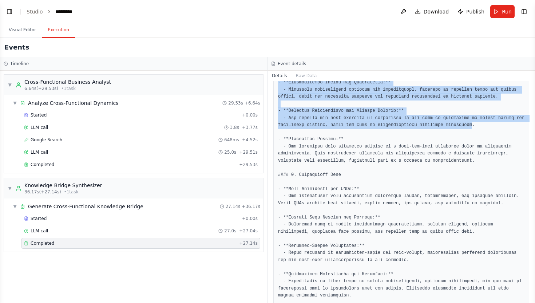
scroll to position [422, 0]
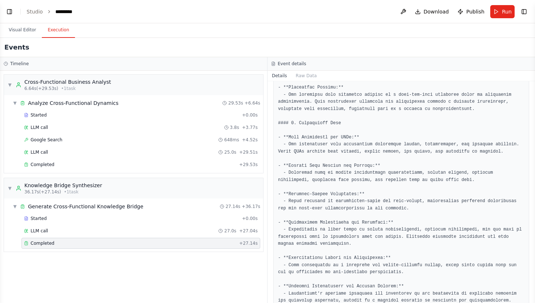
scroll to position [474, 0]
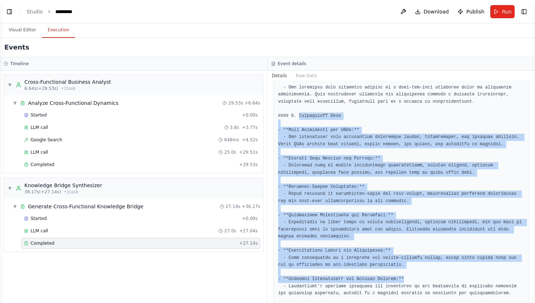
drag, startPoint x: 298, startPoint y: 117, endPoint x: 436, endPoint y: 279, distance: 213.0
click at [436, 279] on pre at bounding box center [401, 276] width 246 height 1008
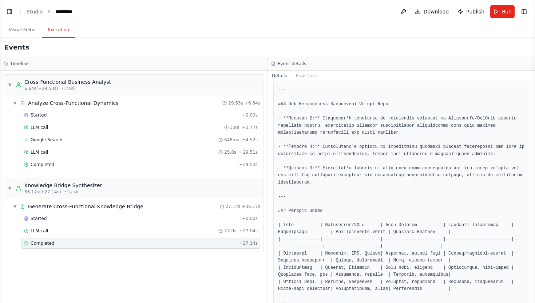
scroll to position [799, 0]
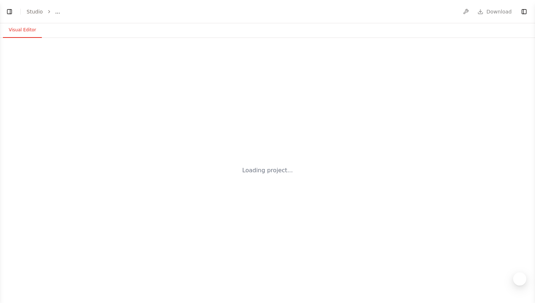
select select "****"
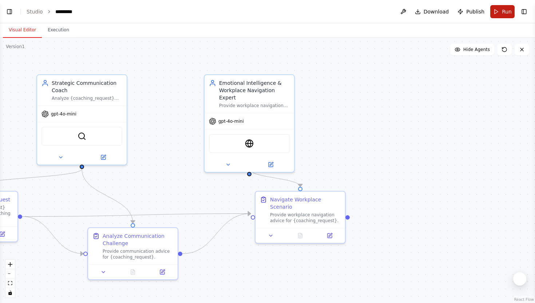
click at [500, 7] on button "Run" at bounding box center [502, 11] width 24 height 13
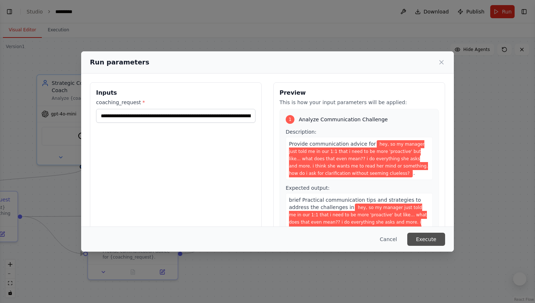
click at [427, 238] on button "Execute" at bounding box center [426, 239] width 38 height 13
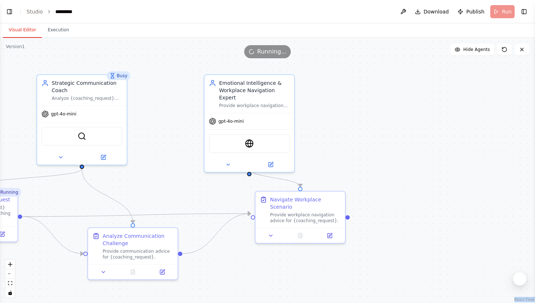
drag, startPoint x: 141, startPoint y: 52, endPoint x: 232, endPoint y: 41, distance: 92.0
click at [232, 41] on div "Version 1 Show Tools Hide Agents .deletable-edge-delete-btn { width: 20px; heig…" at bounding box center [267, 170] width 535 height 265
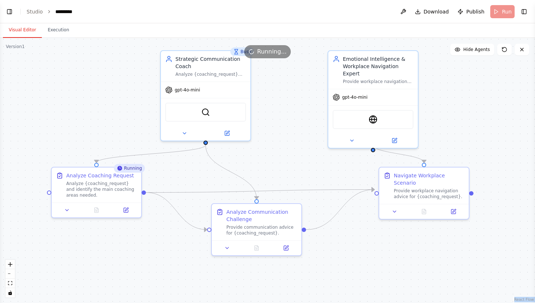
drag, startPoint x: 155, startPoint y: 91, endPoint x: 279, endPoint y: 67, distance: 126.4
click at [279, 67] on div ".deletable-edge-delete-btn { width: 20px; height: 20px; border: 0px solid #ffff…" at bounding box center [267, 170] width 535 height 265
click at [115, 188] on div "Analyze {coaching_request} and identify the main coaching areas needed." at bounding box center [102, 187] width 71 height 17
click at [70, 206] on icon at bounding box center [67, 209] width 6 height 6
click at [131, 210] on button at bounding box center [126, 208] width 25 height 9
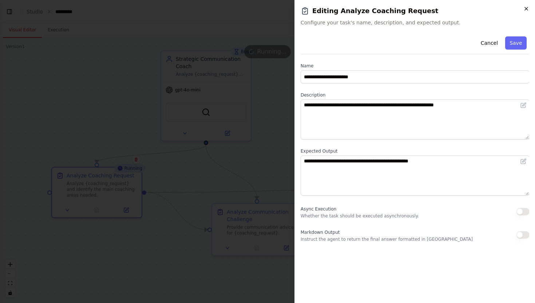
click at [527, 6] on icon "button" at bounding box center [526, 9] width 6 height 6
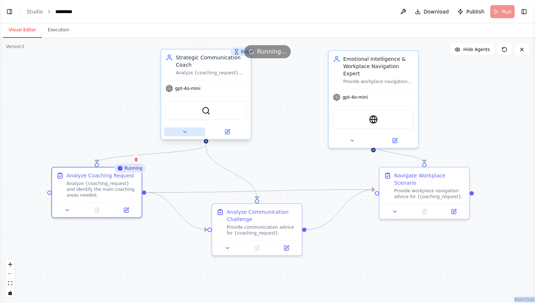
click at [190, 132] on button at bounding box center [184, 131] width 41 height 9
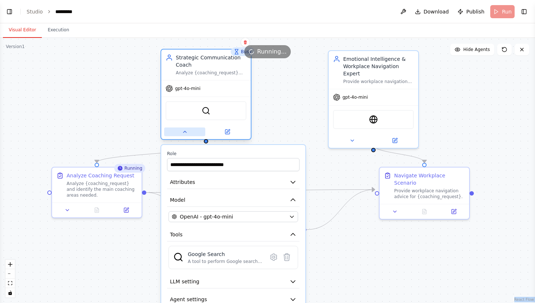
click at [193, 134] on button at bounding box center [184, 131] width 41 height 9
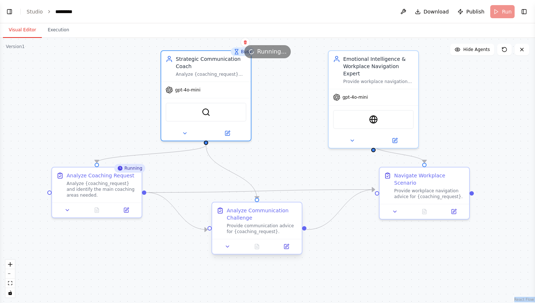
click at [268, 225] on div "Provide communication advice for {coaching_request}." at bounding box center [262, 229] width 71 height 12
click at [382, 66] on div "Emotional Intelligence & Workplace Navigation Expert" at bounding box center [378, 65] width 71 height 22
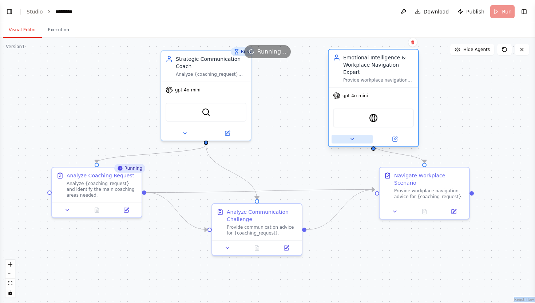
click at [352, 138] on icon at bounding box center [352, 138] width 3 height 1
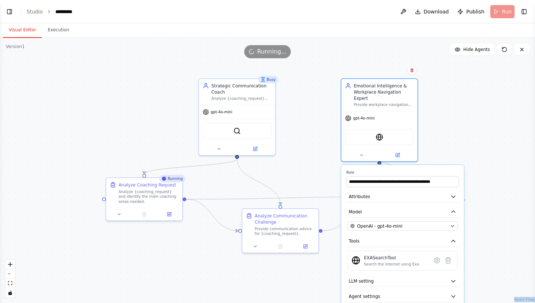
click at [448, 128] on div ".deletable-edge-delete-btn { width: 20px; height: 20px; border: 0px solid #ffff…" at bounding box center [267, 170] width 535 height 265
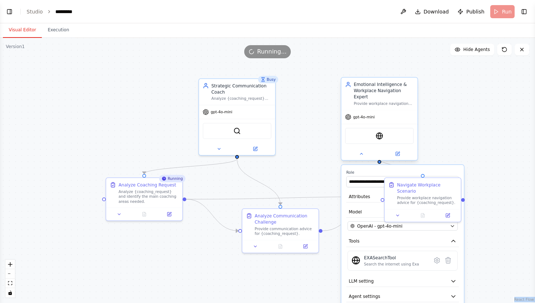
click at [365, 152] on div at bounding box center [379, 153] width 76 height 12
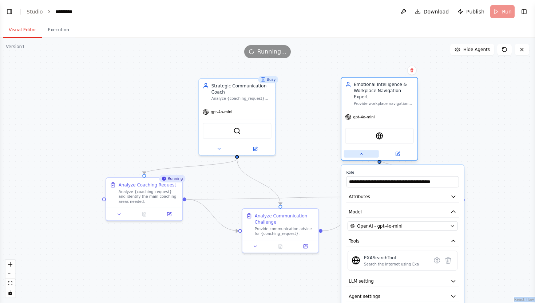
click at [360, 153] on icon at bounding box center [361, 153] width 3 height 1
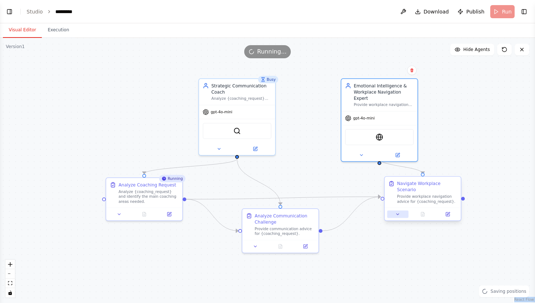
click at [398, 211] on icon at bounding box center [397, 213] width 5 height 5
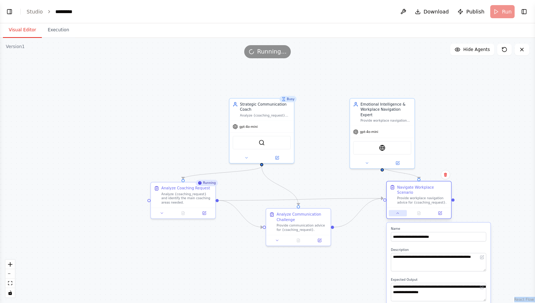
click at [400, 210] on button at bounding box center [398, 213] width 18 height 6
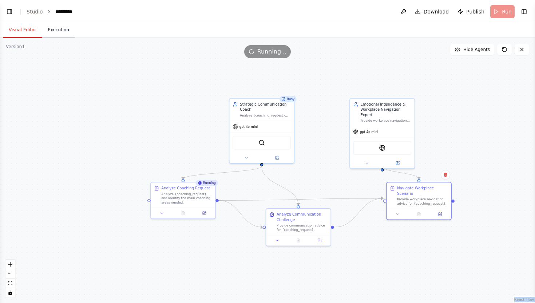
click at [64, 32] on button "Execution" at bounding box center [58, 30] width 33 height 15
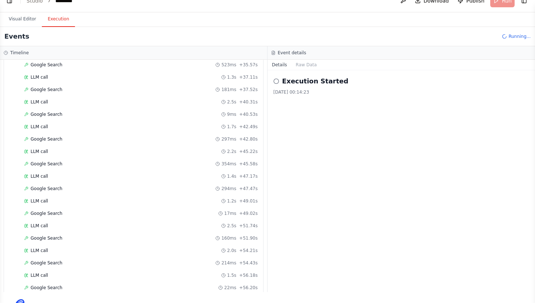
scroll to position [423, 0]
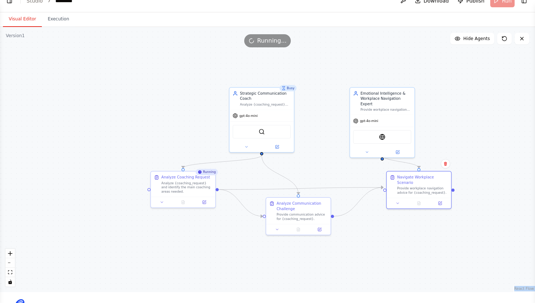
click at [33, 19] on button "Visual Editor" at bounding box center [22, 19] width 39 height 15
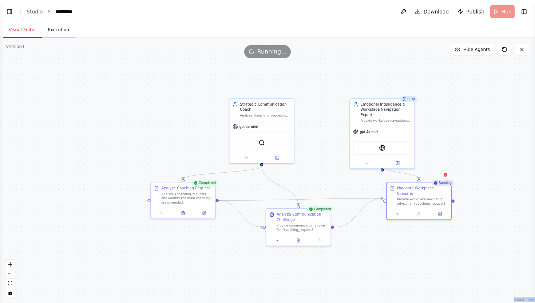
click at [63, 36] on button "Execution" at bounding box center [58, 30] width 33 height 15
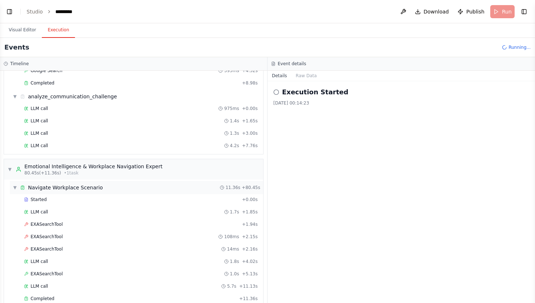
scroll to position [713, 0]
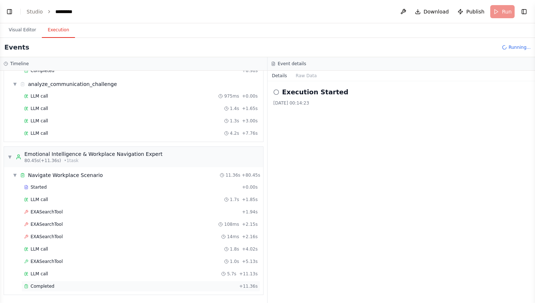
click at [51, 289] on div "Completed + 11.36s" at bounding box center [140, 286] width 239 height 11
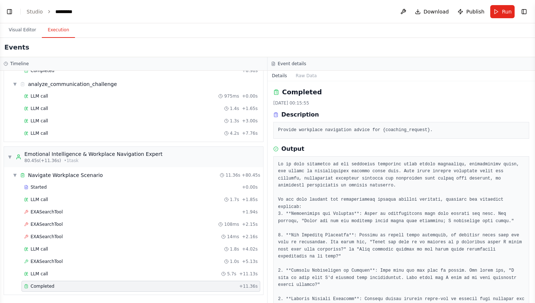
scroll to position [44, 0]
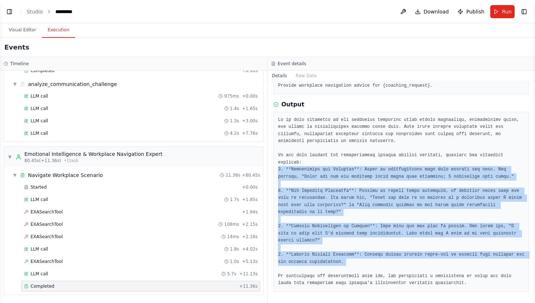
drag, startPoint x: 278, startPoint y: 169, endPoint x: 479, endPoint y: 268, distance: 224.0
click at [479, 268] on pre at bounding box center [401, 201] width 246 height 170
click at [396, 205] on pre at bounding box center [401, 201] width 246 height 170
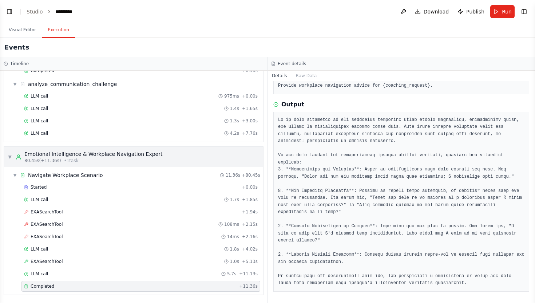
click at [12, 154] on div "▼ Emotional Intelligence & Workplace Navigation Expert 80.45s (+11.36s) • 1 task" at bounding box center [85, 156] width 155 height 13
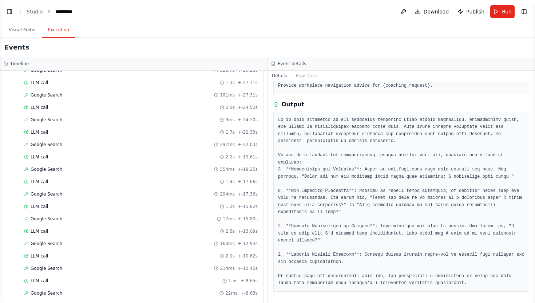
scroll to position [0, 0]
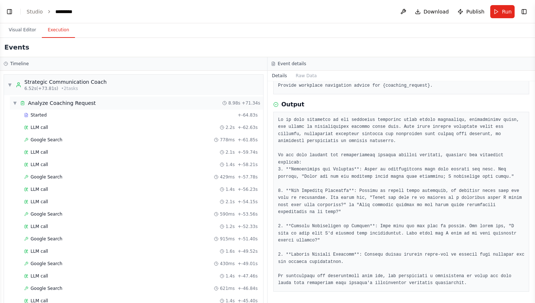
click at [14, 105] on span "▼" at bounding box center [15, 103] width 4 height 6
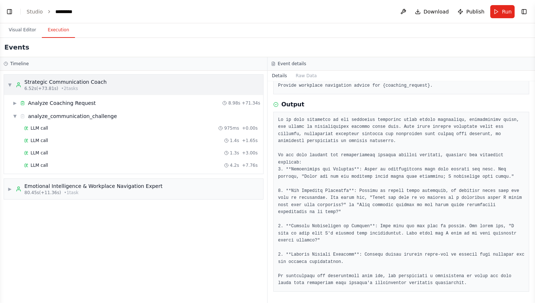
click at [13, 88] on div "▼ Strategic Communication Coach 6.52s (+73.81s) • 2 task s" at bounding box center [57, 84] width 99 height 13
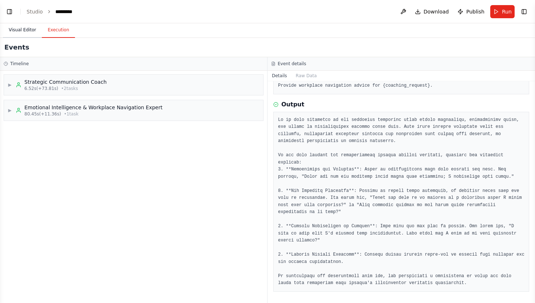
click at [32, 26] on button "Visual Editor" at bounding box center [22, 30] width 39 height 15
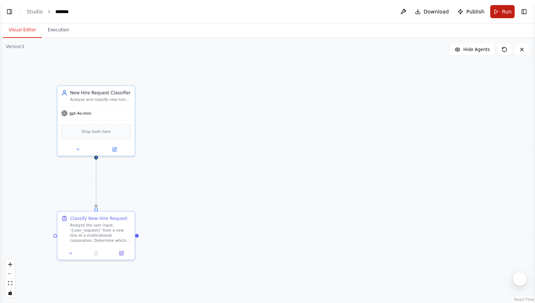
click at [504, 12] on span "Run" at bounding box center [507, 11] width 10 height 7
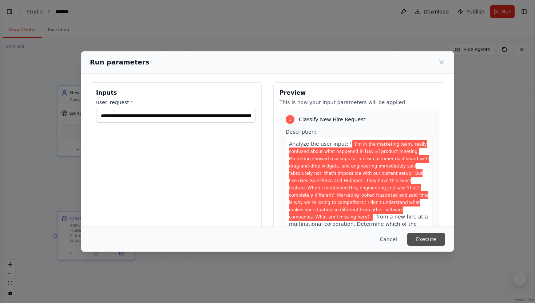
click at [420, 234] on button "Execute" at bounding box center [426, 239] width 38 height 13
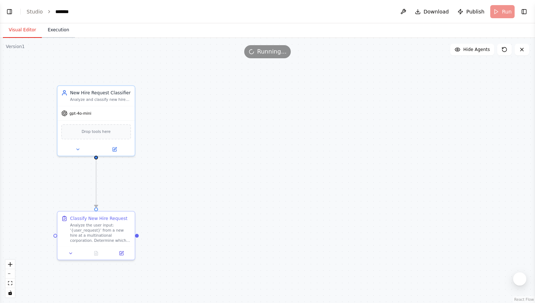
click at [63, 26] on button "Execution" at bounding box center [58, 30] width 33 height 15
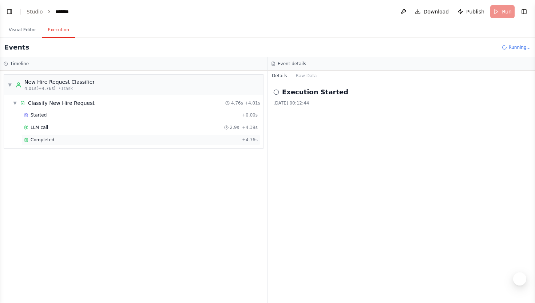
click at [56, 138] on div "Completed" at bounding box center [131, 140] width 215 height 6
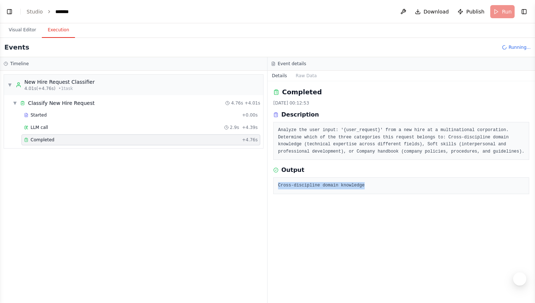
drag, startPoint x: 368, startPoint y: 192, endPoint x: 273, endPoint y: 194, distance: 95.4
click at [273, 194] on div "Completed [DATE] 00:12:53 Description Analyze the user input: '{user_request}' …" at bounding box center [402, 192] width 268 height 222
click at [402, 202] on div "Completed [DATE] 00:12:53 Description Analyze the user input: '{user_request}' …" at bounding box center [402, 192] width 268 height 222
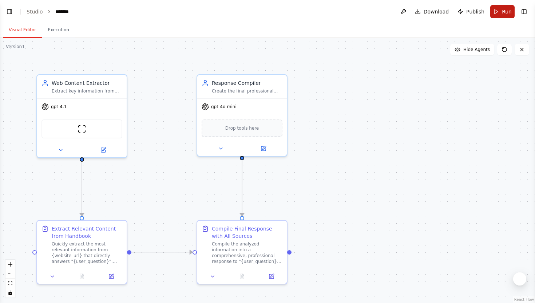
click at [493, 13] on button "Run" at bounding box center [502, 11] width 24 height 13
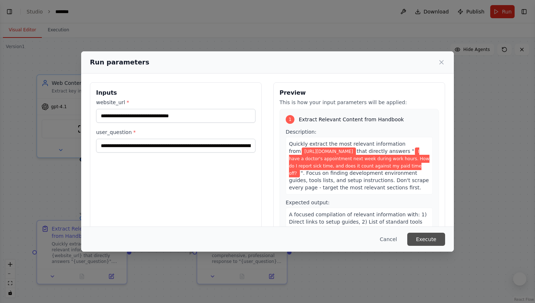
click at [432, 238] on button "Execute" at bounding box center [426, 239] width 38 height 13
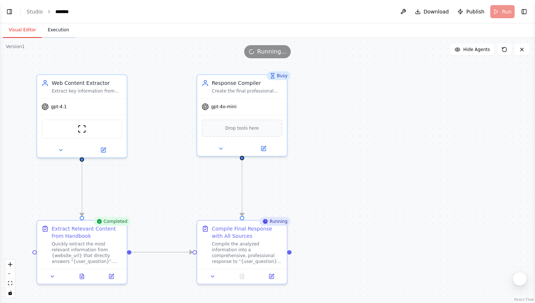
click at [62, 33] on button "Execution" at bounding box center [58, 30] width 33 height 15
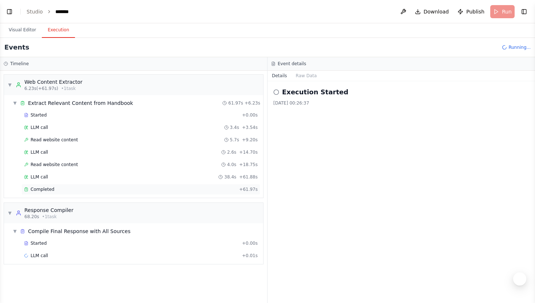
click at [67, 188] on div "Completed" at bounding box center [130, 189] width 212 height 6
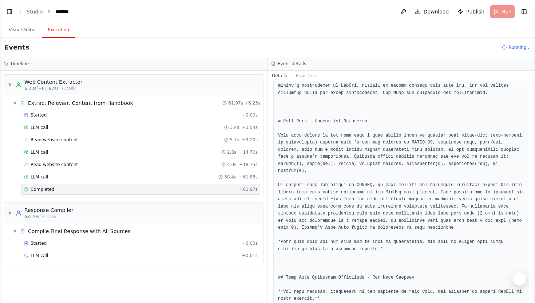
scroll to position [66, 0]
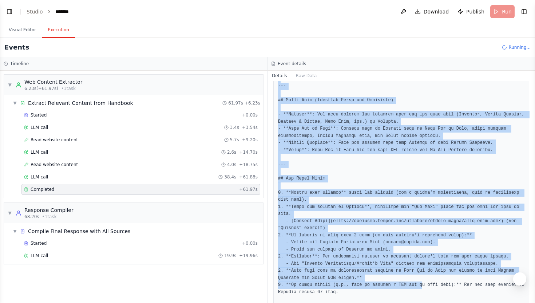
drag, startPoint x: 278, startPoint y: 153, endPoint x: 423, endPoint y: 302, distance: 208.0
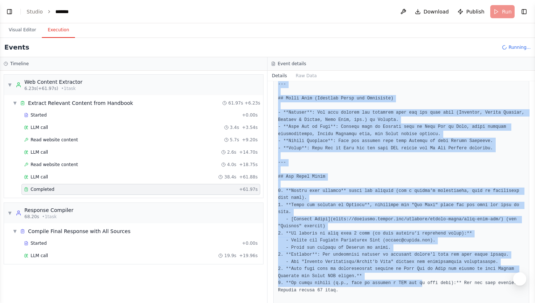
click at [423, 302] on div at bounding box center [401, 98] width 256 height 911
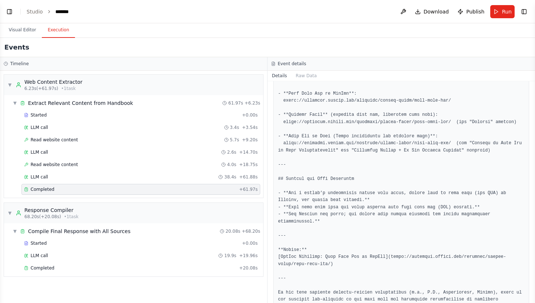
scroll to position [797, 0]
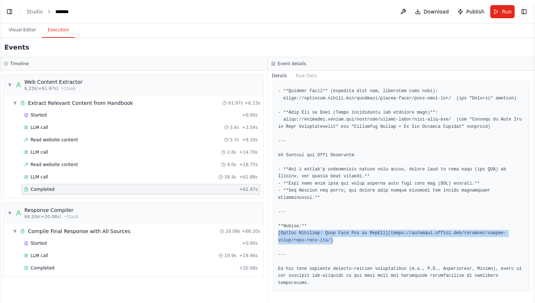
drag, startPoint x: 278, startPoint y: 234, endPoint x: 335, endPoint y: 242, distance: 57.3
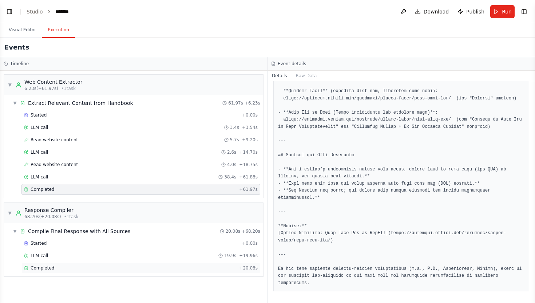
click at [98, 265] on div "Completed" at bounding box center [130, 268] width 212 height 6
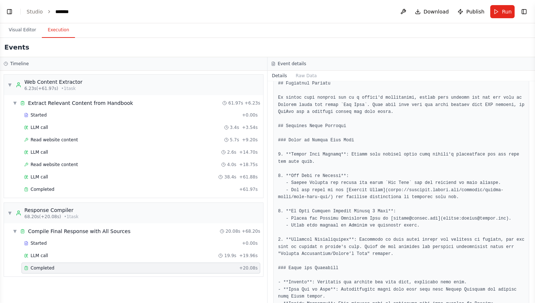
scroll to position [135, 0]
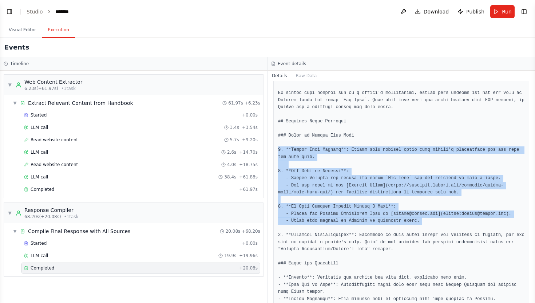
drag, startPoint x: 278, startPoint y: 150, endPoint x: 346, endPoint y: 226, distance: 102.3
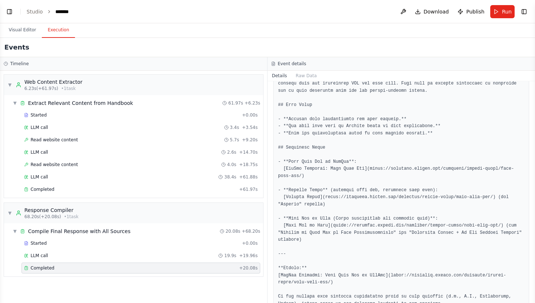
scroll to position [448, 0]
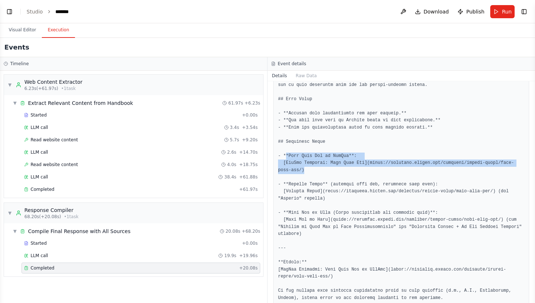
drag, startPoint x: 286, startPoint y: 156, endPoint x: 333, endPoint y: 171, distance: 49.0
click at [333, 171] on pre at bounding box center [401, 14] width 246 height 575
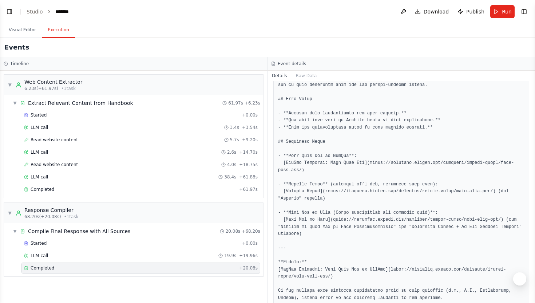
click at [334, 180] on pre at bounding box center [401, 14] width 246 height 575
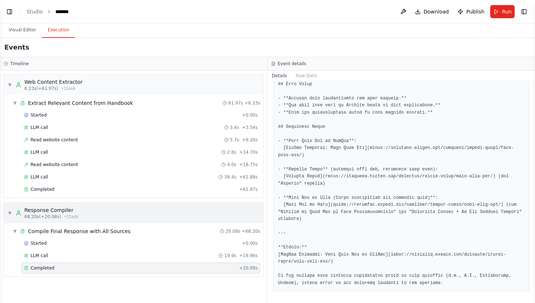
click at [64, 209] on div "Response Compiler" at bounding box center [51, 209] width 54 height 7
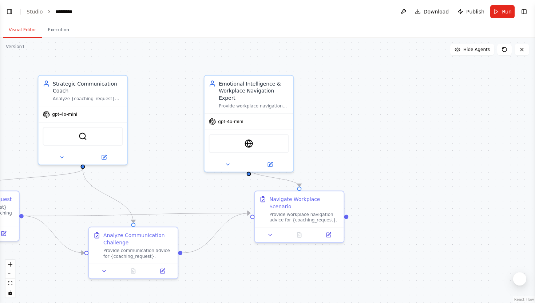
drag, startPoint x: 189, startPoint y: 154, endPoint x: 281, endPoint y: 154, distance: 92.1
click at [281, 154] on div ".deletable-edge-delete-btn { width: 20px; height: 20px; border: 0px solid #ffff…" at bounding box center [267, 170] width 535 height 265
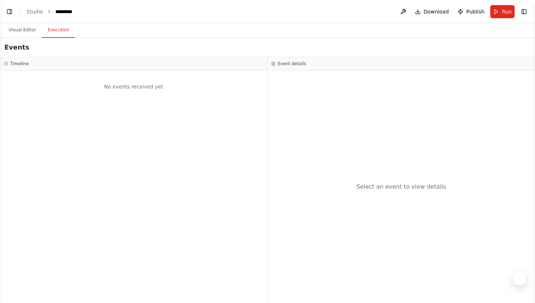
click at [59, 35] on button "Execution" at bounding box center [58, 30] width 33 height 15
click at [31, 34] on button "Visual Editor" at bounding box center [22, 30] width 39 height 15
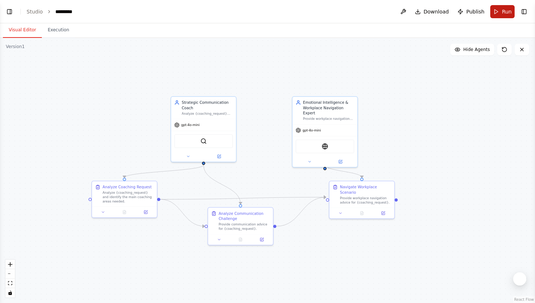
click at [505, 12] on span "Run" at bounding box center [507, 11] width 10 height 7
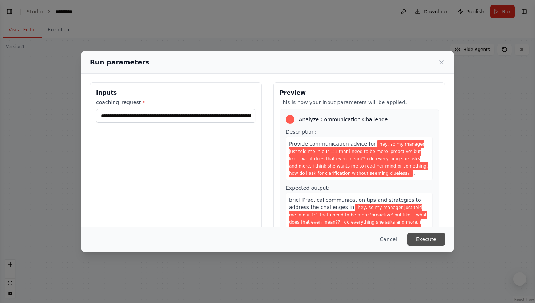
click at [425, 241] on button "Execute" at bounding box center [426, 239] width 38 height 13
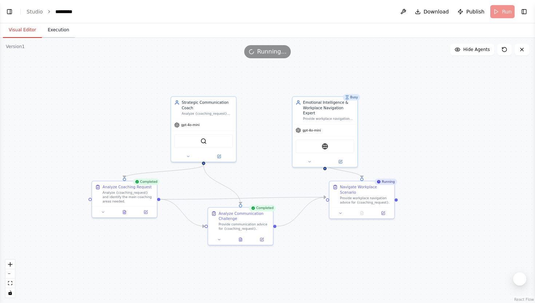
click at [63, 29] on button "Execution" at bounding box center [58, 30] width 33 height 15
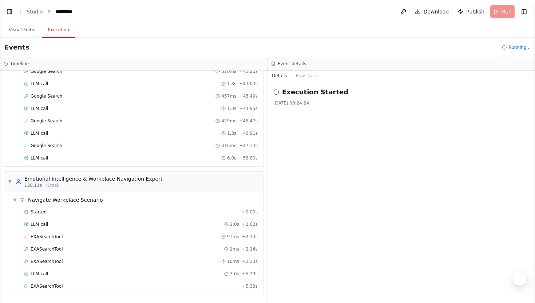
scroll to position [1245, 0]
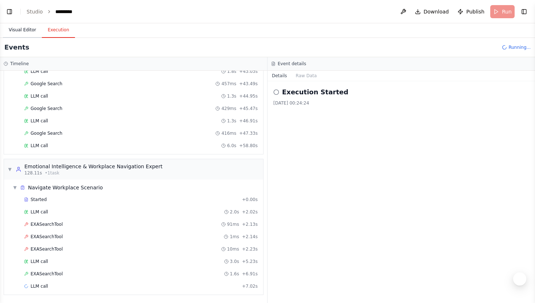
click at [21, 32] on button "Visual Editor" at bounding box center [22, 30] width 39 height 15
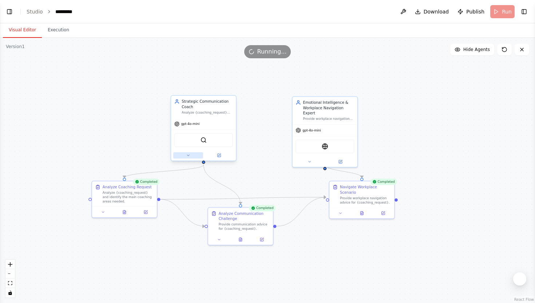
click at [195, 154] on button at bounding box center [188, 155] width 30 height 6
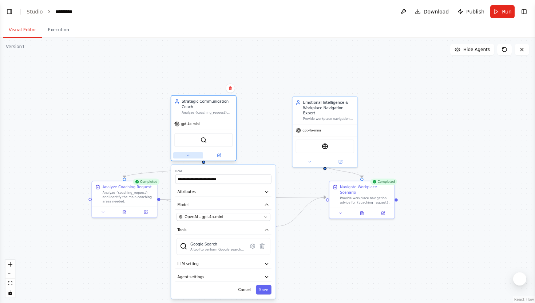
click at [193, 156] on button at bounding box center [188, 155] width 30 height 6
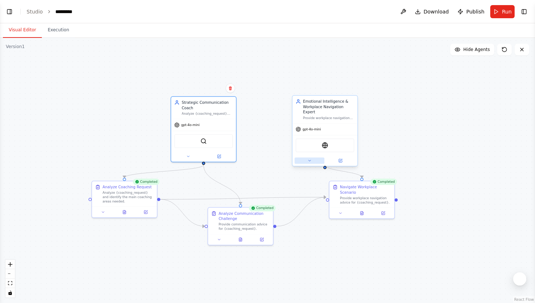
click at [312, 157] on button at bounding box center [309, 160] width 30 height 6
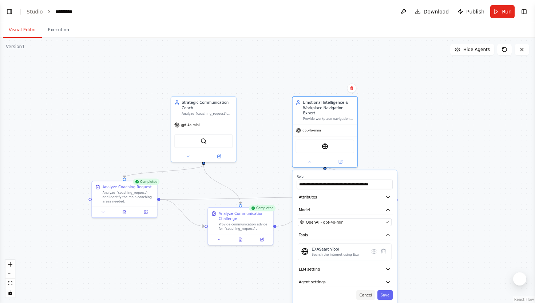
click at [370, 290] on button "Cancel" at bounding box center [365, 294] width 19 height 9
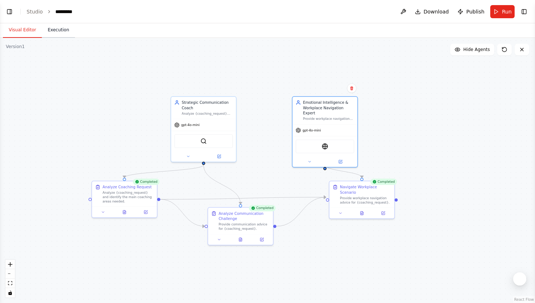
click at [66, 34] on button "Execution" at bounding box center [58, 30] width 33 height 15
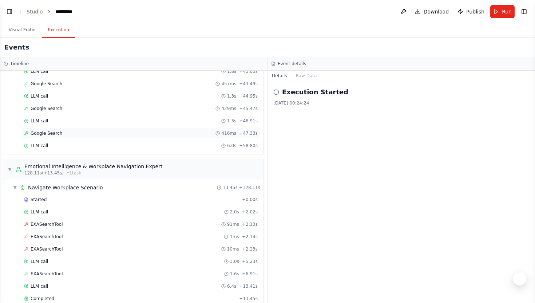
scroll to position [1257, 0]
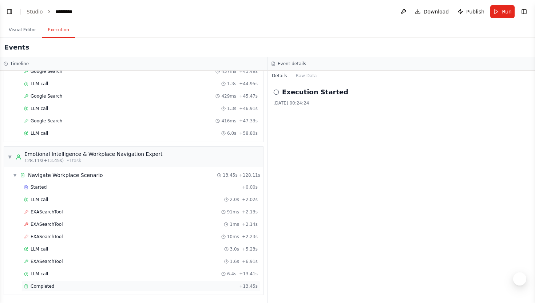
click at [51, 289] on div "Completed + 13.45s" at bounding box center [140, 286] width 239 height 11
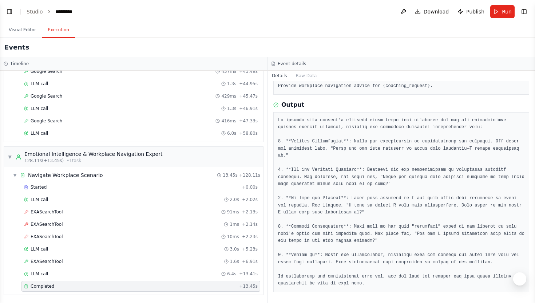
scroll to position [44, 0]
drag, startPoint x: 290, startPoint y: 139, endPoint x: 360, endPoint y: 141, distance: 70.6
click at [360, 142] on pre at bounding box center [401, 201] width 246 height 170
click at [360, 141] on pre at bounding box center [401, 201] width 246 height 170
click at [379, 189] on pre at bounding box center [401, 201] width 246 height 170
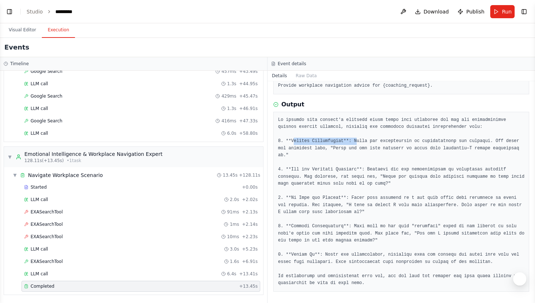
drag, startPoint x: 293, startPoint y: 142, endPoint x: 356, endPoint y: 144, distance: 63.0
click at [356, 144] on pre at bounding box center [401, 201] width 246 height 170
click at [51, 163] on span "128.11s (+13.45s)" at bounding box center [43, 161] width 39 height 6
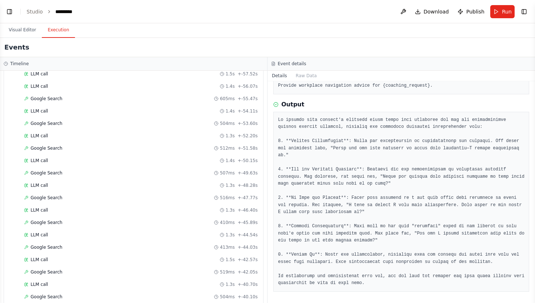
scroll to position [0, 0]
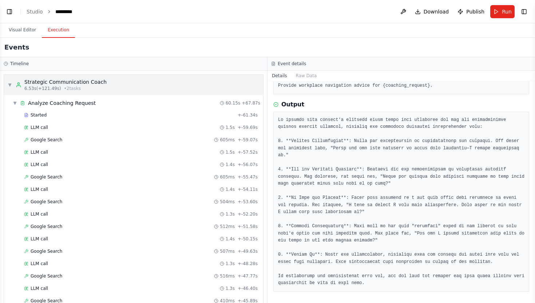
click at [39, 83] on div "Strategic Communication Coach" at bounding box center [65, 81] width 82 height 7
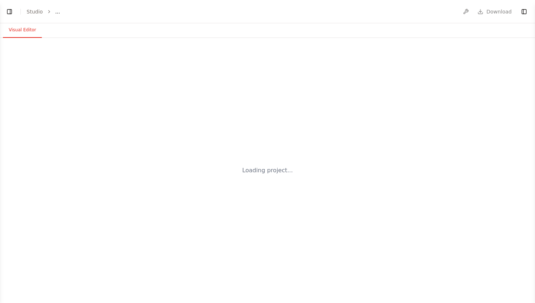
select select "****"
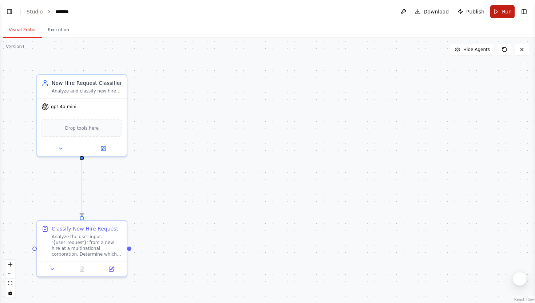
click at [507, 10] on span "Run" at bounding box center [507, 11] width 10 height 7
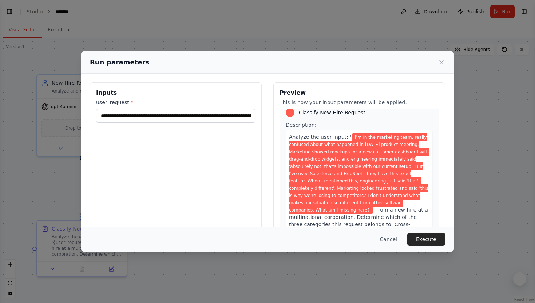
scroll to position [8, 0]
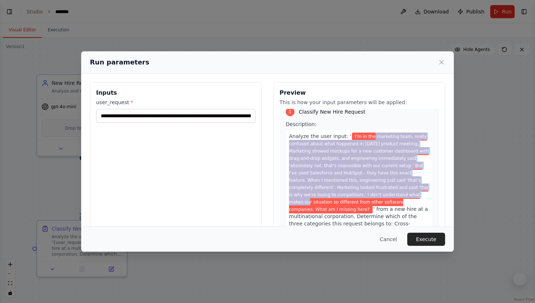
drag, startPoint x: 369, startPoint y: 136, endPoint x: 405, endPoint y: 198, distance: 71.3
click at [405, 198] on span "I'm in the marketing team, really confused about what happened in [DATE] produc…" at bounding box center [359, 172] width 140 height 81
click at [435, 239] on button "Execute" at bounding box center [426, 239] width 38 height 13
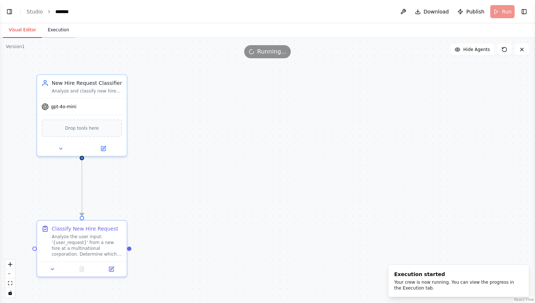
click at [62, 31] on button "Execution" at bounding box center [58, 30] width 33 height 15
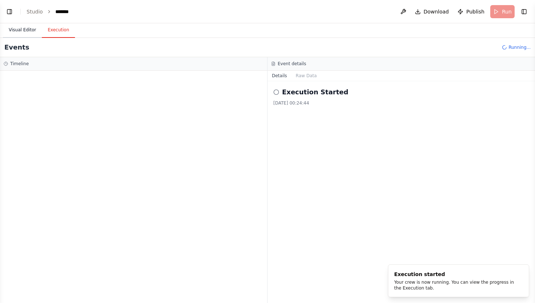
click at [24, 33] on button "Visual Editor" at bounding box center [22, 30] width 39 height 15
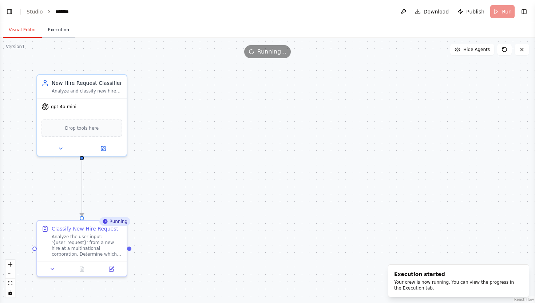
click at [62, 28] on button "Execution" at bounding box center [58, 30] width 33 height 15
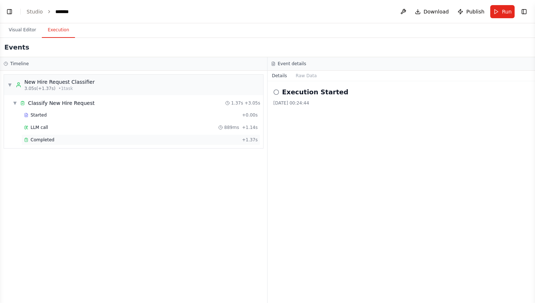
click at [50, 142] on span "Completed" at bounding box center [43, 140] width 24 height 6
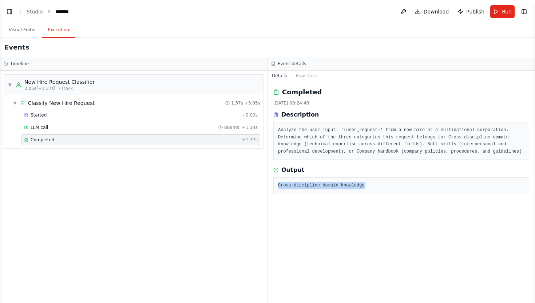
drag, startPoint x: 378, startPoint y: 193, endPoint x: 278, endPoint y: 194, distance: 99.7
click at [278, 189] on pre "Cross-discipline domain knowledge" at bounding box center [401, 185] width 246 height 7
click at [319, 245] on div "Completed 18/09/2025, 00:24:48 Description Analyze the user input: '{user_reque…" at bounding box center [402, 192] width 268 height 222
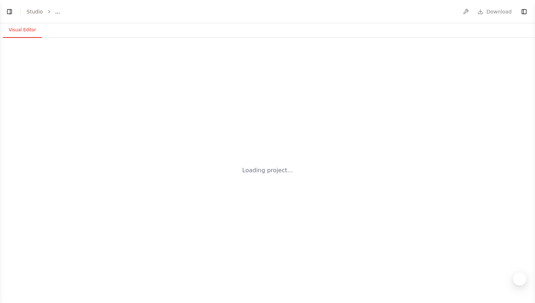
select select "****"
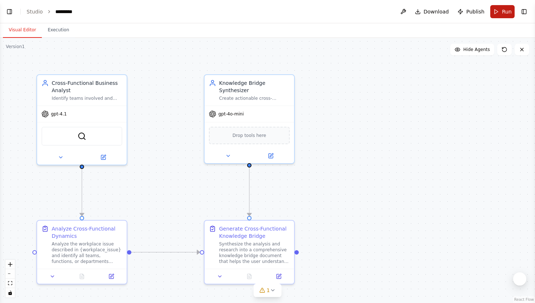
click at [500, 7] on button "Run" at bounding box center [502, 11] width 24 height 13
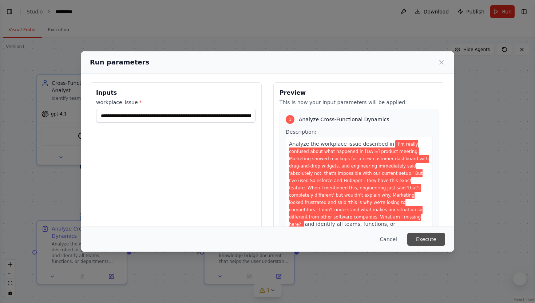
click at [429, 240] on button "Execute" at bounding box center [426, 239] width 38 height 13
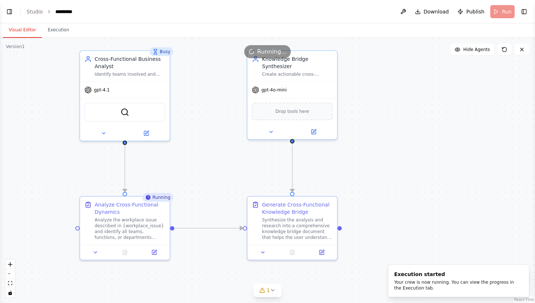
drag, startPoint x: 179, startPoint y: 128, endPoint x: 222, endPoint y: 104, distance: 49.2
click at [222, 104] on div ".deletable-edge-delete-btn { width: 20px; height: 20px; border: 0px solid #ffff…" at bounding box center [267, 170] width 535 height 265
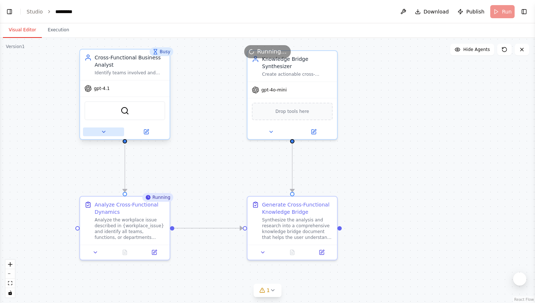
click at [104, 132] on icon at bounding box center [104, 132] width 6 height 6
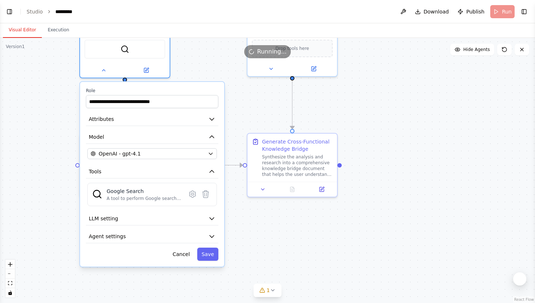
drag, startPoint x: 55, startPoint y: 151, endPoint x: 55, endPoint y: 87, distance: 64.4
click at [55, 87] on div ".deletable-edge-delete-btn { width: 20px; height: 20px; border: 0px solid #ffff…" at bounding box center [267, 170] width 535 height 265
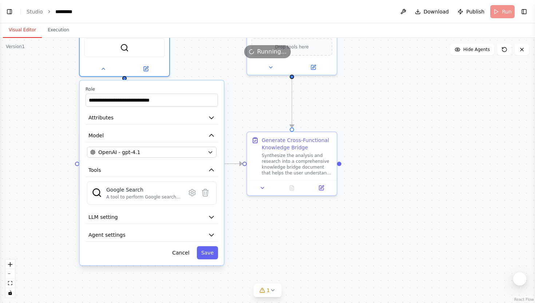
click at [52, 115] on div ".deletable-edge-delete-btn { width: 20px; height: 20px; border: 0px solid #ffff…" at bounding box center [267, 170] width 535 height 265
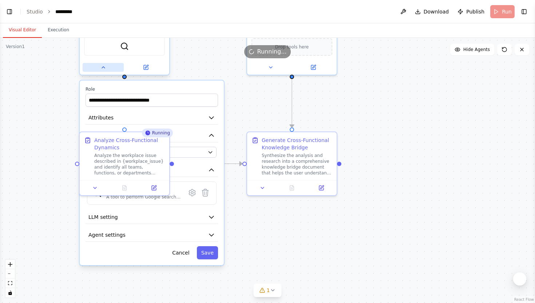
click at [104, 66] on icon at bounding box center [103, 67] width 6 height 6
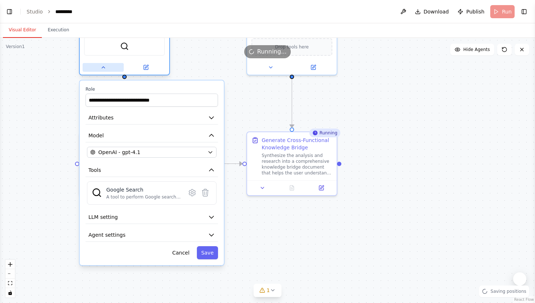
click at [101, 71] on button at bounding box center [103, 67] width 41 height 9
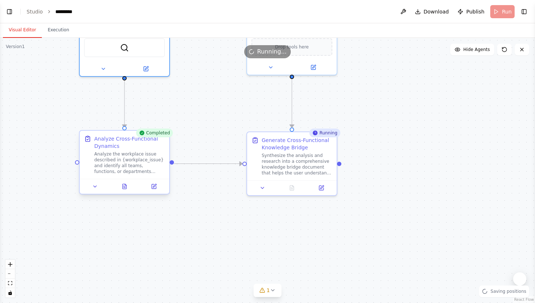
click at [129, 166] on div "Analyze the workplace issue described in {workplace_issue} and identify all tea…" at bounding box center [129, 162] width 71 height 23
click at [67, 32] on button "Execution" at bounding box center [58, 30] width 33 height 15
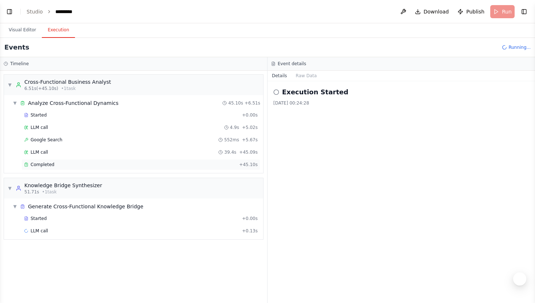
click at [68, 165] on div "Completed" at bounding box center [130, 165] width 212 height 6
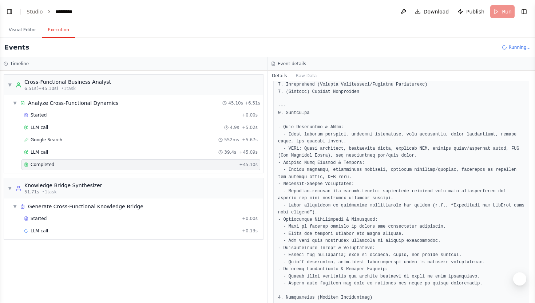
scroll to position [189, 0]
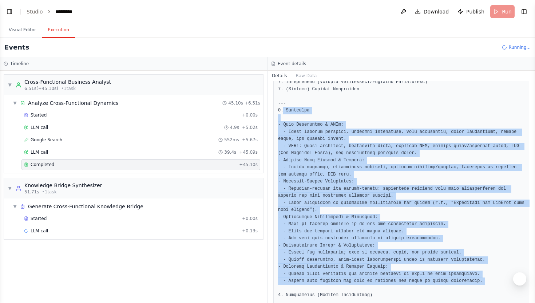
drag, startPoint x: 284, startPoint y: 110, endPoint x: 482, endPoint y: 285, distance: 264.0
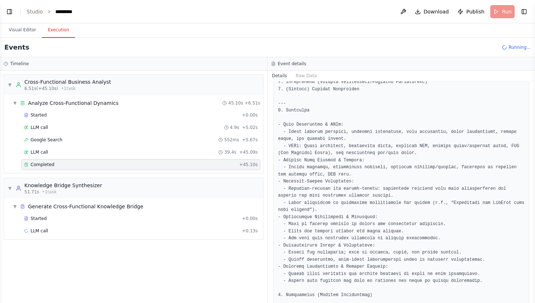
drag, startPoint x: 284, startPoint y: 124, endPoint x: 320, endPoint y: 124, distance: 36.4
click at [114, 246] on div "Completed + 21.57s" at bounding box center [140, 243] width 239 height 11
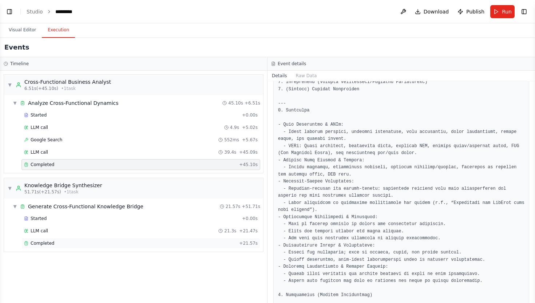
scroll to position [203, 0]
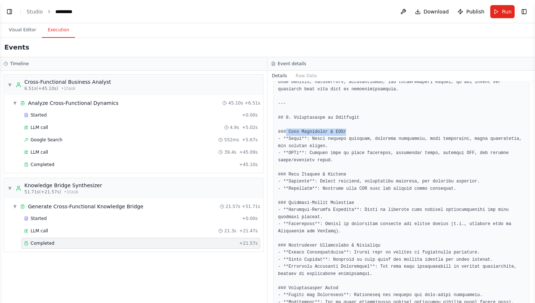
drag, startPoint x: 286, startPoint y: 130, endPoint x: 347, endPoint y: 130, distance: 60.8
drag, startPoint x: 287, startPoint y: 174, endPoint x: 344, endPoint y: 174, distance: 57.1
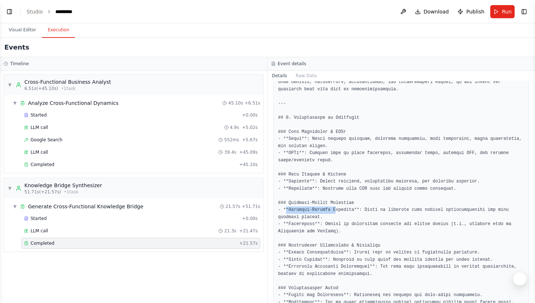
drag, startPoint x: 285, startPoint y: 206, endPoint x: 337, endPoint y: 206, distance: 51.7
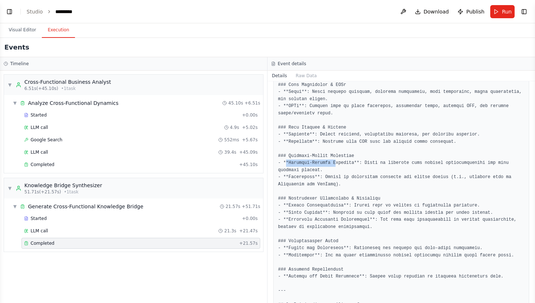
scroll to position [255, 0]
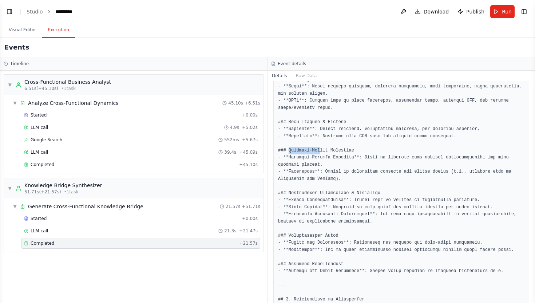
drag, startPoint x: 288, startPoint y: 150, endPoint x: 328, endPoint y: 147, distance: 39.7
drag, startPoint x: 289, startPoint y: 195, endPoint x: 356, endPoint y: 195, distance: 67.0
drag, startPoint x: 292, startPoint y: 237, endPoint x: 333, endPoint y: 237, distance: 40.8
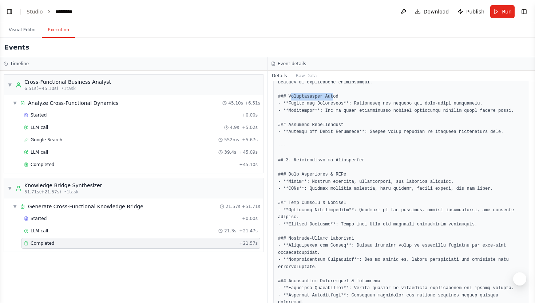
scroll to position [398, 0]
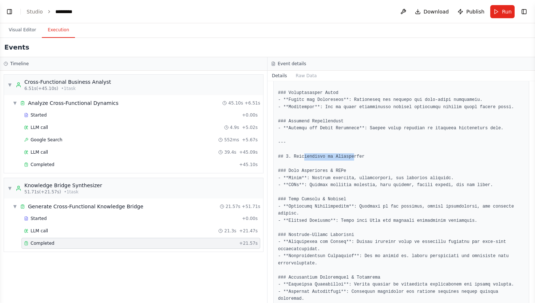
drag, startPoint x: 305, startPoint y: 157, endPoint x: 358, endPoint y: 157, distance: 52.8
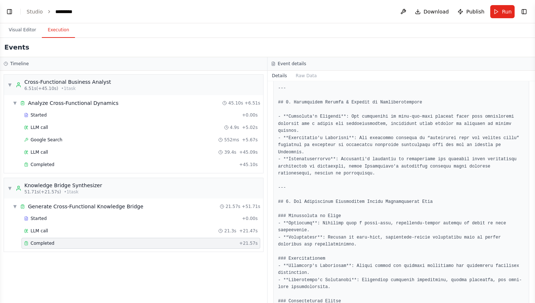
scroll to position [685, 0]
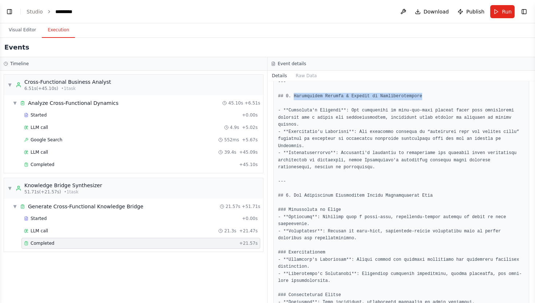
drag, startPoint x: 293, startPoint y: 96, endPoint x: 423, endPoint y: 96, distance: 129.6
click at [423, 96] on pre at bounding box center [401, 47] width 246 height 972
drag, startPoint x: 294, startPoint y: 96, endPoint x: 408, endPoint y: 94, distance: 113.2
click at [408, 94] on pre at bounding box center [401, 47] width 246 height 972
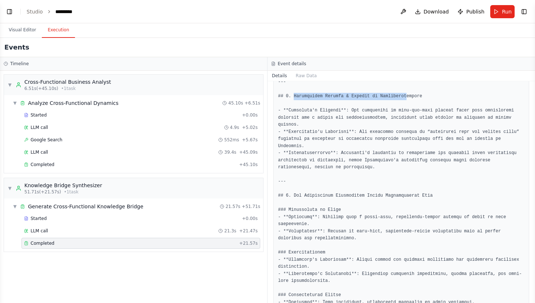
click at [408, 94] on pre at bounding box center [401, 47] width 246 height 972
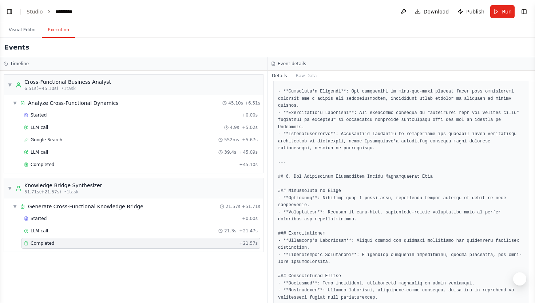
scroll to position [709, 0]
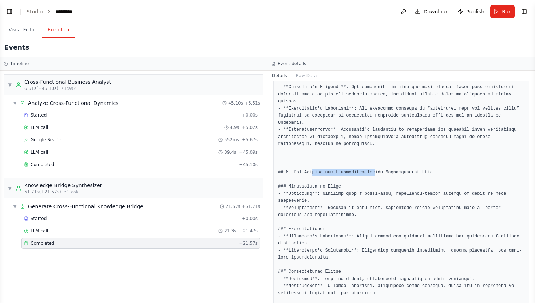
drag, startPoint x: 312, startPoint y: 174, endPoint x: 376, endPoint y: 174, distance: 64.4
click at [376, 174] on pre at bounding box center [401, 23] width 246 height 972
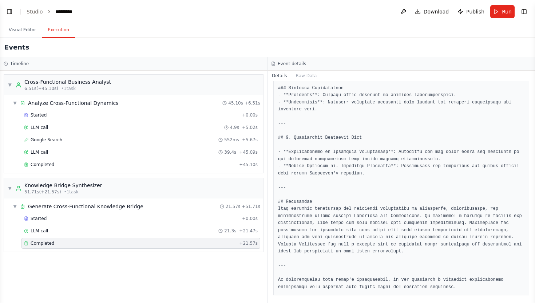
scroll to position [932, 0]
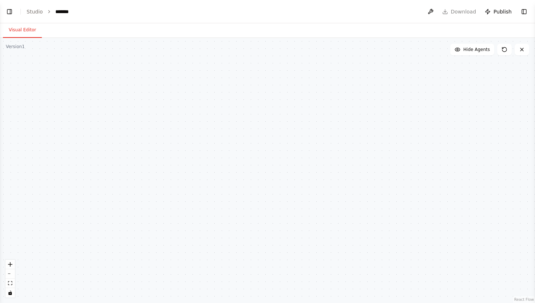
select select "****"
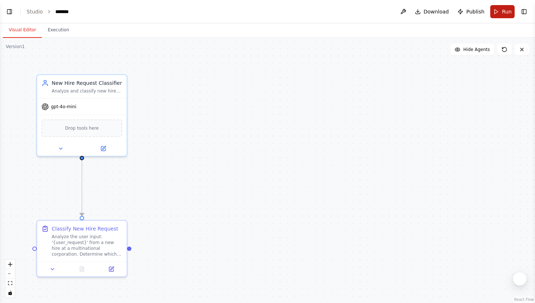
click at [502, 13] on span "Run" at bounding box center [507, 11] width 10 height 7
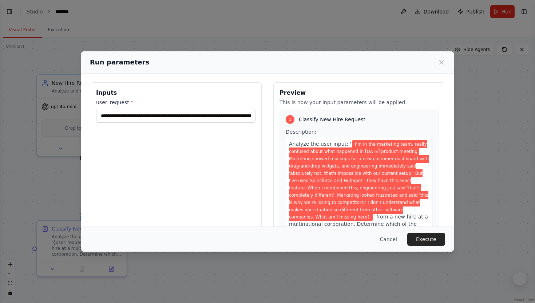
click at [431, 235] on button "Execute" at bounding box center [426, 239] width 38 height 13
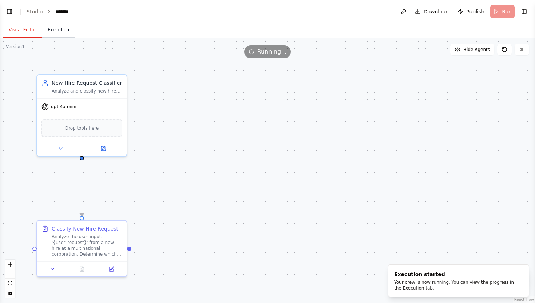
click at [61, 32] on button "Execution" at bounding box center [58, 30] width 33 height 15
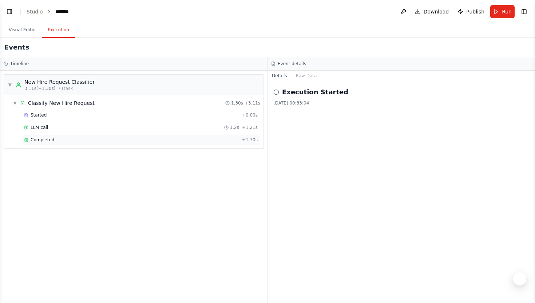
click at [49, 142] on span "Completed" at bounding box center [43, 140] width 24 height 6
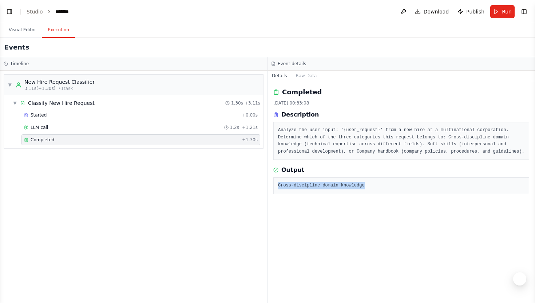
drag, startPoint x: 369, startPoint y: 191, endPoint x: 278, endPoint y: 194, distance: 91.4
click at [278, 189] on pre "Cross-discipline domain knowledge" at bounding box center [401, 185] width 246 height 7
click at [345, 212] on div "Completed [DATE] 00:33:08 Description Analyze the user input: '{user_request}' …" at bounding box center [402, 192] width 268 height 222
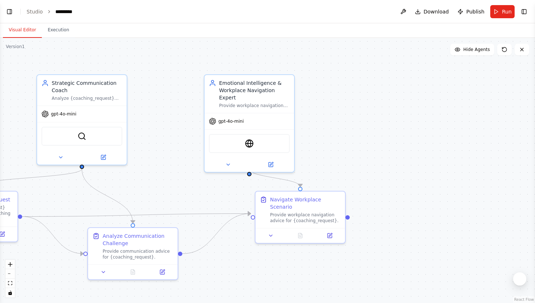
scroll to position [3042, 0]
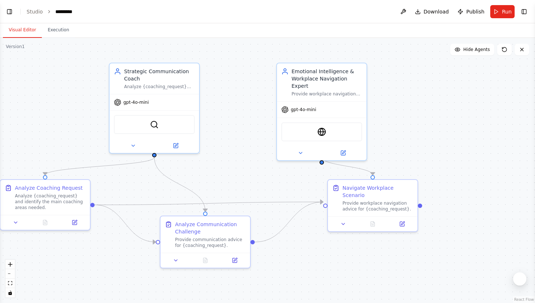
drag, startPoint x: 190, startPoint y: 103, endPoint x: 302, endPoint y: 95, distance: 113.1
click at [302, 95] on div ".deletable-edge-delete-btn { width: 20px; height: 20px; border: 0px solid #ffff…" at bounding box center [267, 170] width 535 height 265
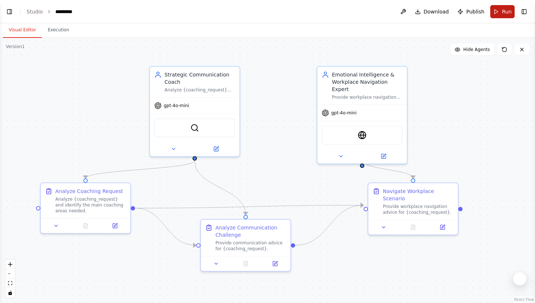
click at [500, 15] on button "Run" at bounding box center [502, 11] width 24 height 13
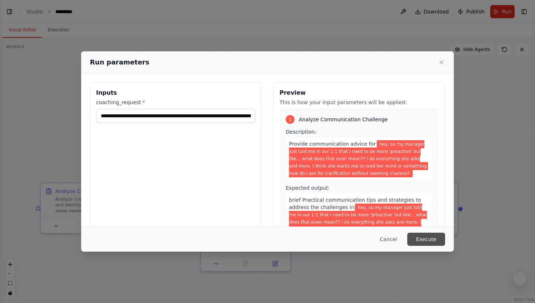
click at [428, 234] on button "Execute" at bounding box center [426, 239] width 38 height 13
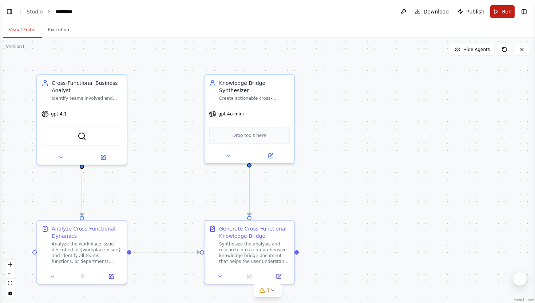
click at [505, 16] on button "Run" at bounding box center [502, 11] width 24 height 13
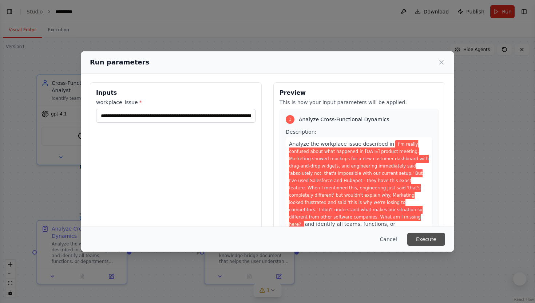
click at [434, 242] on button "Execute" at bounding box center [426, 239] width 38 height 13
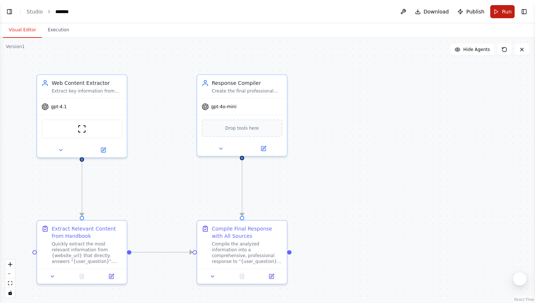
click at [508, 9] on span "Run" at bounding box center [507, 11] width 10 height 7
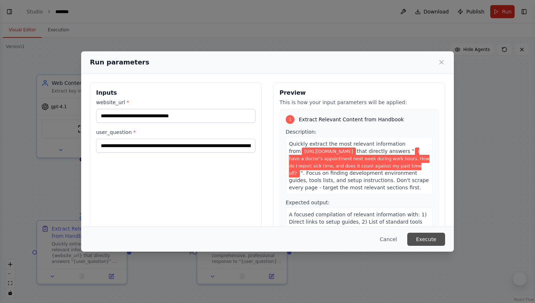
click at [431, 233] on button "Execute" at bounding box center [426, 239] width 38 height 13
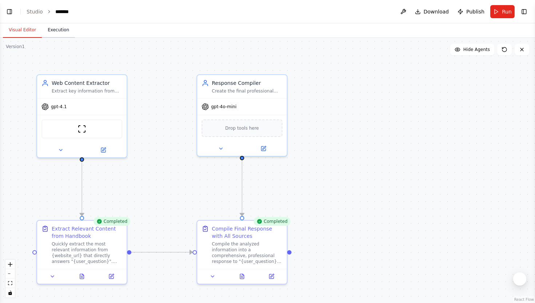
click at [62, 30] on button "Execution" at bounding box center [58, 30] width 33 height 15
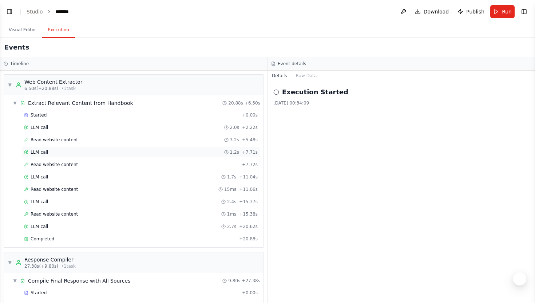
scroll to position [31, 0]
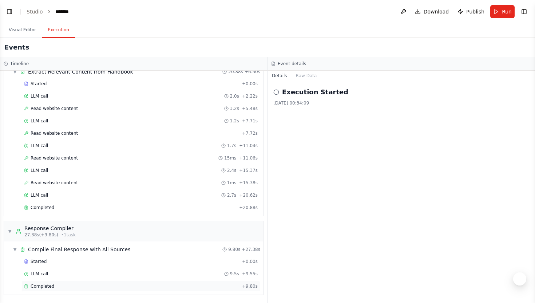
click at [50, 287] on span "Completed" at bounding box center [43, 286] width 24 height 6
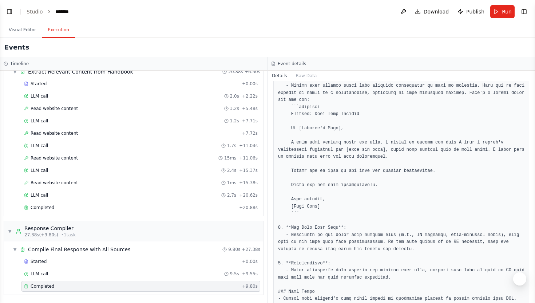
scroll to position [78, 0]
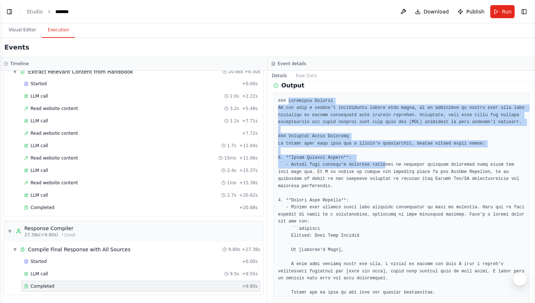
drag, startPoint x: 288, startPoint y: 103, endPoint x: 386, endPoint y: 175, distance: 121.3
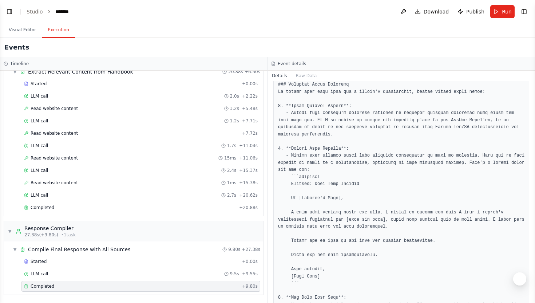
scroll to position [135, 0]
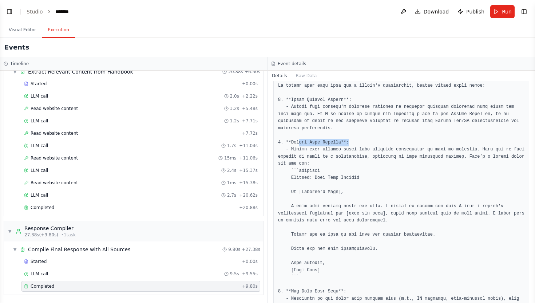
drag, startPoint x: 298, startPoint y: 146, endPoint x: 367, endPoint y: 157, distance: 70.0
click at [363, 155] on pre at bounding box center [401, 263] width 246 height 447
click at [367, 157] on pre at bounding box center [401, 263] width 246 height 447
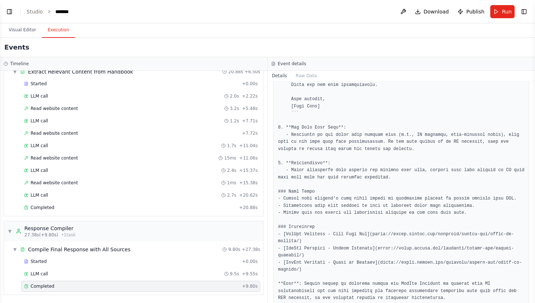
scroll to position [342, 0]
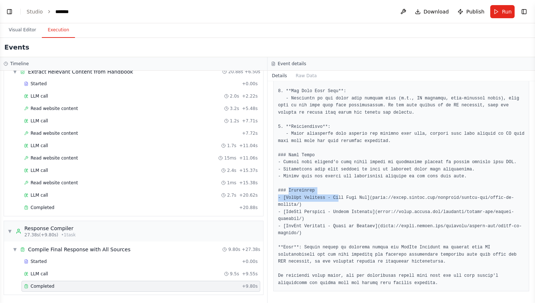
drag, startPoint x: 288, startPoint y: 191, endPoint x: 339, endPoint y: 201, distance: 51.5
click at [339, 201] on pre at bounding box center [401, 62] width 246 height 447
drag, startPoint x: 286, startPoint y: 197, endPoint x: 369, endPoint y: 195, distance: 83.4
click at [369, 195] on pre at bounding box center [401, 62] width 246 height 447
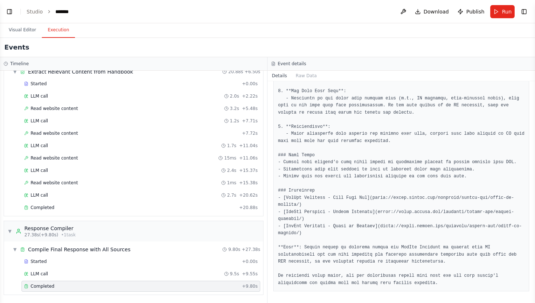
click at [371, 202] on pre at bounding box center [401, 62] width 246 height 447
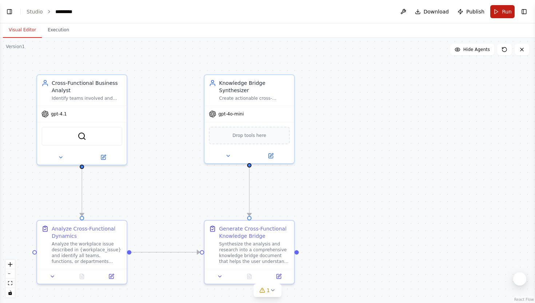
click at [497, 10] on button "Run" at bounding box center [502, 11] width 24 height 13
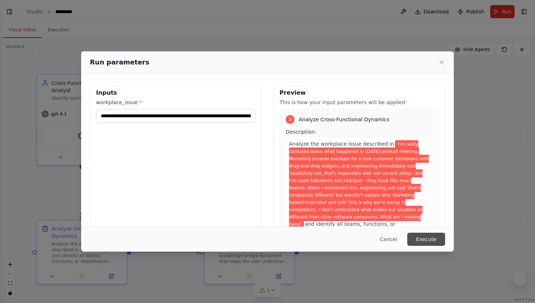
click at [435, 235] on button "Execute" at bounding box center [426, 239] width 38 height 13
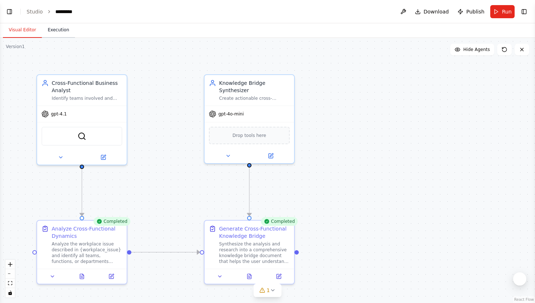
click at [64, 31] on button "Execution" at bounding box center [58, 30] width 33 height 15
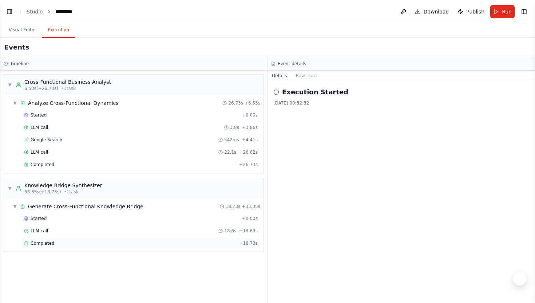
click at [78, 245] on div "Completed" at bounding box center [130, 243] width 212 height 6
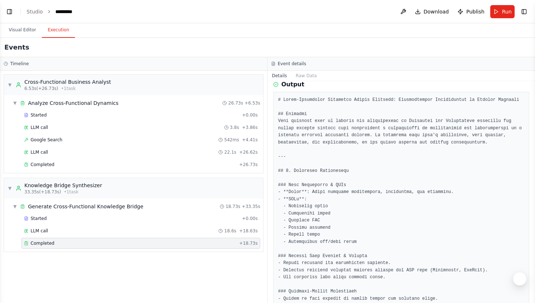
scroll to position [168, 0]
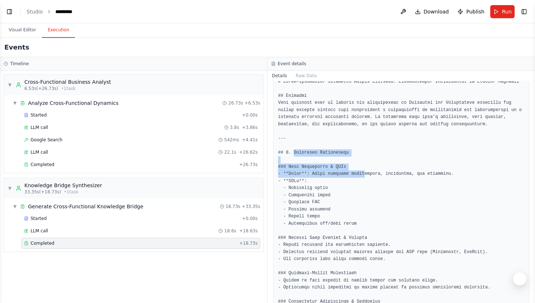
drag, startPoint x: 293, startPoint y: 153, endPoint x: 364, endPoint y: 173, distance: 72.9
drag, startPoint x: 289, startPoint y: 166, endPoint x: 352, endPoint y: 164, distance: 63.7
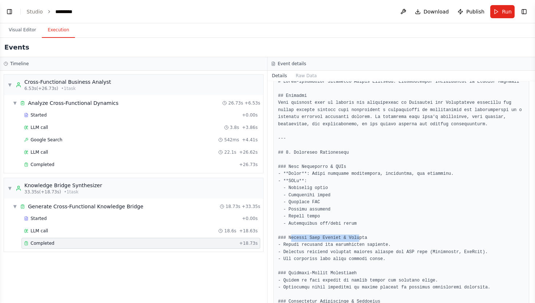
drag, startPoint x: 290, startPoint y: 238, endPoint x: 361, endPoint y: 240, distance: 70.6
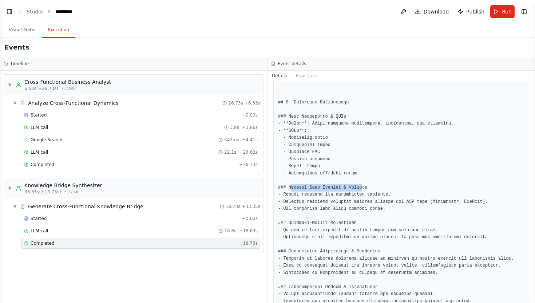
scroll to position [234, 0]
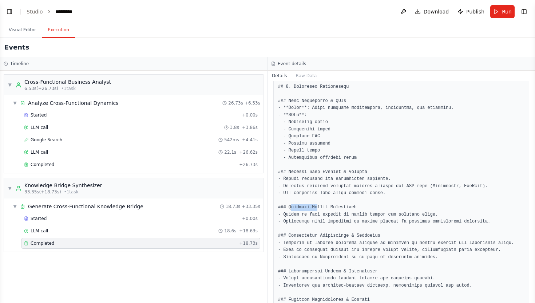
drag, startPoint x: 291, startPoint y: 208, endPoint x: 319, endPoint y: 208, distance: 28.0
drag, startPoint x: 295, startPoint y: 237, endPoint x: 319, endPoint y: 237, distance: 24.0
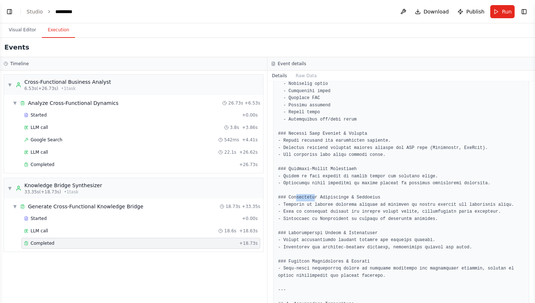
scroll to position [274, 0]
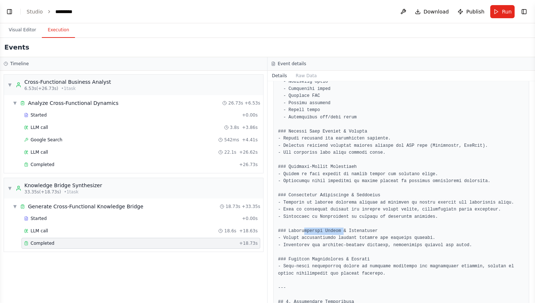
drag, startPoint x: 305, startPoint y: 231, endPoint x: 345, endPoint y: 230, distance: 40.0
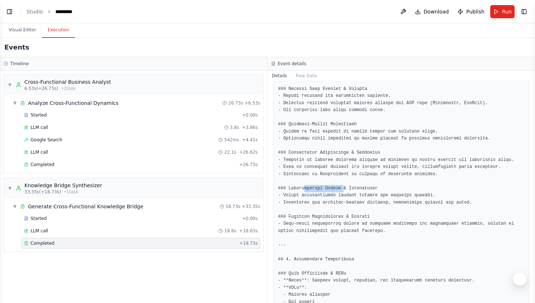
scroll to position [324, 0]
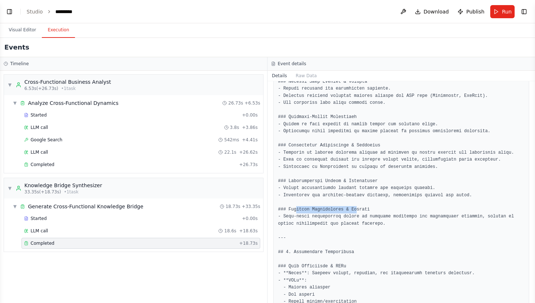
drag, startPoint x: 296, startPoint y: 210, endPoint x: 357, endPoint y: 209, distance: 61.5
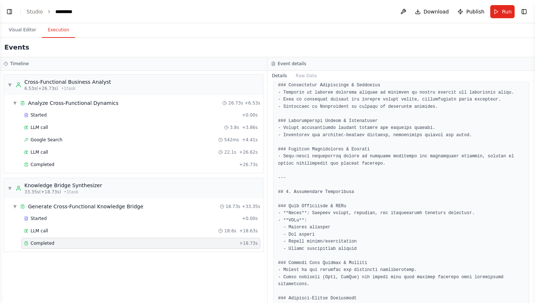
scroll to position [394, 0]
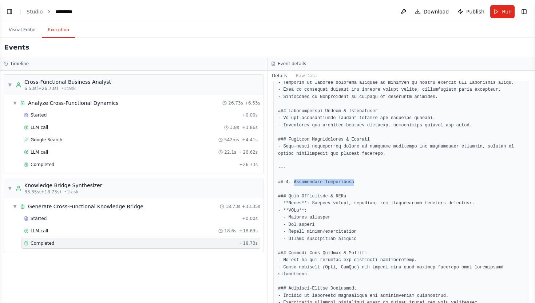
drag, startPoint x: 294, startPoint y: 183, endPoint x: 364, endPoint y: 184, distance: 69.5
click at [362, 183] on pre at bounding box center [401, 306] width 246 height 908
click at [364, 184] on pre at bounding box center [401, 306] width 246 height 908
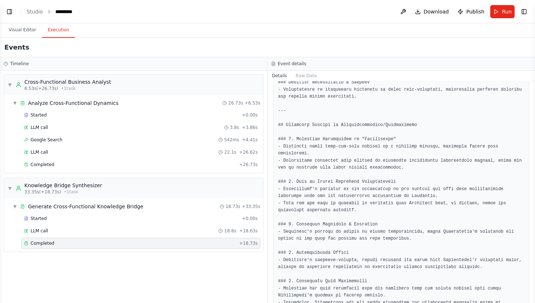
scroll to position [705, 0]
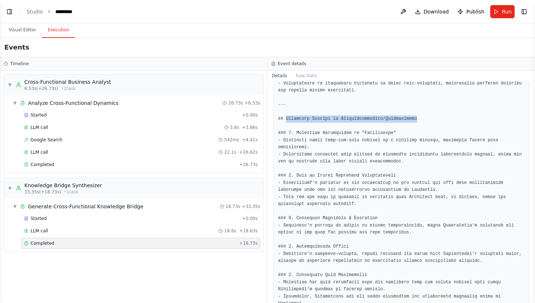
drag, startPoint x: 287, startPoint y: 119, endPoint x: 422, endPoint y: 118, distance: 135.4
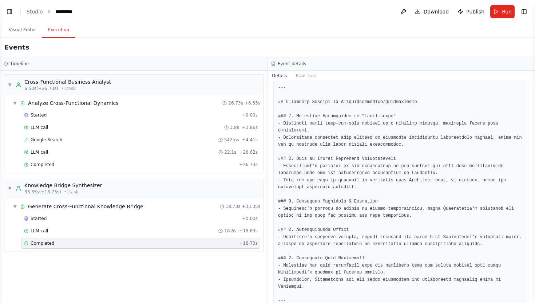
scroll to position [721, 0]
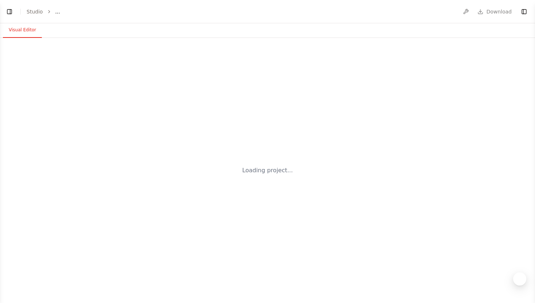
select select "****"
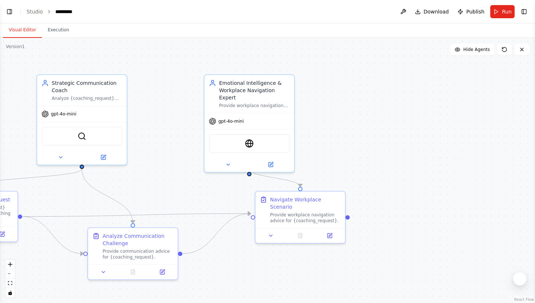
scroll to position [3042, 0]
click at [499, 12] on button "Run" at bounding box center [502, 11] width 24 height 13
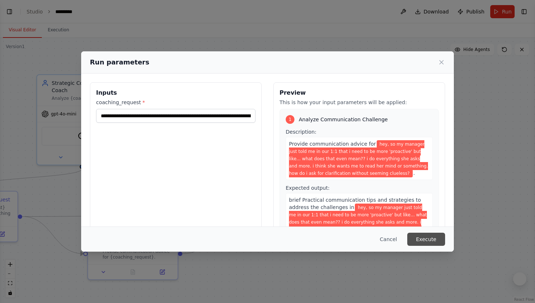
click at [436, 241] on button "Execute" at bounding box center [426, 239] width 38 height 13
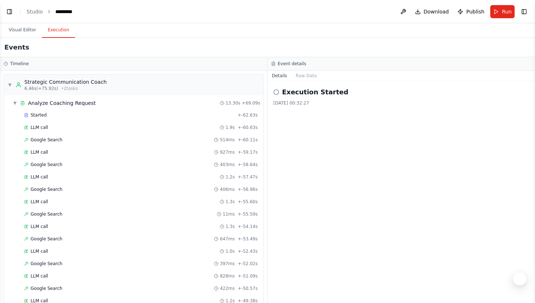
click at [58, 32] on button "Execution" at bounding box center [58, 30] width 33 height 15
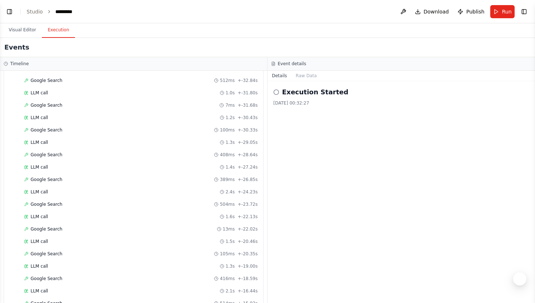
scroll to position [713, 0]
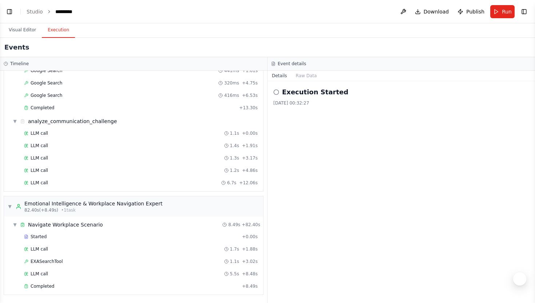
drag, startPoint x: 320, startPoint y: 104, endPoint x: 302, endPoint y: 104, distance: 17.8
click at [302, 104] on div "[DATE] 00:32:27" at bounding box center [401, 103] width 256 height 6
click at [103, 289] on div "Completed + 8.49s" at bounding box center [140, 286] width 239 height 11
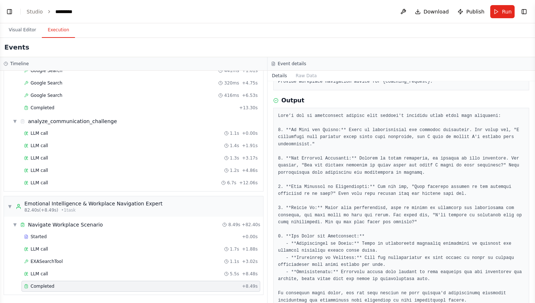
scroll to position [66, 0]
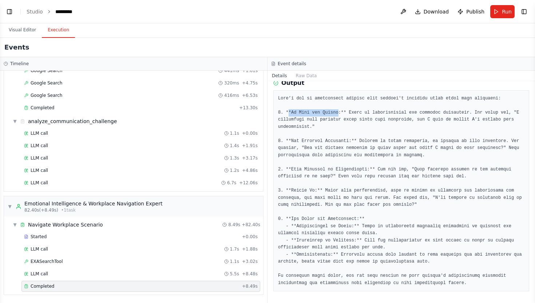
drag, startPoint x: 289, startPoint y: 111, endPoint x: 338, endPoint y: 111, distance: 49.1
click at [338, 111] on pre at bounding box center [401, 191] width 246 height 192
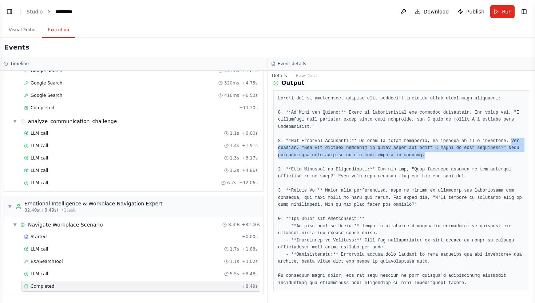
drag, startPoint x: 512, startPoint y: 139, endPoint x: 518, endPoint y: 158, distance: 20.1
click at [518, 158] on pre at bounding box center [401, 191] width 246 height 192
click at [438, 153] on pre at bounding box center [401, 191] width 246 height 192
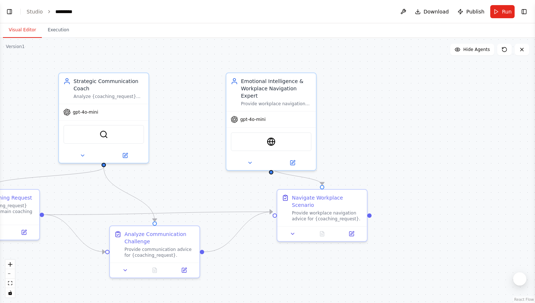
drag, startPoint x: 170, startPoint y: 157, endPoint x: 210, endPoint y: 156, distance: 40.4
click at [210, 156] on div ".deletable-edge-delete-btn { width: 20px; height: 20px; border: 0px solid #ffff…" at bounding box center [267, 170] width 535 height 265
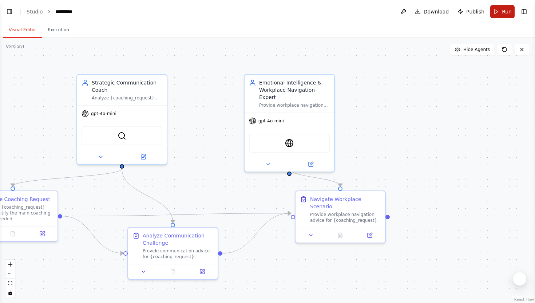
scroll to position [2646, 0]
click at [500, 13] on button "Run" at bounding box center [502, 11] width 24 height 13
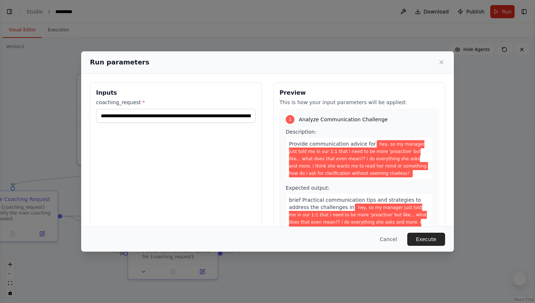
click at [445, 64] on div "Run parameters" at bounding box center [267, 62] width 373 height 22
click at [440, 62] on icon at bounding box center [441, 62] width 7 height 7
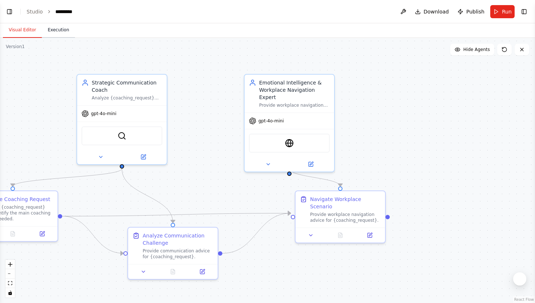
click at [61, 33] on button "Execution" at bounding box center [58, 30] width 33 height 15
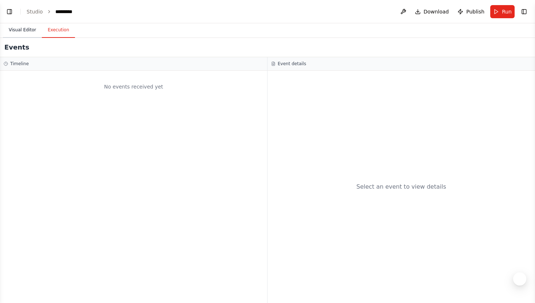
click at [32, 32] on button "Visual Editor" at bounding box center [22, 30] width 39 height 15
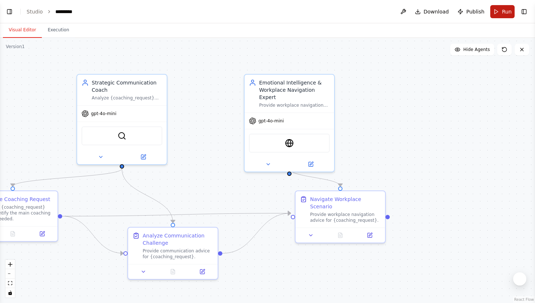
click at [506, 7] on button "Run" at bounding box center [502, 11] width 24 height 13
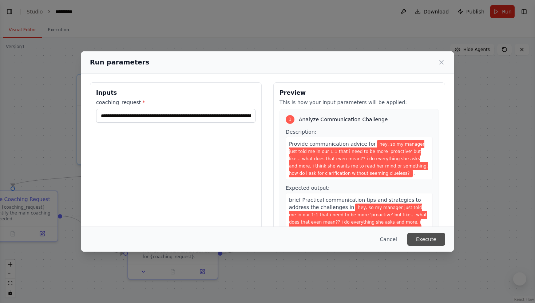
click at [415, 237] on button "Execute" at bounding box center [426, 239] width 38 height 13
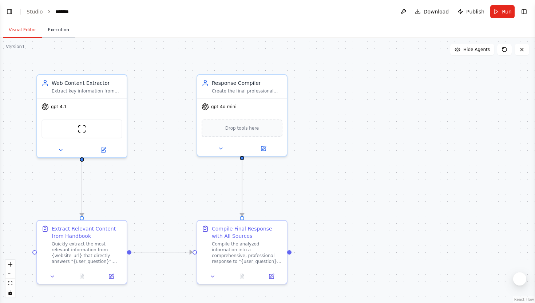
click at [62, 28] on button "Execution" at bounding box center [58, 30] width 33 height 15
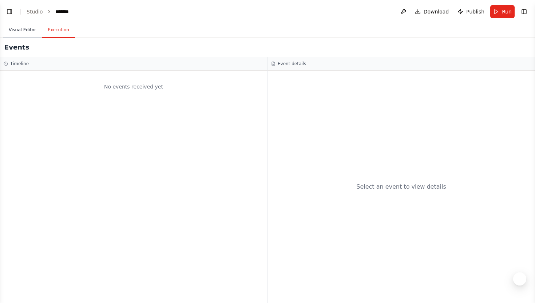
click at [35, 29] on button "Visual Editor" at bounding box center [22, 30] width 39 height 15
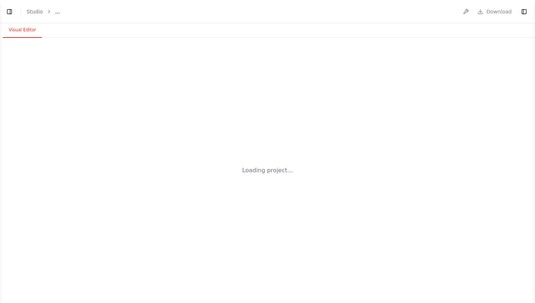
select select "****"
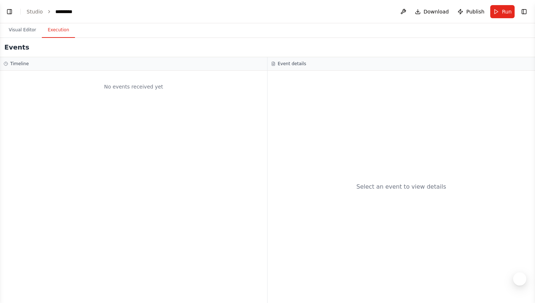
click at [64, 27] on button "Execution" at bounding box center [58, 30] width 33 height 15
click at [28, 33] on button "Visual Editor" at bounding box center [22, 30] width 39 height 15
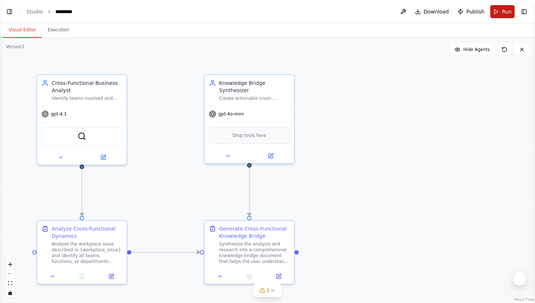
click at [502, 13] on span "Run" at bounding box center [507, 11] width 10 height 7
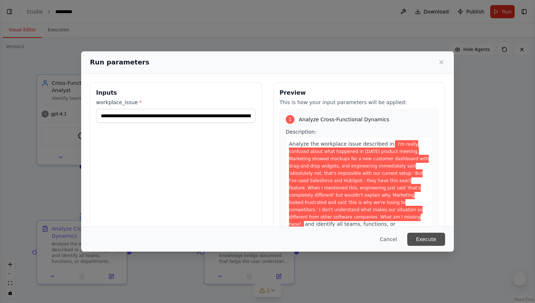
click at [433, 241] on button "Execute" at bounding box center [426, 239] width 38 height 13
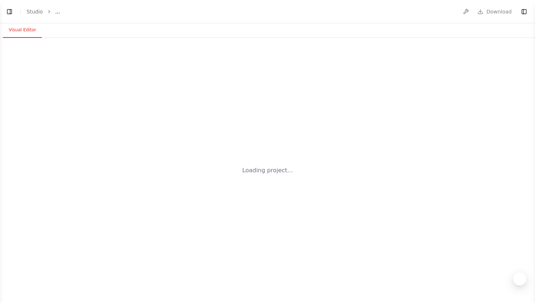
select select "****"
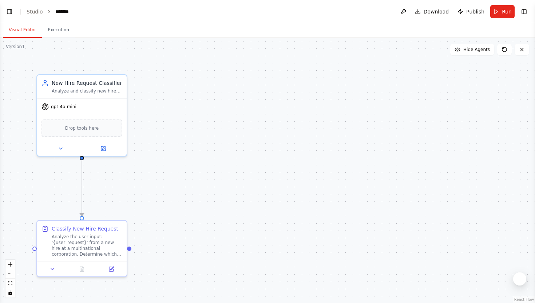
scroll to position [687, 0]
click at [500, 8] on button "Run" at bounding box center [502, 11] width 24 height 13
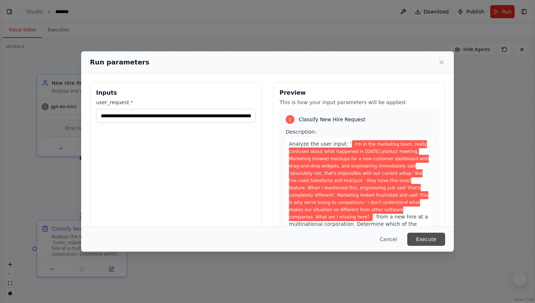
click at [436, 237] on button "Execute" at bounding box center [426, 239] width 38 height 13
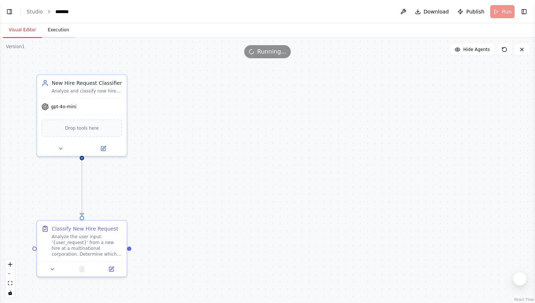
click at [72, 29] on button "Execution" at bounding box center [58, 30] width 33 height 15
click at [506, 7] on button "Run" at bounding box center [502, 11] width 24 height 13
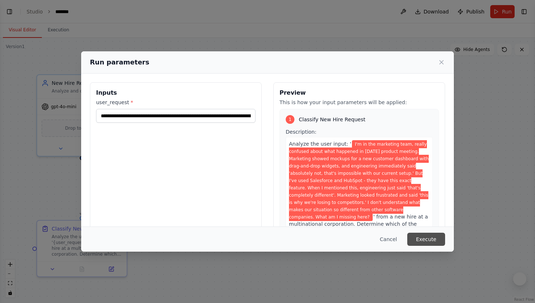
click at [425, 241] on button "Execute" at bounding box center [426, 239] width 38 height 13
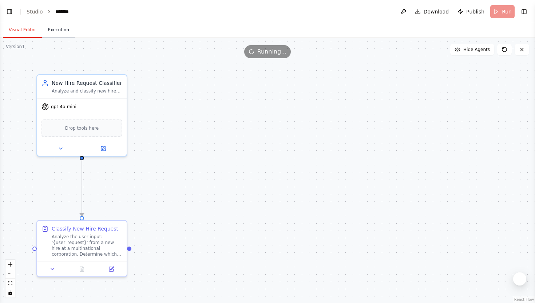
click at [63, 29] on button "Execution" at bounding box center [58, 30] width 33 height 15
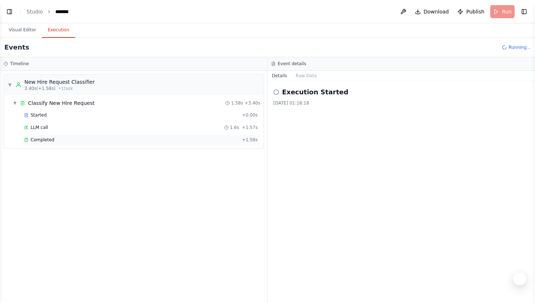
click at [86, 139] on div "Completed" at bounding box center [131, 140] width 215 height 6
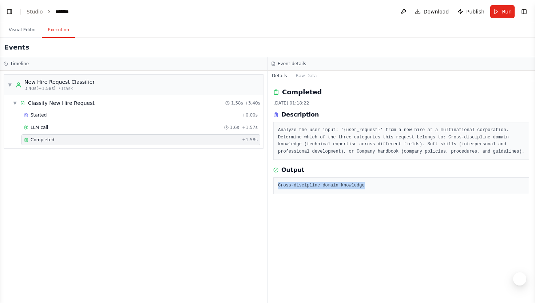
drag, startPoint x: 371, startPoint y: 191, endPoint x: 278, endPoint y: 186, distance: 92.9
click at [278, 186] on div "Cross-discipline domain knowledge" at bounding box center [401, 185] width 256 height 17
click at [322, 229] on div "Completed 18/09/2025, 01:18:22 Description Analyze the user input: '{user_reque…" at bounding box center [402, 192] width 268 height 222
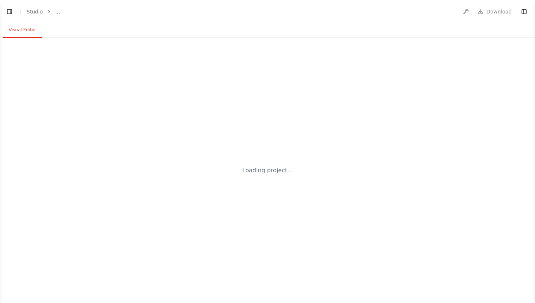
select select "****"
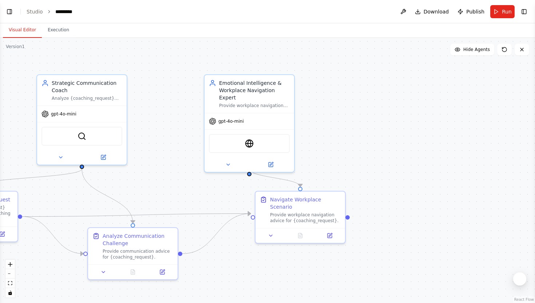
scroll to position [3042, 0]
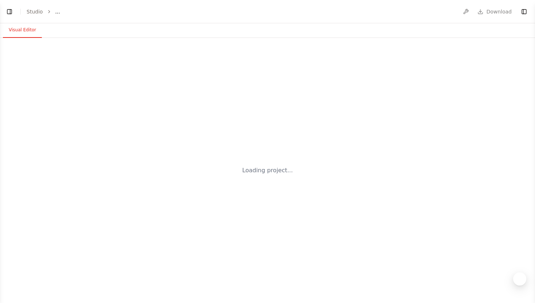
select select "****"
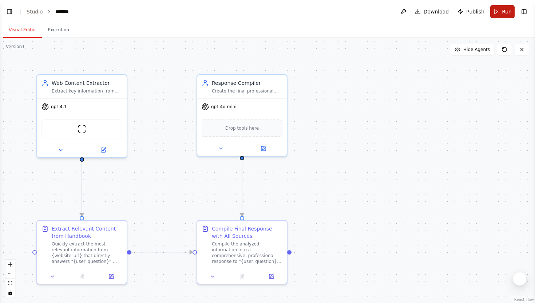
click at [502, 11] on button "Run" at bounding box center [502, 11] width 24 height 13
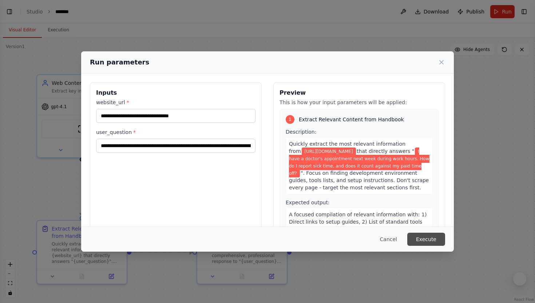
click at [431, 233] on button "Execute" at bounding box center [426, 239] width 38 height 13
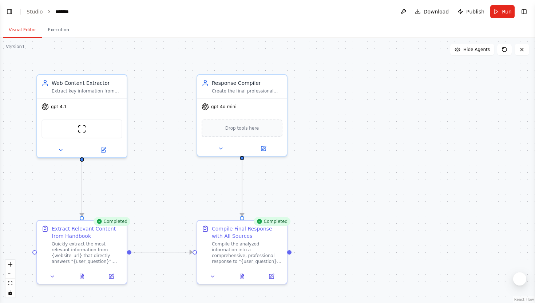
click at [76, 30] on div "Visual Editor Execution" at bounding box center [267, 30] width 535 height 15
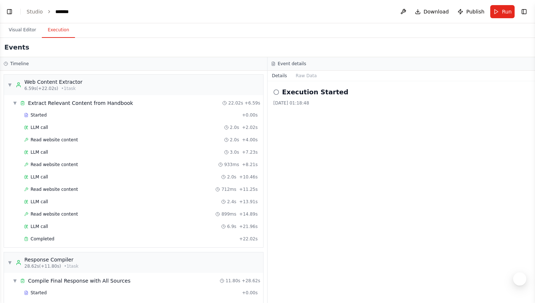
click at [61, 30] on button "Execution" at bounding box center [58, 30] width 33 height 15
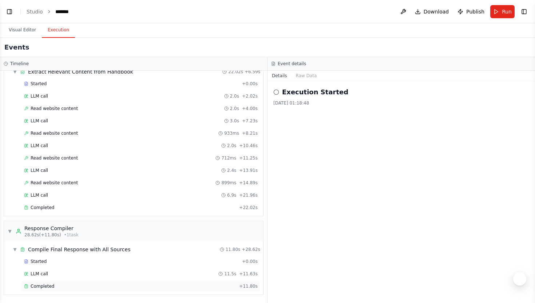
click at [39, 283] on span "Completed" at bounding box center [43, 286] width 24 height 6
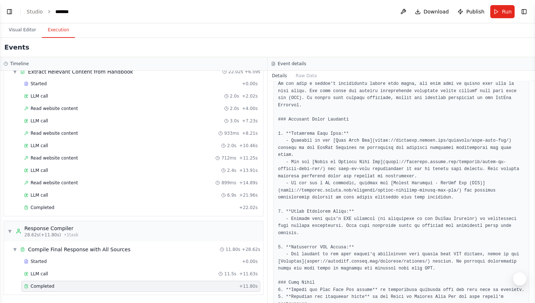
scroll to position [117, 0]
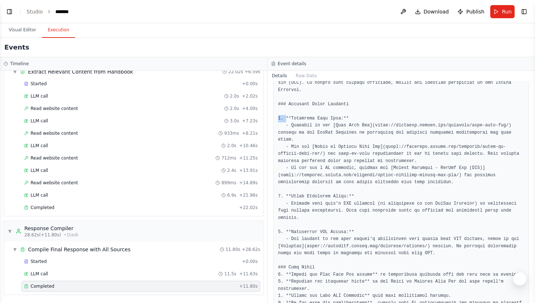
drag, startPoint x: 279, startPoint y: 120, endPoint x: 285, endPoint y: 121, distance: 6.3
click at [285, 121] on pre at bounding box center [401, 225] width 246 height 334
click at [281, 119] on pre at bounding box center [401, 225] width 246 height 334
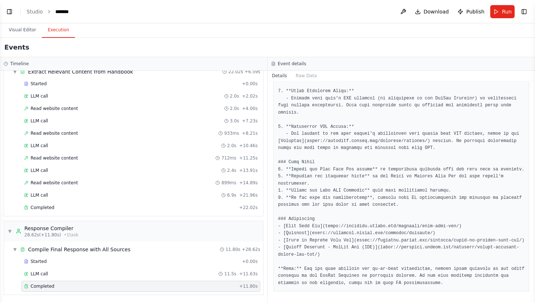
scroll to position [236, 0]
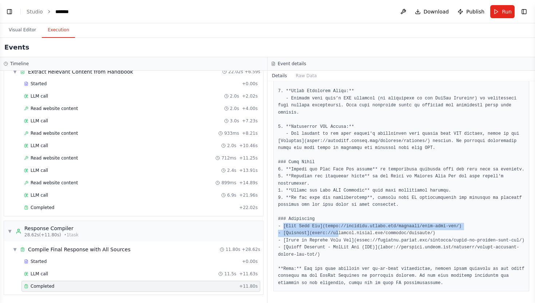
drag, startPoint x: 283, startPoint y: 220, endPoint x: 338, endPoint y: 222, distance: 55.3
click at [339, 222] on pre at bounding box center [401, 120] width 246 height 334
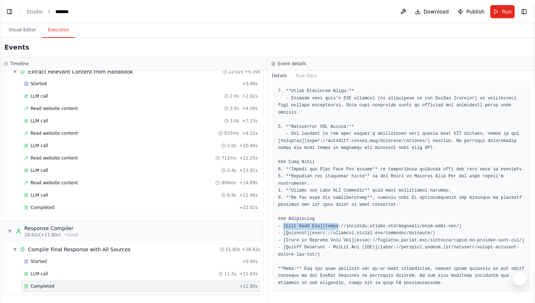
click at [338, 222] on pre at bounding box center [401, 120] width 246 height 334
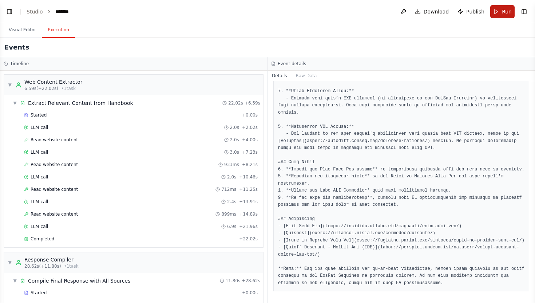
click at [508, 14] on span "Run" at bounding box center [507, 11] width 10 height 7
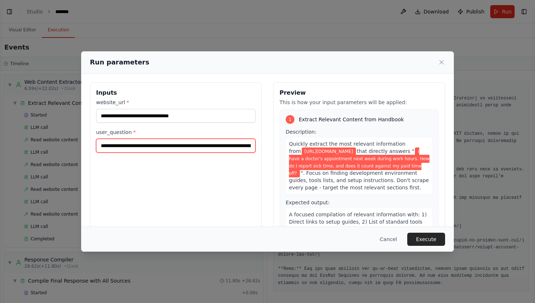
click at [163, 147] on input "**********" at bounding box center [175, 146] width 159 height 14
drag, startPoint x: 101, startPoint y: 147, endPoint x: 272, endPoint y: 153, distance: 171.5
click at [272, 153] on div "**********" at bounding box center [267, 168] width 355 height 173
paste input "**********"
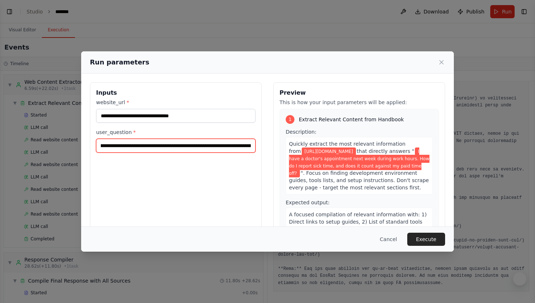
scroll to position [0, 1216]
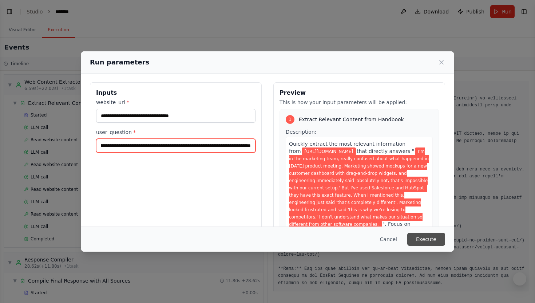
type input "**********"
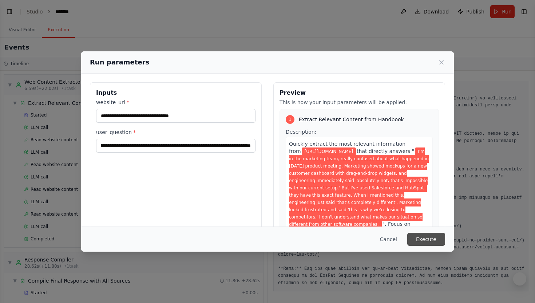
click at [429, 236] on button "Execute" at bounding box center [426, 239] width 38 height 13
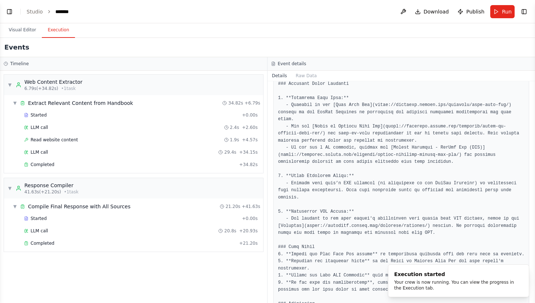
scroll to position [236, 0]
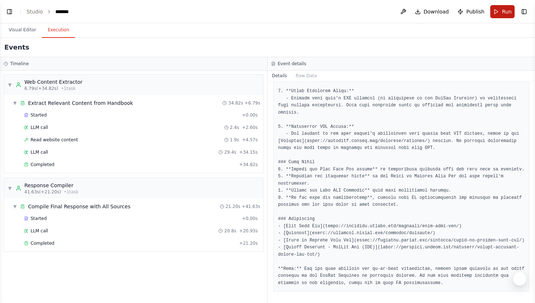
click at [502, 13] on button "Run" at bounding box center [502, 11] width 24 height 13
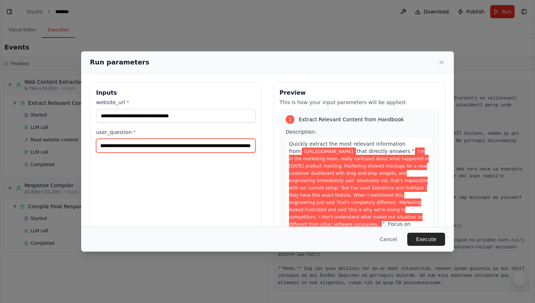
scroll to position [0, 1216]
drag, startPoint x: 100, startPoint y: 146, endPoint x: 404, endPoint y: 143, distance: 304.3
click at [404, 143] on div "**********" at bounding box center [267, 168] width 355 height 173
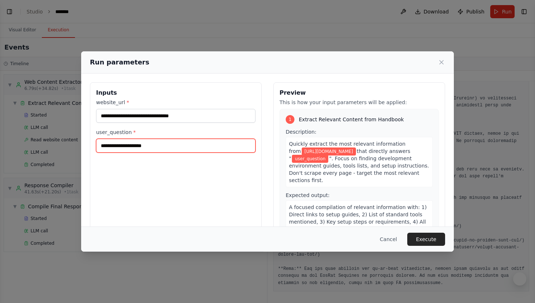
paste input "**********"
type input "**********"
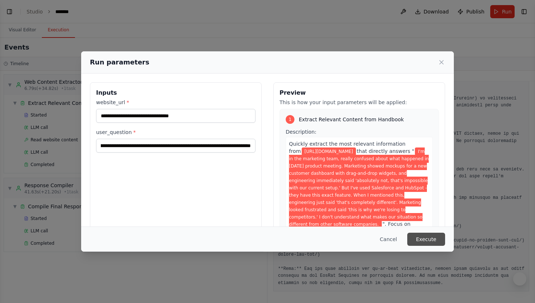
click at [428, 236] on button "Execute" at bounding box center [426, 239] width 38 height 13
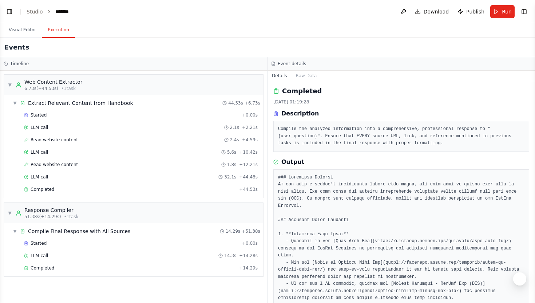
scroll to position [0, 0]
click at [26, 31] on button "Visual Editor" at bounding box center [22, 30] width 39 height 15
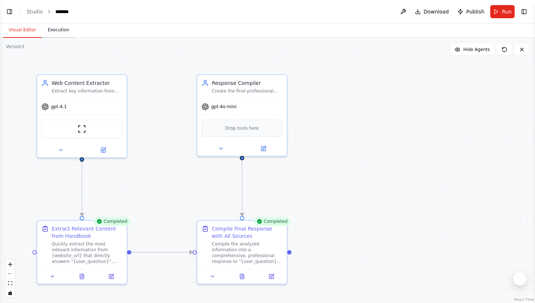
click at [55, 28] on button "Execution" at bounding box center [58, 30] width 33 height 15
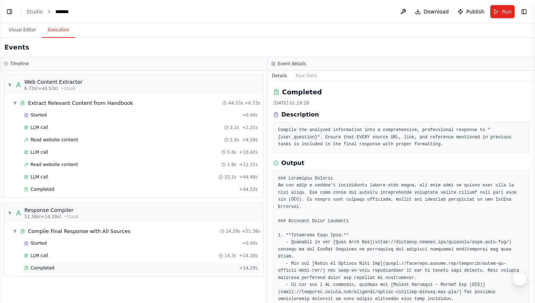
click at [40, 270] on span "Completed" at bounding box center [43, 268] width 24 height 6
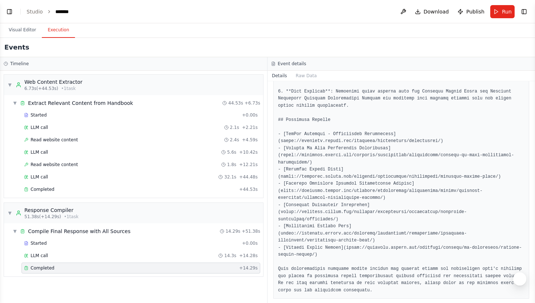
scroll to position [591, 0]
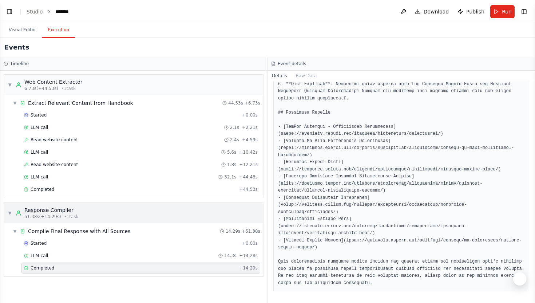
click at [91, 213] on div "▼ Response Compiler 51.38s (+14.29s) • 1 task" at bounding box center [133, 213] width 259 height 20
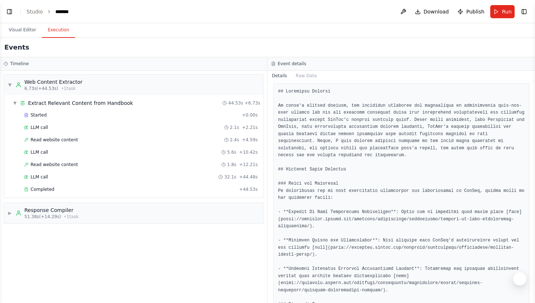
scroll to position [0, 0]
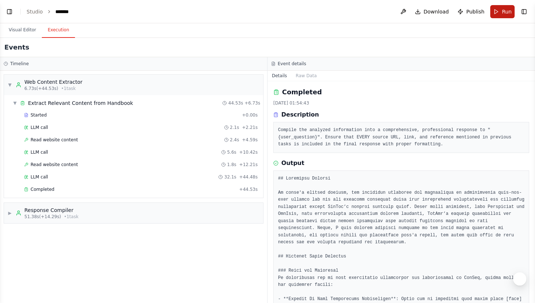
click at [495, 9] on button "Run" at bounding box center [502, 11] width 24 height 13
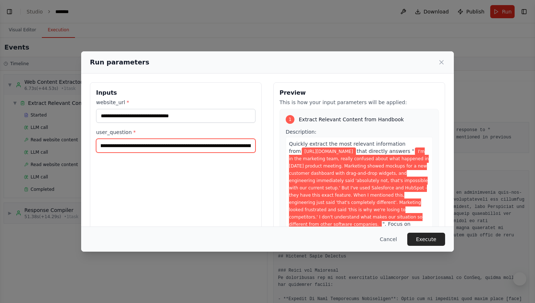
scroll to position [0, 1216]
drag, startPoint x: 99, startPoint y: 145, endPoint x: 383, endPoint y: 146, distance: 283.5
click at [383, 146] on div "**********" at bounding box center [267, 168] width 355 height 173
paste input "**********"
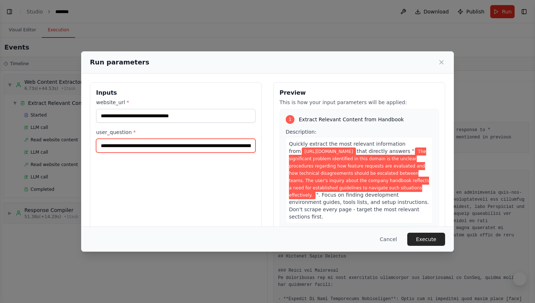
scroll to position [0, 603]
type input "**********"
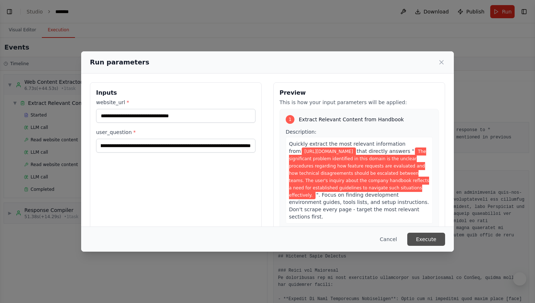
click at [431, 238] on button "Execute" at bounding box center [426, 239] width 38 height 13
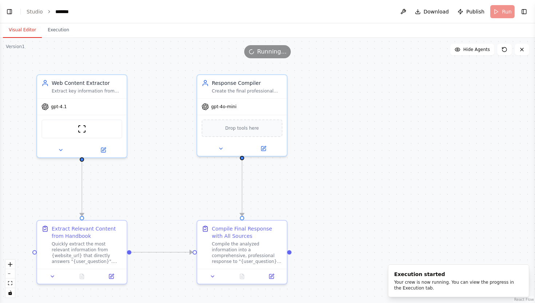
click at [23, 31] on button "Visual Editor" at bounding box center [22, 30] width 39 height 15
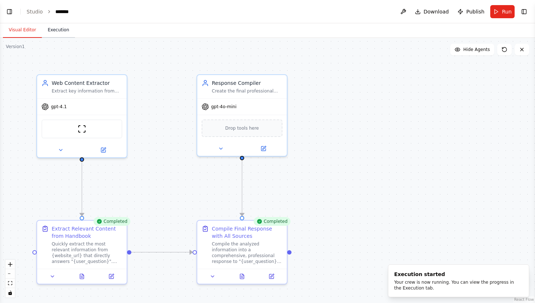
click at [70, 30] on button "Execution" at bounding box center [58, 30] width 33 height 15
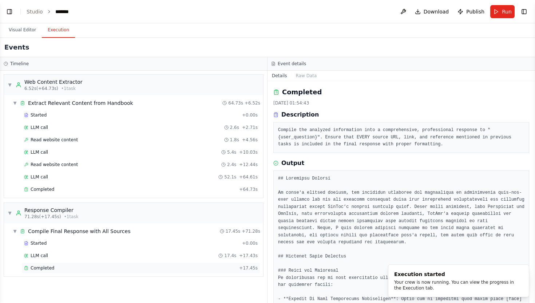
click at [48, 267] on span "Completed" at bounding box center [43, 268] width 24 height 6
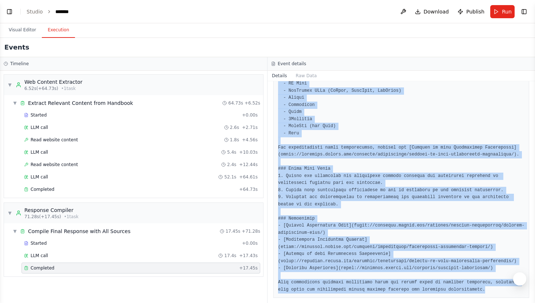
scroll to position [492, 0]
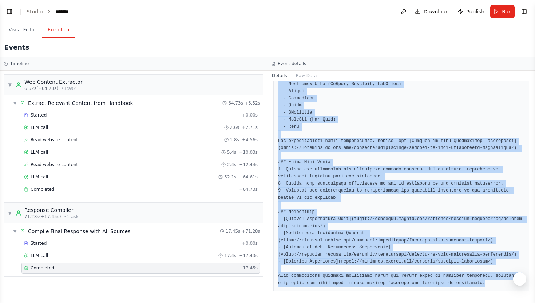
drag, startPoint x: 278, startPoint y: 178, endPoint x: 308, endPoint y: 302, distance: 128.0
click at [308, 302] on div "Completed 18/09/2025, 02:15:51 Description Compile the analyzed information int…" at bounding box center [402, 192] width 268 height 222
copy pre "### Executive Summary The current challenge within the development domain perta…"
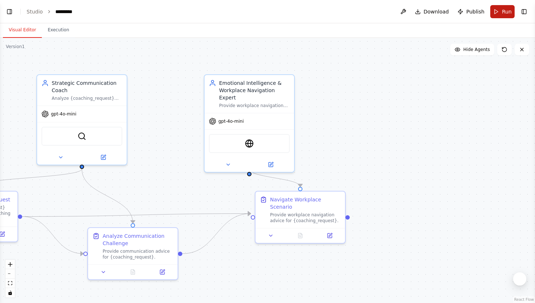
click at [503, 13] on span "Run" at bounding box center [507, 11] width 10 height 7
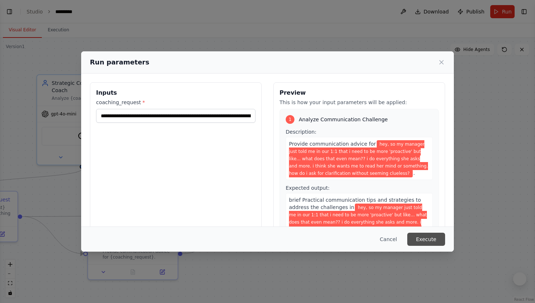
click at [435, 239] on button "Execute" at bounding box center [426, 239] width 38 height 13
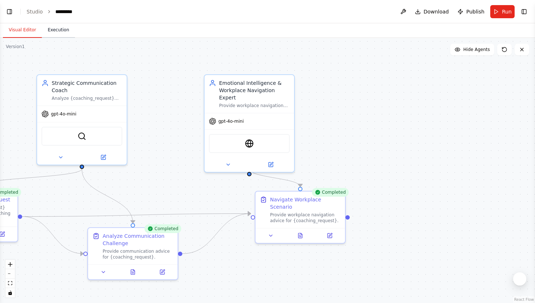
click at [67, 31] on button "Execution" at bounding box center [58, 30] width 33 height 15
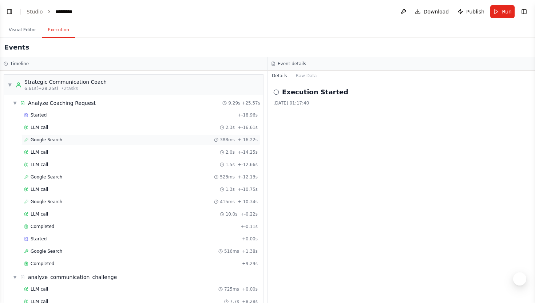
scroll to position [168, 0]
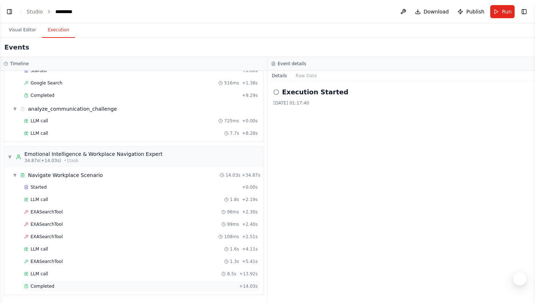
click at [34, 286] on span "Completed" at bounding box center [43, 286] width 24 height 6
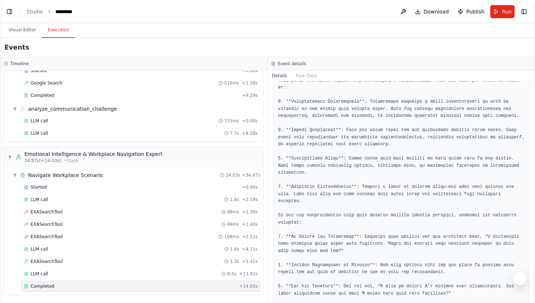
scroll to position [130, 0]
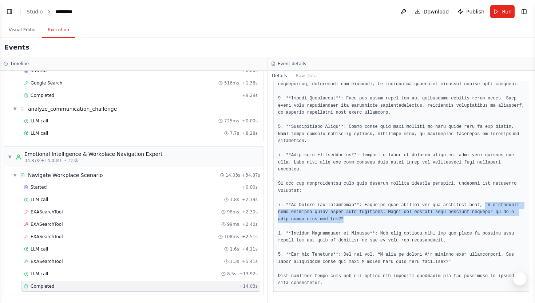
drag, startPoint x: 485, startPoint y: 203, endPoint x: 493, endPoint y: 218, distance: 16.8
click at [493, 218] on pre at bounding box center [401, 158] width 246 height 255
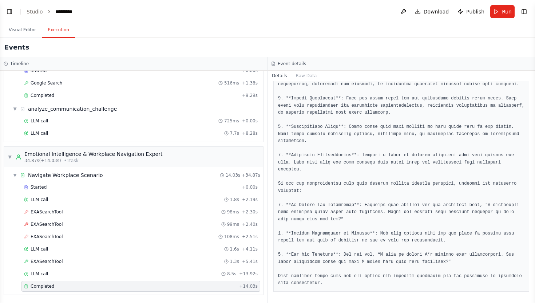
click at [415, 198] on pre at bounding box center [401, 158] width 246 height 255
click at [501, 8] on button "Run" at bounding box center [502, 11] width 24 height 13
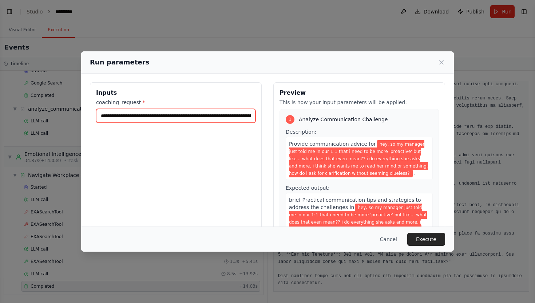
click at [162, 113] on input "**********" at bounding box center [175, 116] width 159 height 14
drag, startPoint x: 101, startPoint y: 116, endPoint x: 326, endPoint y: 118, distance: 225.3
click at [326, 118] on div "**********" at bounding box center [267, 168] width 355 height 173
paste input "**********"
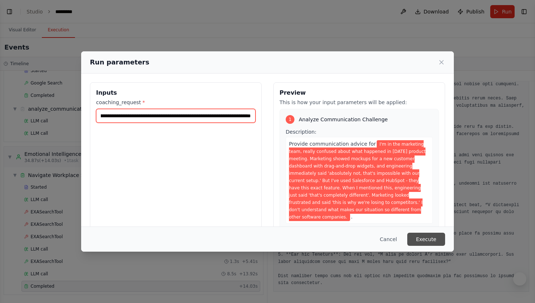
type input "**********"
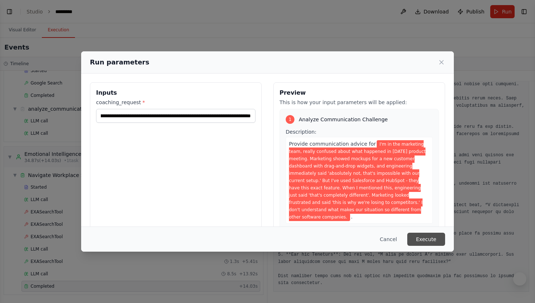
click at [431, 240] on button "Execute" at bounding box center [426, 239] width 38 height 13
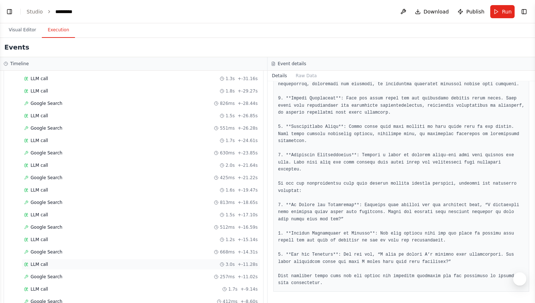
scroll to position [354, 0]
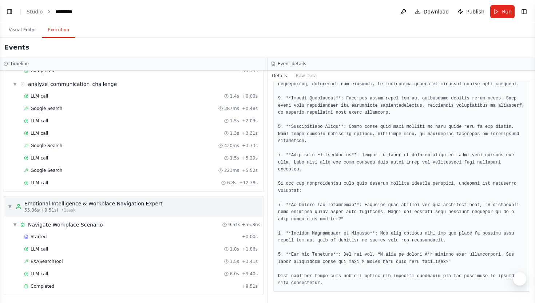
click at [18, 205] on icon at bounding box center [19, 206] width 6 height 6
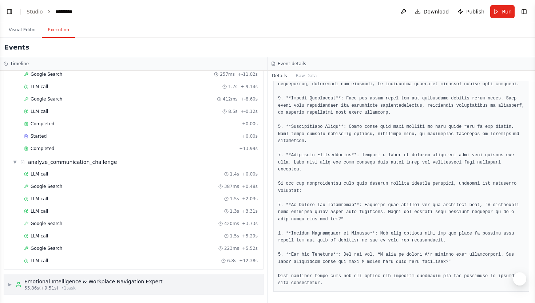
scroll to position [0, 0]
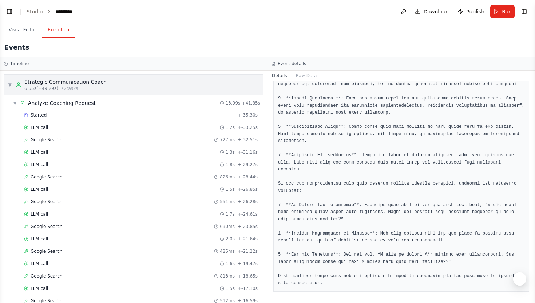
click at [19, 87] on icon at bounding box center [19, 85] width 6 height 6
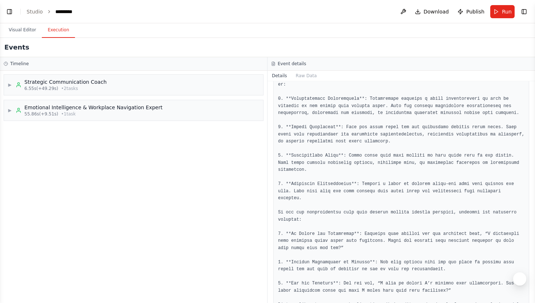
scroll to position [130, 0]
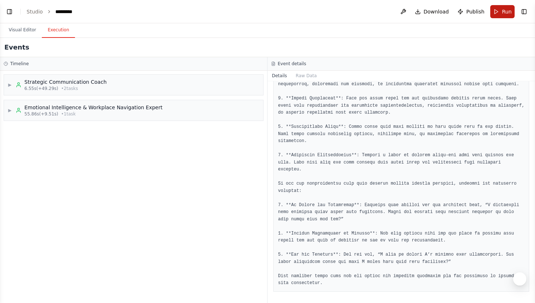
click at [499, 10] on button "Run" at bounding box center [502, 11] width 24 height 13
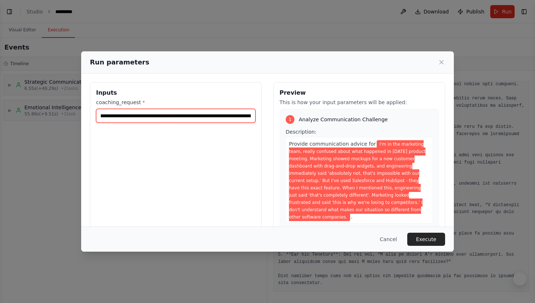
scroll to position [0, 1216]
drag, startPoint x: 100, startPoint y: 115, endPoint x: 423, endPoint y: 137, distance: 323.6
click at [423, 137] on div "**********" at bounding box center [267, 168] width 355 height 173
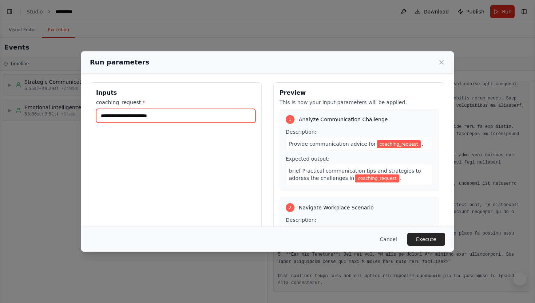
scroll to position [0, 0]
paste input "**********"
type input "**********"
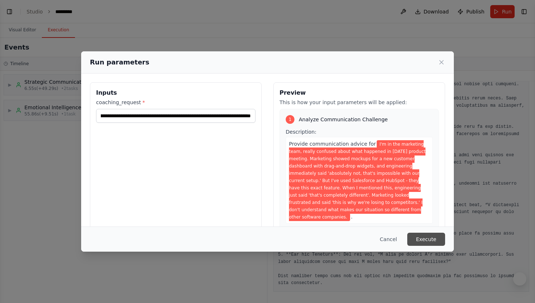
click at [436, 238] on button "Execute" at bounding box center [426, 239] width 38 height 13
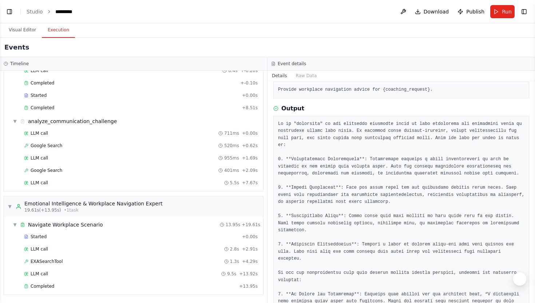
scroll to position [0, 0]
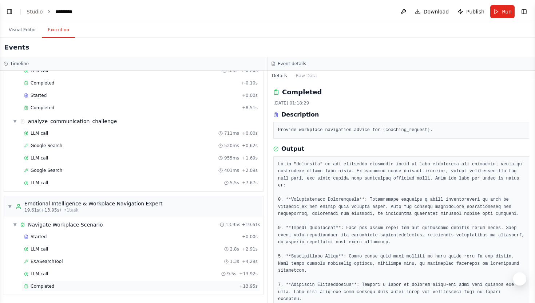
click at [50, 286] on span "Completed" at bounding box center [43, 286] width 24 height 6
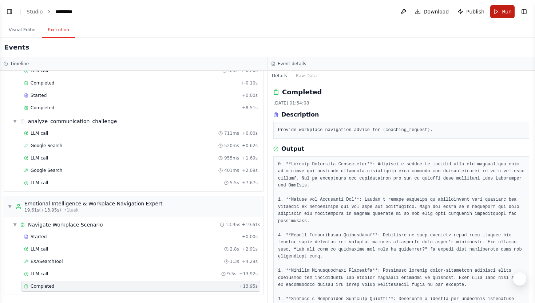
click at [498, 12] on button "Run" at bounding box center [502, 11] width 24 height 13
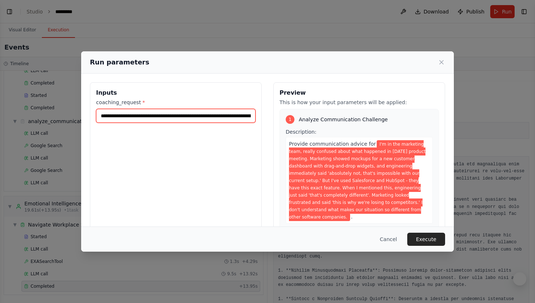
click at [100, 115] on input "**********" at bounding box center [175, 116] width 159 height 14
drag, startPoint x: 100, startPoint y: 115, endPoint x: 303, endPoint y: 117, distance: 203.1
click at [303, 117] on div "**********" at bounding box center [267, 168] width 355 height 173
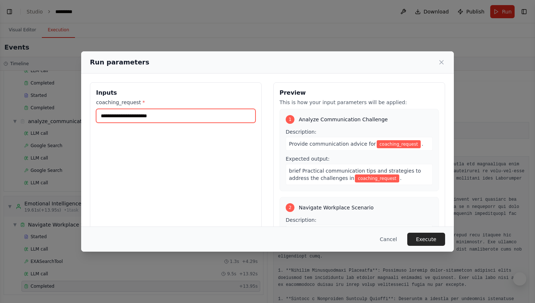
paste input "**********"
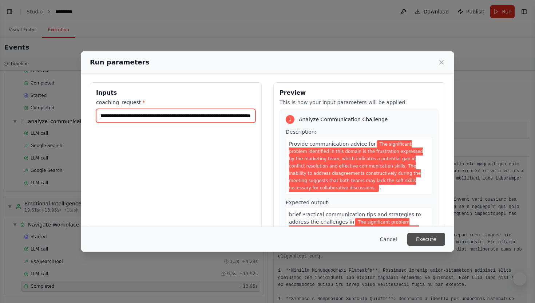
type input "**********"
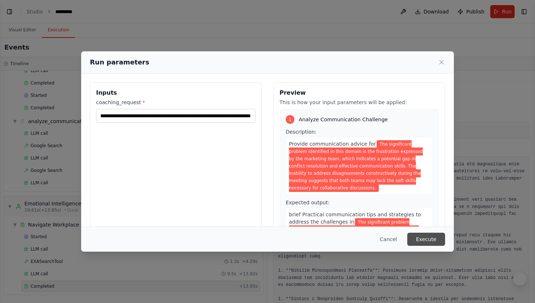
click at [438, 237] on button "Execute" at bounding box center [426, 239] width 38 height 13
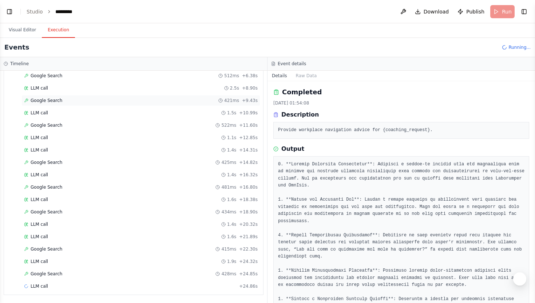
scroll to position [0, 0]
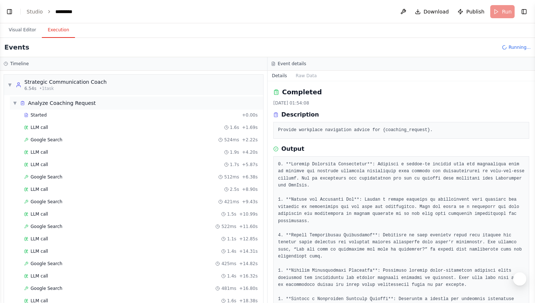
click at [23, 101] on icon at bounding box center [22, 102] width 5 height 5
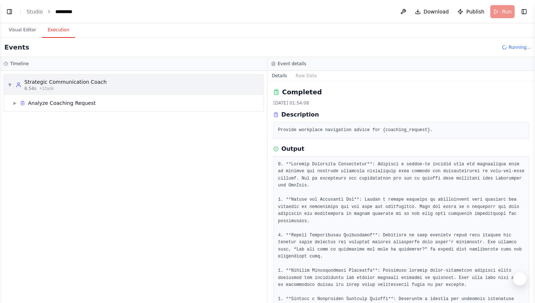
click at [10, 86] on span "▼" at bounding box center [10, 85] width 4 height 6
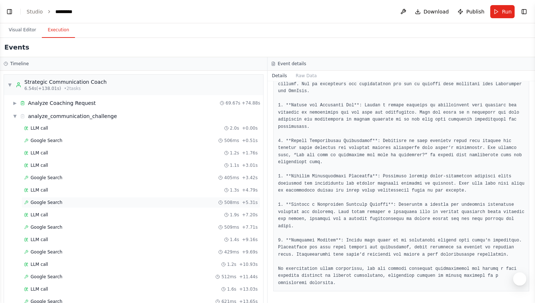
scroll to position [552, 0]
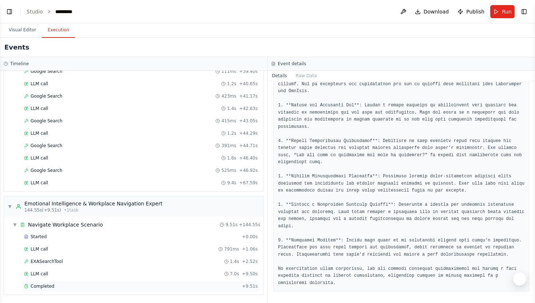
click at [174, 281] on div "Completed + 9.51s" at bounding box center [140, 286] width 239 height 11
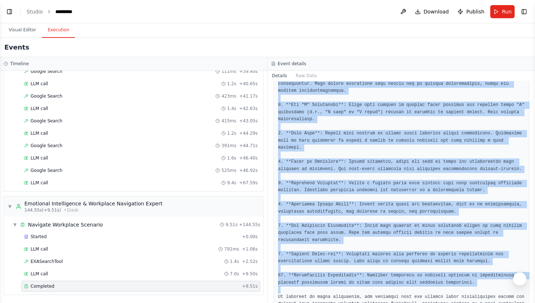
scroll to position [165, 0]
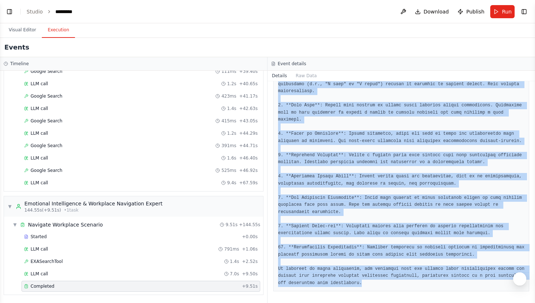
drag, startPoint x: 278, startPoint y: 163, endPoint x: 389, endPoint y: 290, distance: 168.4
click at [389, 290] on div at bounding box center [401, 141] width 256 height 301
copy pre "To address the significant problem of frustration expressed by the marketing te…"
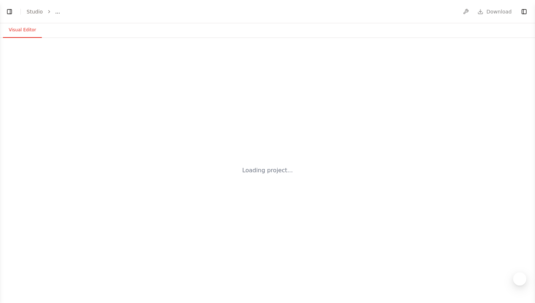
select select "****"
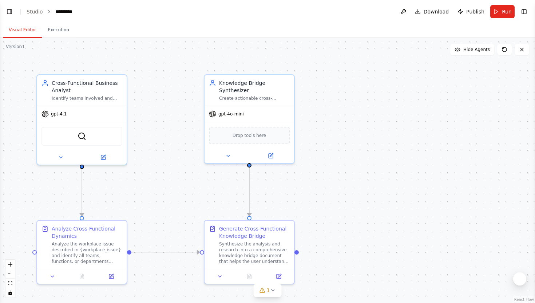
scroll to position [1720, 0]
click at [500, 15] on button "Run" at bounding box center [502, 11] width 24 height 13
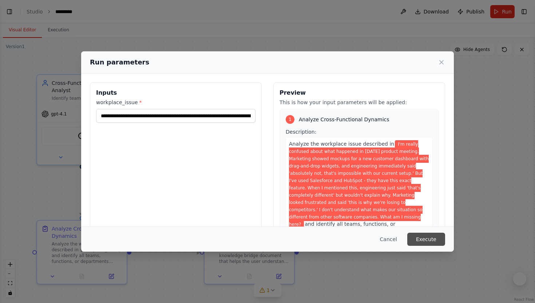
click at [427, 241] on button "Execute" at bounding box center [426, 239] width 38 height 13
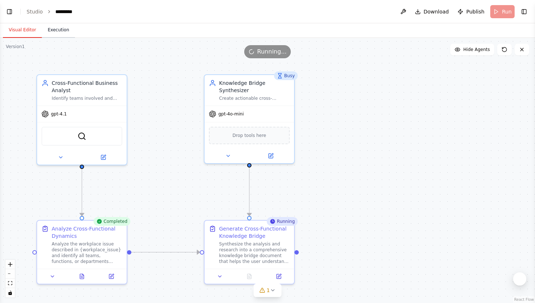
click at [62, 26] on button "Execution" at bounding box center [58, 30] width 33 height 15
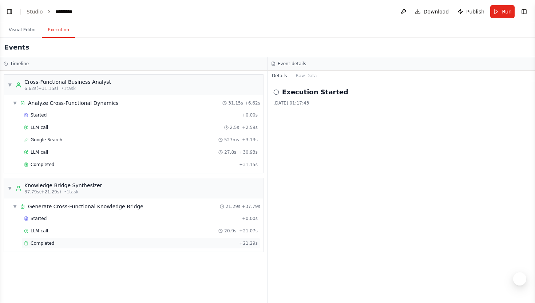
click at [45, 244] on span "Completed" at bounding box center [43, 243] width 24 height 6
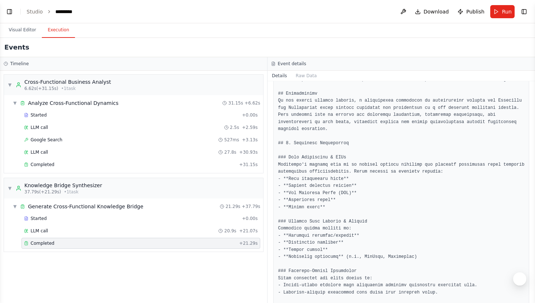
scroll to position [171, 0]
drag, startPoint x: 292, startPoint y: 143, endPoint x: 346, endPoint y: 144, distance: 54.2
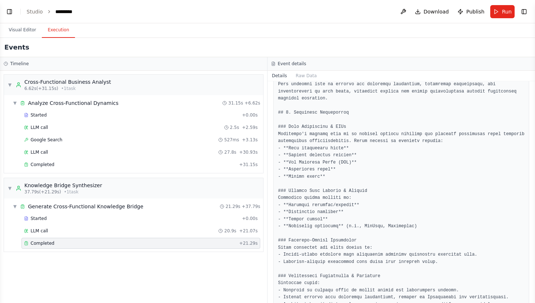
drag, startPoint x: 294, startPoint y: 127, endPoint x: 317, endPoint y: 127, distance: 22.6
drag, startPoint x: 292, startPoint y: 193, endPoint x: 336, endPoint y: 192, distance: 44.0
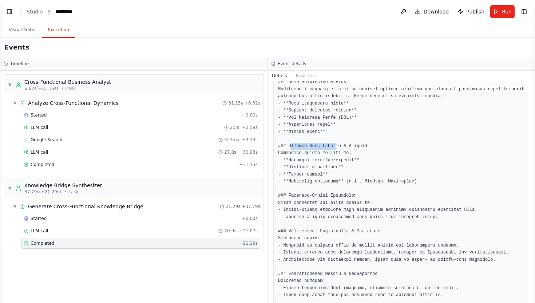
scroll to position [246, 0]
drag, startPoint x: 297, startPoint y: 196, endPoint x: 318, endPoint y: 196, distance: 21.1
drag, startPoint x: 316, startPoint y: 231, endPoint x: 343, endPoint y: 231, distance: 27.3
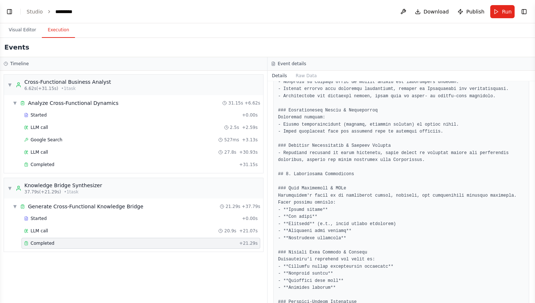
scroll to position [412, 0]
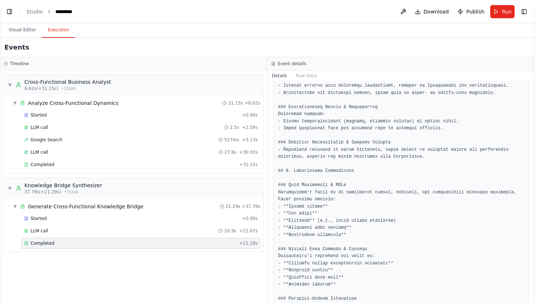
click at [302, 176] on pre at bounding box center [401, 295] width 246 height 923
drag, startPoint x: 308, startPoint y: 175, endPoint x: 326, endPoint y: 175, distance: 18.6
click at [326, 175] on pre at bounding box center [401, 295] width 246 height 923
drag, startPoint x: 302, startPoint y: 170, endPoint x: 326, endPoint y: 170, distance: 24.0
click at [325, 170] on pre at bounding box center [401, 295] width 246 height 923
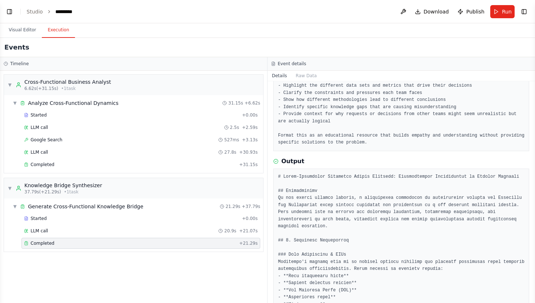
scroll to position [0, 0]
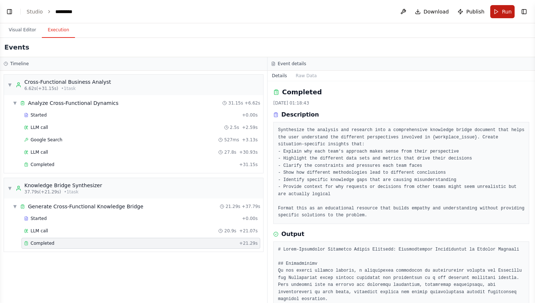
click at [501, 12] on button "Run" at bounding box center [502, 11] width 24 height 13
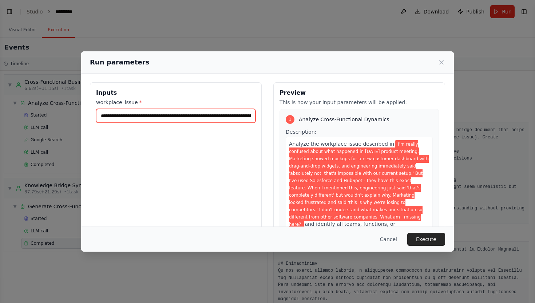
click at [207, 109] on input "**********" at bounding box center [175, 116] width 159 height 14
drag, startPoint x: 99, startPoint y: 116, endPoint x: 324, endPoint y: 118, distance: 224.9
click at [324, 118] on div "**********" at bounding box center [267, 168] width 355 height 173
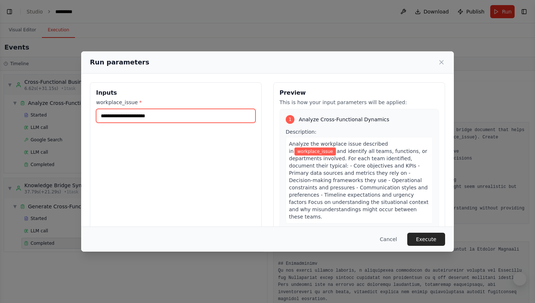
paste input "**********"
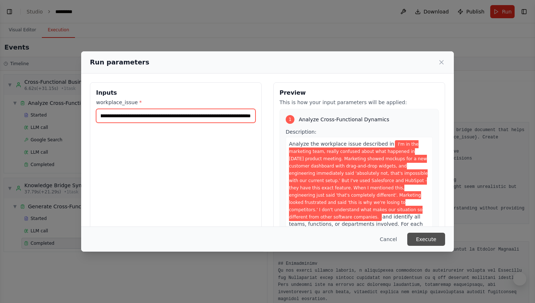
type input "**********"
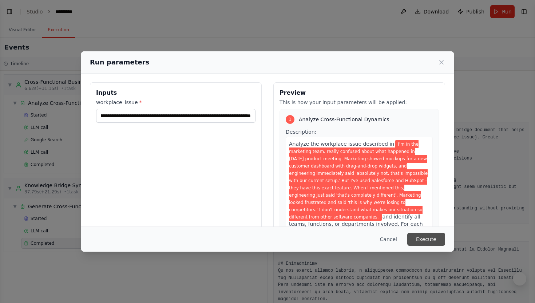
click at [420, 234] on button "Execute" at bounding box center [426, 239] width 38 height 13
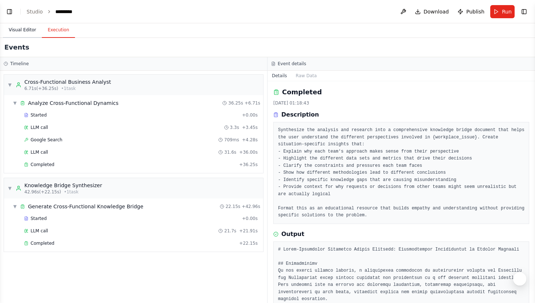
click at [33, 24] on button "Visual Editor" at bounding box center [22, 30] width 39 height 15
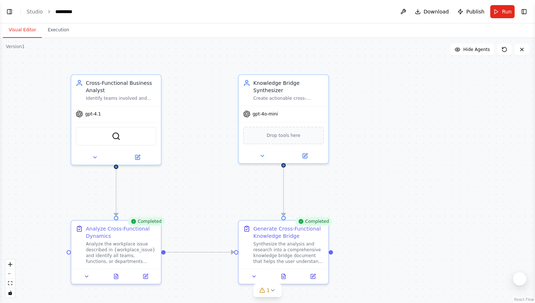
drag, startPoint x: 382, startPoint y: 110, endPoint x: 440, endPoint y: 110, distance: 57.9
click at [440, 110] on div ".deletable-edge-delete-btn { width: 20px; height: 20px; border: 0px solid #ffff…" at bounding box center [267, 170] width 535 height 265
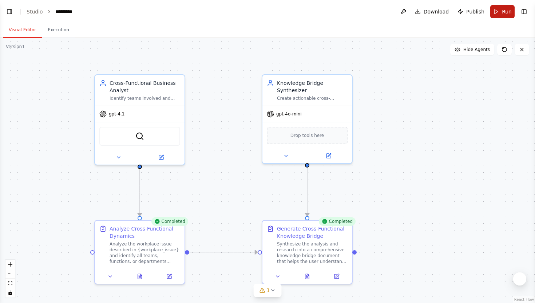
click at [501, 8] on button "Run" at bounding box center [502, 11] width 24 height 13
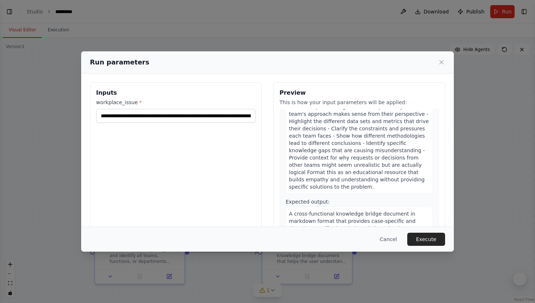
scroll to position [37, 0]
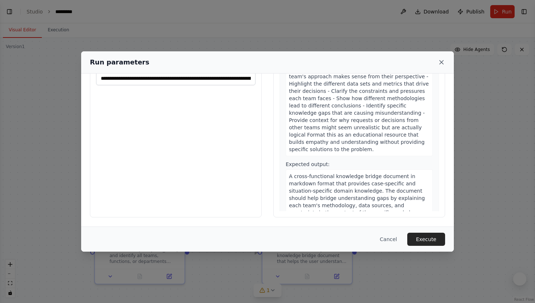
click at [441, 63] on icon at bounding box center [441, 62] width 7 height 7
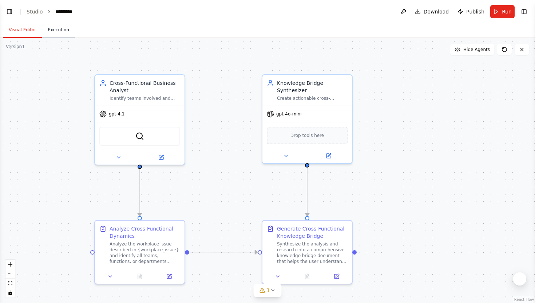
click at [66, 28] on button "Execution" at bounding box center [58, 30] width 33 height 15
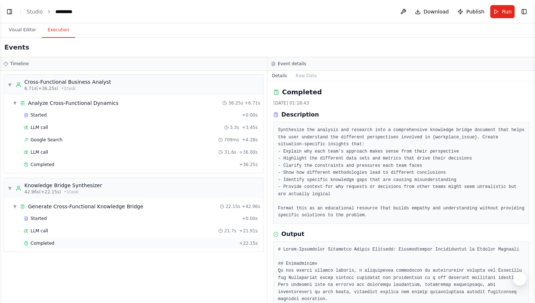
click at [95, 245] on div "Completed" at bounding box center [130, 243] width 212 height 6
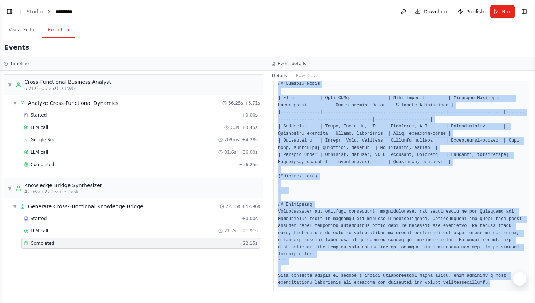
scroll to position [1052, 0]
drag, startPoint x: 278, startPoint y: 124, endPoint x: 361, endPoint y: 302, distance: 197.2
click at [361, 302] on div "Completed 18/09/2025, 01:54:23 Description Synthesize the analysis and research…" at bounding box center [402, 192] width 268 height 222
copy pre "# Cross-Functional Knowledge Bridge Document ## Introduction This document aims…"
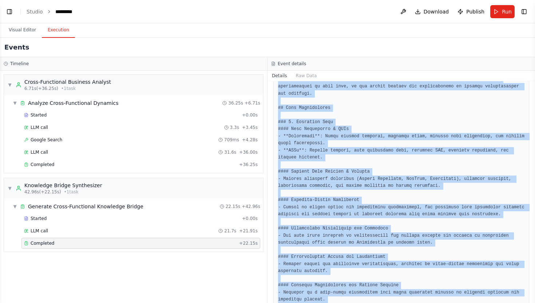
scroll to position [218, 0]
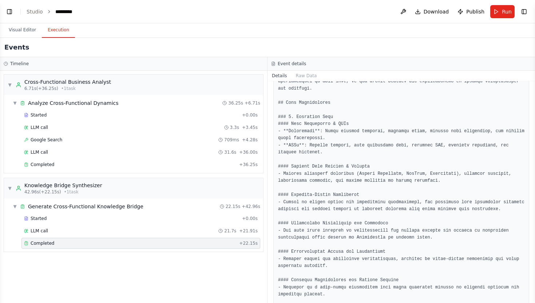
click at [120, 54] on div "Events" at bounding box center [267, 47] width 535 height 19
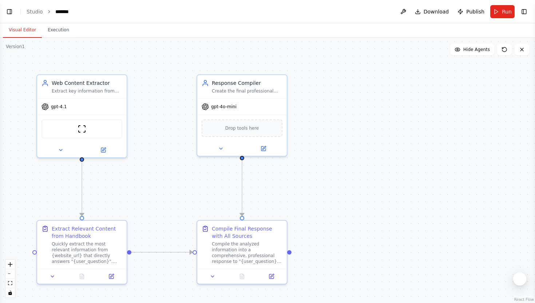
click at [33, 33] on button "Visual Editor" at bounding box center [22, 30] width 39 height 15
click at [51, 32] on button "Execution" at bounding box center [58, 30] width 33 height 15
click at [35, 31] on button "Visual Editor" at bounding box center [22, 30] width 39 height 15
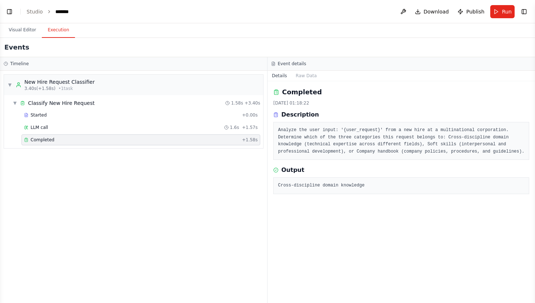
scroll to position [687, 0]
click at [37, 10] on link "Studio" at bounding box center [35, 12] width 16 height 6
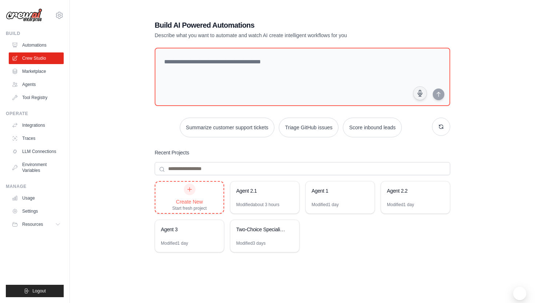
click at [197, 190] on div "Create New Start fresh project" at bounding box center [189, 197] width 35 height 28
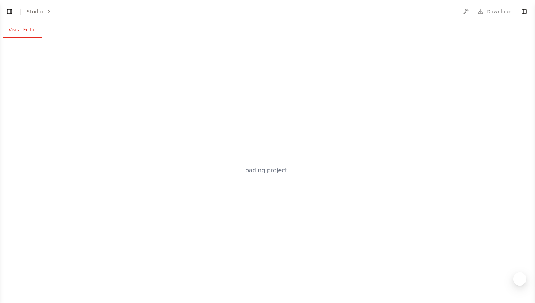
select select "****"
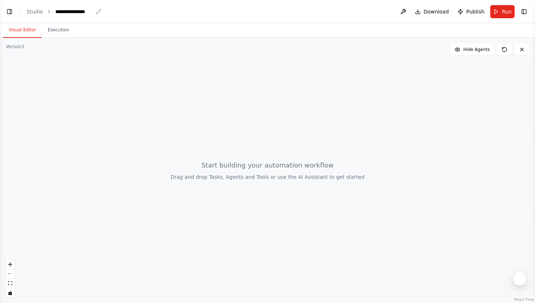
click at [80, 13] on div "**********" at bounding box center [73, 11] width 37 height 7
click at [96, 12] on div "**********" at bounding box center [82, 11] width 55 height 7
drag, startPoint x: 96, startPoint y: 12, endPoint x: 33, endPoint y: 11, distance: 62.6
click at [33, 11] on ol "**********" at bounding box center [68, 11] width 83 height 7
click at [108, 121] on div at bounding box center [267, 170] width 535 height 265
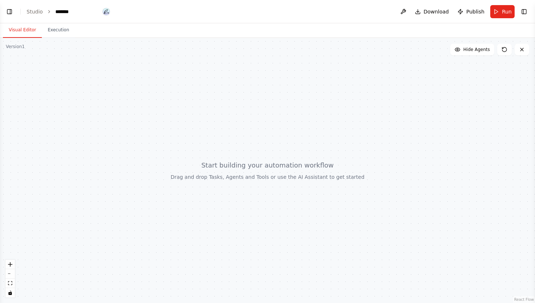
click at [97, 40] on div at bounding box center [267, 170] width 535 height 265
click at [66, 32] on button "Execution" at bounding box center [58, 30] width 33 height 15
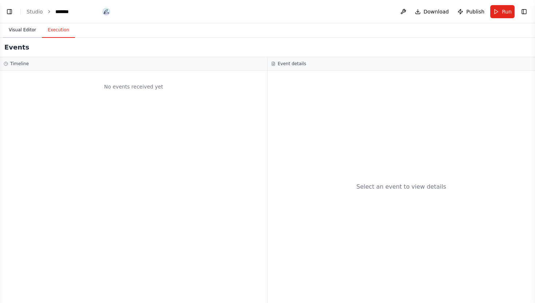
click at [31, 31] on button "Visual Editor" at bounding box center [22, 30] width 39 height 15
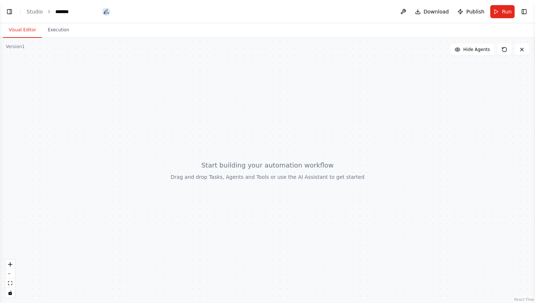
click at [76, 11] on header "Toggle Left Sidebar Studio ******* Download Publish Run Toggle Right Sidebar" at bounding box center [267, 11] width 535 height 23
click at [72, 11] on div "*******" at bounding box center [64, 11] width 18 height 7
click at [95, 138] on div at bounding box center [267, 170] width 535 height 265
click at [6, 15] on button "Toggle Left Sidebar" at bounding box center [9, 12] width 10 height 10
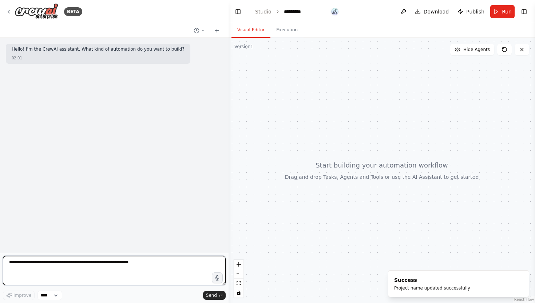
click at [51, 272] on textarea at bounding box center [114, 270] width 223 height 29
paste textarea "**********"
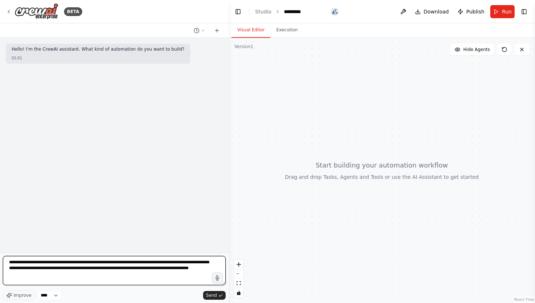
drag, startPoint x: 112, startPoint y: 268, endPoint x: 127, endPoint y: 278, distance: 17.5
click at [127, 278] on textarea "**********" at bounding box center [114, 270] width 223 height 29
paste textarea "**********"
click at [8, 281] on textarea "**********" at bounding box center [114, 270] width 223 height 29
click at [188, 272] on textarea "**********" at bounding box center [114, 270] width 223 height 29
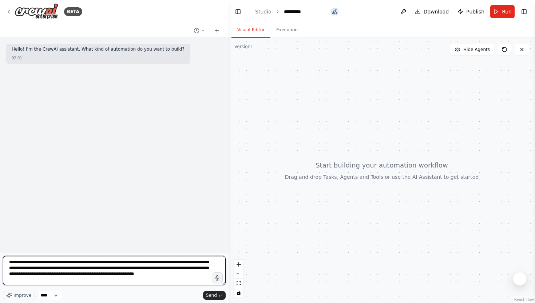
paste textarea "**********"
drag, startPoint x: 32, startPoint y: 282, endPoint x: 8, endPoint y: 281, distance: 24.4
click at [8, 281] on textarea "**********" at bounding box center [114, 270] width 223 height 29
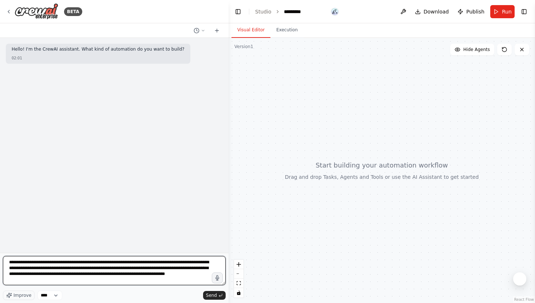
click at [45, 279] on textarea "**********" at bounding box center [114, 270] width 223 height 29
paste textarea "**********"
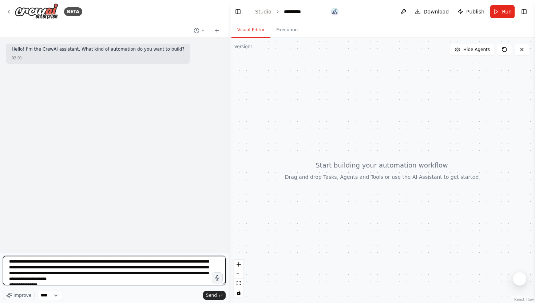
scroll to position [3, 0]
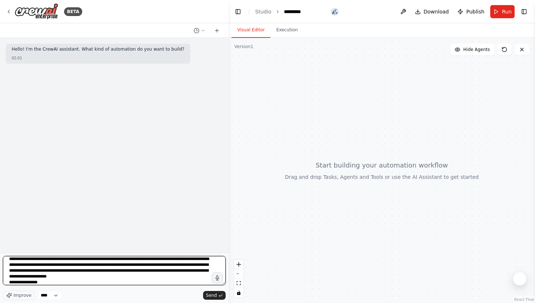
click at [76, 279] on textarea "**********" at bounding box center [114, 270] width 223 height 29
click at [9, 284] on textarea "**********" at bounding box center [114, 270] width 223 height 29
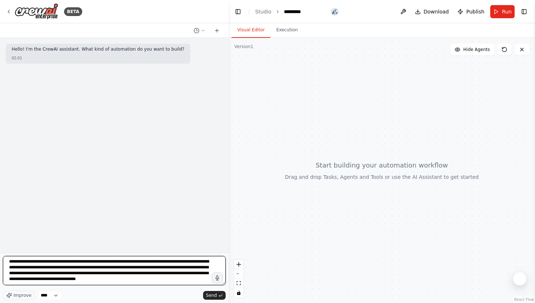
scroll to position [0, 0]
click at [173, 281] on textarea "**********" at bounding box center [114, 270] width 223 height 29
drag, startPoint x: 173, startPoint y: 281, endPoint x: 74, endPoint y: 280, distance: 99.0
click at [74, 280] on textarea "**********" at bounding box center [114, 270] width 223 height 29
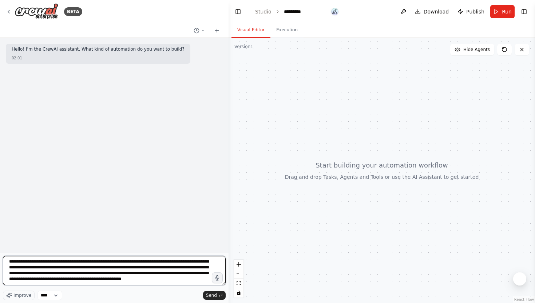
scroll to position [3, 0]
type textarea "**********"
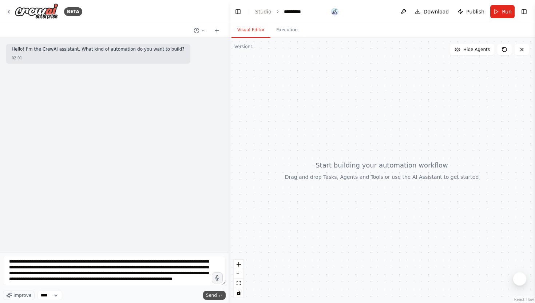
click at [218, 297] on icon "submit" at bounding box center [220, 295] width 4 height 4
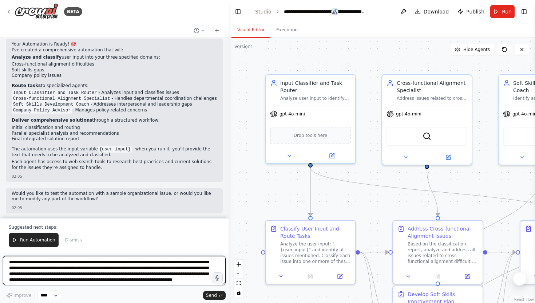
scroll to position [457, 0]
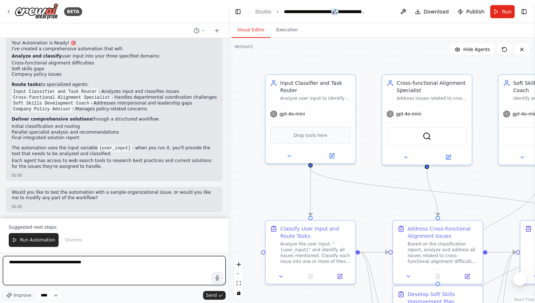
type textarea "**********"
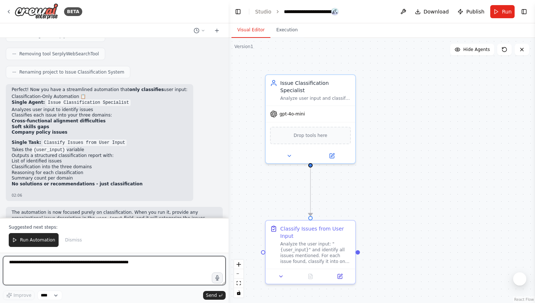
scroll to position [1074, 0]
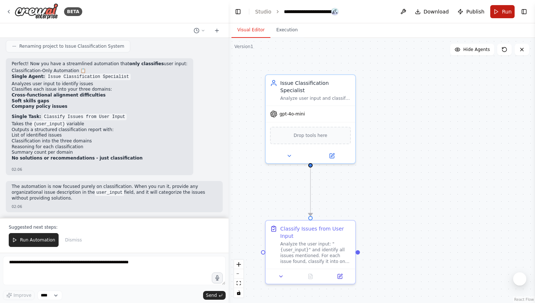
click at [506, 14] on span "Run" at bounding box center [507, 11] width 10 height 7
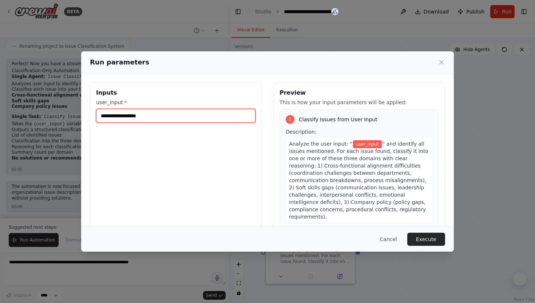
click at [214, 119] on input "user_input *" at bounding box center [175, 116] width 159 height 14
paste input "**********"
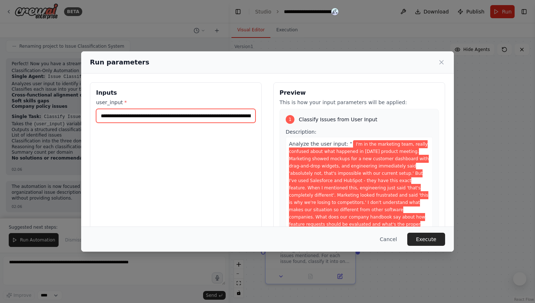
scroll to position [0, 1906]
type input "**********"
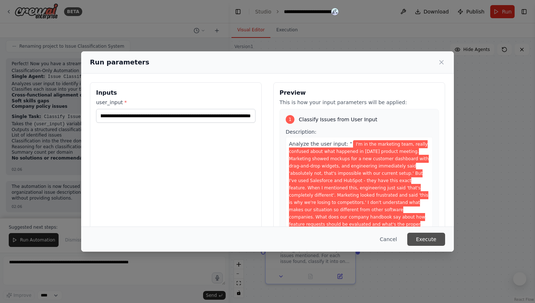
click at [432, 238] on button "Execute" at bounding box center [426, 239] width 38 height 13
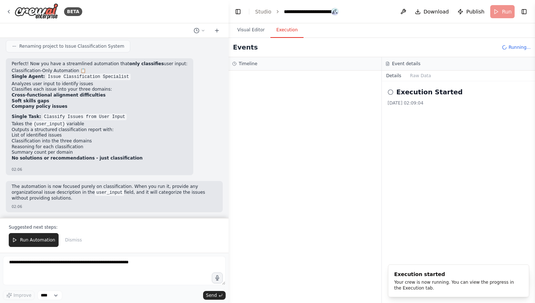
click at [297, 26] on button "Execution" at bounding box center [286, 30] width 33 height 15
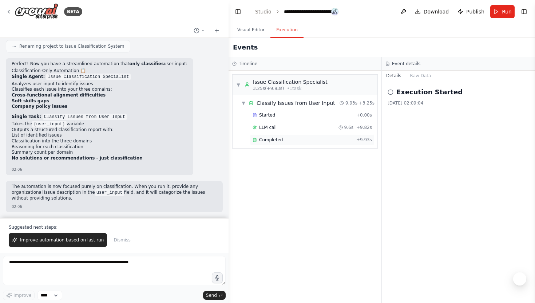
click at [273, 140] on span "Completed" at bounding box center [271, 140] width 24 height 6
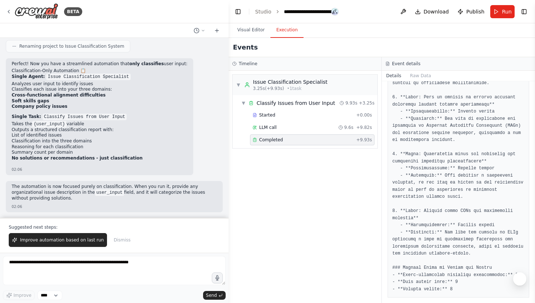
scroll to position [421, 0]
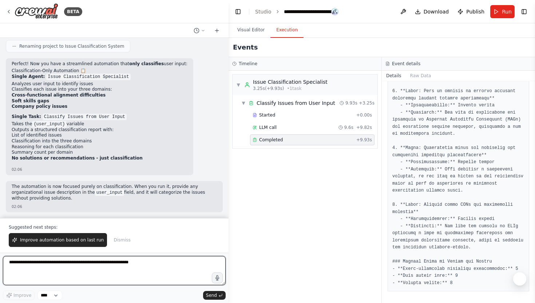
click at [143, 266] on textarea at bounding box center [114, 270] width 223 height 29
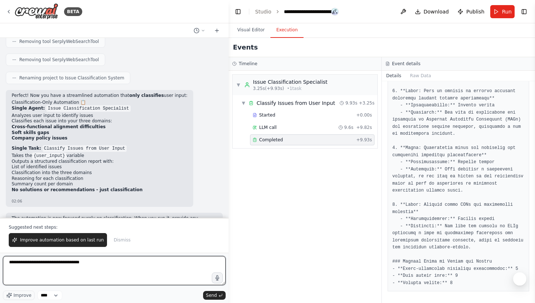
scroll to position [1074, 0]
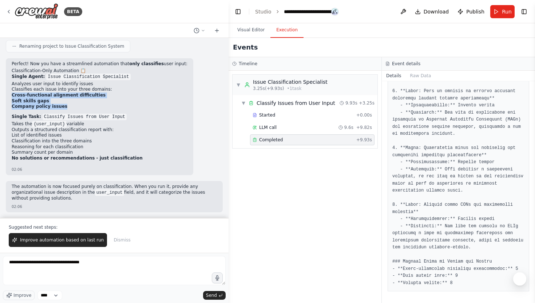
drag, startPoint x: 12, startPoint y: 94, endPoint x: 68, endPoint y: 104, distance: 56.6
click at [68, 104] on ol "Cross-functional alignment difficulties Soft skills gaps Company policy issues" at bounding box center [100, 100] width 176 height 17
copy ol "Cross-functional alignment difficulties Soft skills gaps Company policy issues"
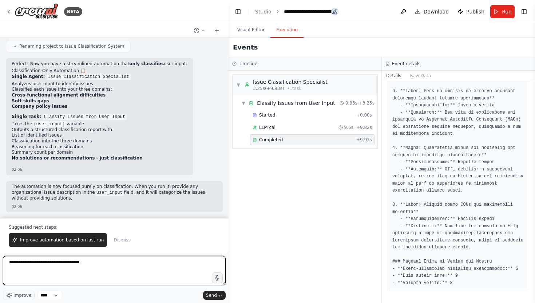
click at [109, 261] on textarea "**********" at bounding box center [114, 270] width 223 height 29
paste textarea "**********"
click at [10, 269] on textarea "**********" at bounding box center [114, 270] width 223 height 29
click at [8, 269] on textarea "**********" at bounding box center [114, 270] width 223 height 29
click at [86, 272] on textarea "**********" at bounding box center [114, 270] width 223 height 29
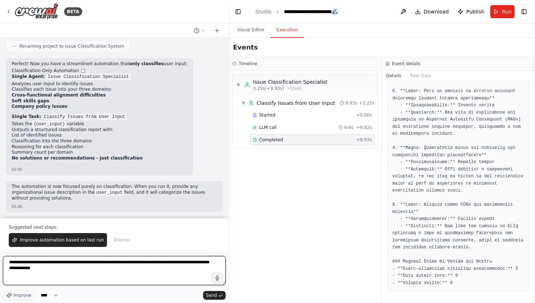
type textarea "**********"
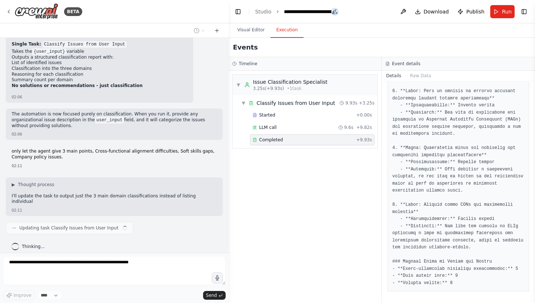
scroll to position [1153, 0]
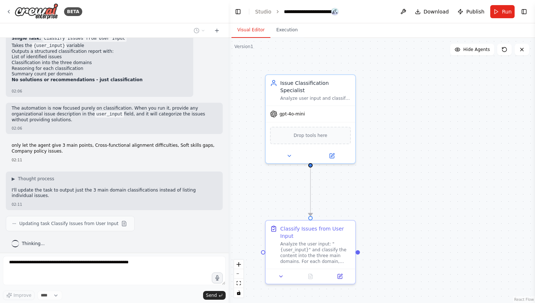
click at [239, 32] on button "Visual Editor" at bounding box center [250, 30] width 39 height 15
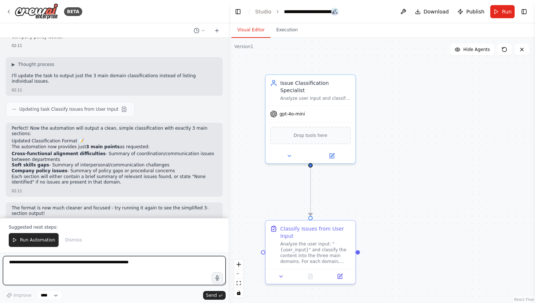
scroll to position [1277, 0]
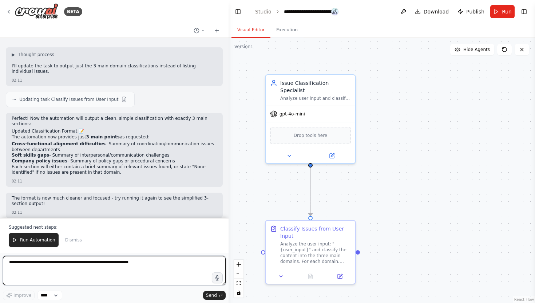
click at [80, 265] on textarea at bounding box center [114, 270] width 223 height 29
type textarea "*"
type textarea "**********"
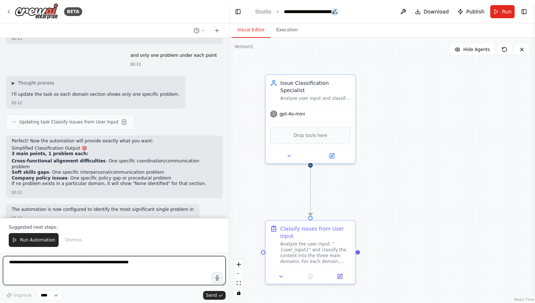
scroll to position [1457, 0]
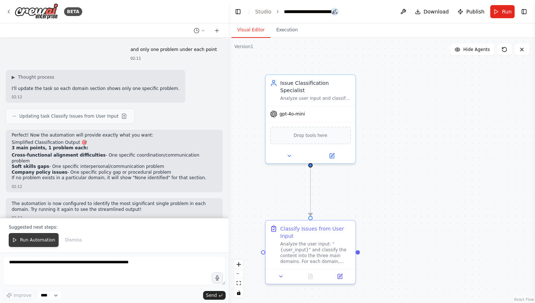
click at [48, 236] on button "Run Automation" at bounding box center [34, 240] width 50 height 14
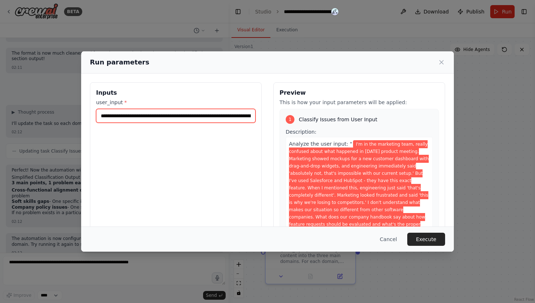
click at [204, 116] on input "**********" at bounding box center [175, 116] width 159 height 14
drag, startPoint x: 204, startPoint y: 116, endPoint x: 346, endPoint y: 119, distance: 141.6
click at [345, 119] on div "**********" at bounding box center [267, 168] width 355 height 173
click at [251, 115] on input "**********" at bounding box center [175, 116] width 159 height 14
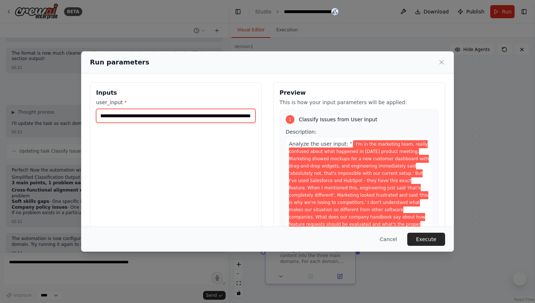
scroll to position [0, 1759]
drag, startPoint x: 251, startPoint y: 115, endPoint x: 127, endPoint y: 114, distance: 124.1
click at [127, 114] on input "**********" at bounding box center [175, 116] width 159 height 14
type input "**********"
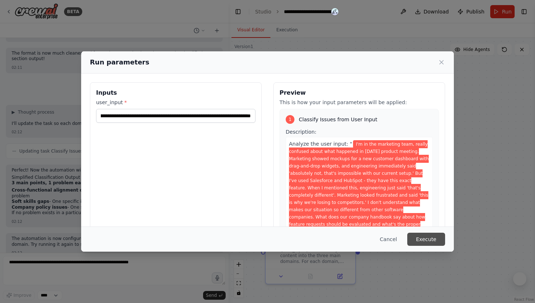
click at [440, 234] on button "Execute" at bounding box center [426, 239] width 38 height 13
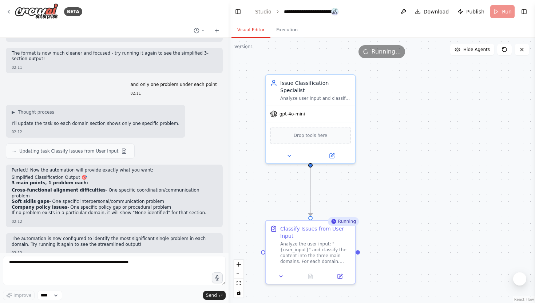
scroll to position [1457, 0]
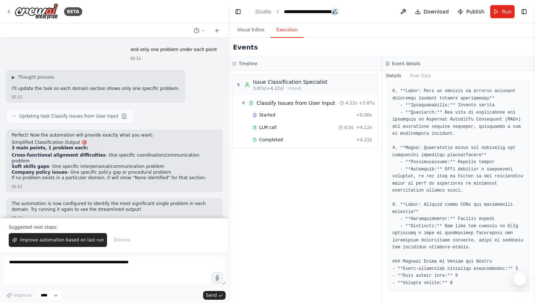
click at [299, 36] on button "Execution" at bounding box center [286, 30] width 33 height 15
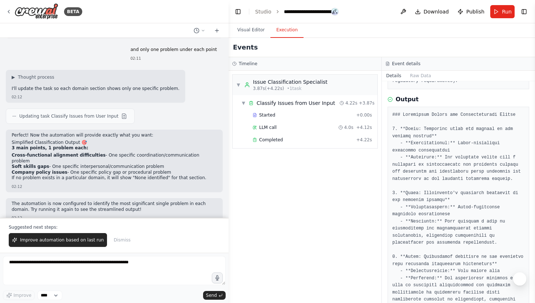
scroll to position [0, 0]
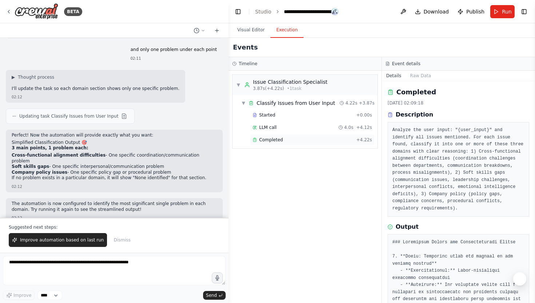
click at [268, 140] on span "Completed" at bounding box center [271, 140] width 24 height 6
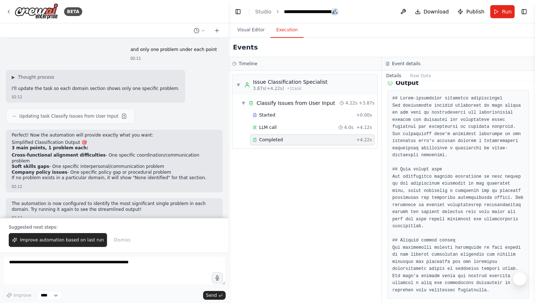
scroll to position [87, 0]
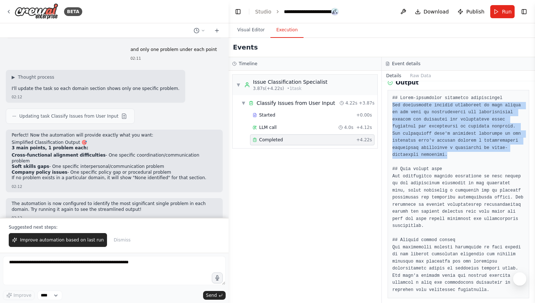
drag, startPoint x: 393, startPoint y: 106, endPoint x: 461, endPoint y: 156, distance: 84.9
click at [461, 156] on pre at bounding box center [458, 194] width 132 height 199
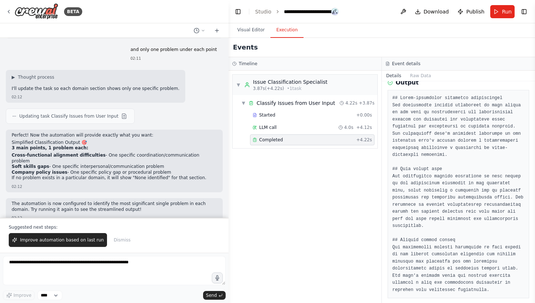
click at [457, 144] on pre at bounding box center [458, 194] width 132 height 199
click at [455, 156] on pre at bounding box center [458, 194] width 132 height 199
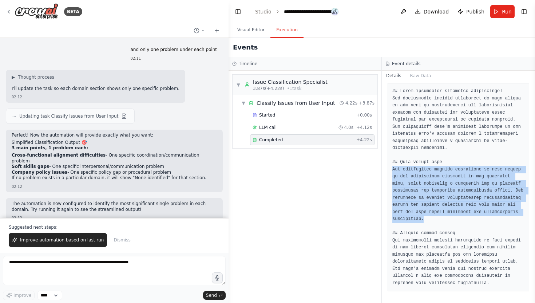
drag, startPoint x: 393, startPoint y: 169, endPoint x: 425, endPoint y: 217, distance: 57.7
click at [425, 217] on pre at bounding box center [458, 187] width 132 height 199
copy pre "The significant problem identified in this domain is the frustration expressed …"
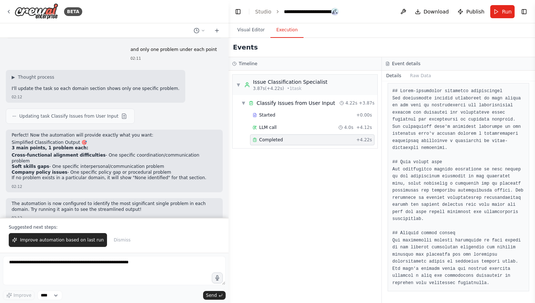
click at [429, 252] on pre at bounding box center [458, 187] width 132 height 199
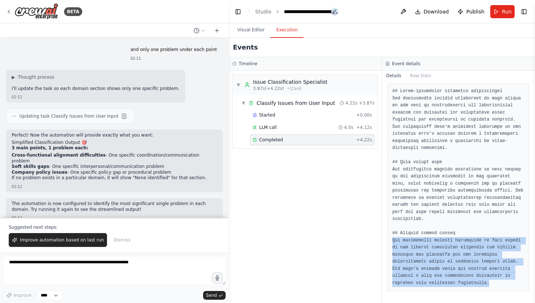
drag, startPoint x: 393, startPoint y: 240, endPoint x: 502, endPoint y: 286, distance: 118.4
click at [502, 286] on div at bounding box center [459, 187] width 142 height 208
copy pre "The significant problem identified in this domain is the unclear procedures reg…"
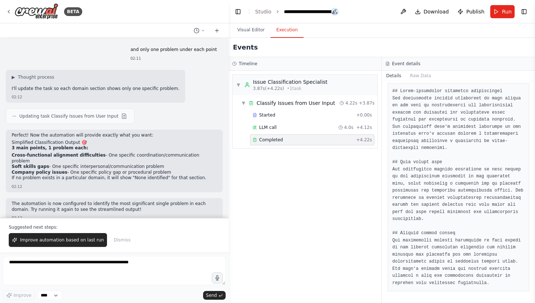
click at [454, 181] on pre at bounding box center [458, 187] width 132 height 199
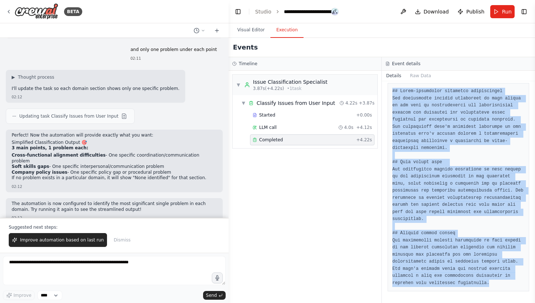
drag, startPoint x: 392, startPoint y: 122, endPoint x: 457, endPoint y: 302, distance: 191.8
click at [457, 302] on div "Completed [DATE] 02:12:48 Description Analyze the user input: "{user_input}" an…" at bounding box center [458, 192] width 153 height 222
copy pre "## Cross-functional alignment difficulties The significant problem identified i…"
